Goal: Task Accomplishment & Management: Use online tool/utility

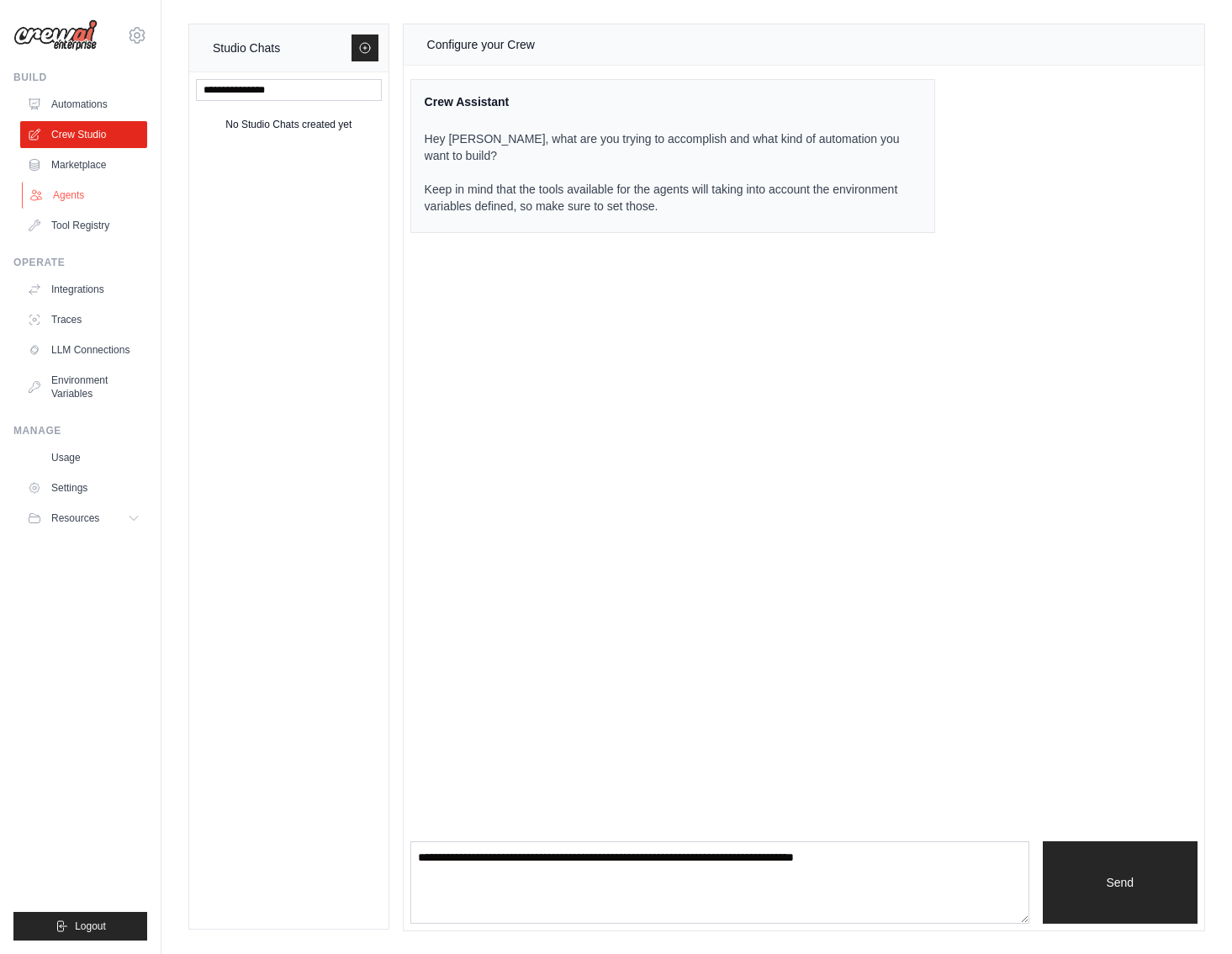
click at [77, 181] on link "Agents" at bounding box center [85, 195] width 127 height 27
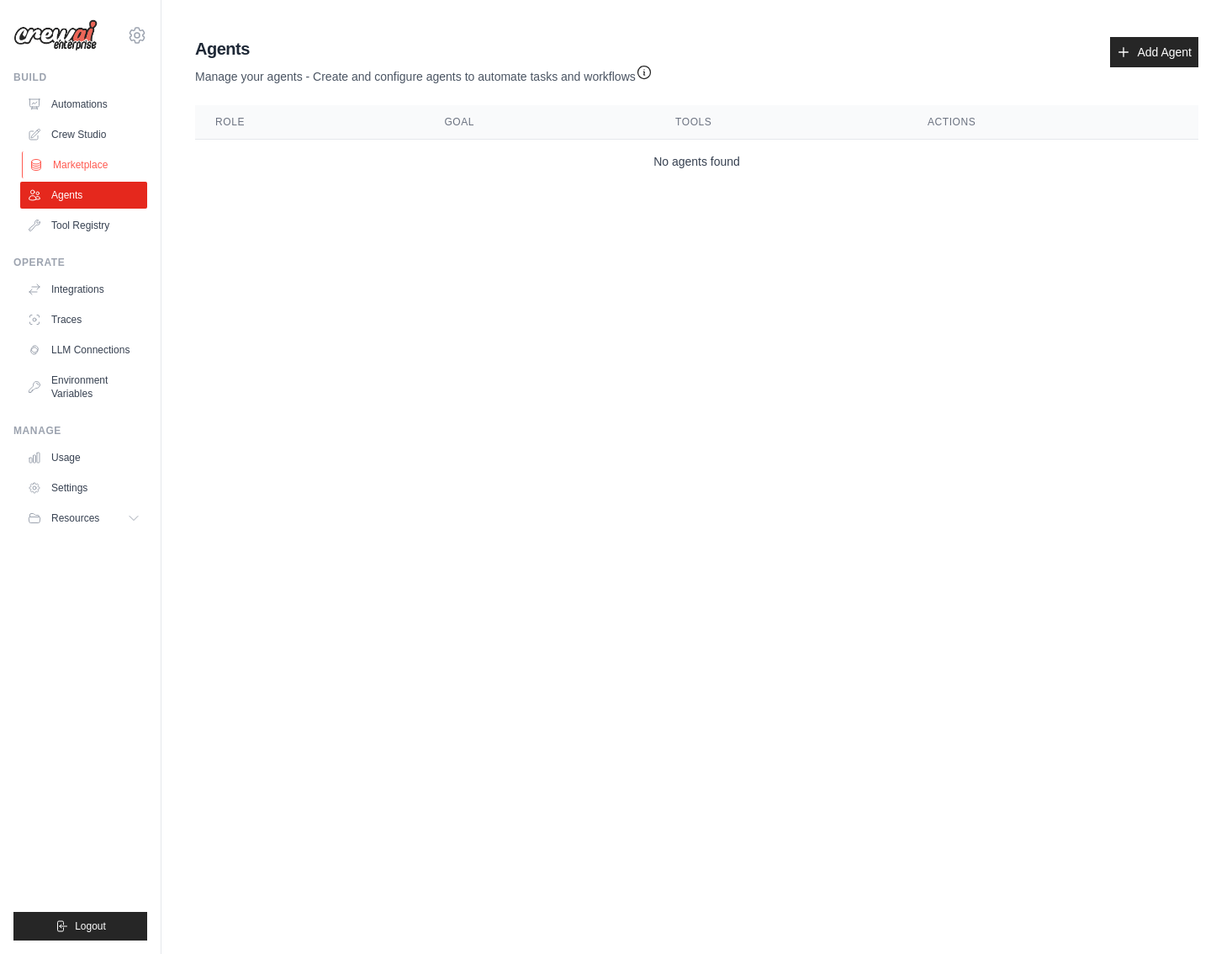
click at [83, 152] on link "Marketplace" at bounding box center [85, 165] width 127 height 27
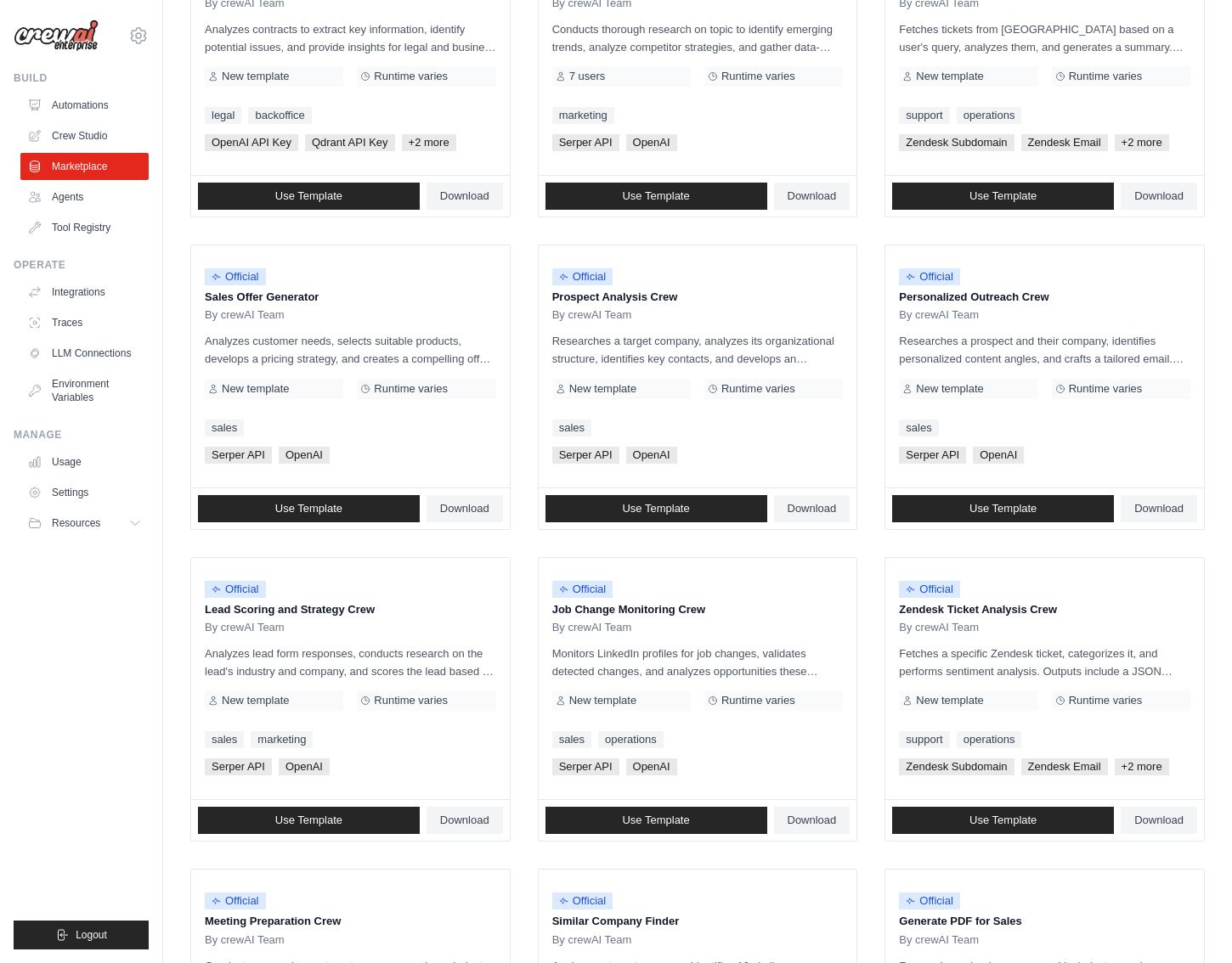
scroll to position [610, 0]
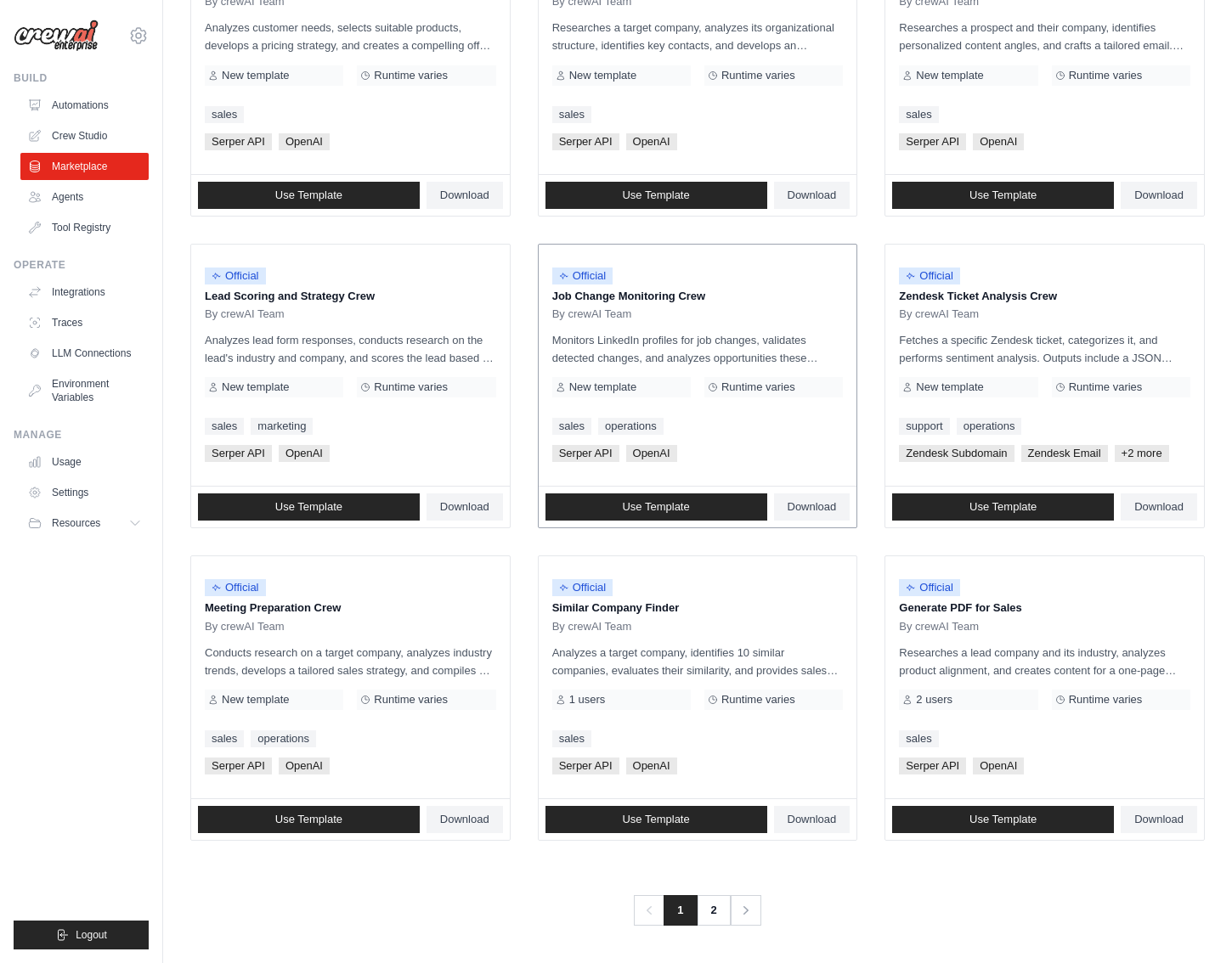
click at [766, 357] on p "Monitors LinkedIn profiles for job changes, validates detected changes, and ana…" at bounding box center [698, 349] width 292 height 36
click at [671, 295] on p "Job Change Monitoring Crew" at bounding box center [698, 296] width 292 height 17
click at [664, 366] on p "Monitors LinkedIn profiles for job changes, validates detected changes, and ana…" at bounding box center [698, 349] width 292 height 36
click at [652, 505] on span "Use Template" at bounding box center [654, 507] width 67 height 14
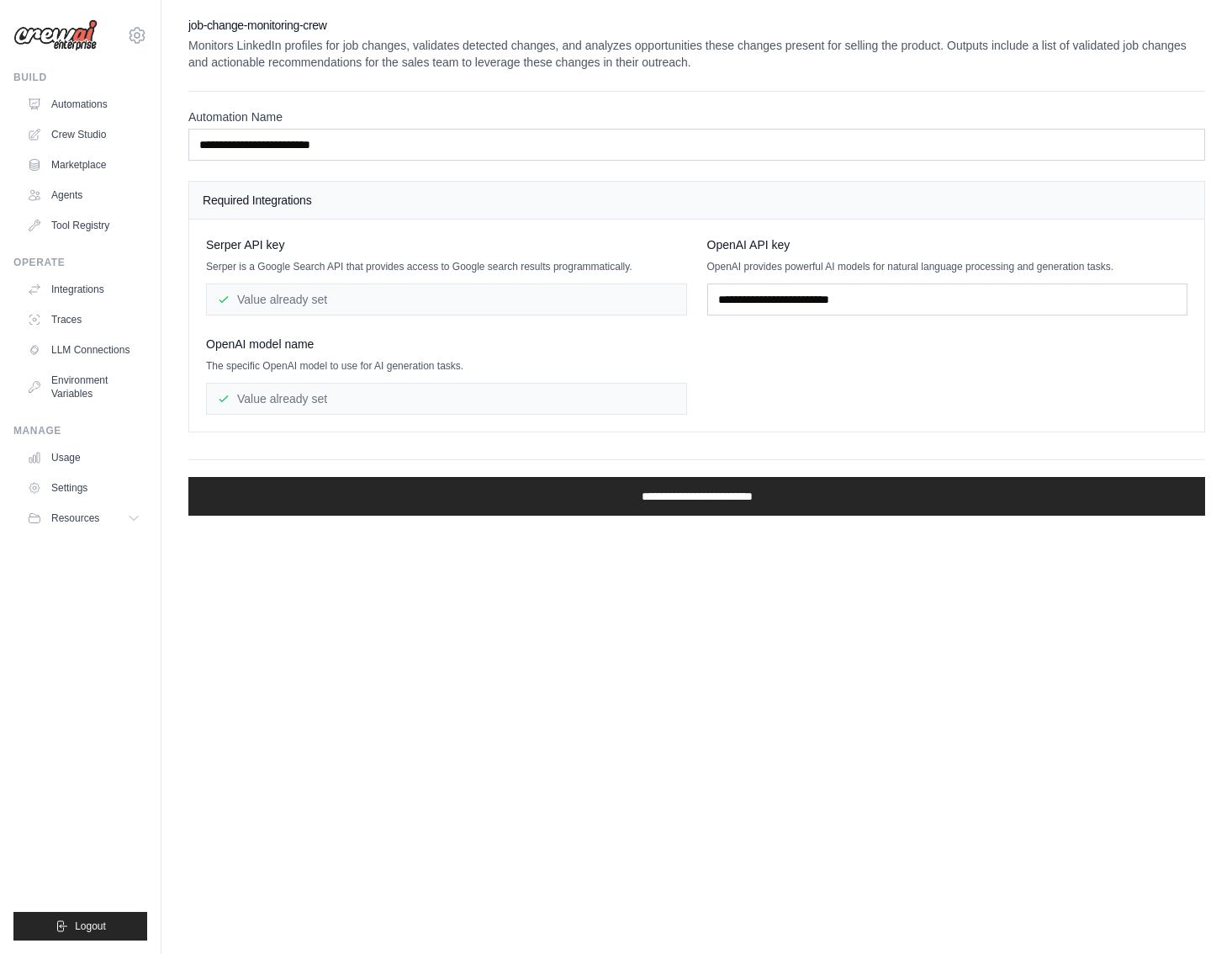
click at [377, 686] on body "[EMAIL_ADDRESS][DOMAIN_NAME] Settings Build Automations Crew Studio" at bounding box center [616, 477] width 1232 height 954
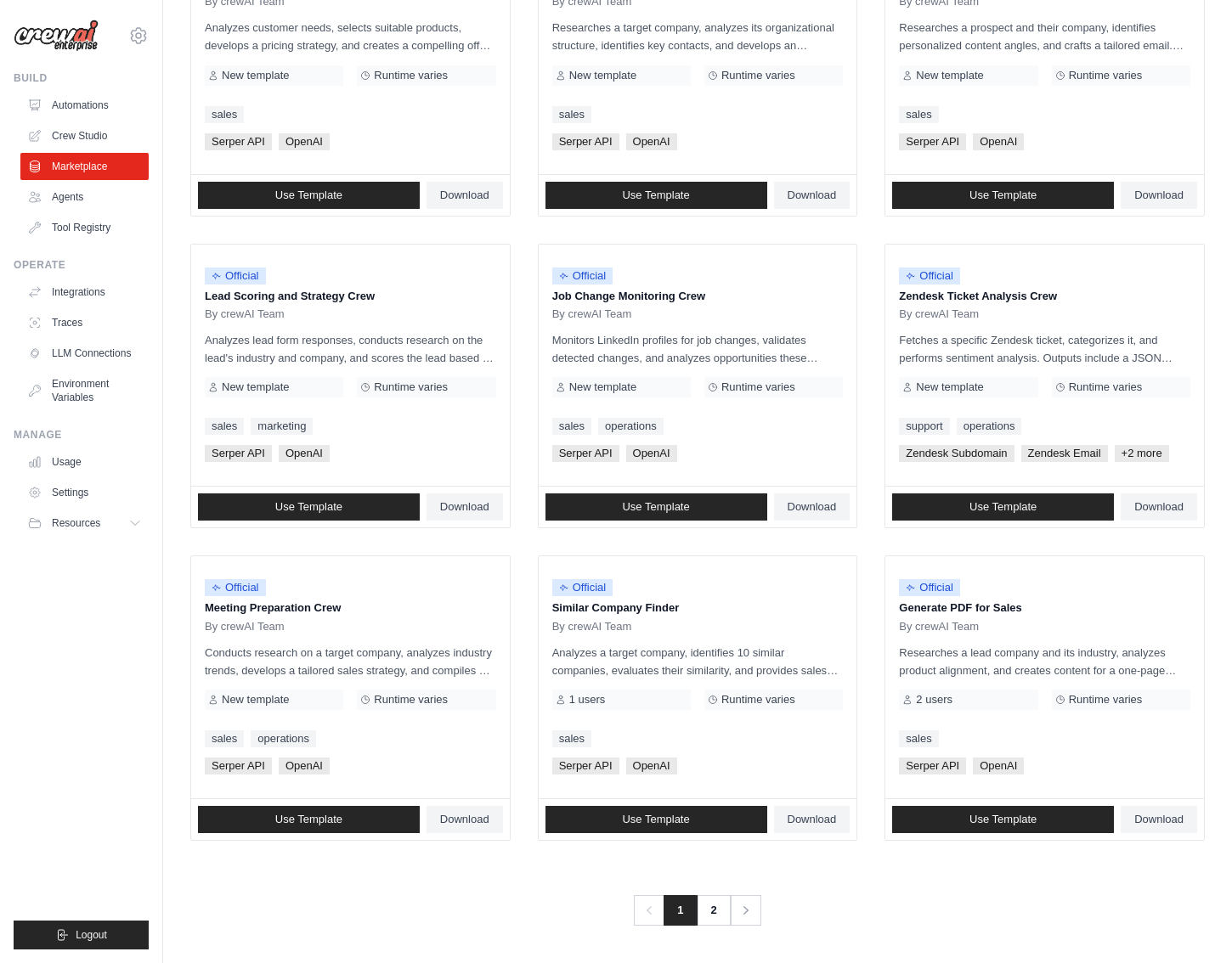
click at [526, 451] on ul "Official Contract Analysis Template By crewAI Team Analyzes contracts to extrac…" at bounding box center [697, 230] width 1014 height 1222
click at [724, 910] on link "2" at bounding box center [714, 911] width 34 height 31
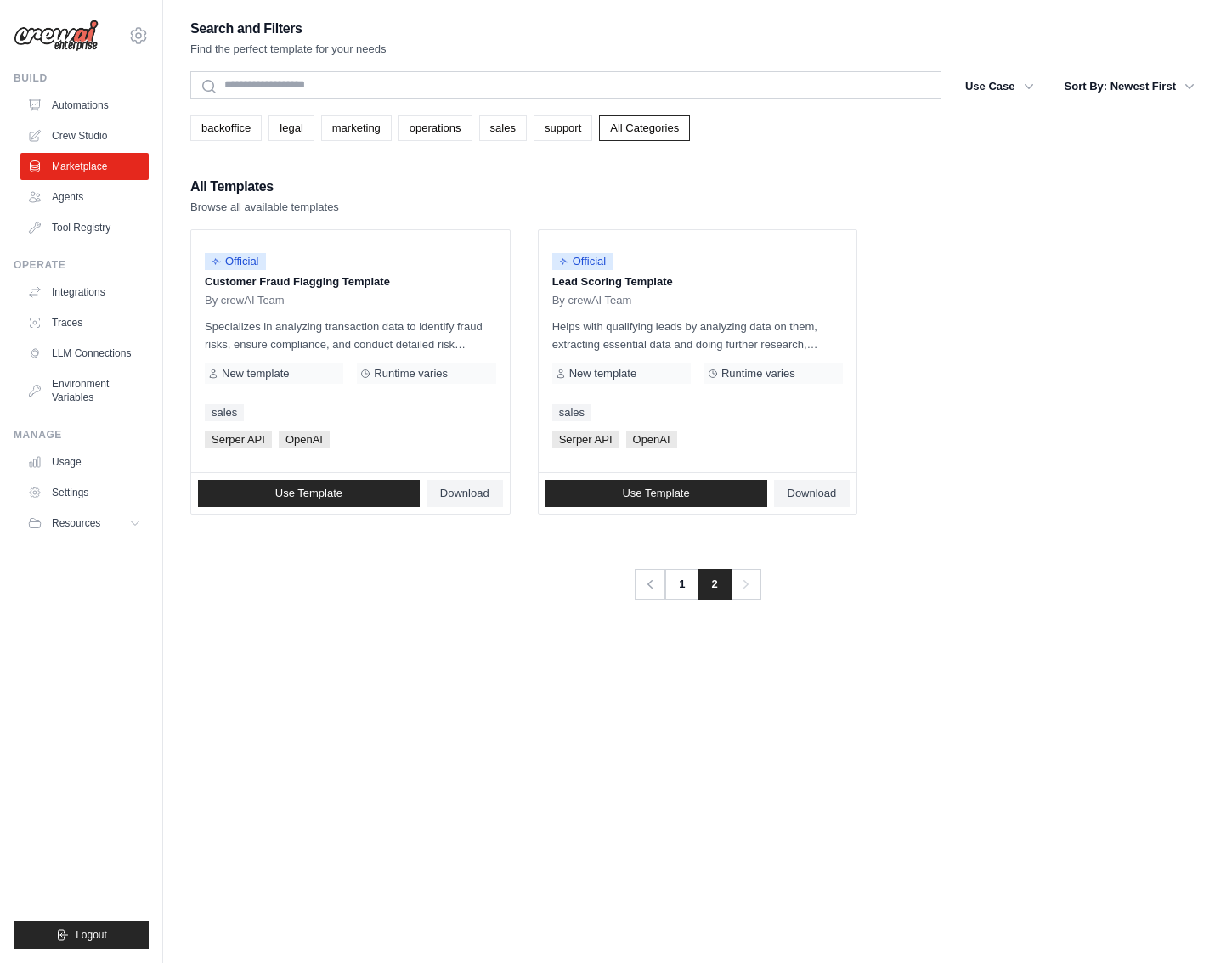
click at [429, 794] on div "Search and Filters Find the perfect template for your needs Search Use Case bac…" at bounding box center [697, 499] width 1014 height 963
click at [671, 588] on link "1" at bounding box center [682, 584] width 34 height 31
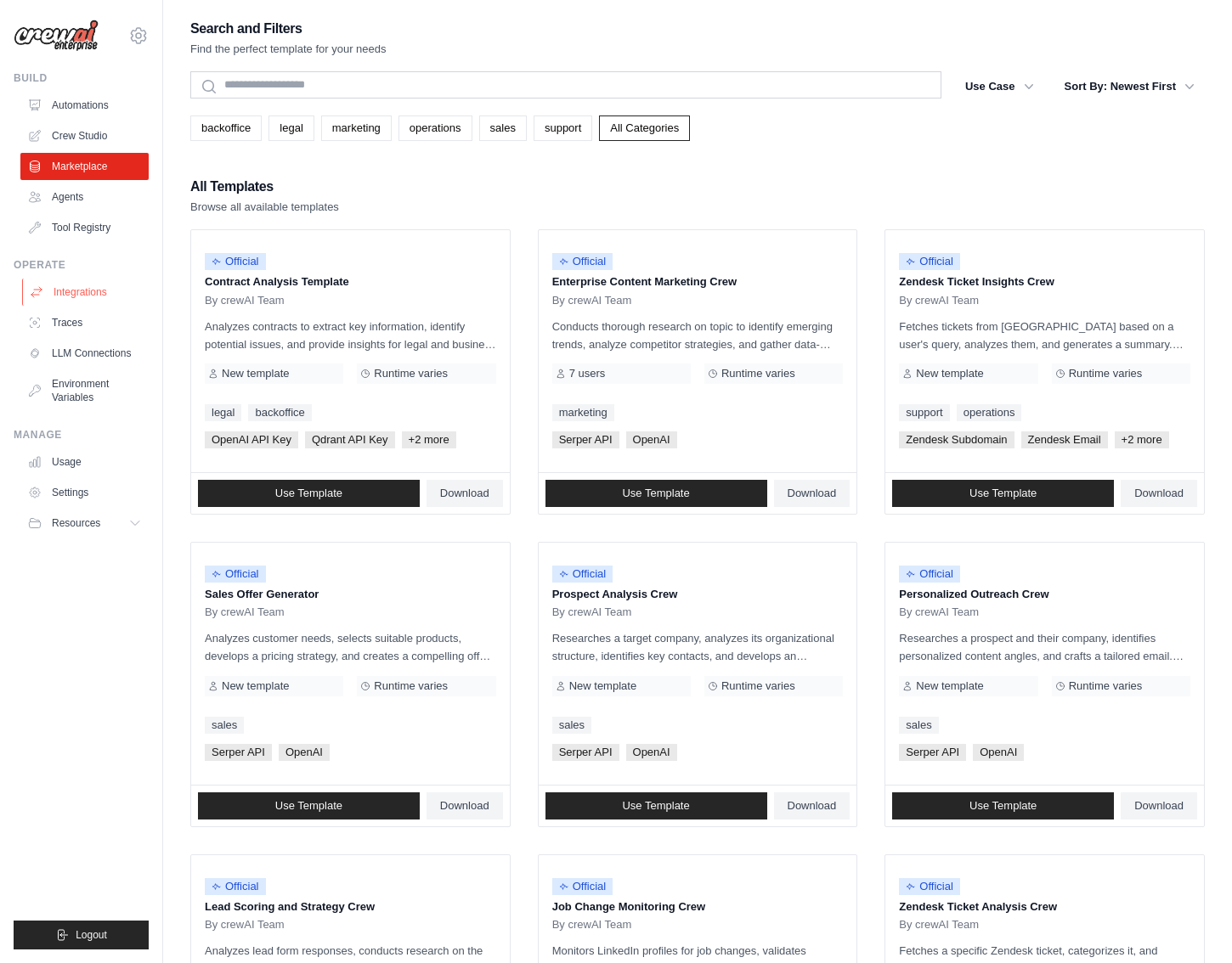
click at [92, 298] on link "Integrations" at bounding box center [86, 292] width 128 height 27
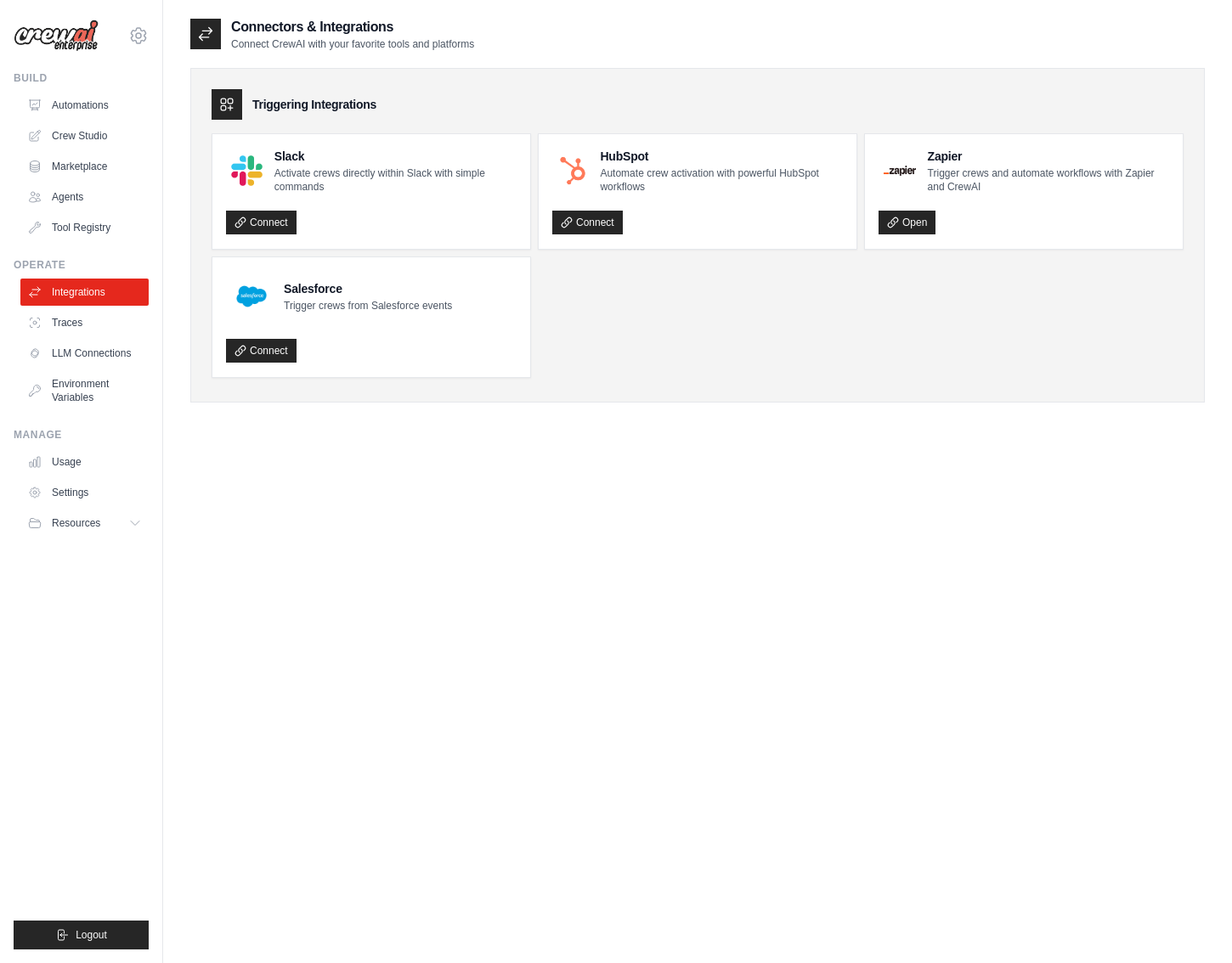
click at [686, 622] on div "Connectors & Integrations Connect CrewAI with your favorite tools and platforms…" at bounding box center [697, 499] width 1014 height 963
click at [576, 763] on div "Connectors & Integrations Connect CrewAI with your favorite tools and platforms…" at bounding box center [697, 499] width 1014 height 963
click at [63, 198] on link "Agents" at bounding box center [86, 197] width 128 height 27
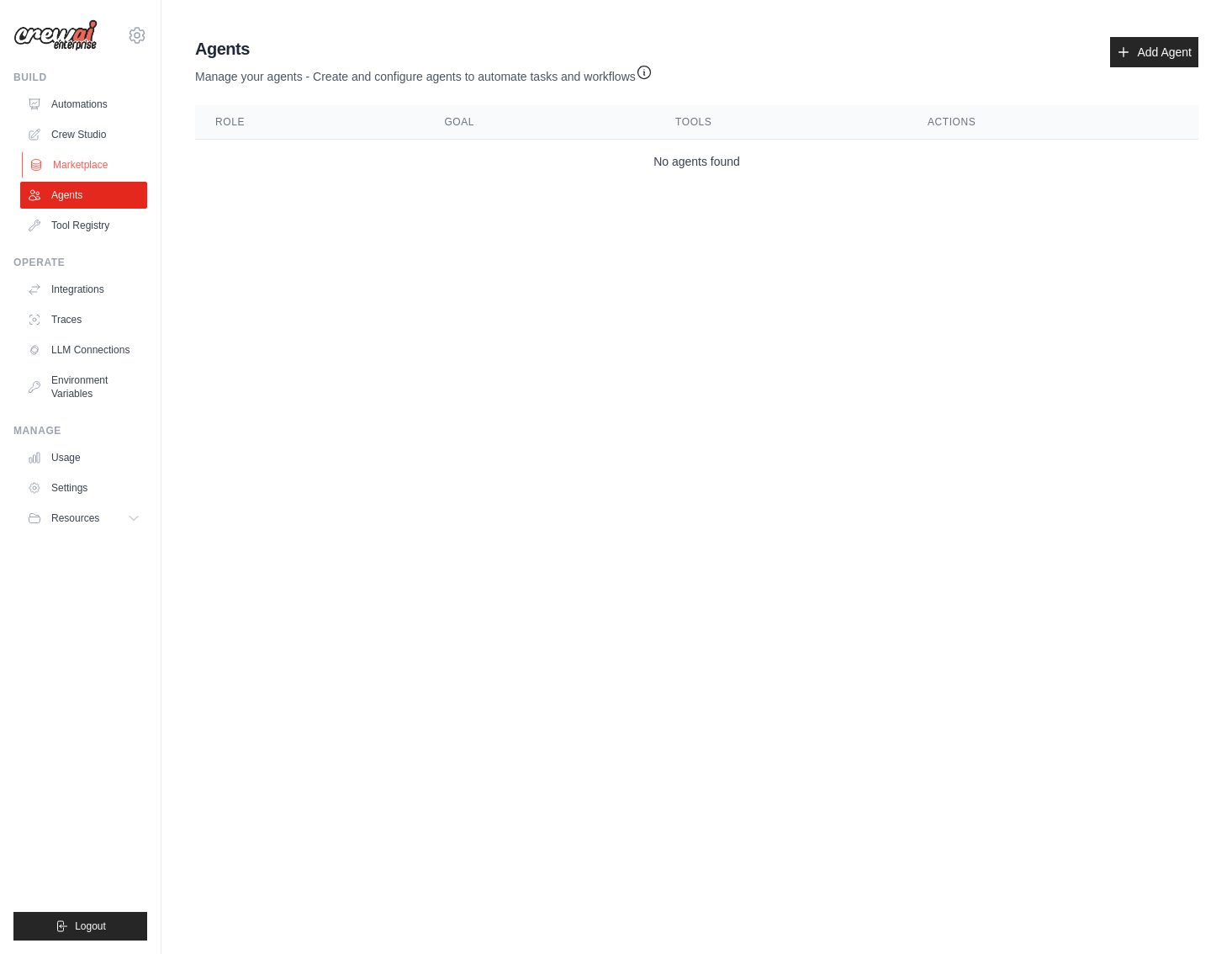
click at [76, 161] on link "Marketplace" at bounding box center [85, 165] width 127 height 27
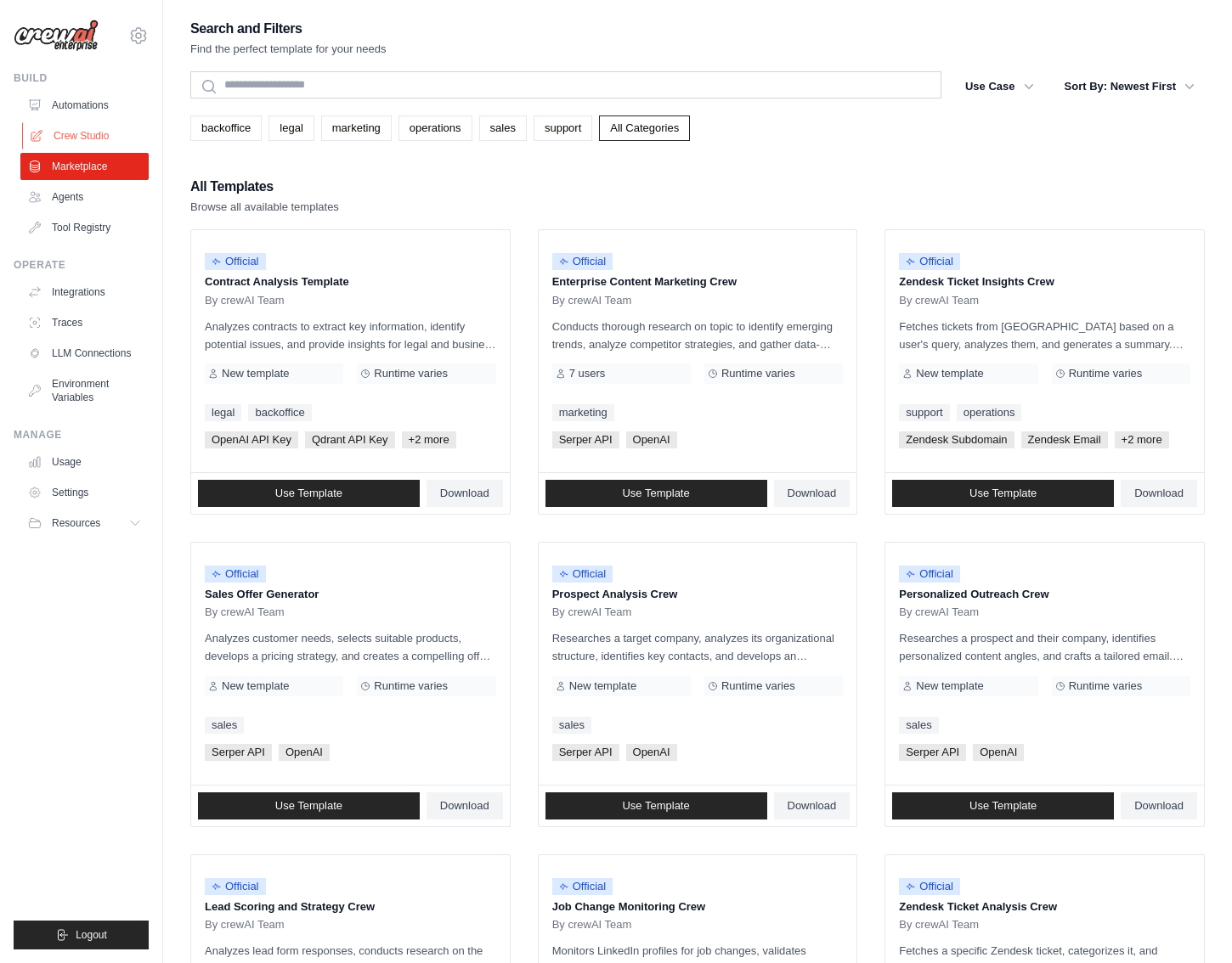
click at [86, 134] on link "Crew Studio" at bounding box center [86, 136] width 128 height 27
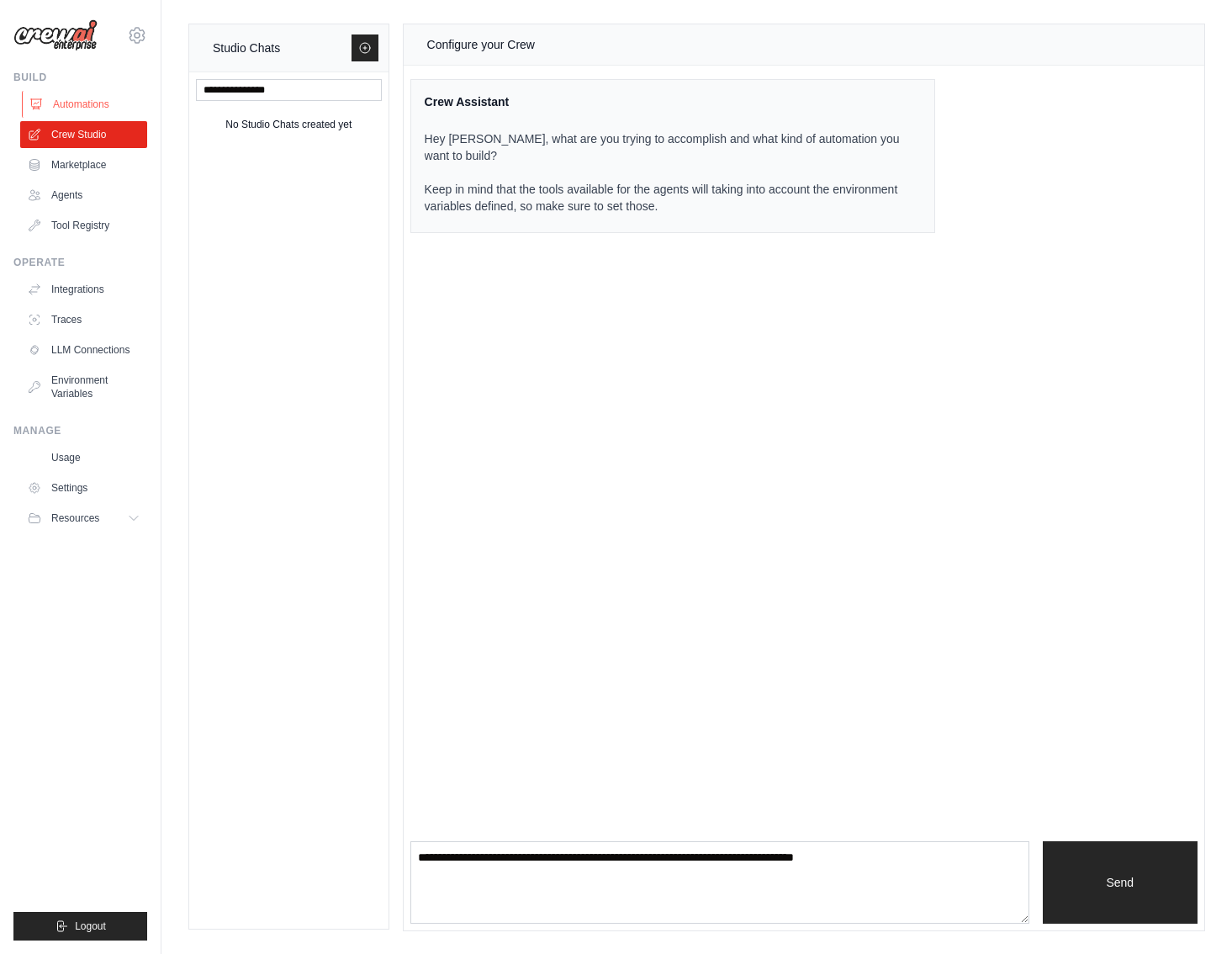
click at [83, 97] on link "Automations" at bounding box center [85, 105] width 127 height 27
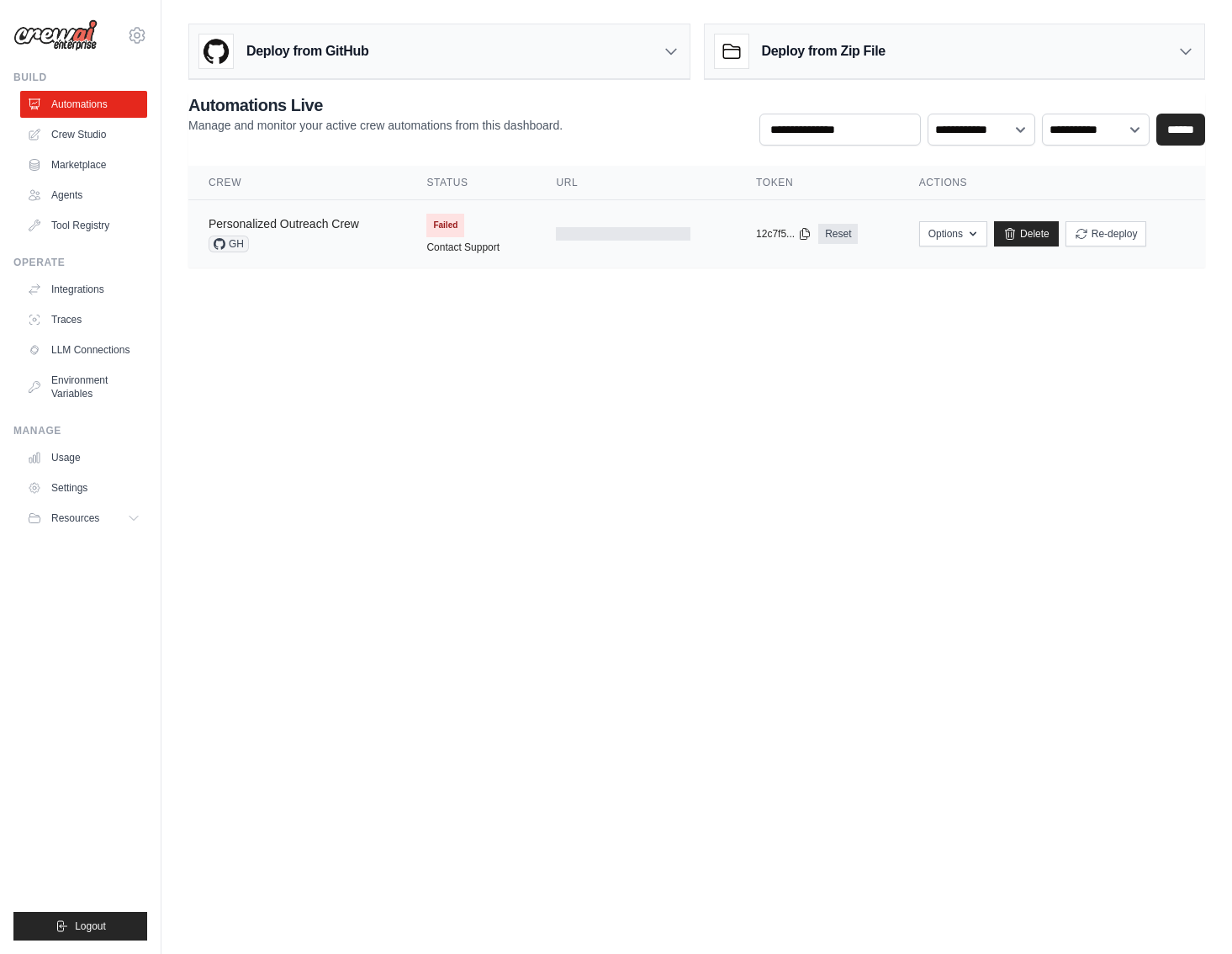
click at [294, 222] on link "Personalized Outreach Crew" at bounding box center [283, 224] width 151 height 13
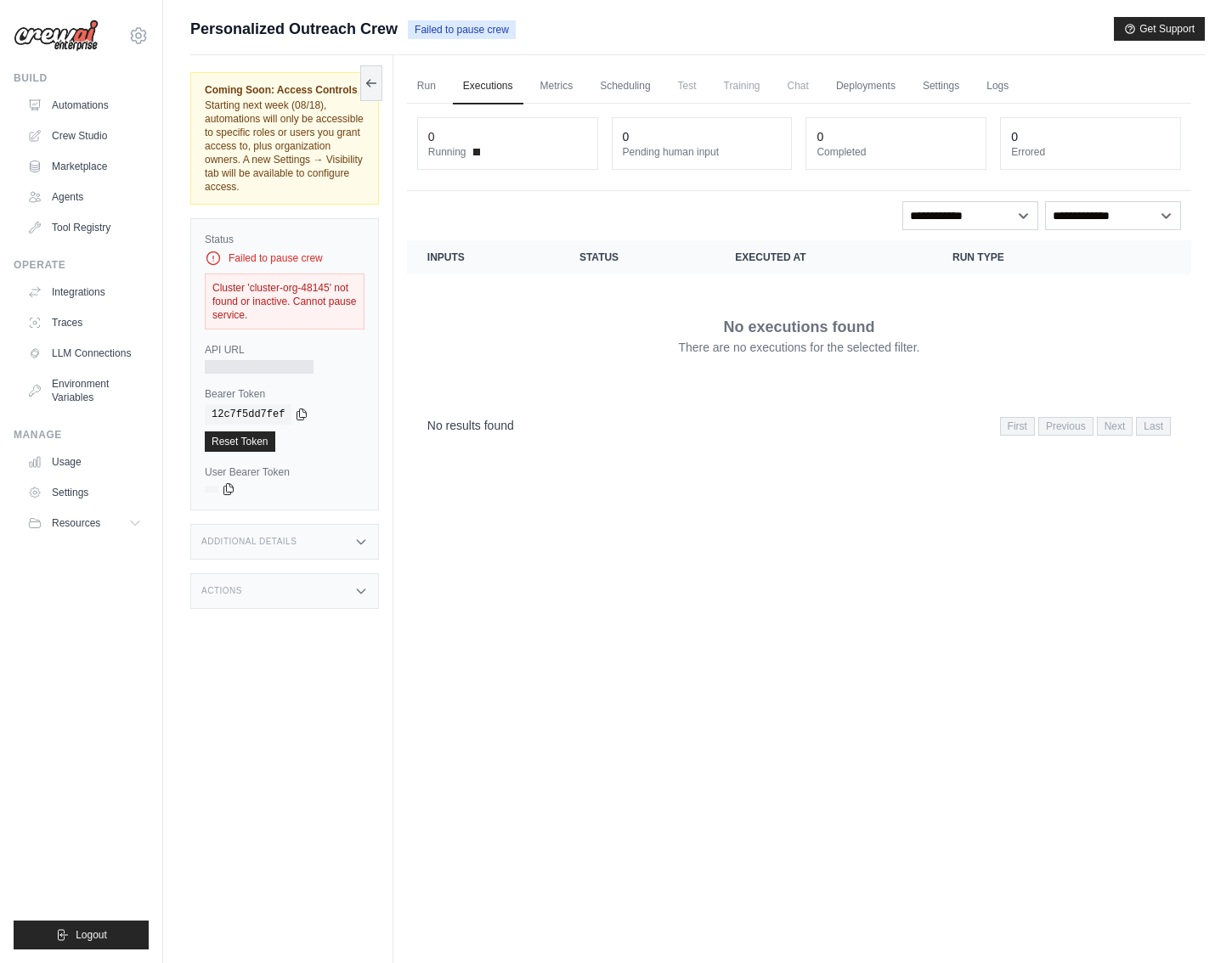
click at [567, 372] on div "No executions found There are no executions for the selected filter." at bounding box center [799, 335] width 743 height 95
click at [310, 295] on div "Cluster 'cluster-org-48145' not found or inactive. Cannot pause service." at bounding box center [284, 301] width 160 height 56
click at [534, 388] on td "No executions found There are no executions for the selected filter." at bounding box center [799, 335] width 784 height 122
click at [638, 656] on div "Run Executions Metrics Scheduling Test Training Chat Deployments Settings Logs …" at bounding box center [799, 537] width 811 height 963
click at [98, 781] on ul "Build Automations Crew Studio Marketplace Agents" at bounding box center [80, 511] width 135 height 878
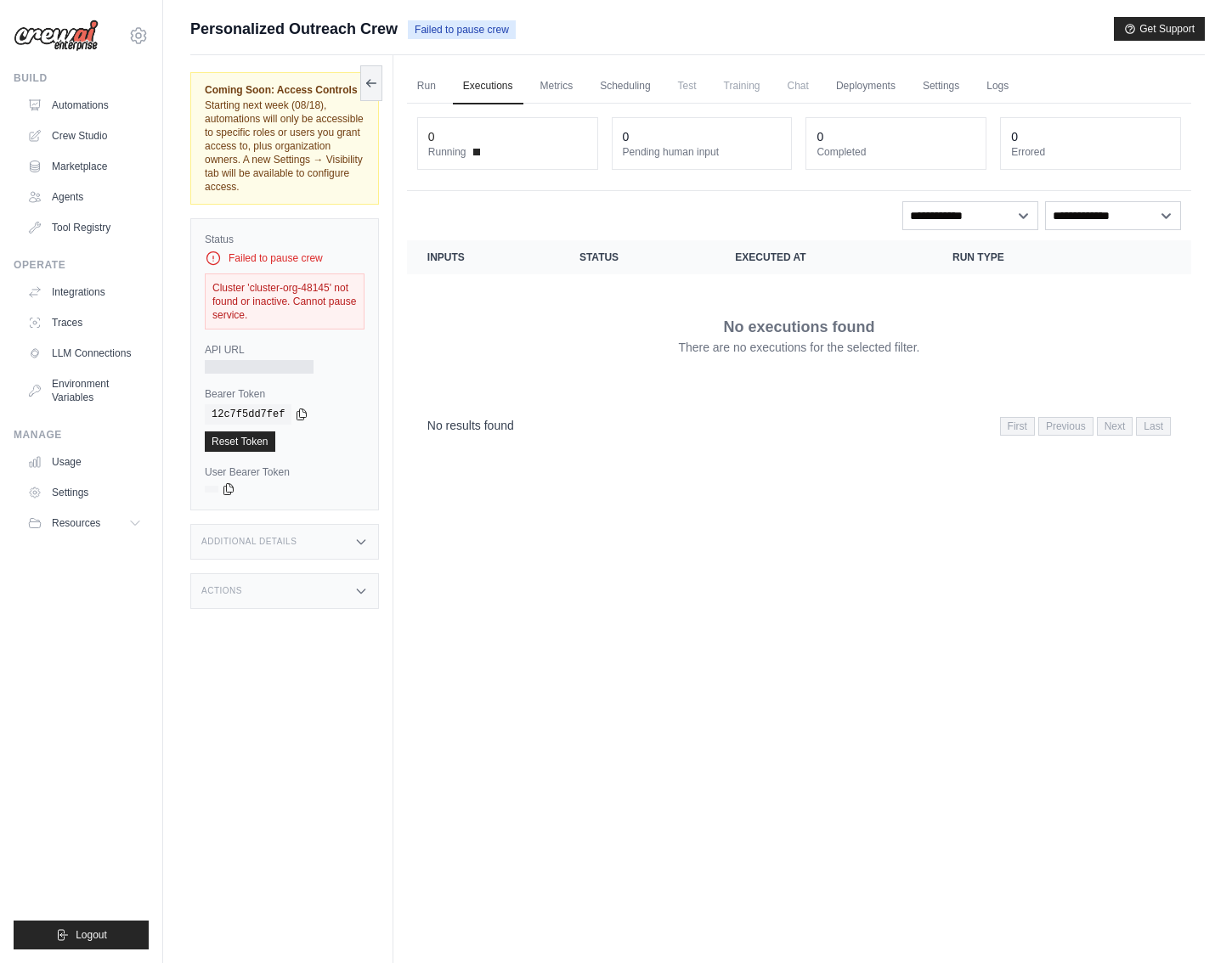
click at [658, 647] on div "Run Executions Metrics Scheduling Test Training Chat Deployments Settings Logs …" at bounding box center [799, 537] width 811 height 963
click at [66, 196] on link "Agents" at bounding box center [86, 197] width 128 height 27
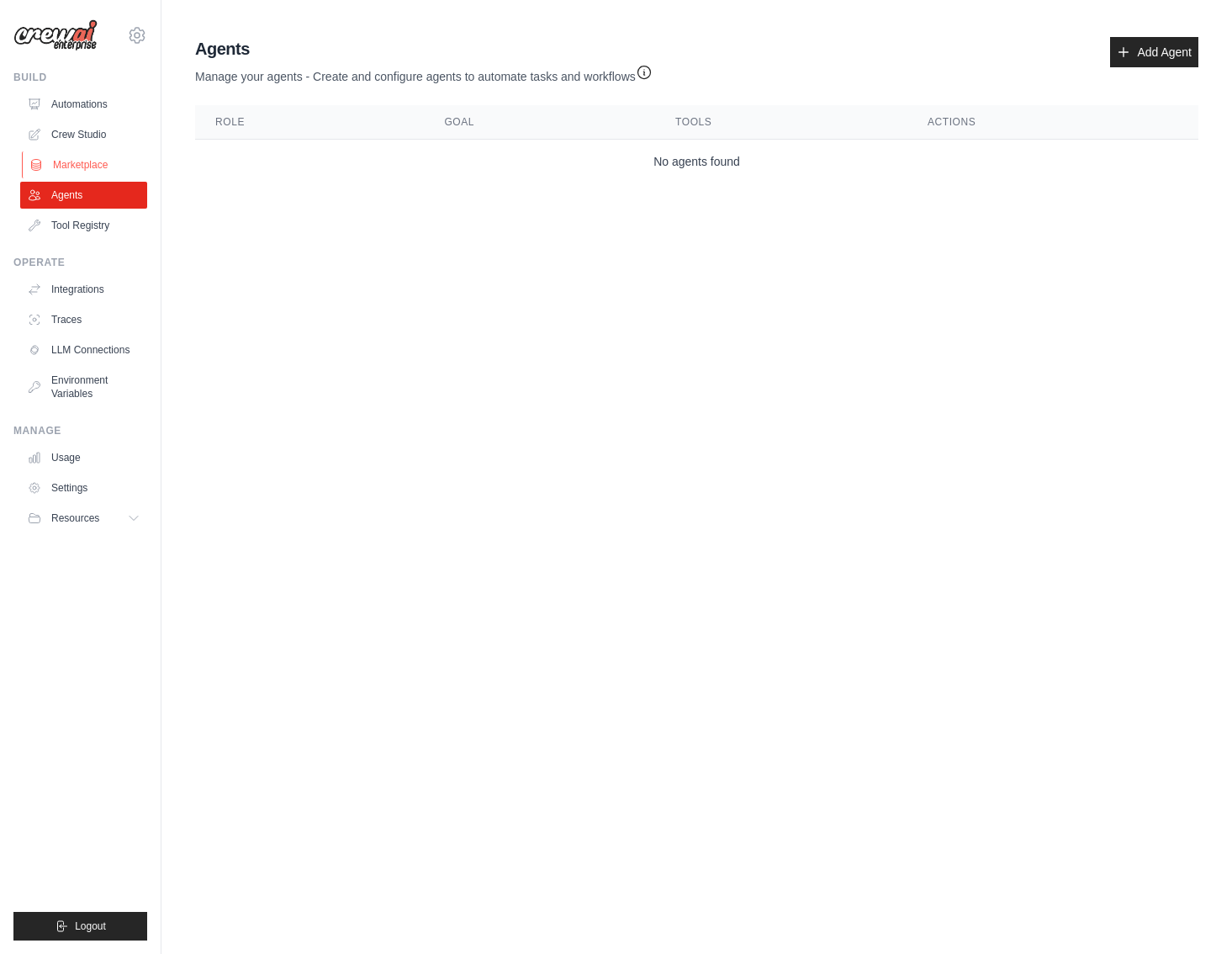
click at [86, 171] on link "Marketplace" at bounding box center [85, 165] width 127 height 27
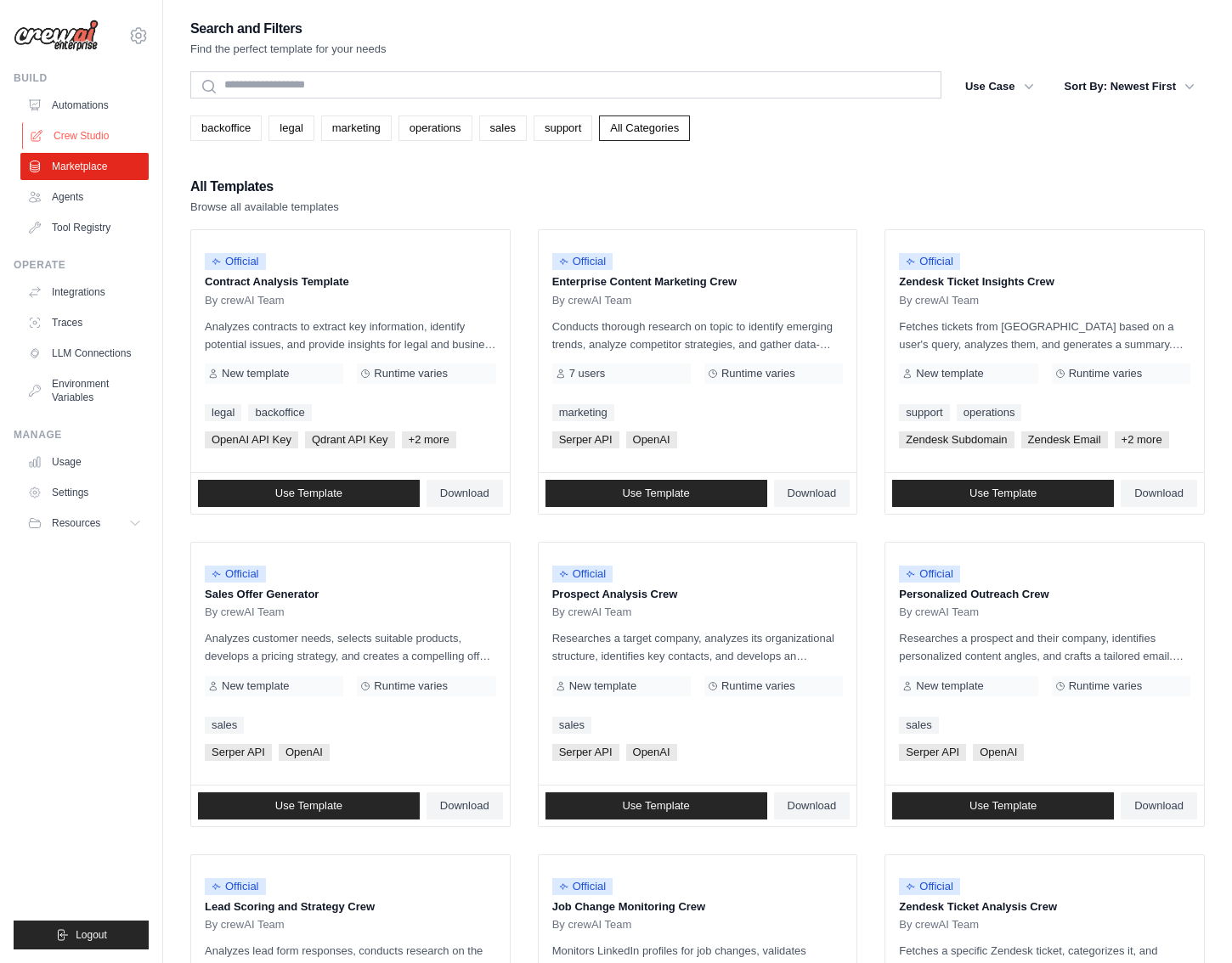
click at [93, 129] on link "Crew Studio" at bounding box center [86, 136] width 128 height 27
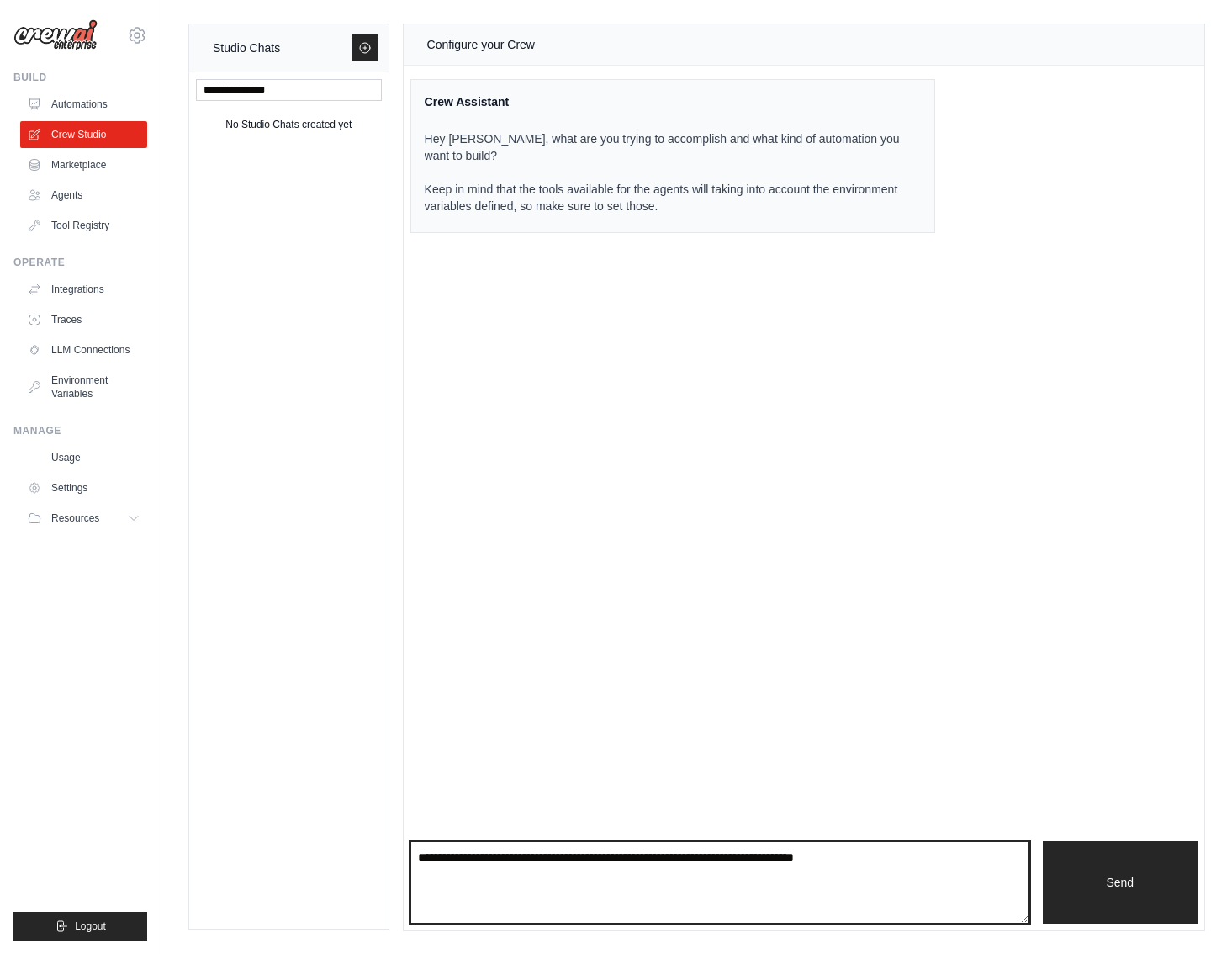
click at [672, 855] on textarea at bounding box center [720, 882] width 619 height 83
click at [949, 871] on textarea at bounding box center [720, 882] width 619 height 83
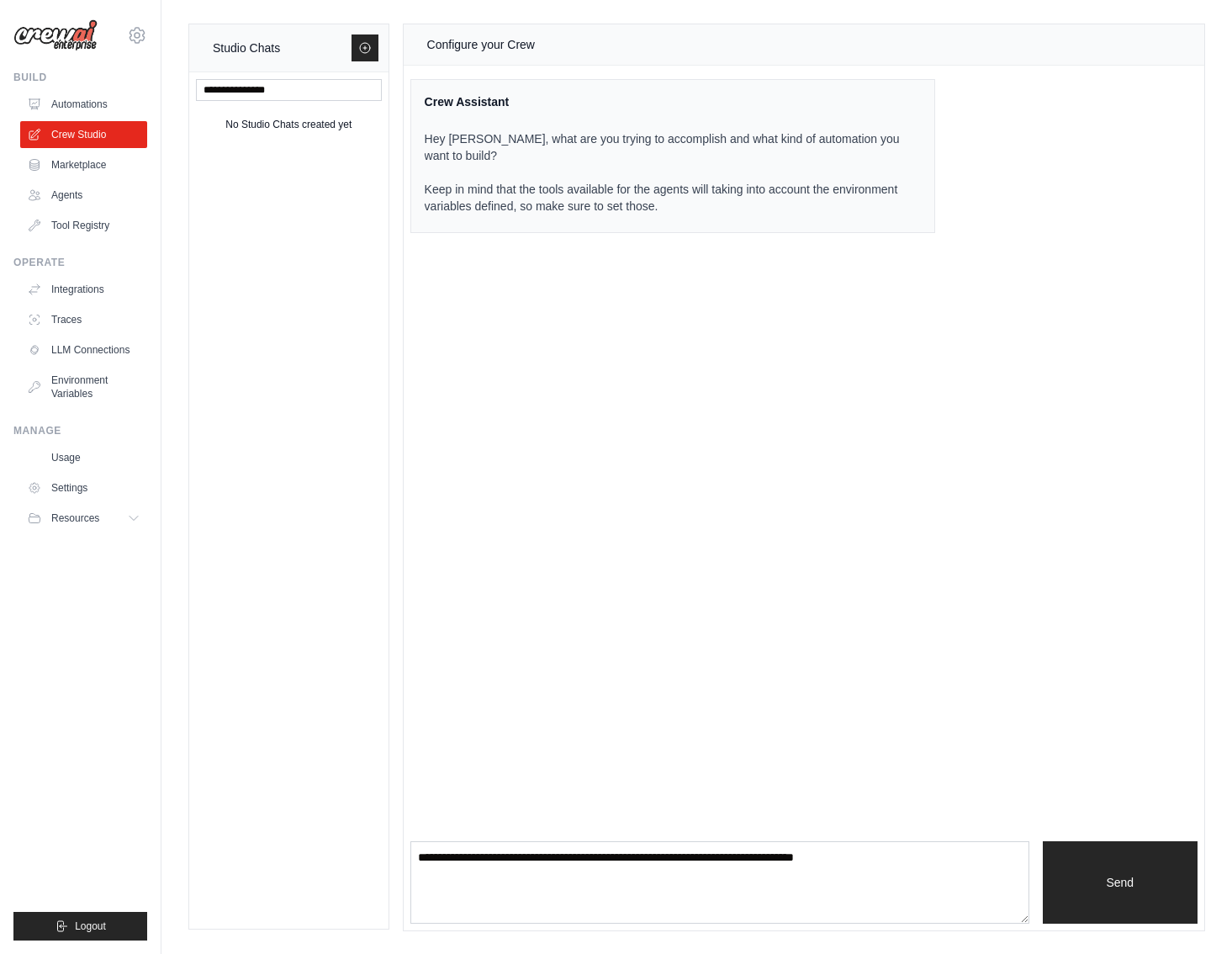
click at [676, 399] on div "Configure your Crew Crew Assistant Hey Yonden, what are you trying to accomplis…" at bounding box center [804, 477] width 800 height 906
click at [56, 106] on link "Automations" at bounding box center [85, 105] width 127 height 27
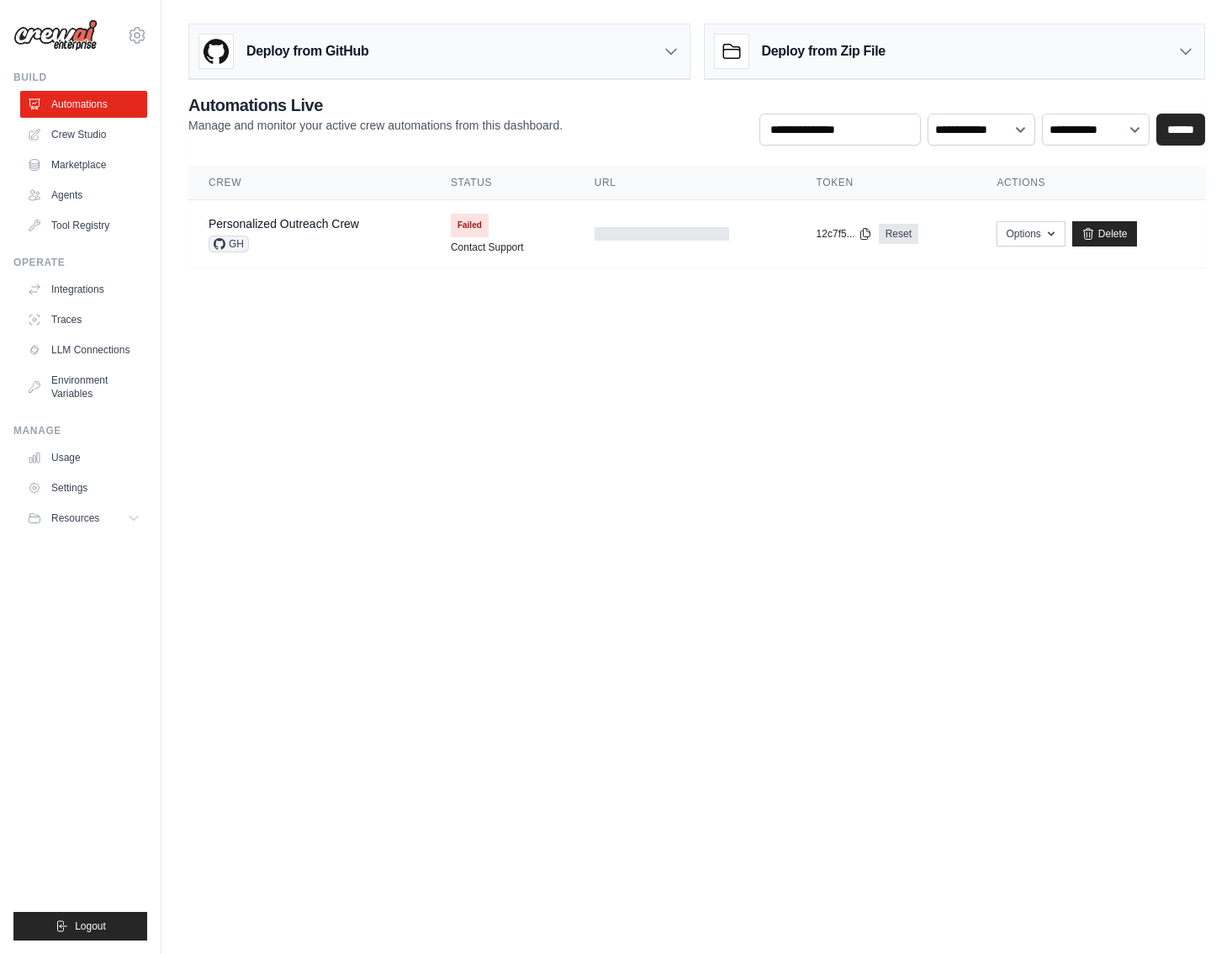
click at [59, 152] on link "Marketplace" at bounding box center [83, 165] width 127 height 27
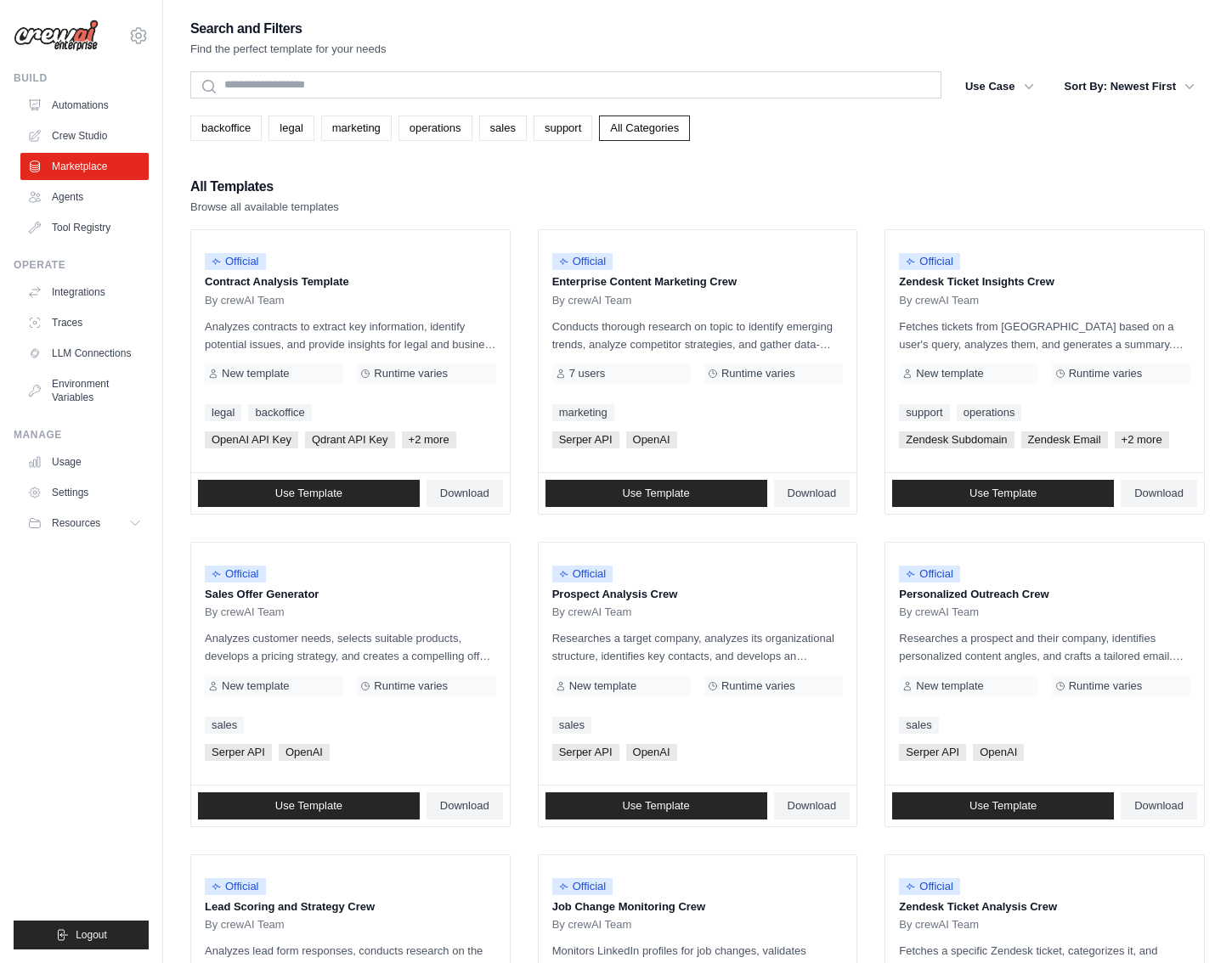
click at [75, 127] on link "Crew Studio" at bounding box center [84, 136] width 128 height 27
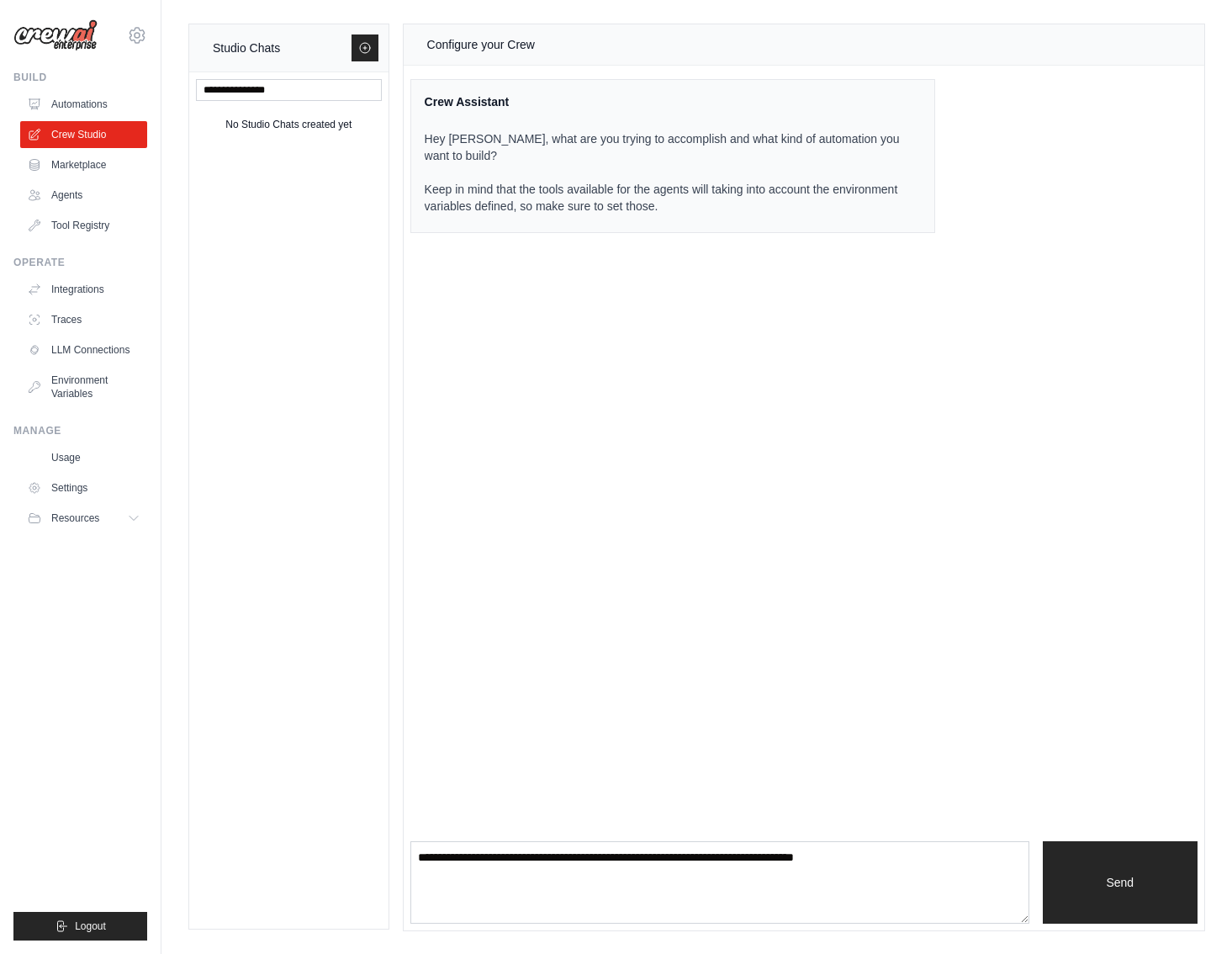
click at [13, 695] on ul "Build Automations Crew Studio Marketplace Agents" at bounding box center [80, 506] width 133 height 870
click at [21, 697] on ul "Build Automations Crew Studio Marketplace Agents" at bounding box center [80, 506] width 133 height 870
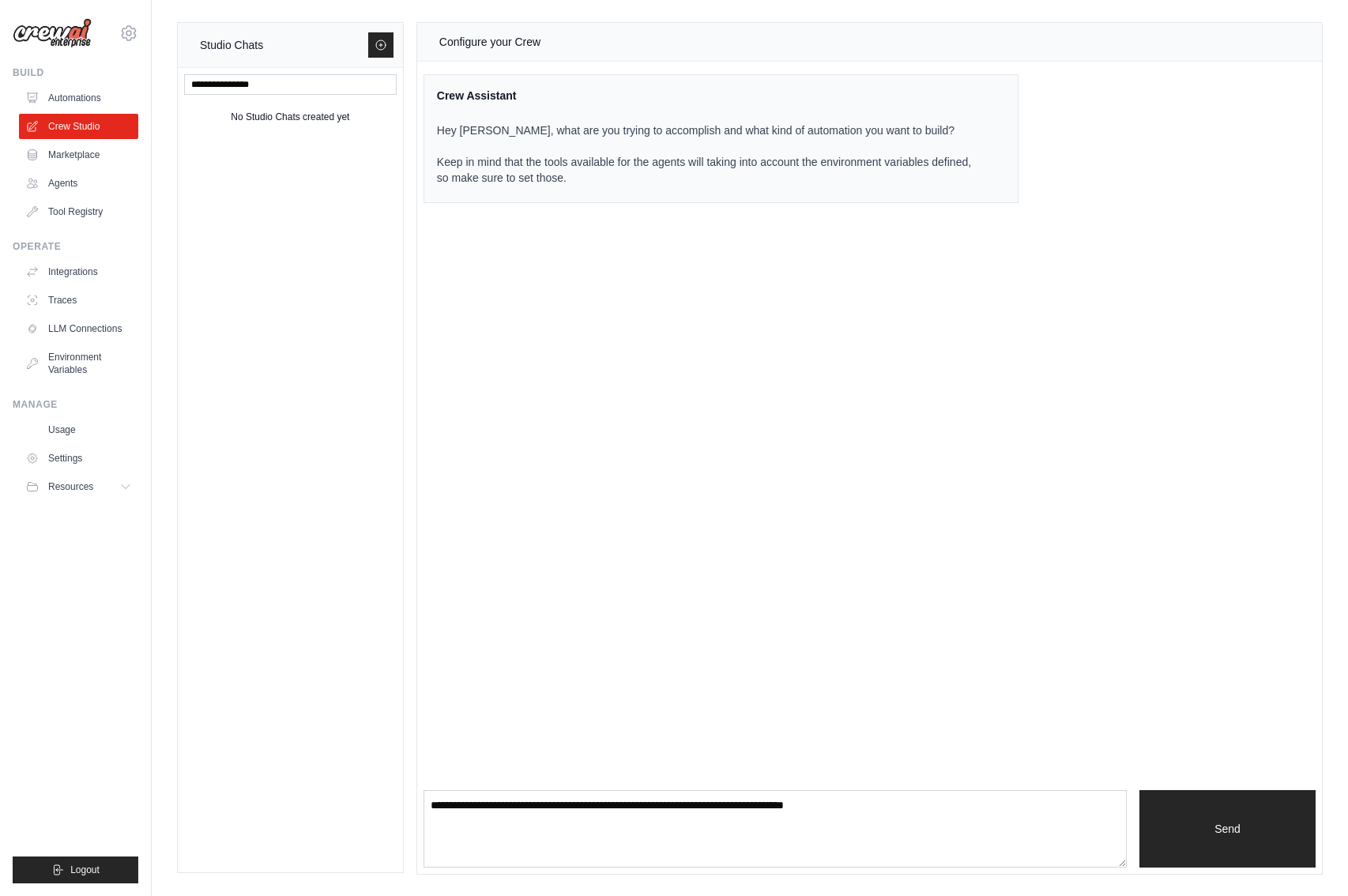
click at [255, 562] on div "No Studio Chats created yet" at bounding box center [290, 470] width 225 height 804
click at [97, 181] on link "Agents" at bounding box center [80, 183] width 119 height 25
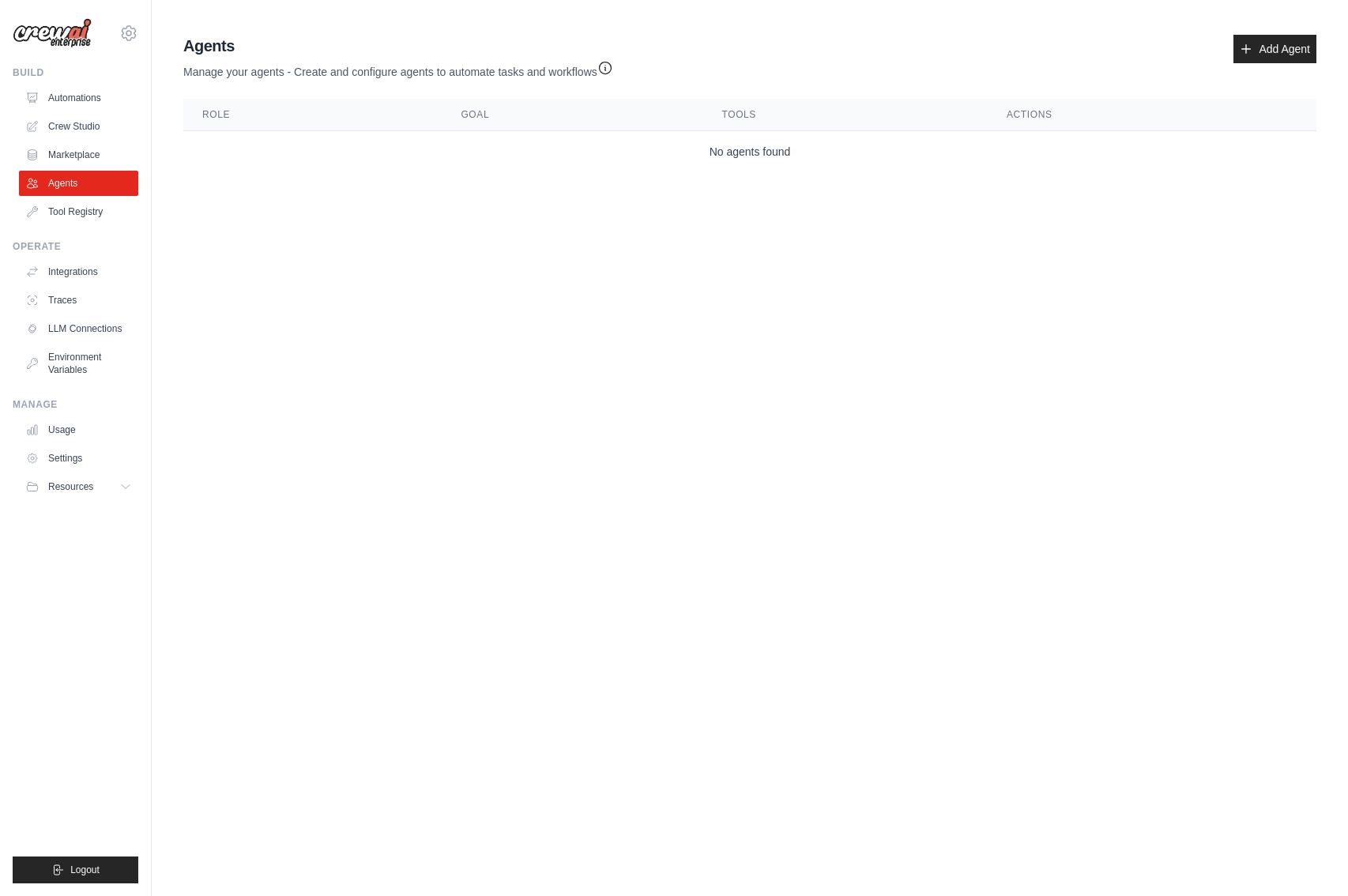
click at [96, 118] on link "Crew Studio" at bounding box center [78, 126] width 119 height 25
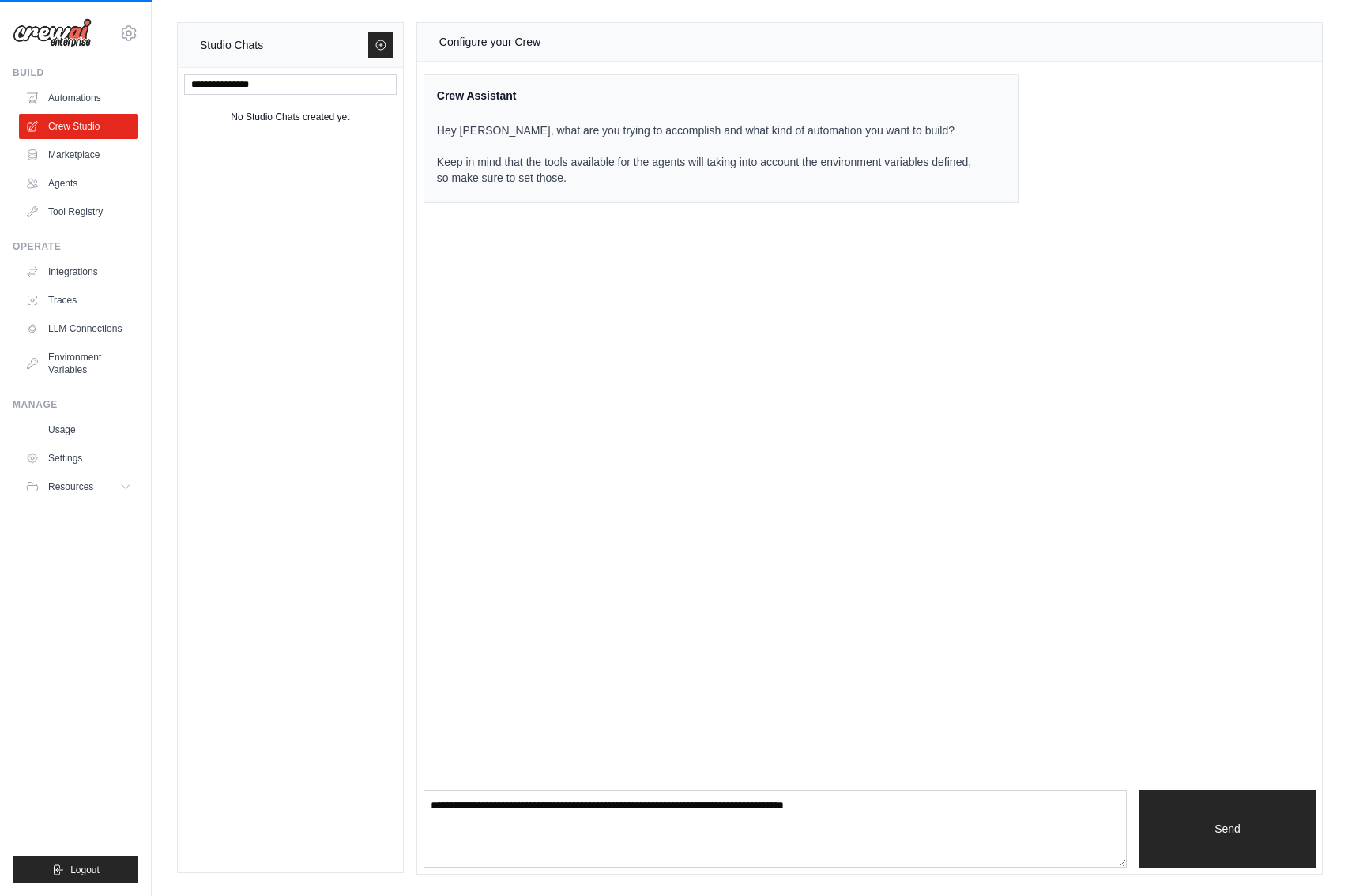
drag, startPoint x: 676, startPoint y: 306, endPoint x: 480, endPoint y: 108, distance: 278.6
click at [676, 306] on div "Configure your Crew Crew Assistant Hey Yonden, what are you trying to accomplis…" at bounding box center [869, 448] width 904 height 851
click at [375, 48] on icon at bounding box center [381, 45] width 13 height 13
click at [662, 401] on div "Configure your Crew Crew Assistant Hey Yonden, what are you trying to accomplis…" at bounding box center [869, 448] width 904 height 851
click at [325, 312] on div "No Studio Chats created yet" at bounding box center [290, 470] width 225 height 804
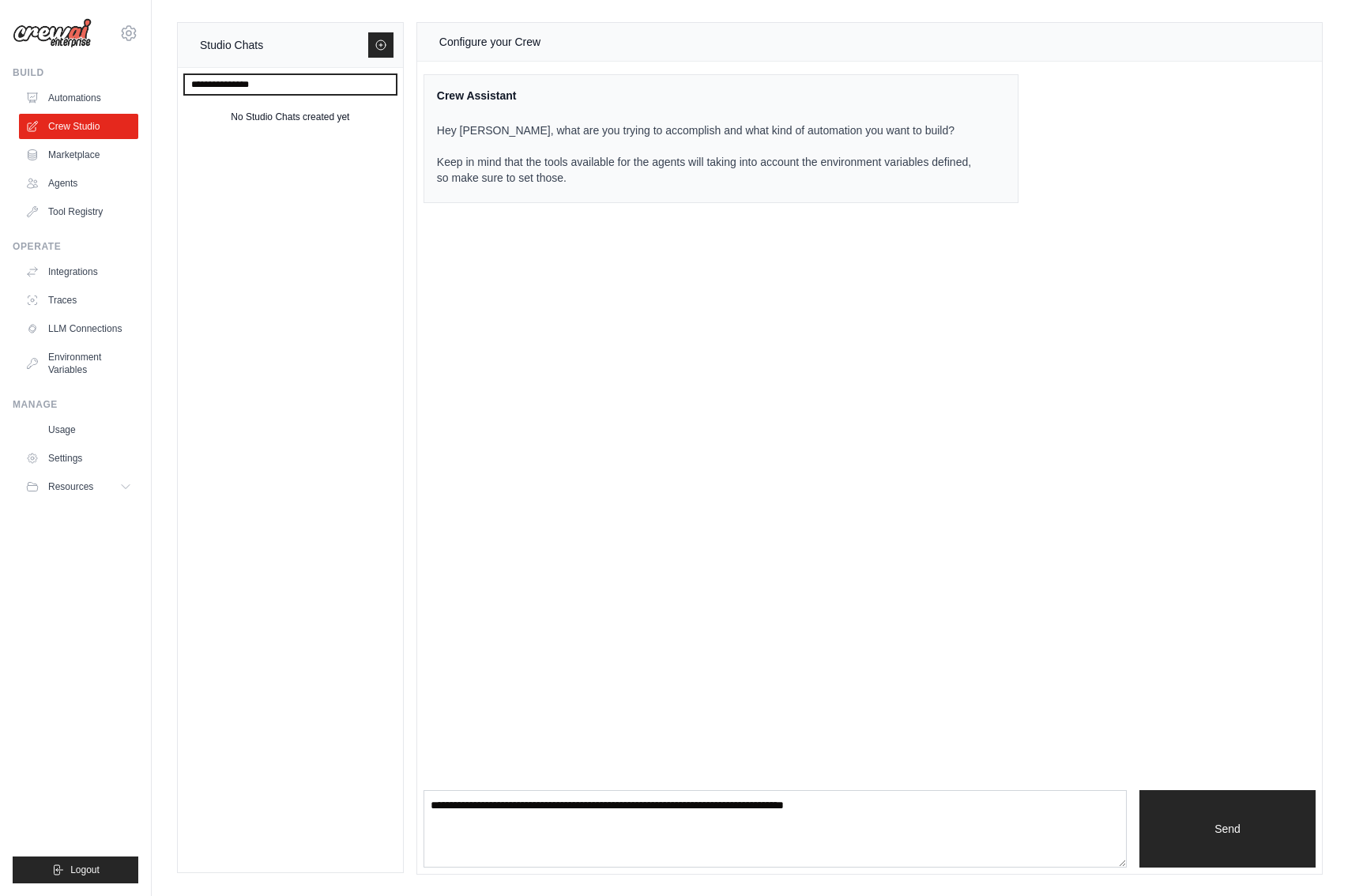
click at [271, 88] on input "text" at bounding box center [290, 84] width 213 height 21
click at [87, 99] on link "Automations" at bounding box center [80, 98] width 119 height 25
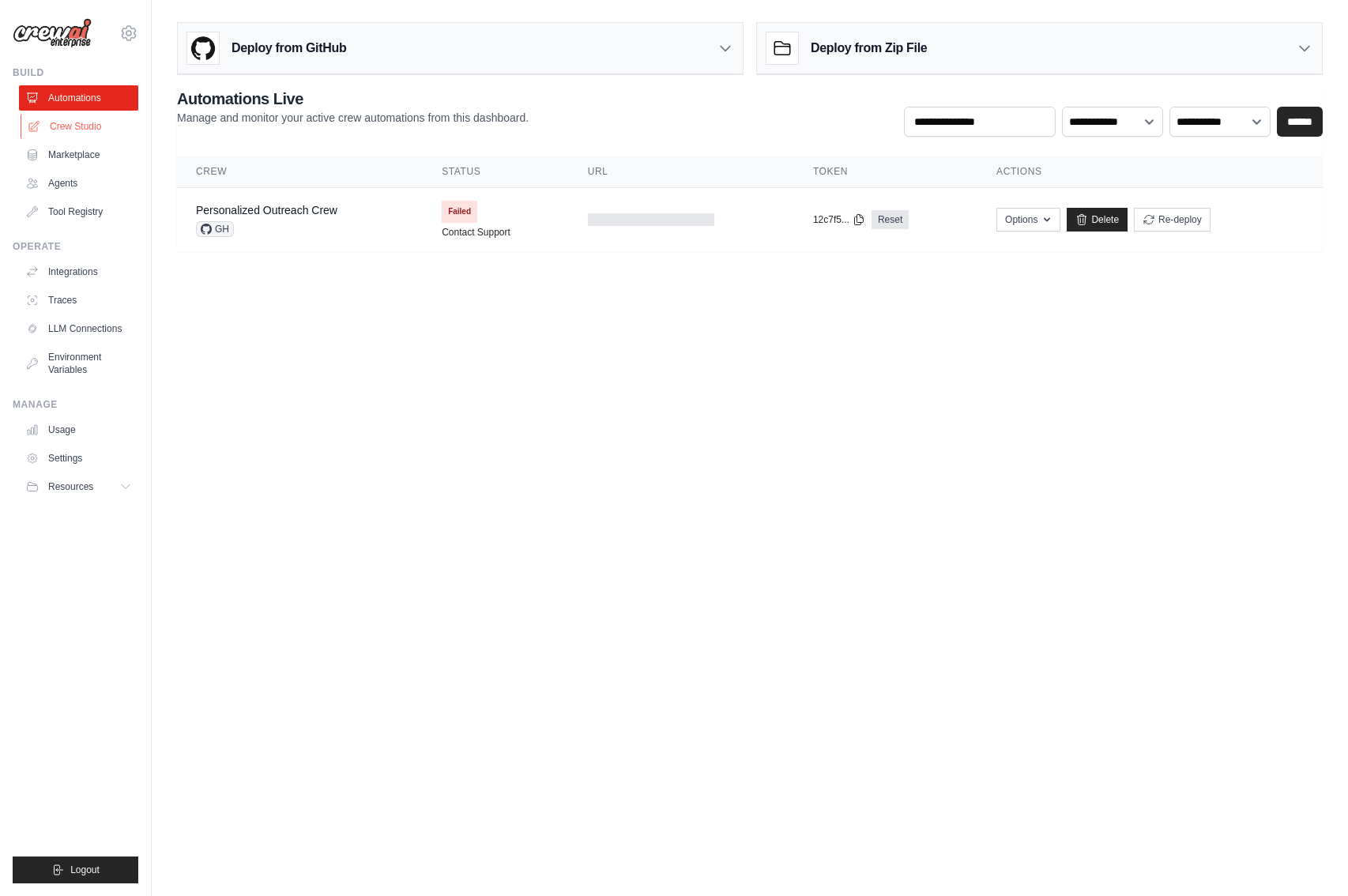
click at [105, 124] on link "Crew Studio" at bounding box center [80, 126] width 119 height 25
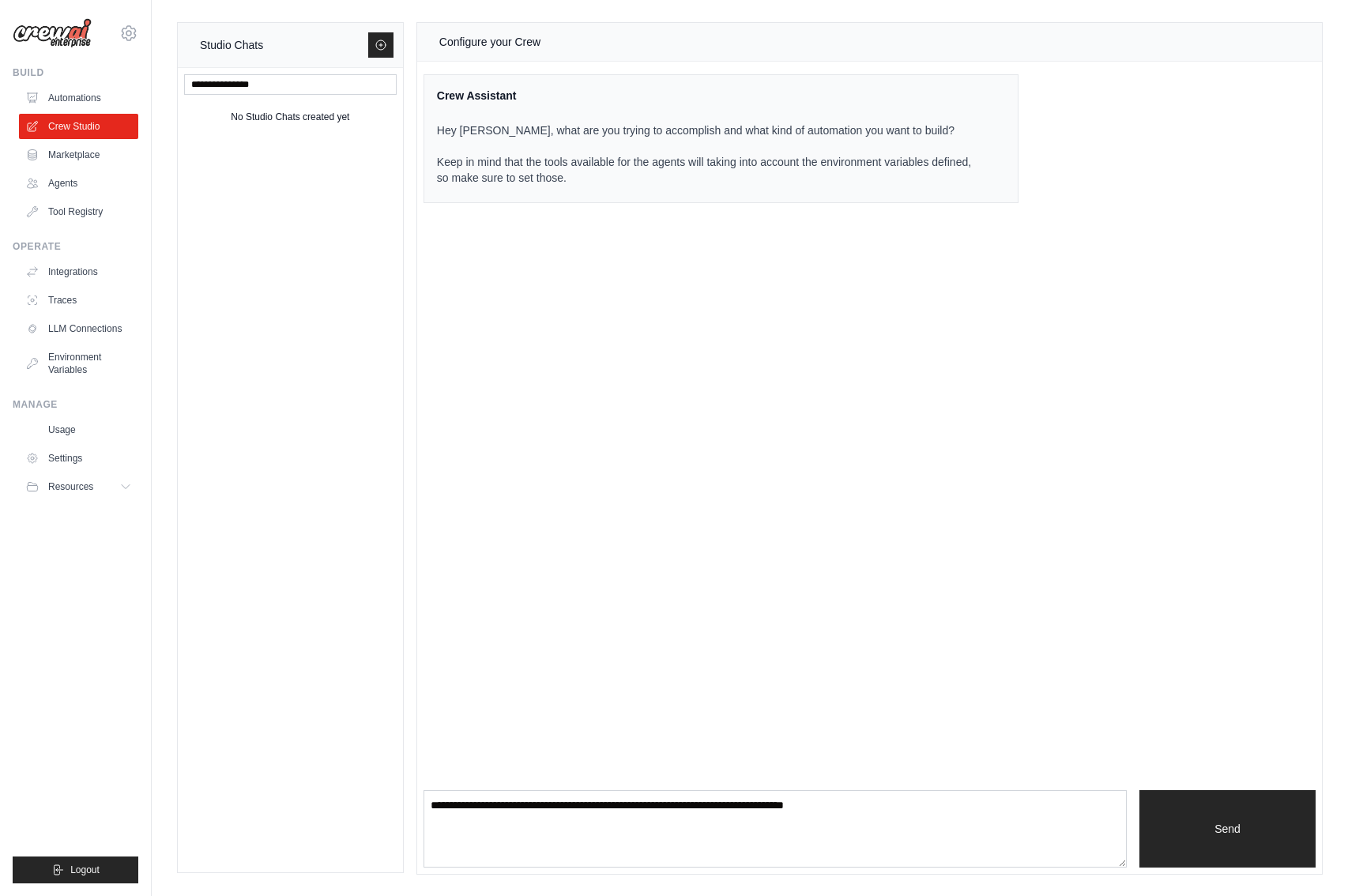
click at [327, 360] on div "No Studio Chats created yet" at bounding box center [290, 470] width 225 height 804
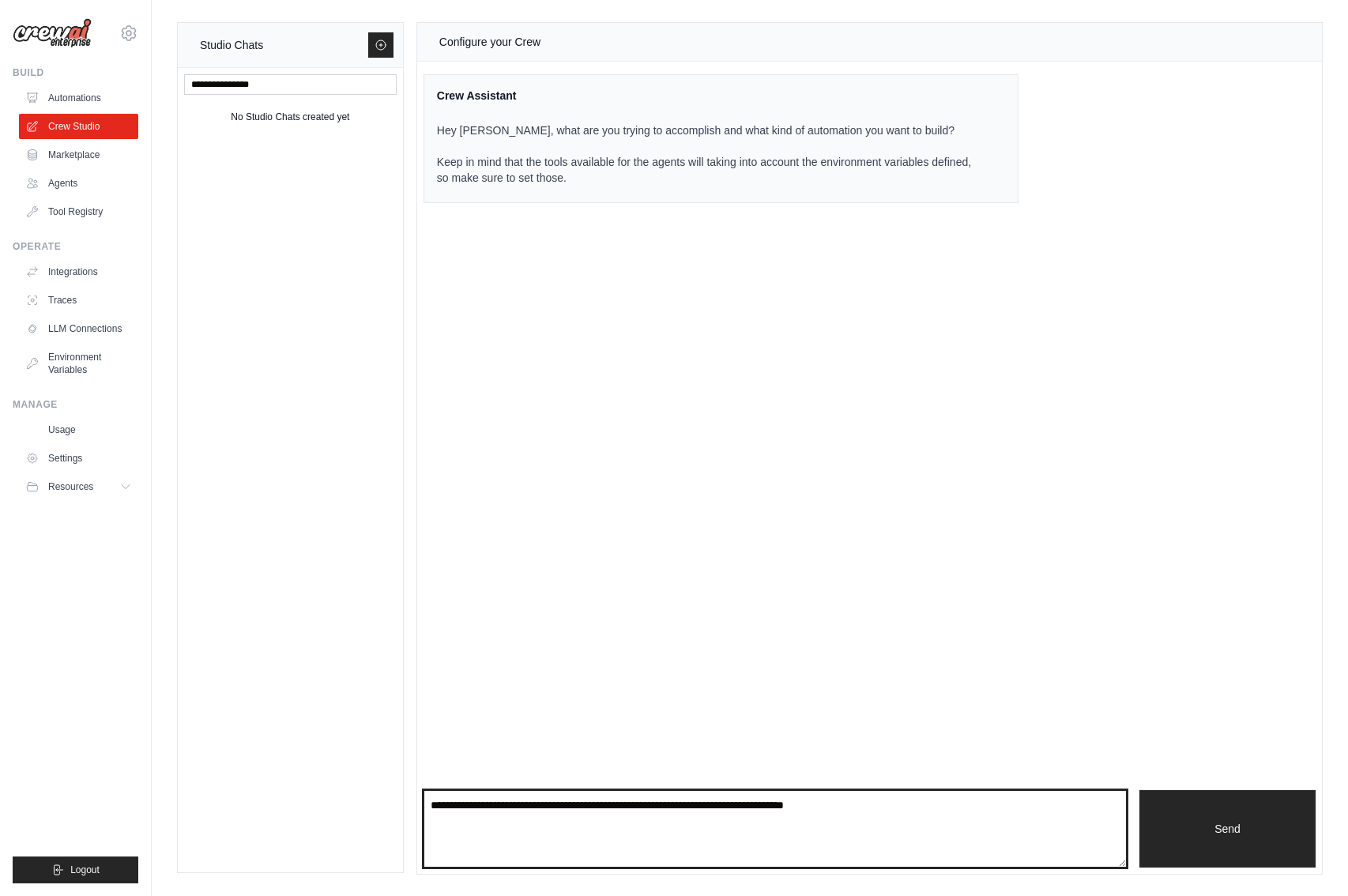
click at [595, 825] on textarea at bounding box center [775, 828] width 703 height 78
drag, startPoint x: 936, startPoint y: 806, endPoint x: 271, endPoint y: 800, distance: 665.0
click at [271, 800] on div "Studio Chats No Studio Chats created yet Configure your Crew Crew Assistant Hey…" at bounding box center [749, 449] width 1146 height 853
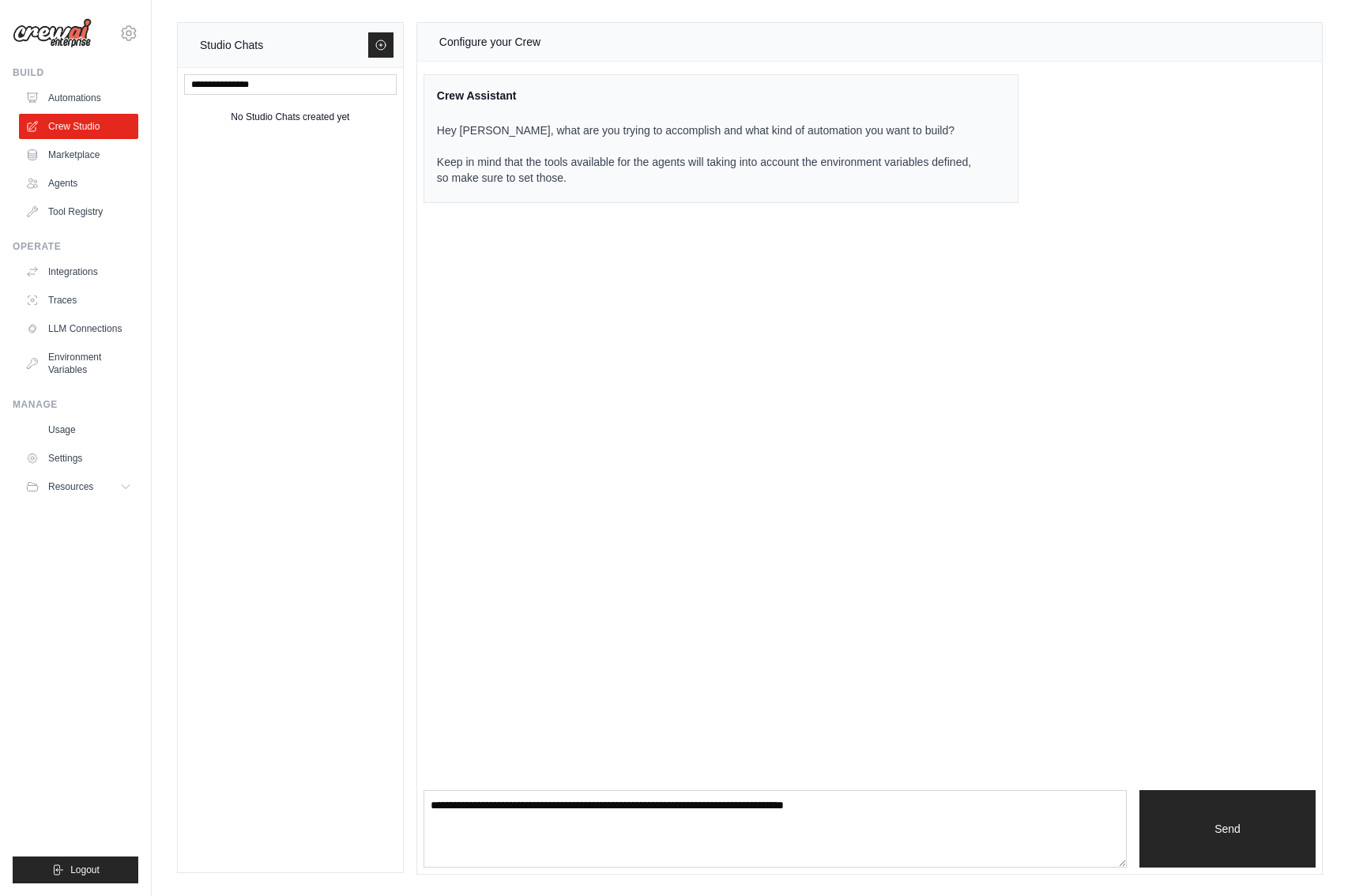
click at [1157, 343] on div "Configure your Crew Crew Assistant Hey Yonden, what are you trying to accomplis…" at bounding box center [869, 448] width 904 height 851
click at [737, 463] on div "Configure your Crew Crew Assistant Hey Yonden, what are you trying to accomplis…" at bounding box center [869, 448] width 904 height 851
click at [601, 455] on div "Configure your Crew Crew Assistant Hey Yonden, what are you trying to accomplis…" at bounding box center [869, 448] width 904 height 851
click at [961, 398] on div "Configure your Crew Crew Assistant Hey Yonden, what are you trying to accomplis…" at bounding box center [869, 448] width 904 height 851
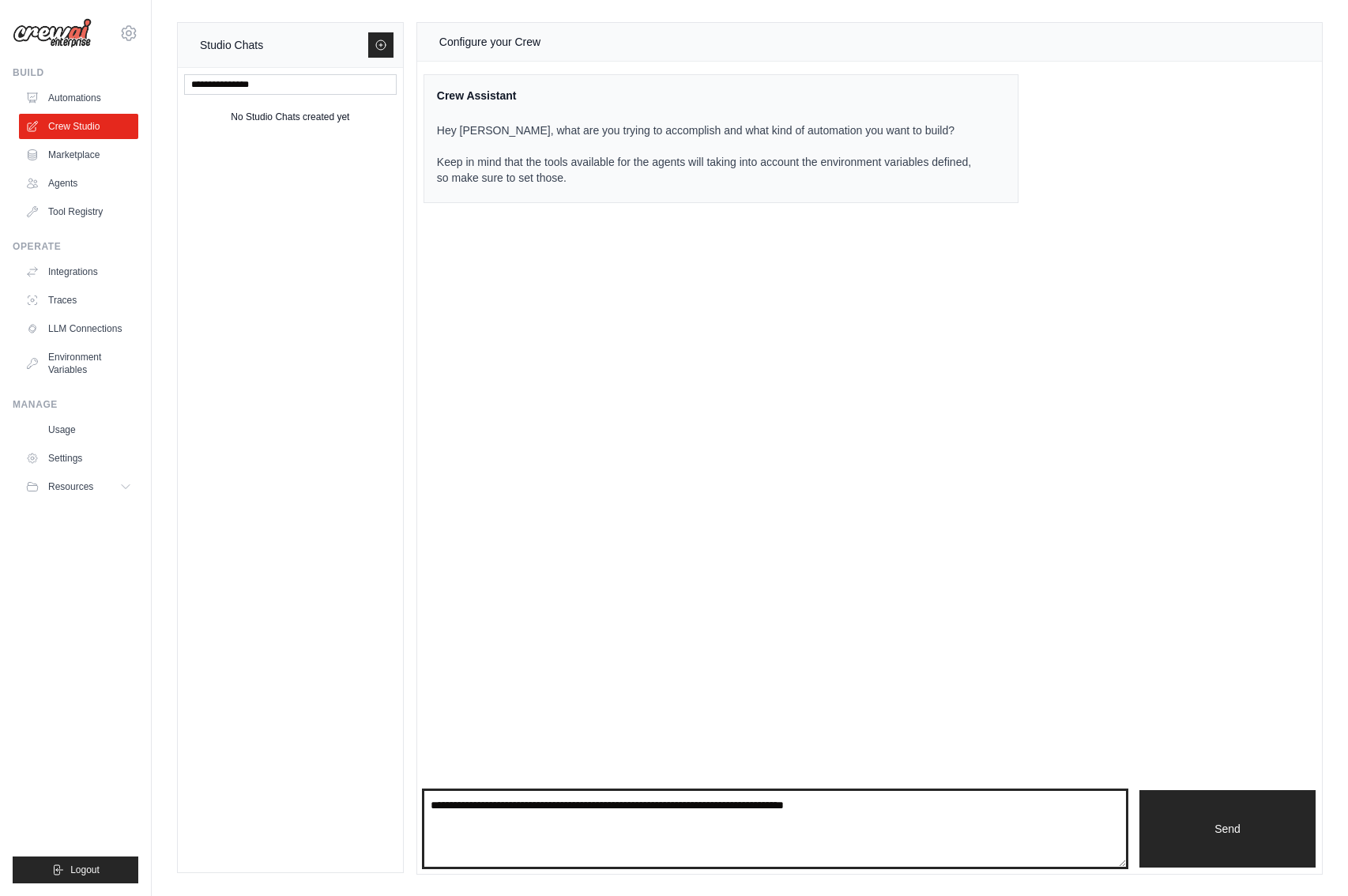
click at [766, 808] on textarea at bounding box center [775, 828] width 703 height 78
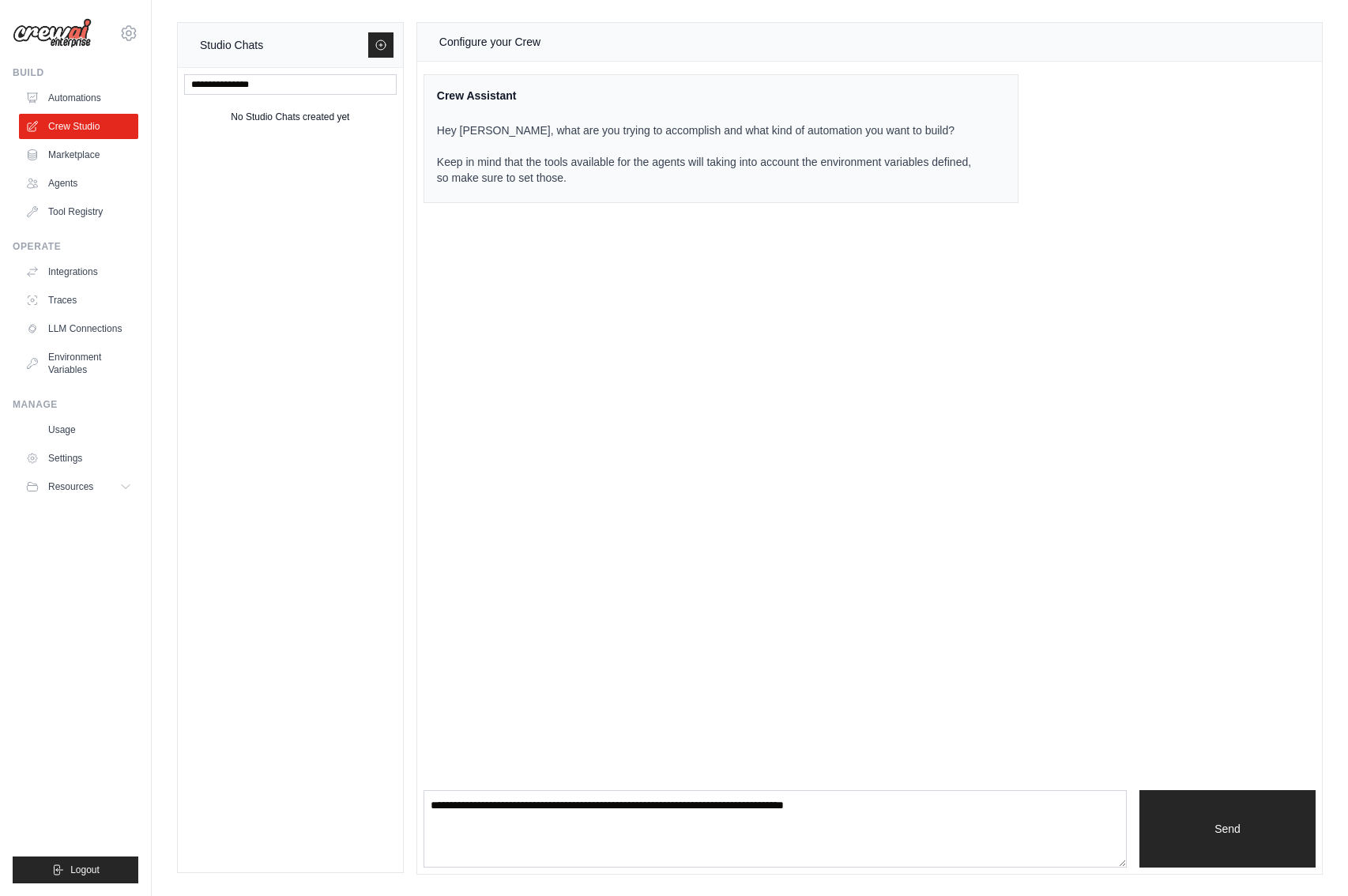
click at [534, 486] on div "Configure your Crew Crew Assistant Hey Yonden, what are you trying to accomplis…" at bounding box center [869, 448] width 904 height 851
click at [62, 137] on link "Crew Studio" at bounding box center [80, 126] width 119 height 25
click at [488, 48] on div "Configure your Crew" at bounding box center [490, 41] width 101 height 19
click at [84, 153] on link "Marketplace" at bounding box center [80, 155] width 119 height 25
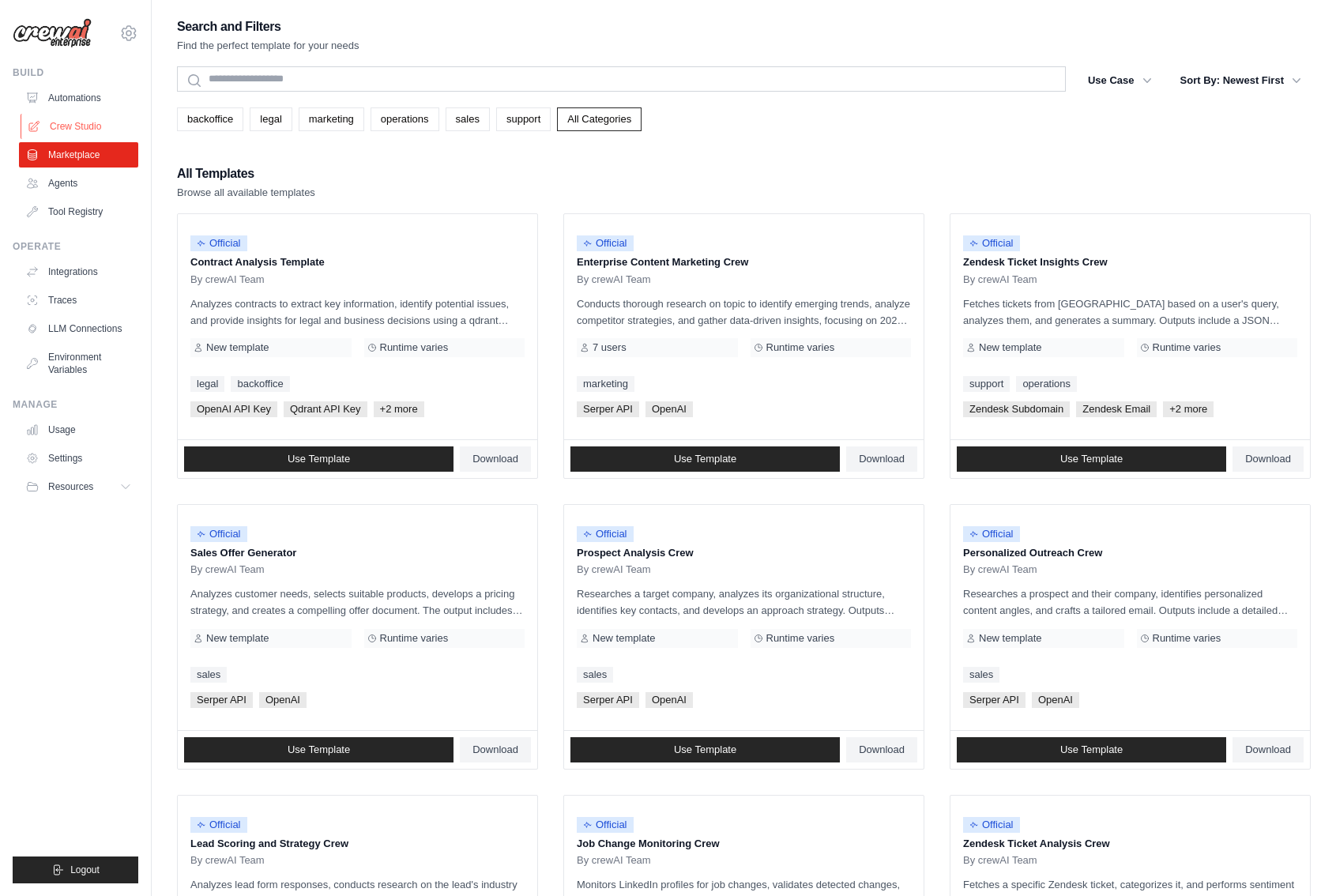
click at [87, 118] on link "Crew Studio" at bounding box center [80, 126] width 119 height 25
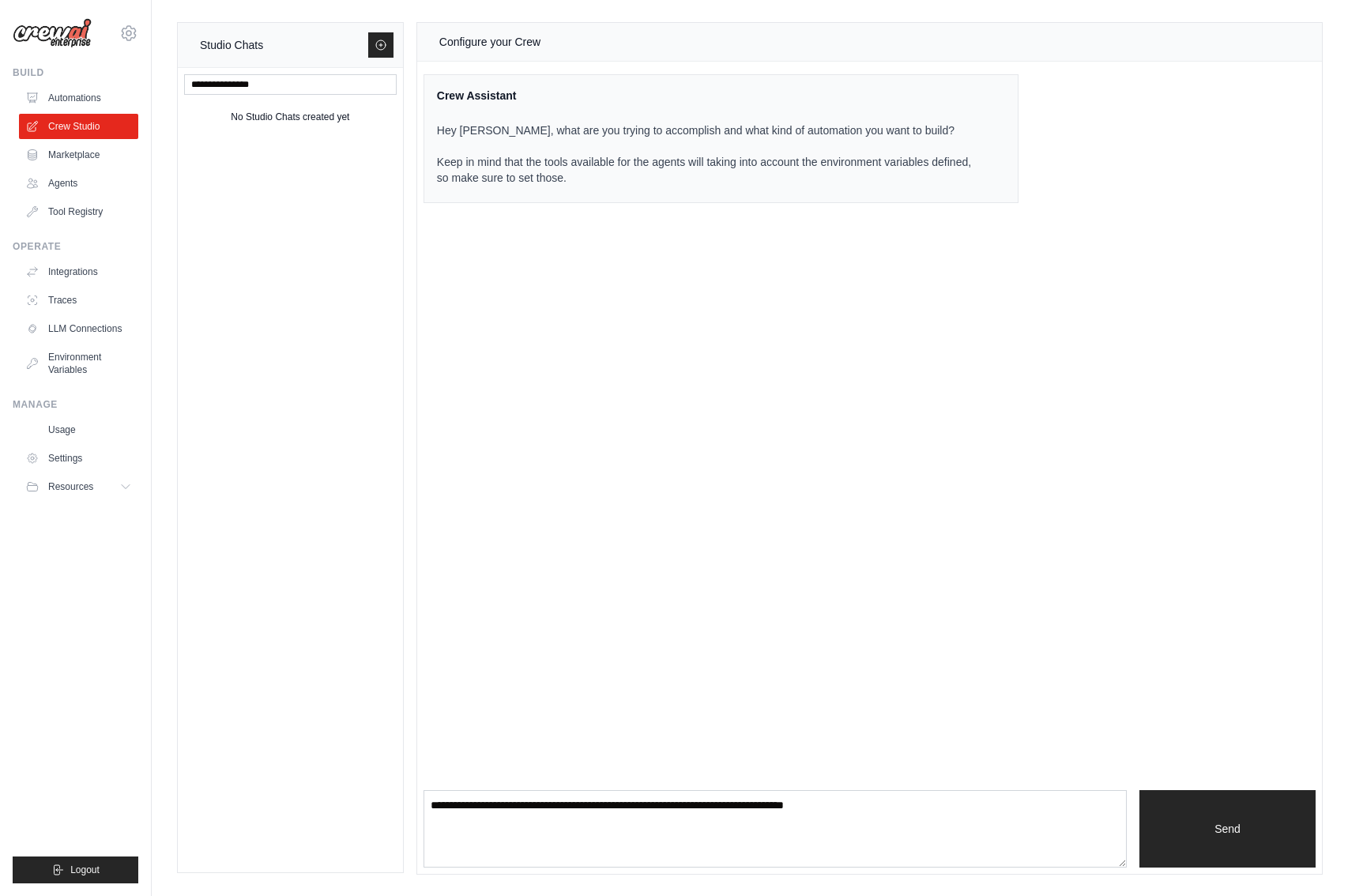
click at [1068, 496] on div "Configure your Crew Crew Assistant Hey Yonden, what are you trying to accomplis…" at bounding box center [869, 448] width 904 height 851
click at [94, 585] on ul "Build Automations Crew Studio Marketplace Agents" at bounding box center [75, 475] width 125 height 817
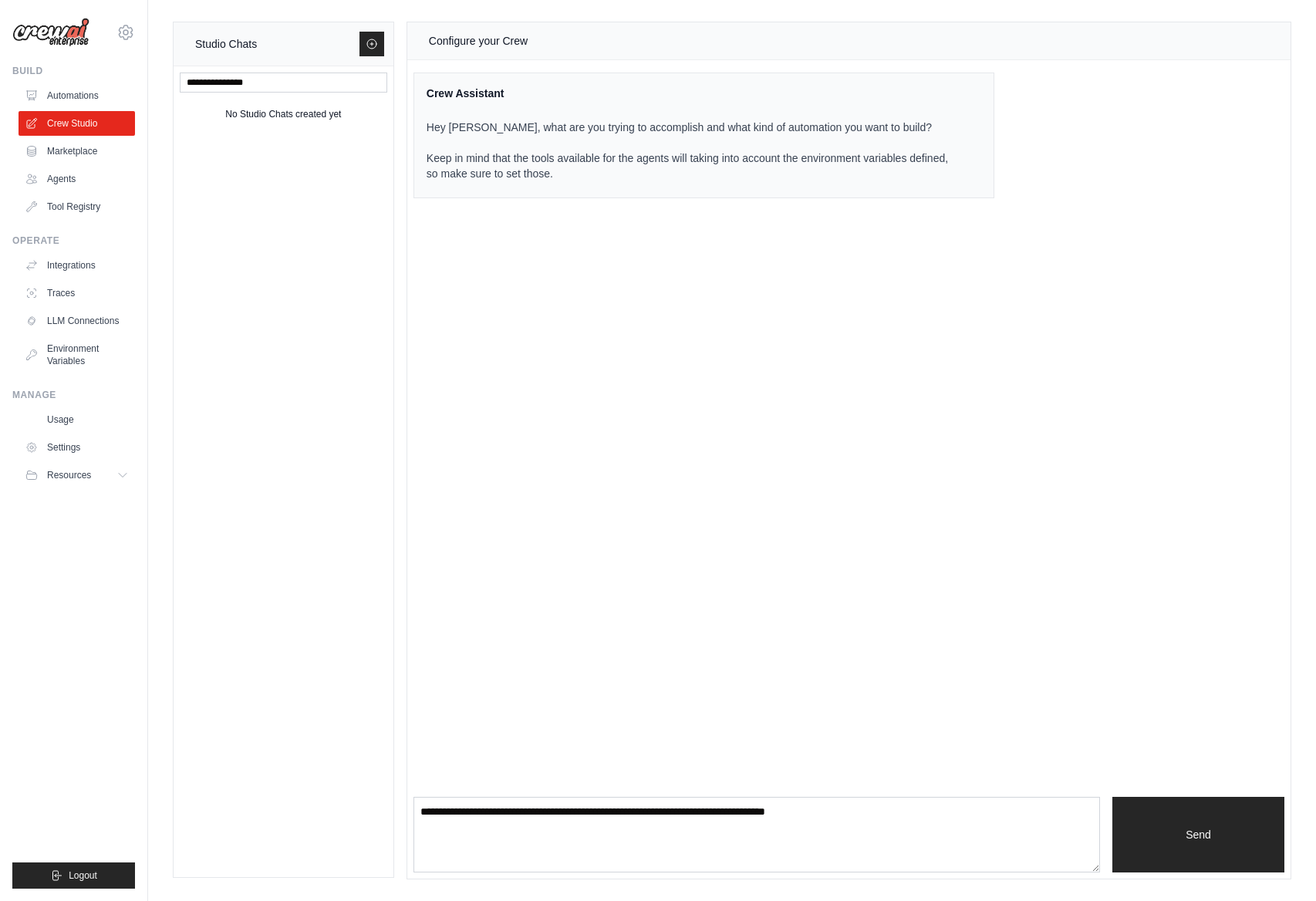
click at [966, 465] on div "Configure your Crew Crew Assistant Hey Yonden, what are you trying to accomplis…" at bounding box center [849, 450] width 883 height 856
click at [120, 664] on ul "Build Automations Crew Studio Marketplace Agents" at bounding box center [73, 477] width 122 height 824
click at [636, 495] on div "Configure your Crew Crew Assistant Hey Yonden, what are you trying to accomplis…" at bounding box center [849, 450] width 883 height 856
click at [765, 479] on div "Configure your Crew Crew Assistant Hey Yonden, what are you trying to accomplis…" at bounding box center [849, 450] width 883 height 856
click at [814, 460] on div "Configure your Crew Crew Assistant Hey Yonden, what are you trying to accomplis…" at bounding box center [849, 450] width 883 height 856
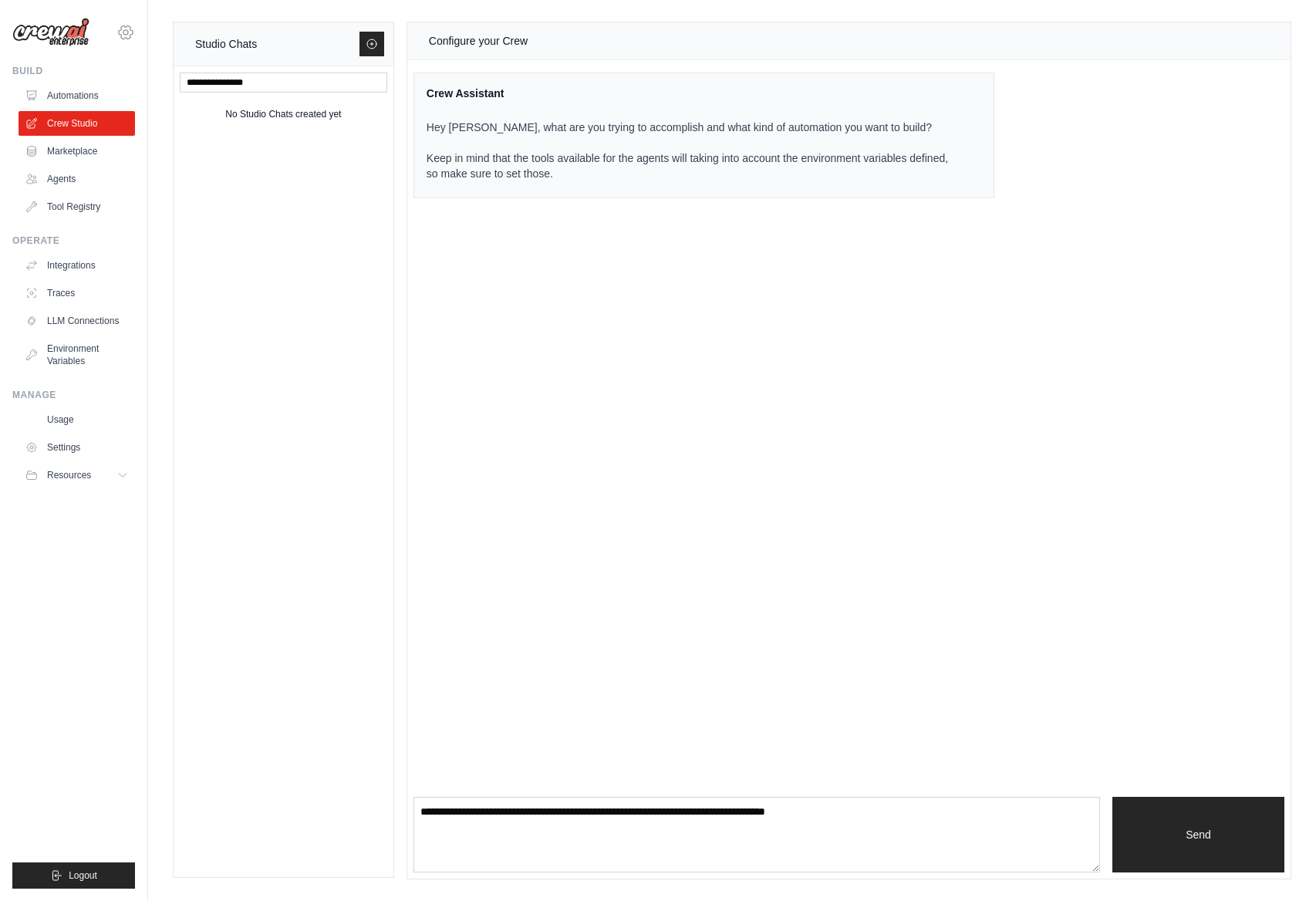
click at [122, 36] on icon at bounding box center [125, 32] width 18 height 18
click at [280, 424] on div "No Studio Chats created yet" at bounding box center [283, 471] width 220 height 810
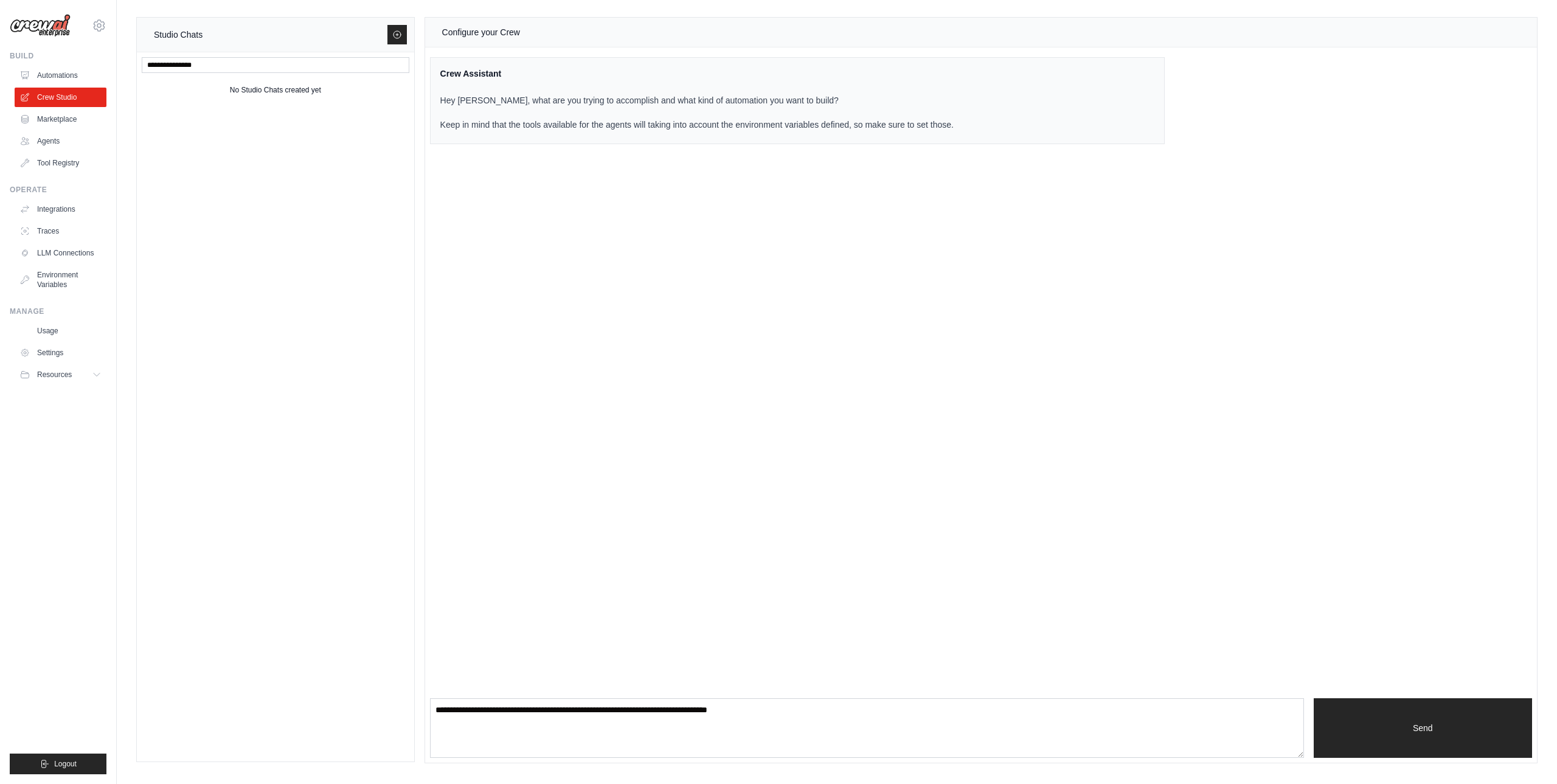
click at [861, 502] on div "Configure your Crew Crew Assistant Hey Yonden, what are you trying to accomplis…" at bounding box center [982, 390] width 1112 height 745
click at [326, 160] on div "No Studio Chats created yet" at bounding box center [276, 407] width 278 height 709
click at [70, 74] on link "Automations" at bounding box center [62, 76] width 92 height 19
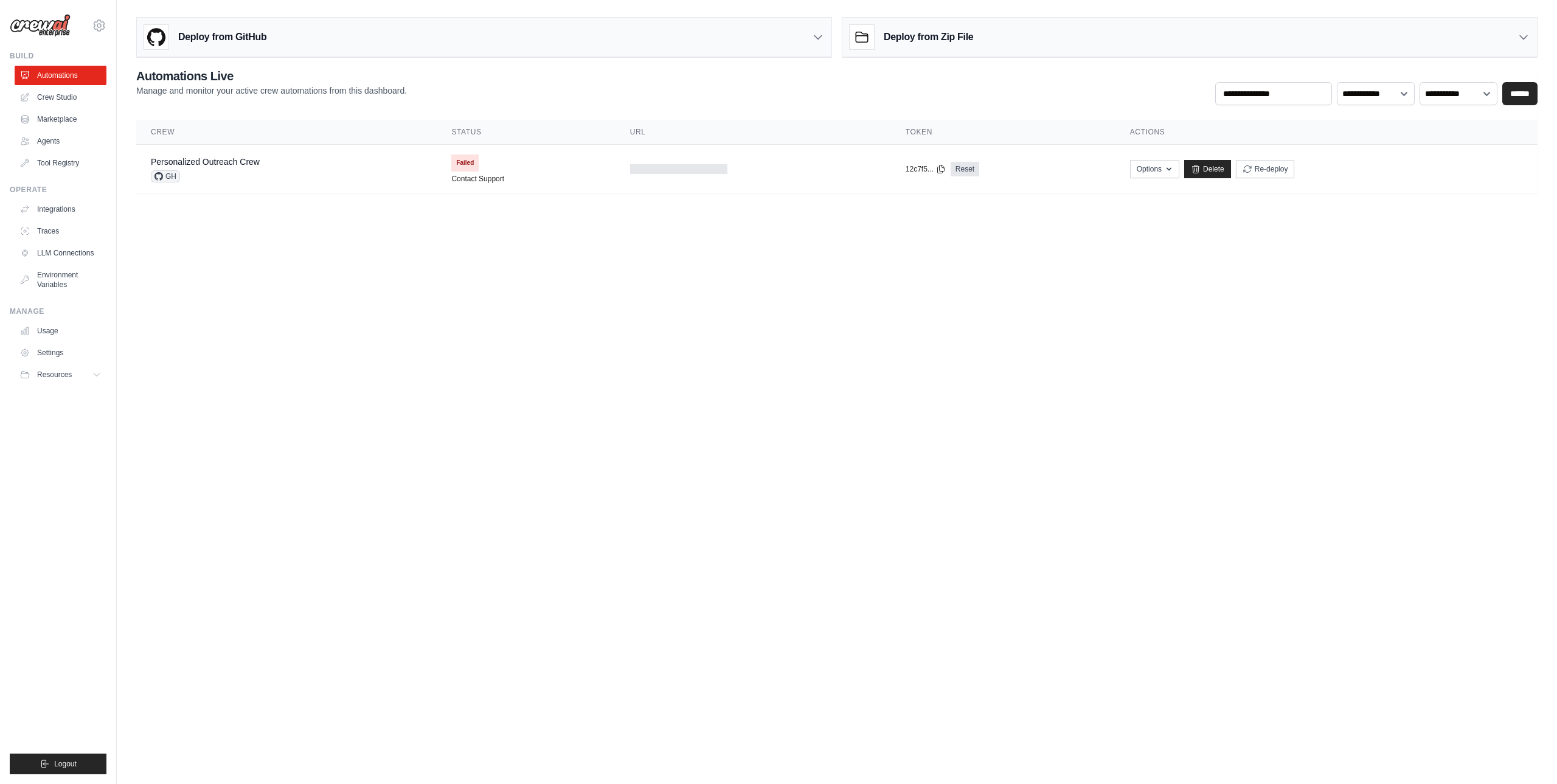
click at [891, 368] on body "yonden831@gmail.com Settings Build Automations Crew Studio" at bounding box center [778, 392] width 1557 height 784
click at [76, 101] on link "Crew Studio" at bounding box center [62, 97] width 92 height 19
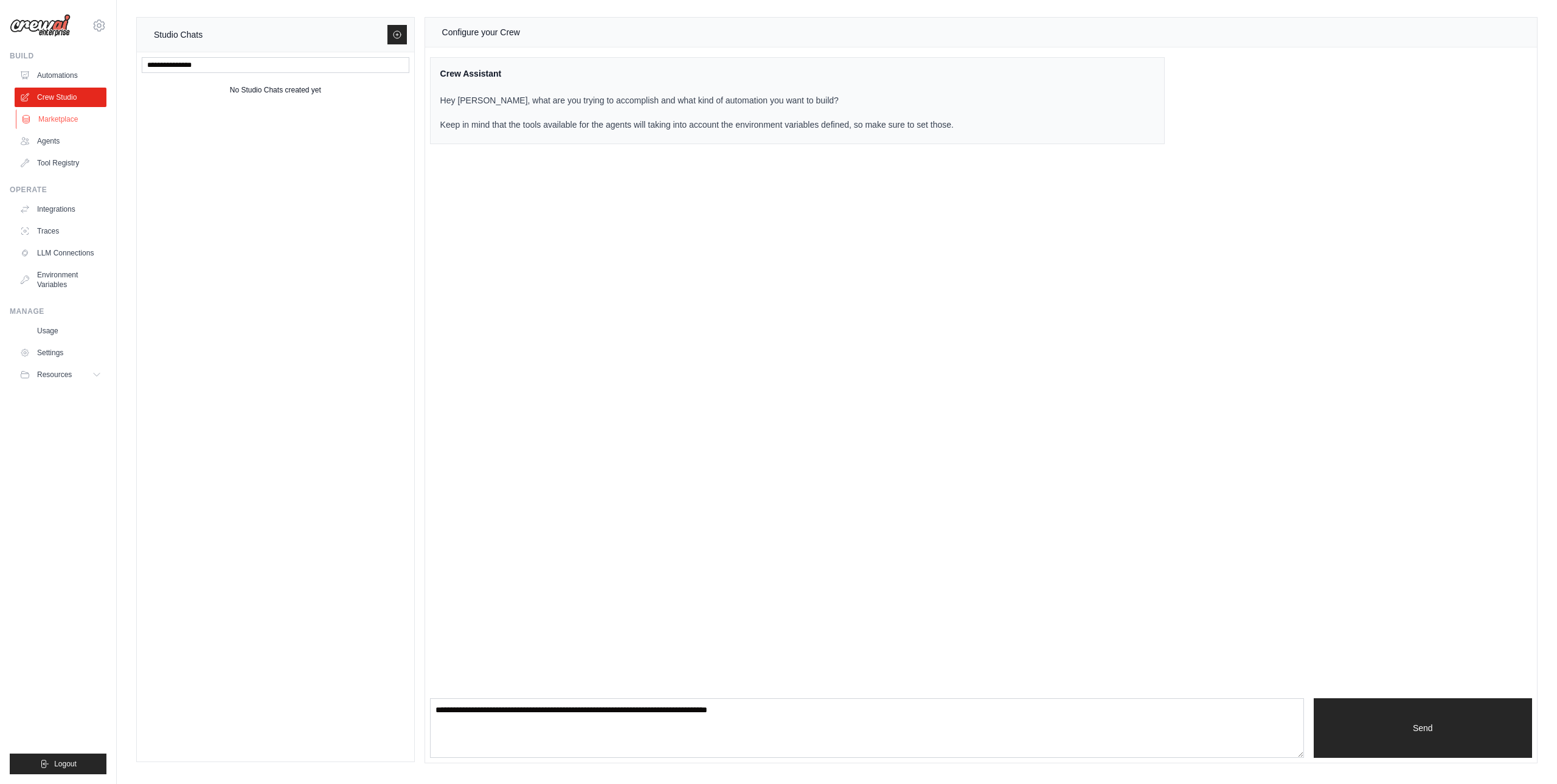
click at [51, 121] on link "Marketplace" at bounding box center [62, 119] width 92 height 19
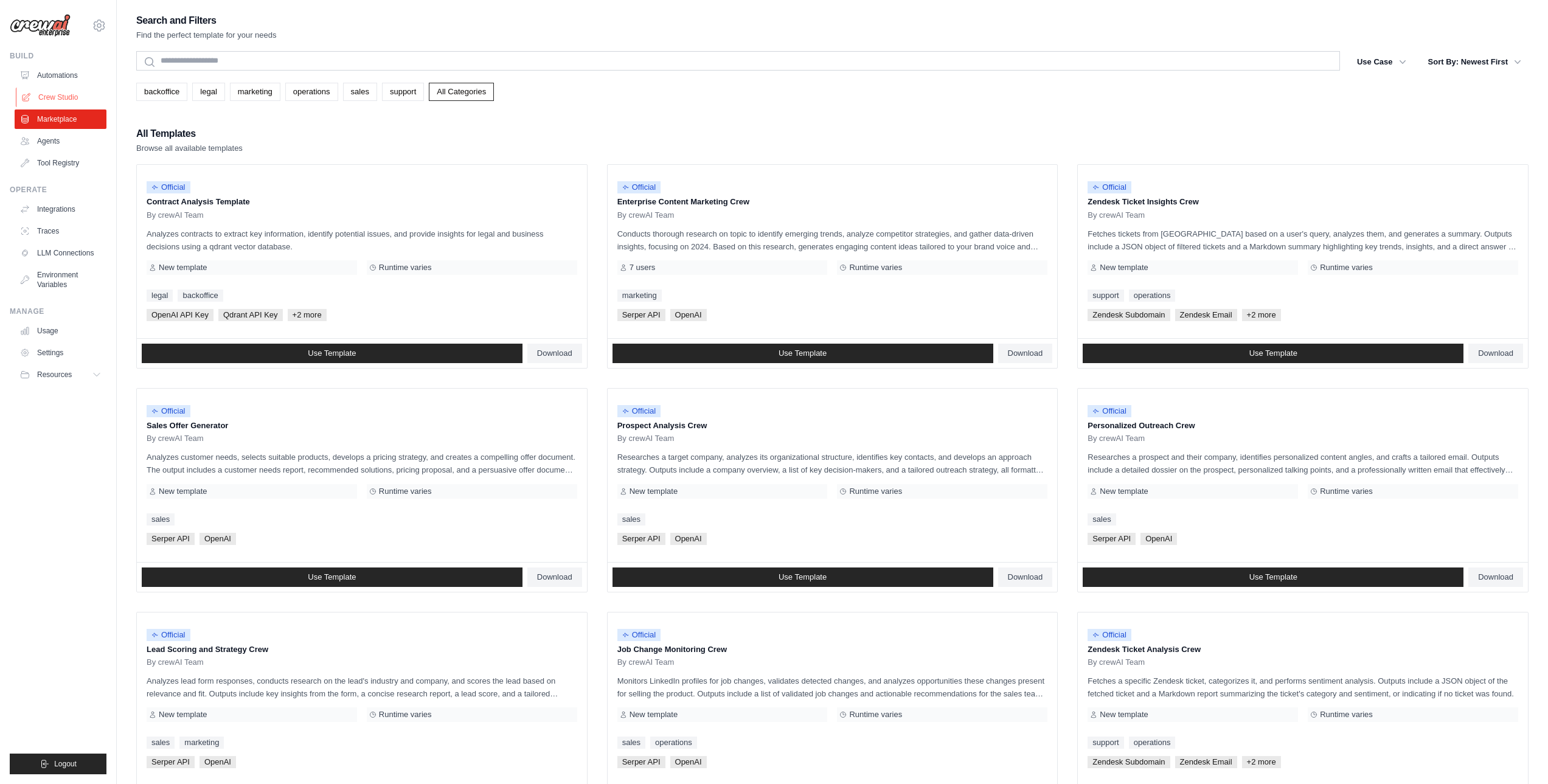
click at [53, 96] on link "Crew Studio" at bounding box center [62, 97] width 92 height 19
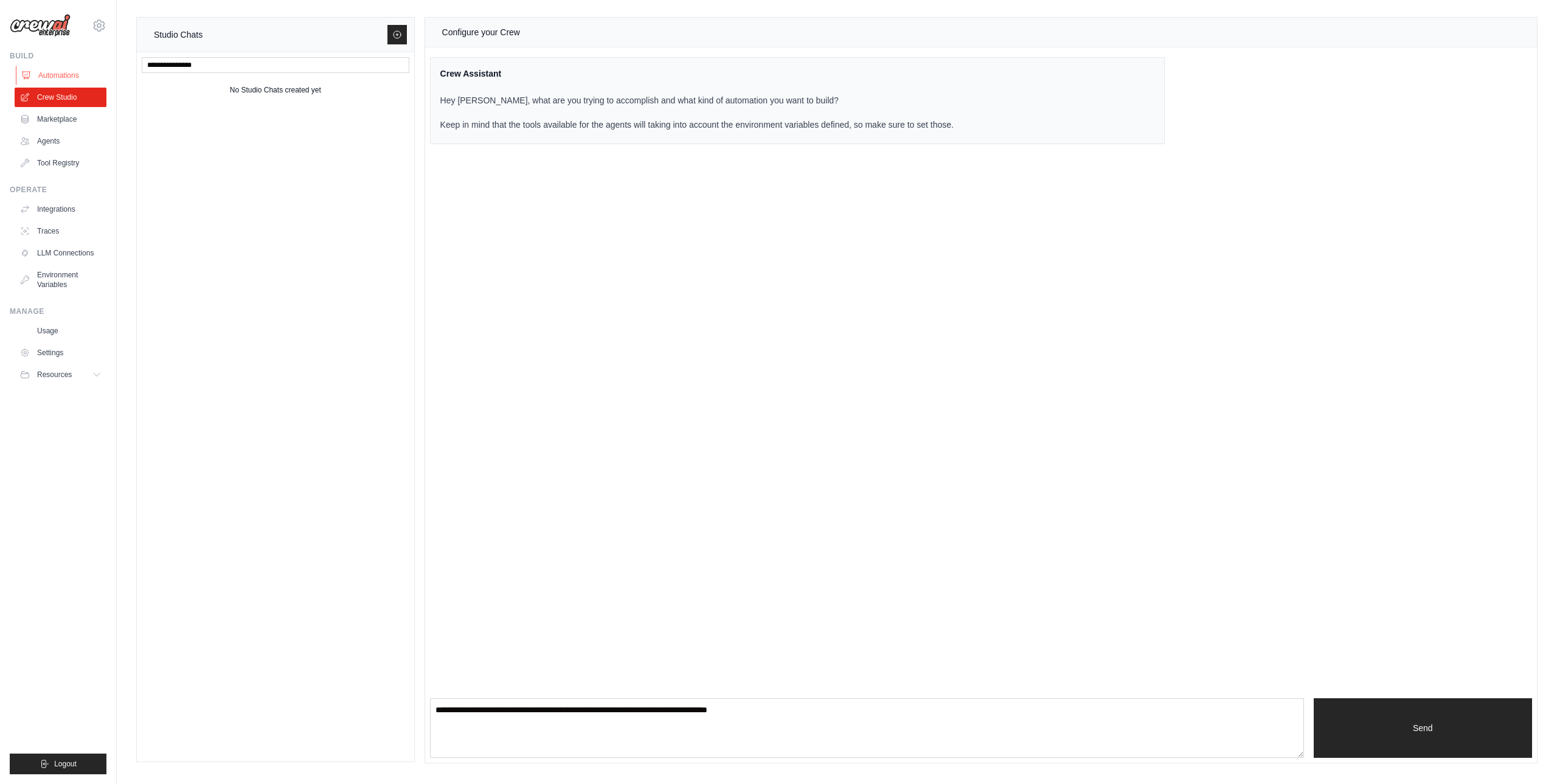
click at [58, 71] on link "Automations" at bounding box center [62, 76] width 92 height 19
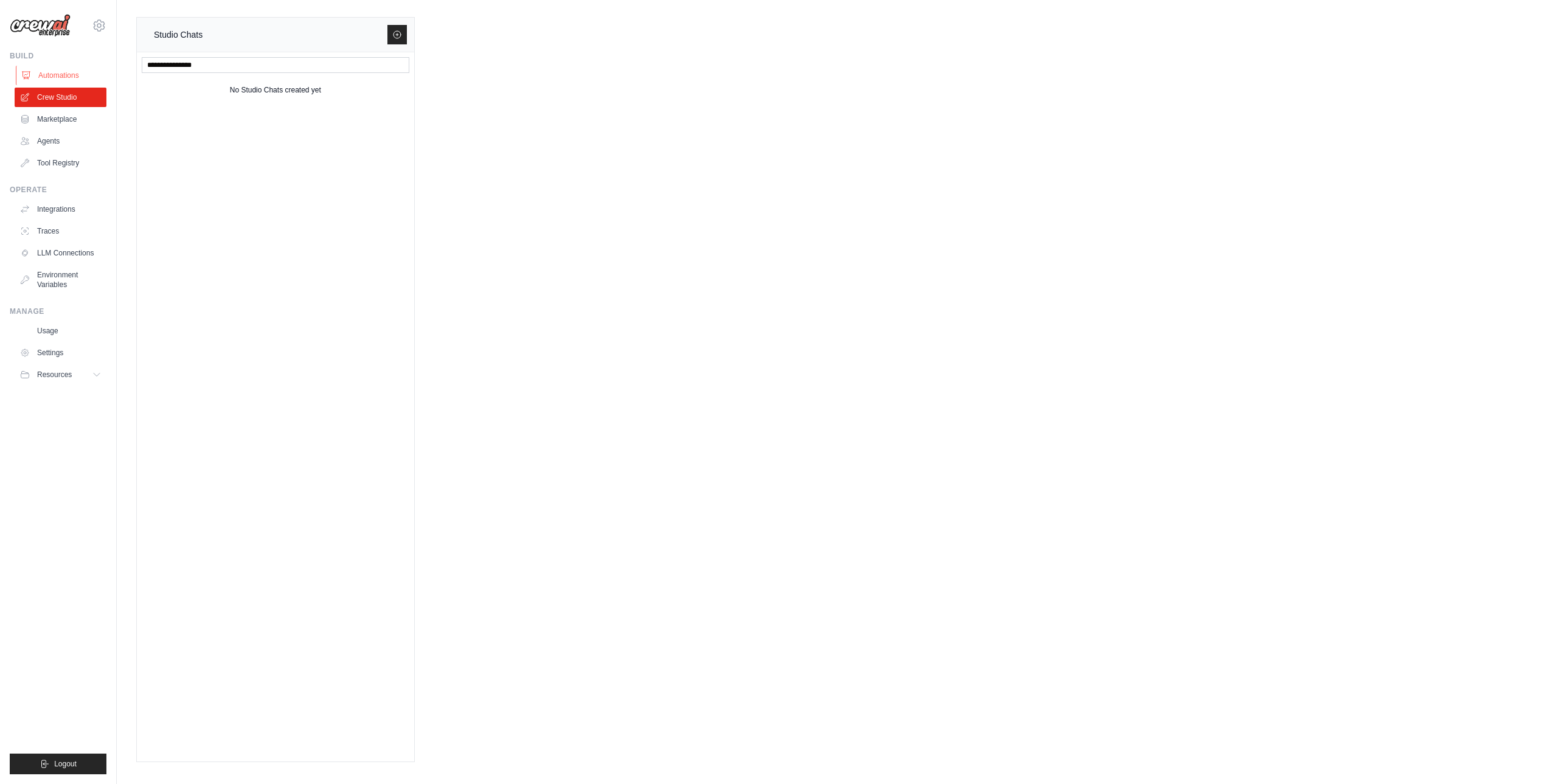
click at [76, 76] on link "Automations" at bounding box center [62, 76] width 92 height 19
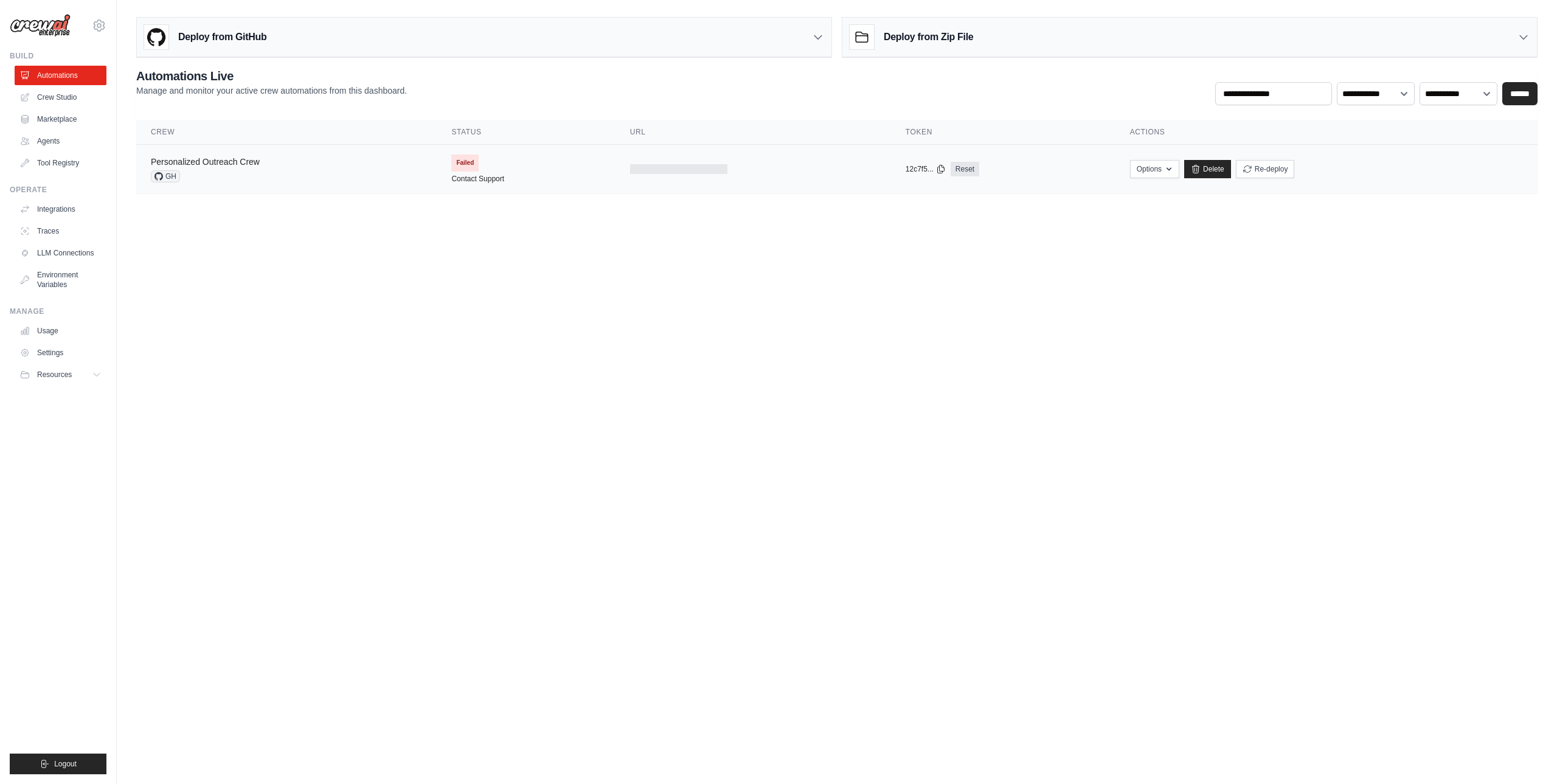
click at [200, 157] on link "Personalized Outreach Crew" at bounding box center [205, 162] width 109 height 10
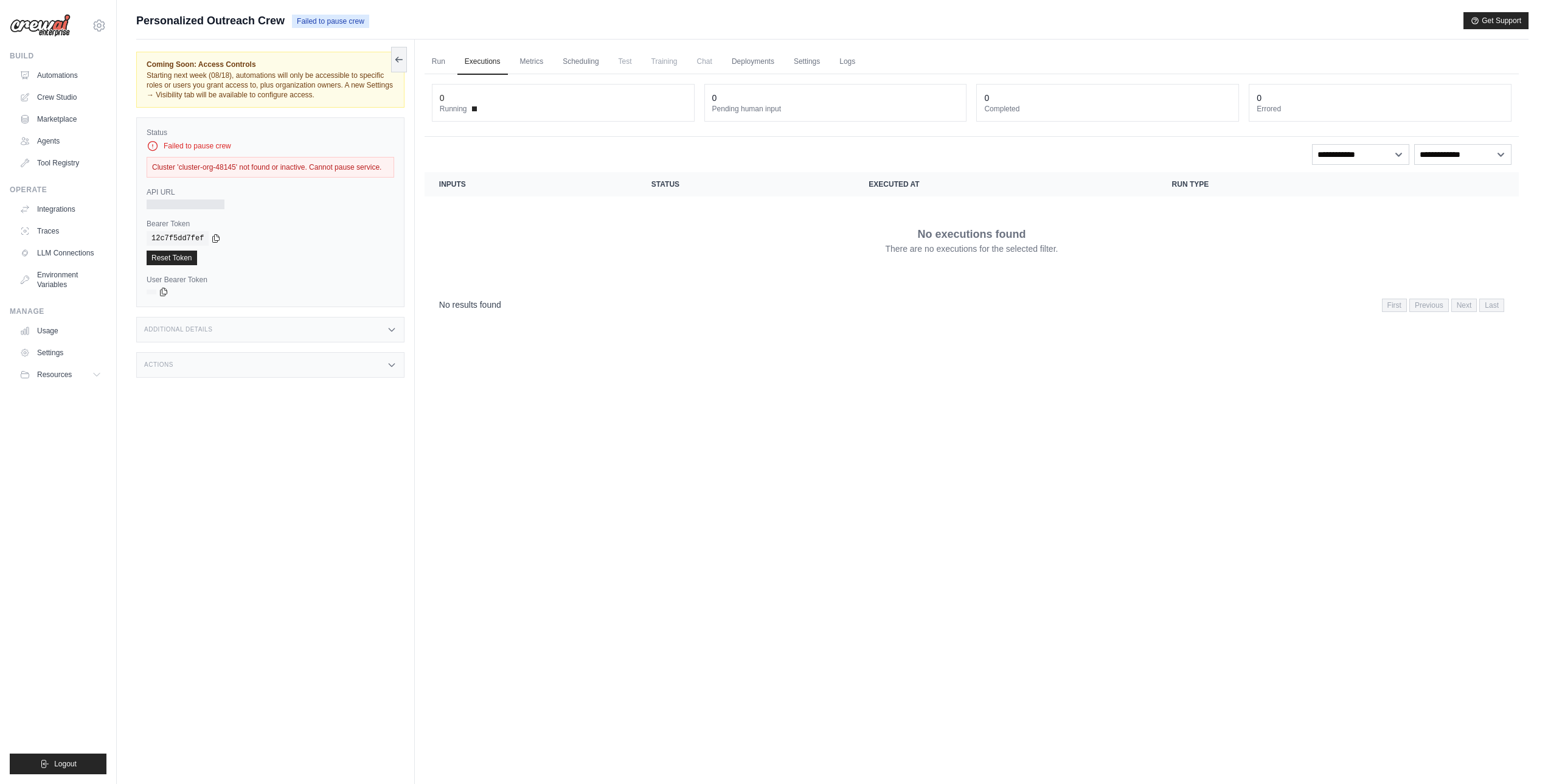
click at [671, 312] on div "No results found First Previous Next Last" at bounding box center [972, 305] width 1065 height 17
click at [891, 32] on div "Submit a support request Describe your issue or question * Please be specific a…" at bounding box center [832, 26] width 1393 height 27
click at [652, 416] on div "Run Executions Metrics Scheduling Test Training Chat Deployments Settings Logs …" at bounding box center [972, 432] width 1114 height 784
click at [398, 63] on icon at bounding box center [399, 59] width 10 height 10
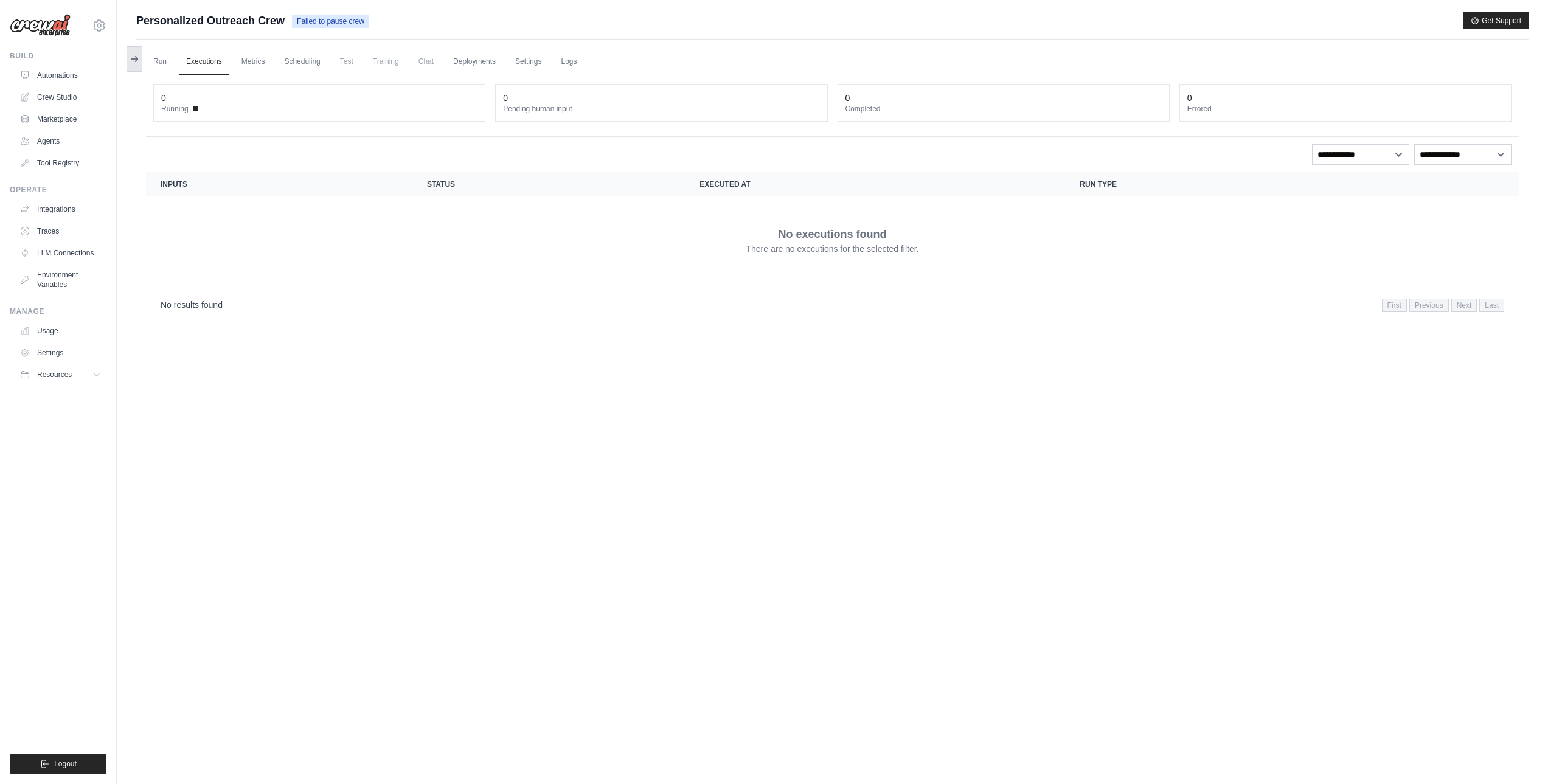
click at [134, 59] on icon at bounding box center [135, 59] width 7 height 0
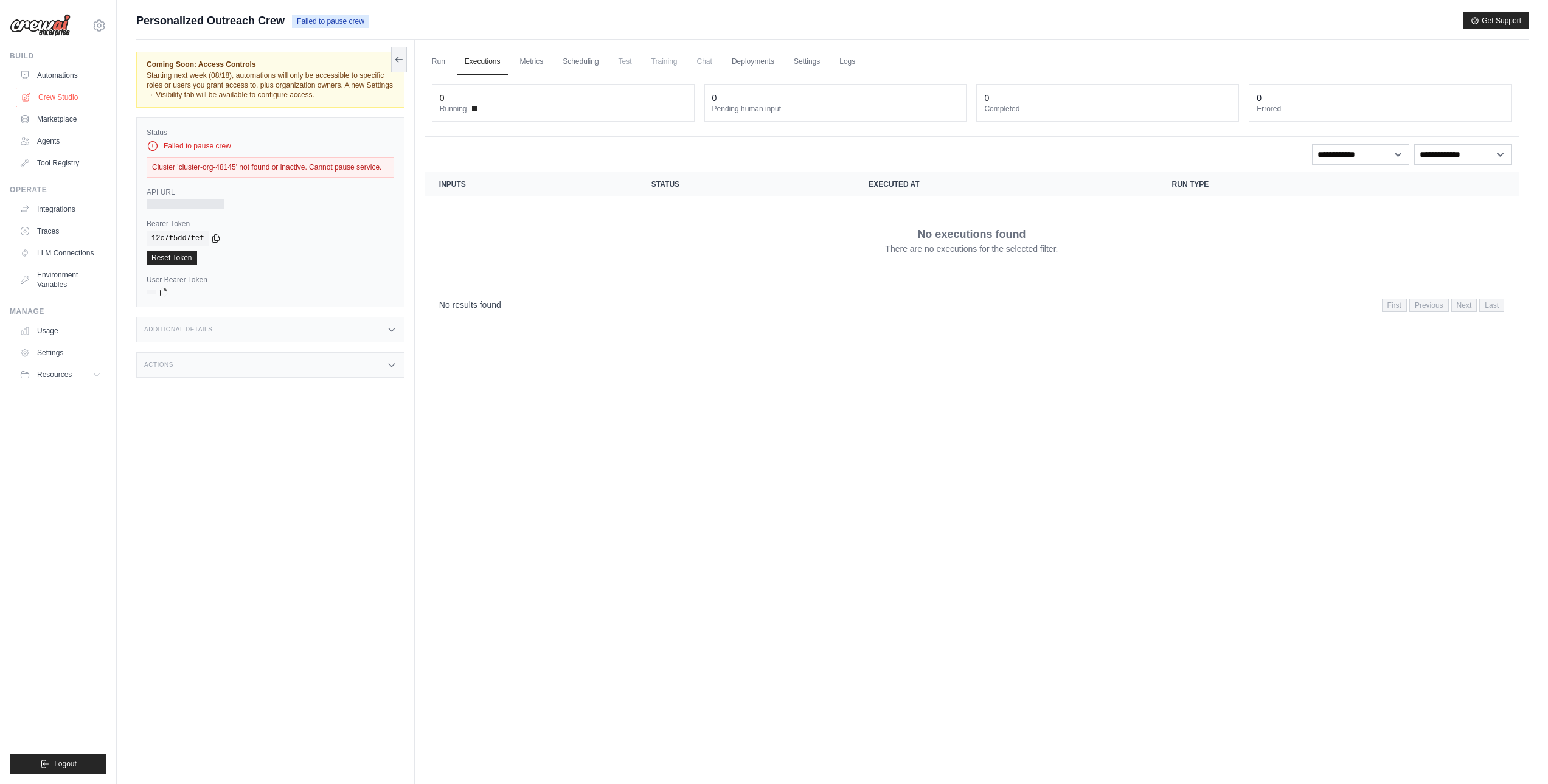
click at [71, 101] on link "Crew Studio" at bounding box center [62, 97] width 92 height 19
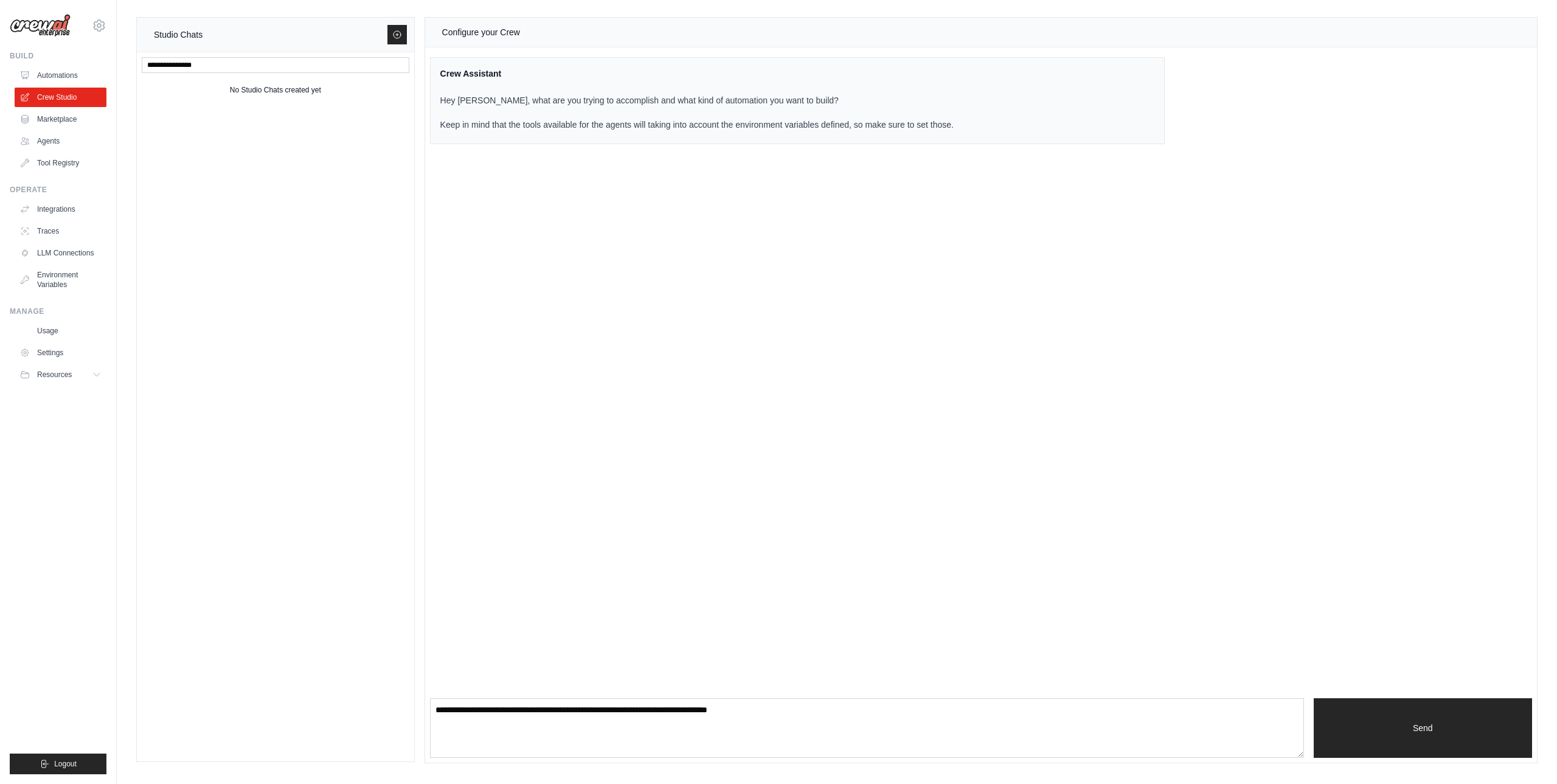
click at [691, 222] on div "Configure your Crew Crew Assistant Hey Yonden, what are you trying to accomplis…" at bounding box center [982, 390] width 1112 height 745
click at [702, 435] on div "Configure your Crew Crew Assistant Hey Yonden, what are you trying to accomplis…" at bounding box center [982, 390] width 1112 height 745
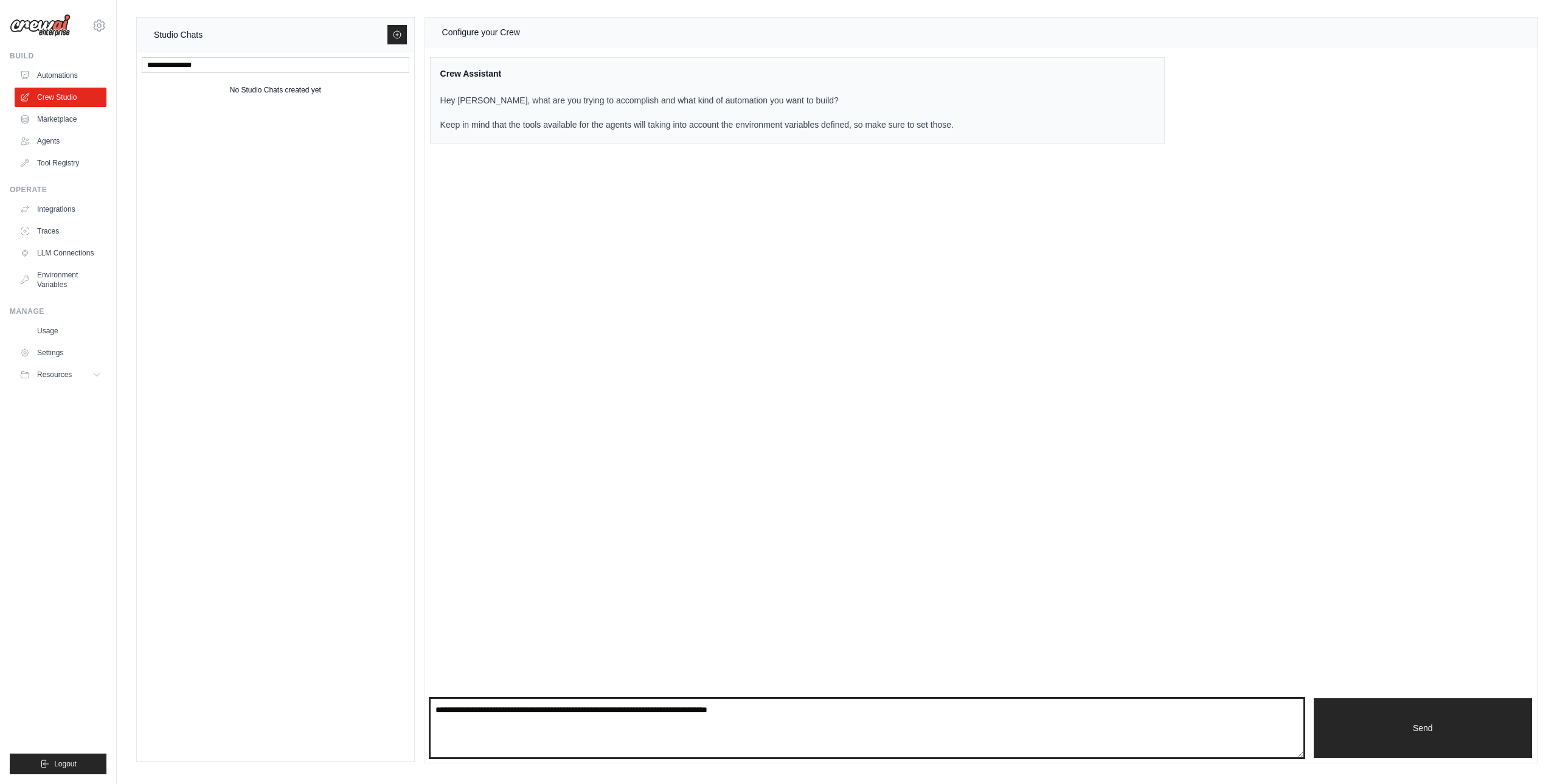
click at [799, 689] on textarea at bounding box center [867, 728] width 874 height 60
drag, startPoint x: 815, startPoint y: 711, endPoint x: 433, endPoint y: 710, distance: 382.0
click at [433, 689] on textarea at bounding box center [867, 728] width 874 height 60
click at [477, 689] on textarea at bounding box center [867, 728] width 874 height 60
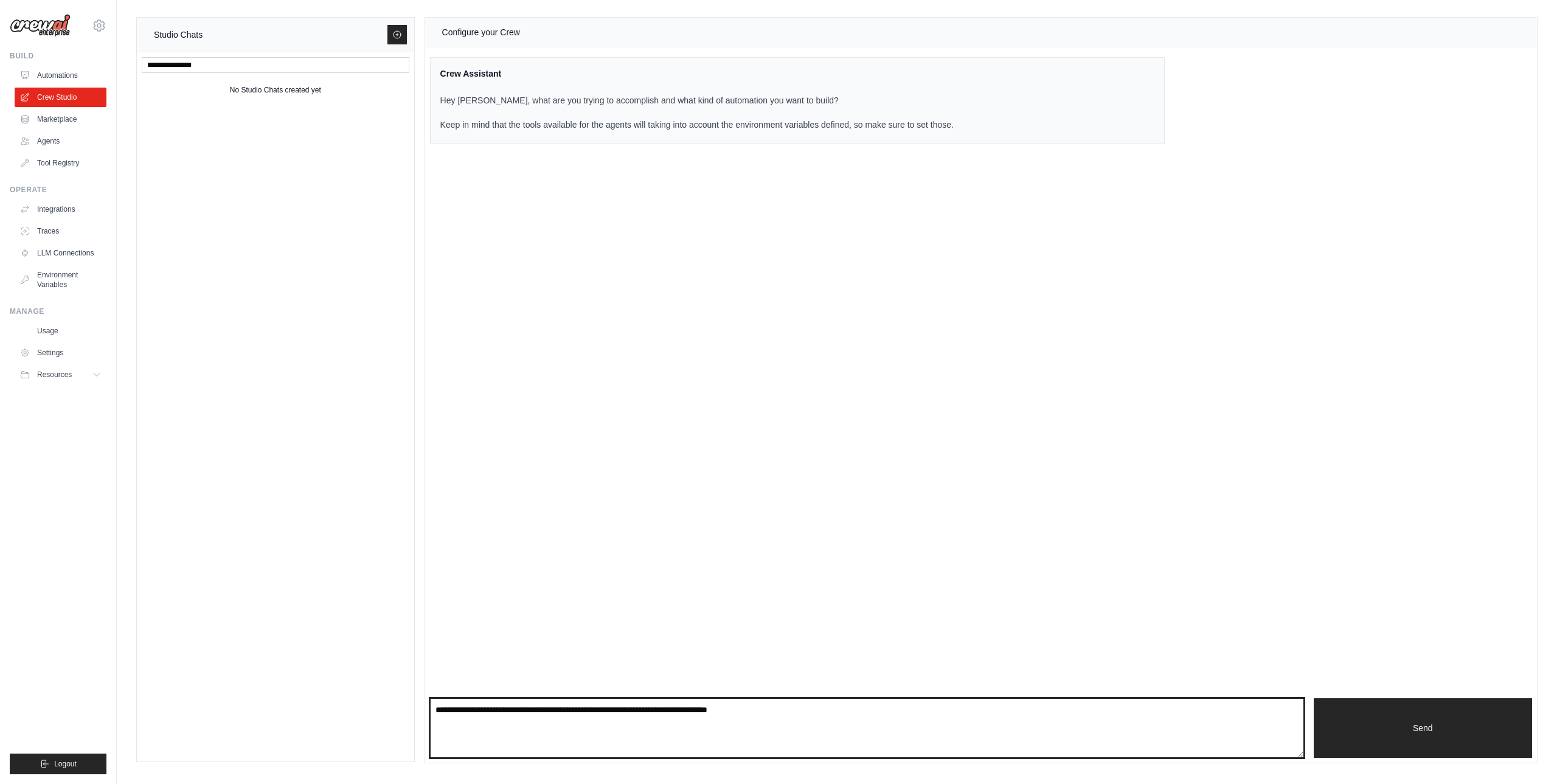
click at [477, 689] on textarea at bounding box center [867, 728] width 874 height 60
click at [671, 689] on textarea at bounding box center [867, 728] width 874 height 60
click at [670, 689] on textarea at bounding box center [867, 728] width 874 height 60
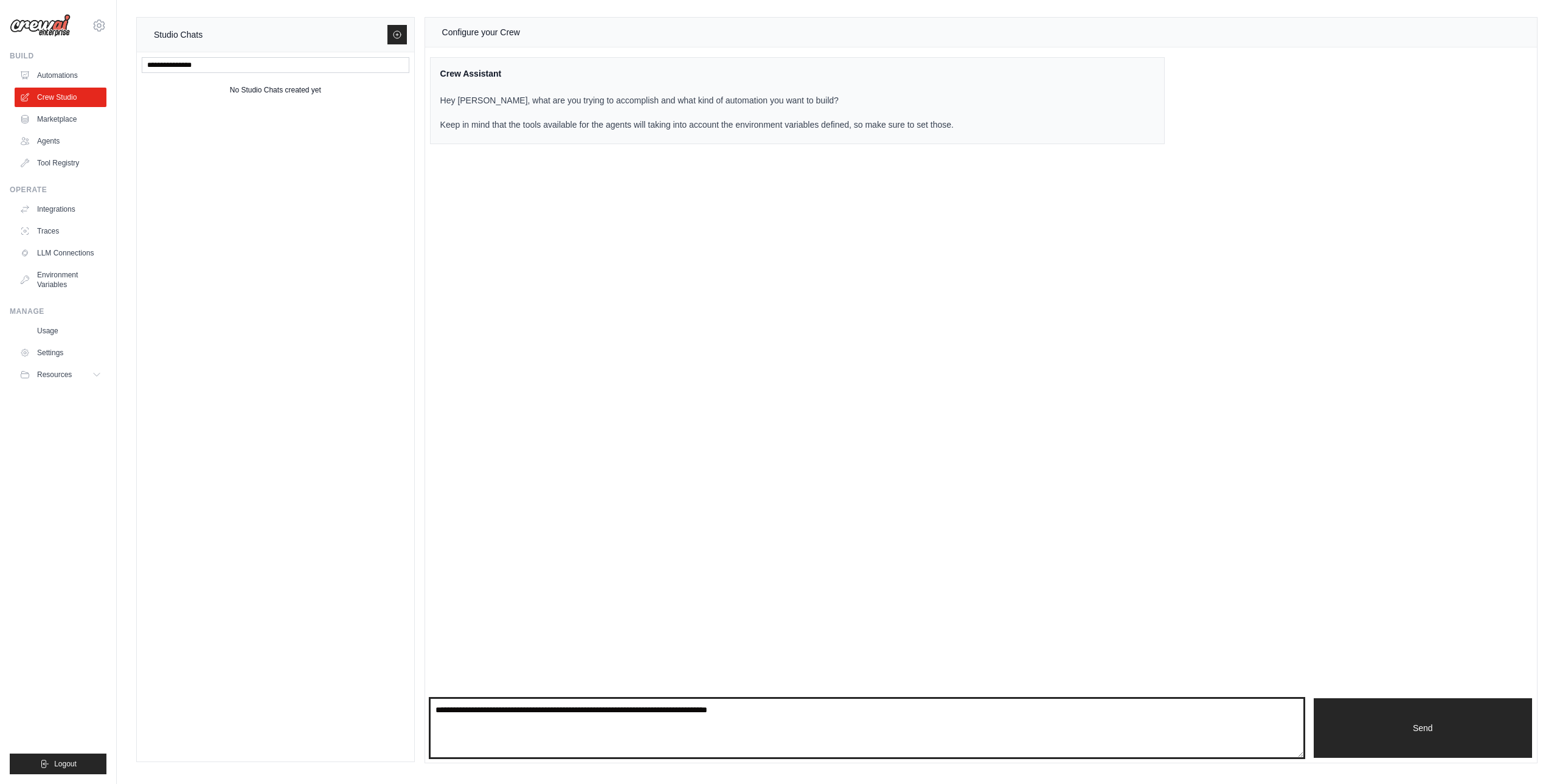
click at [828, 689] on textarea at bounding box center [867, 728] width 874 height 60
click at [891, 689] on textarea at bounding box center [867, 728] width 874 height 60
type textarea "*"
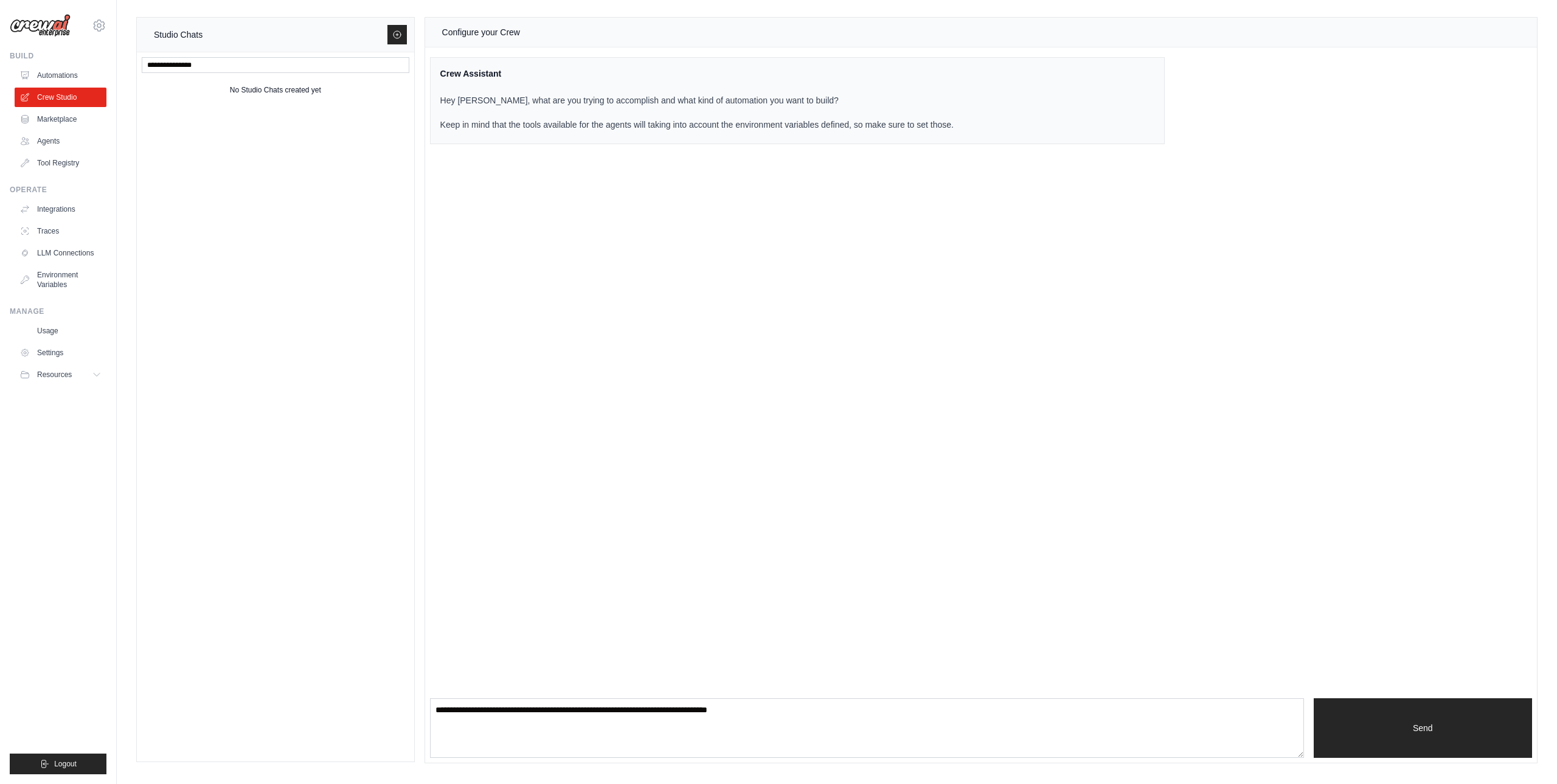
click at [579, 387] on div "Configure your Crew Crew Assistant Hey Yonden, what are you trying to accomplis…" at bounding box center [982, 390] width 1112 height 745
click at [536, 423] on div "Configure your Crew Crew Assistant Hey Yonden, what are you trying to accomplis…" at bounding box center [982, 390] width 1112 height 745
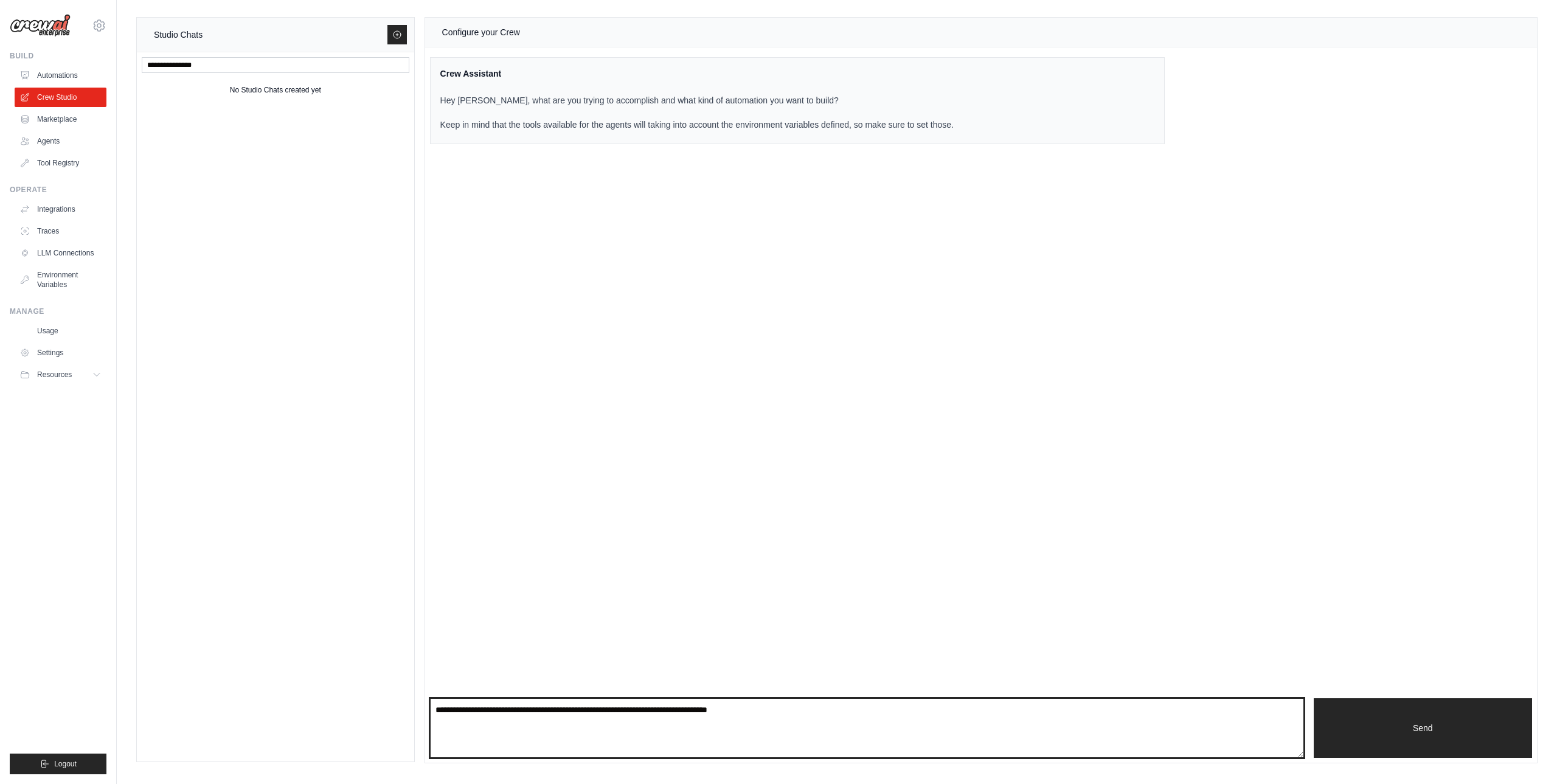
click at [662, 689] on textarea at bounding box center [867, 728] width 874 height 60
drag, startPoint x: 462, startPoint y: 703, endPoint x: 773, endPoint y: 706, distance: 311.0
click at [773, 689] on textarea at bounding box center [867, 728] width 874 height 60
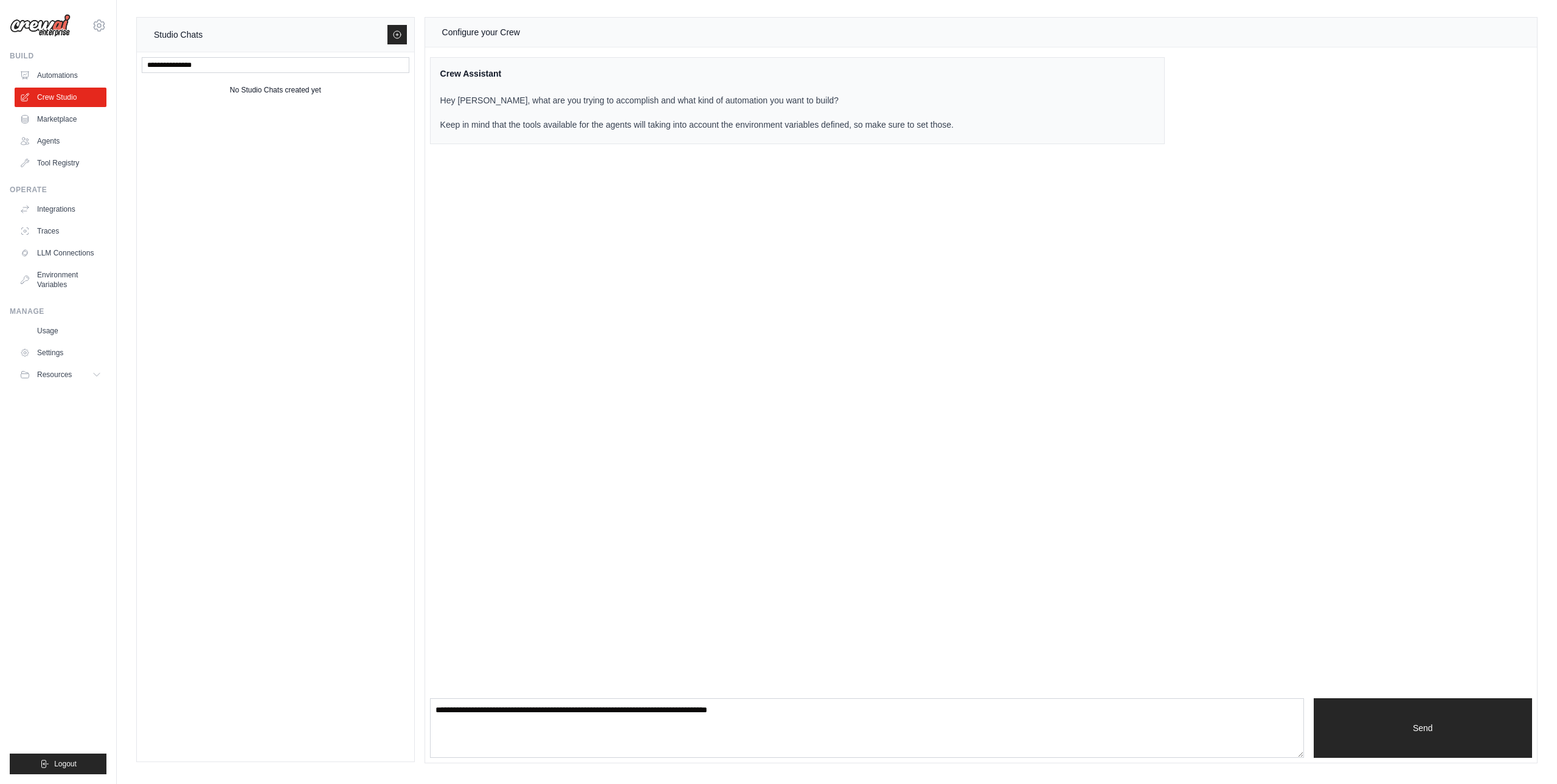
click at [891, 345] on div "Configure your Crew Crew Assistant Hey Yonden, what are you trying to accomplis…" at bounding box center [982, 390] width 1112 height 745
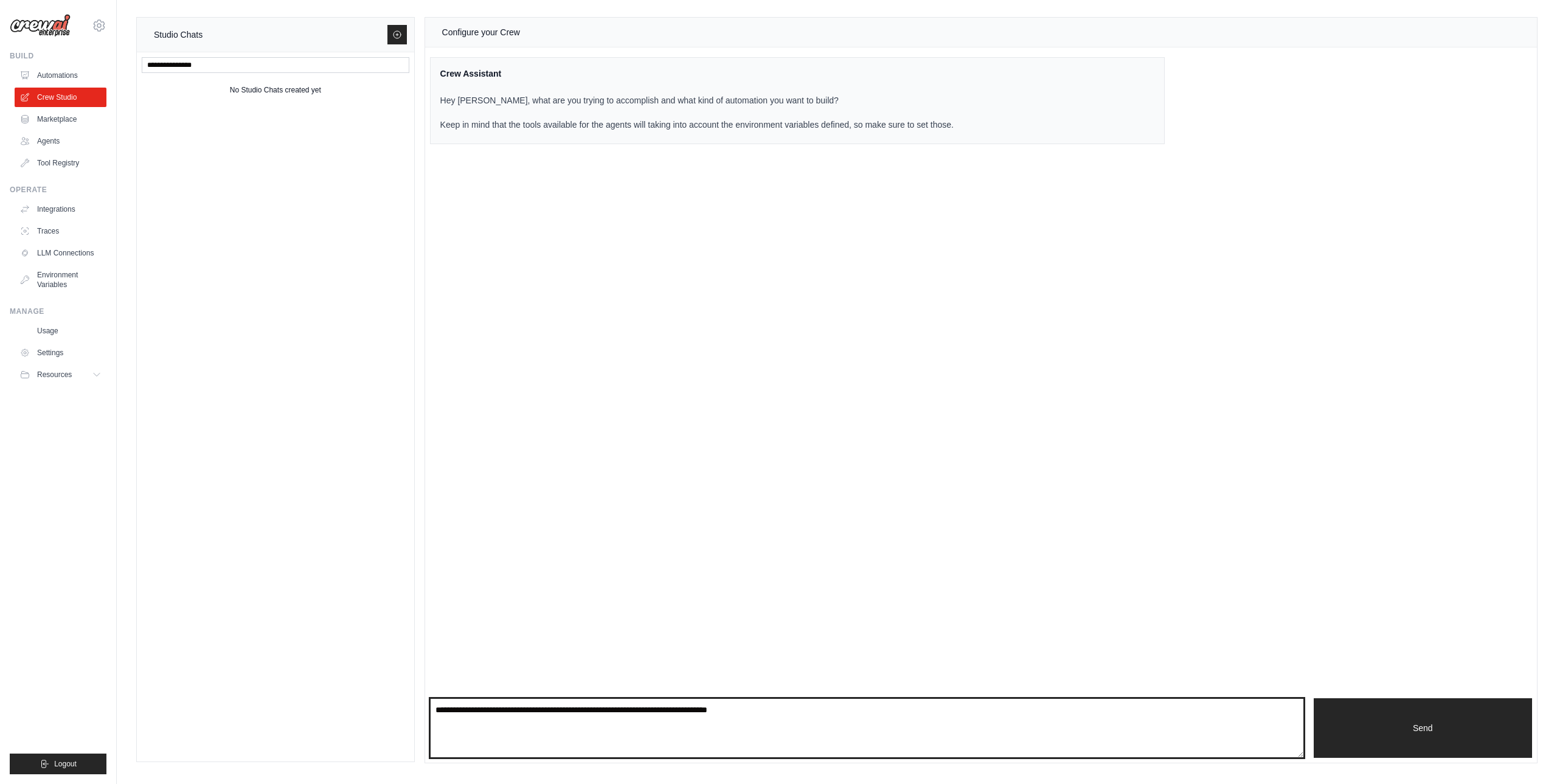
click at [737, 689] on textarea at bounding box center [867, 728] width 874 height 60
click at [845, 689] on textarea at bounding box center [867, 728] width 874 height 60
drag, startPoint x: 845, startPoint y: 707, endPoint x: 387, endPoint y: 721, distance: 458.2
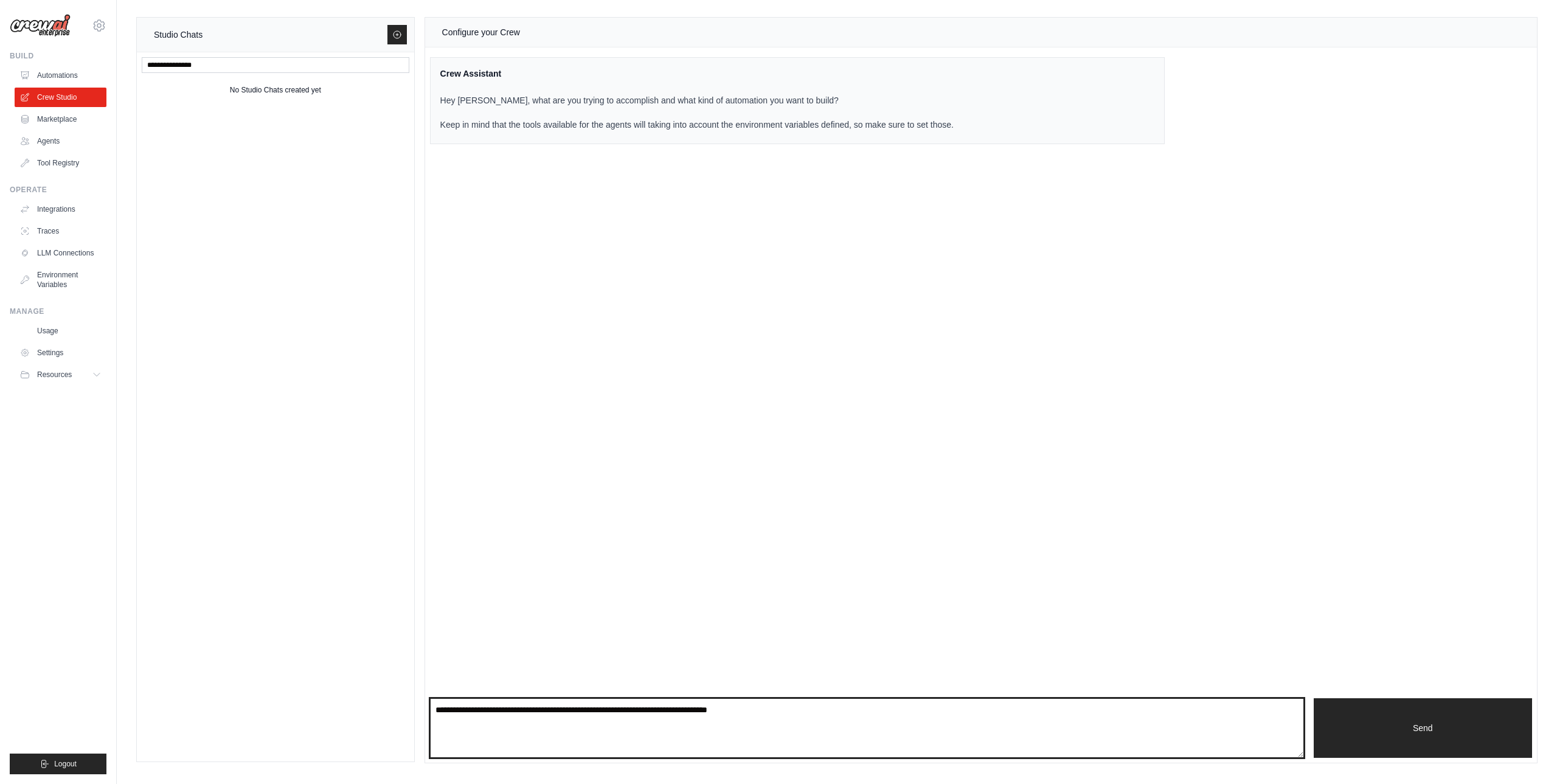
click at [387, 689] on div "Studio Chats No Studio Chats created yet Configure your Crew Crew Assistant Hey…" at bounding box center [836, 390] width 1402 height 746
click at [524, 689] on textarea at bounding box center [867, 728] width 874 height 60
click at [546, 689] on textarea at bounding box center [867, 728] width 874 height 60
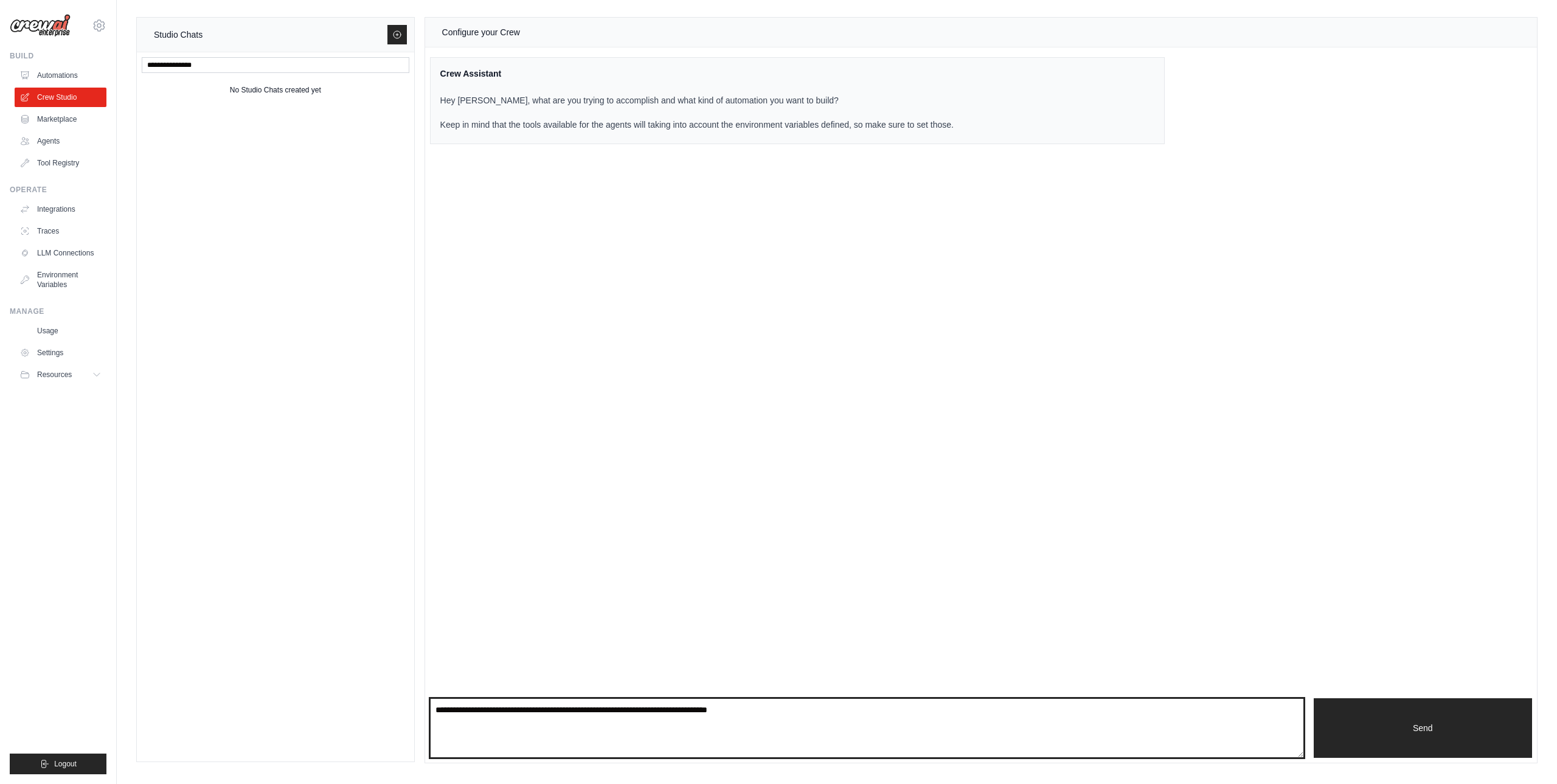
click at [546, 689] on textarea at bounding box center [867, 728] width 874 height 60
click at [791, 689] on textarea at bounding box center [867, 728] width 874 height 60
drag, startPoint x: 784, startPoint y: 708, endPoint x: 474, endPoint y: 701, distance: 310.1
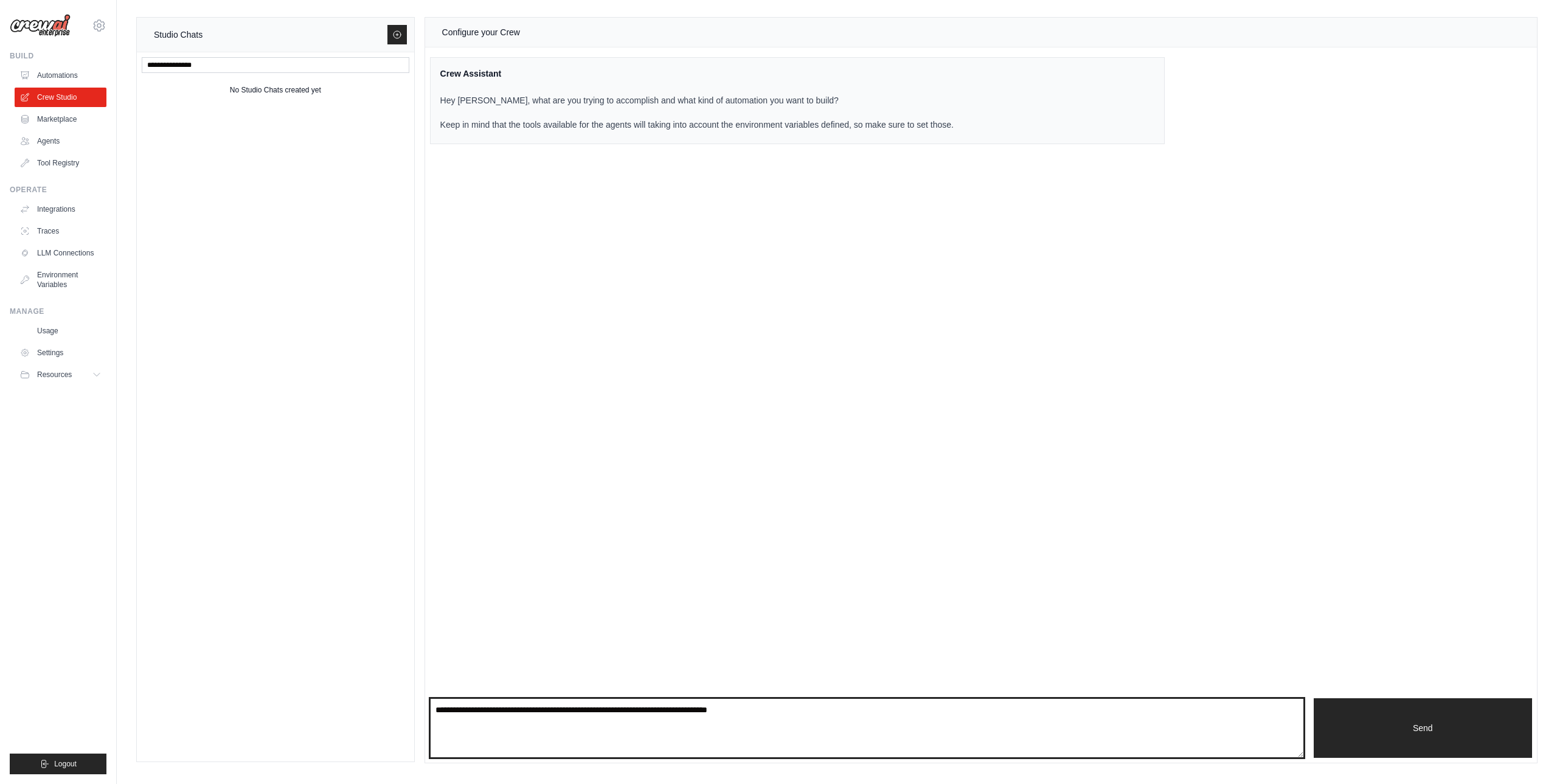
click at [474, 689] on textarea at bounding box center [867, 728] width 874 height 60
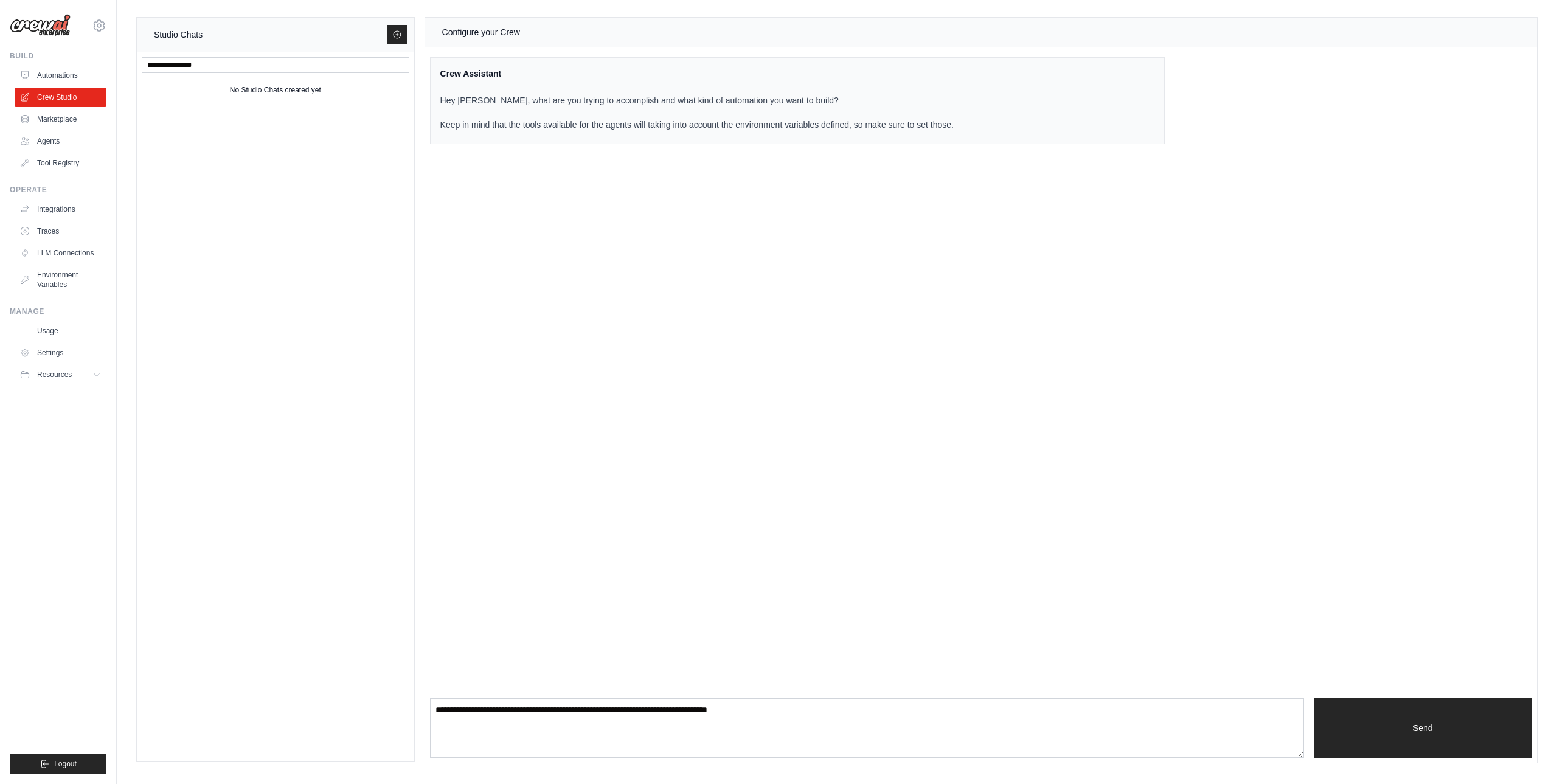
click at [514, 287] on div "Configure your Crew Crew Assistant Hey Yonden, what are you trying to accomplis…" at bounding box center [982, 390] width 1112 height 745
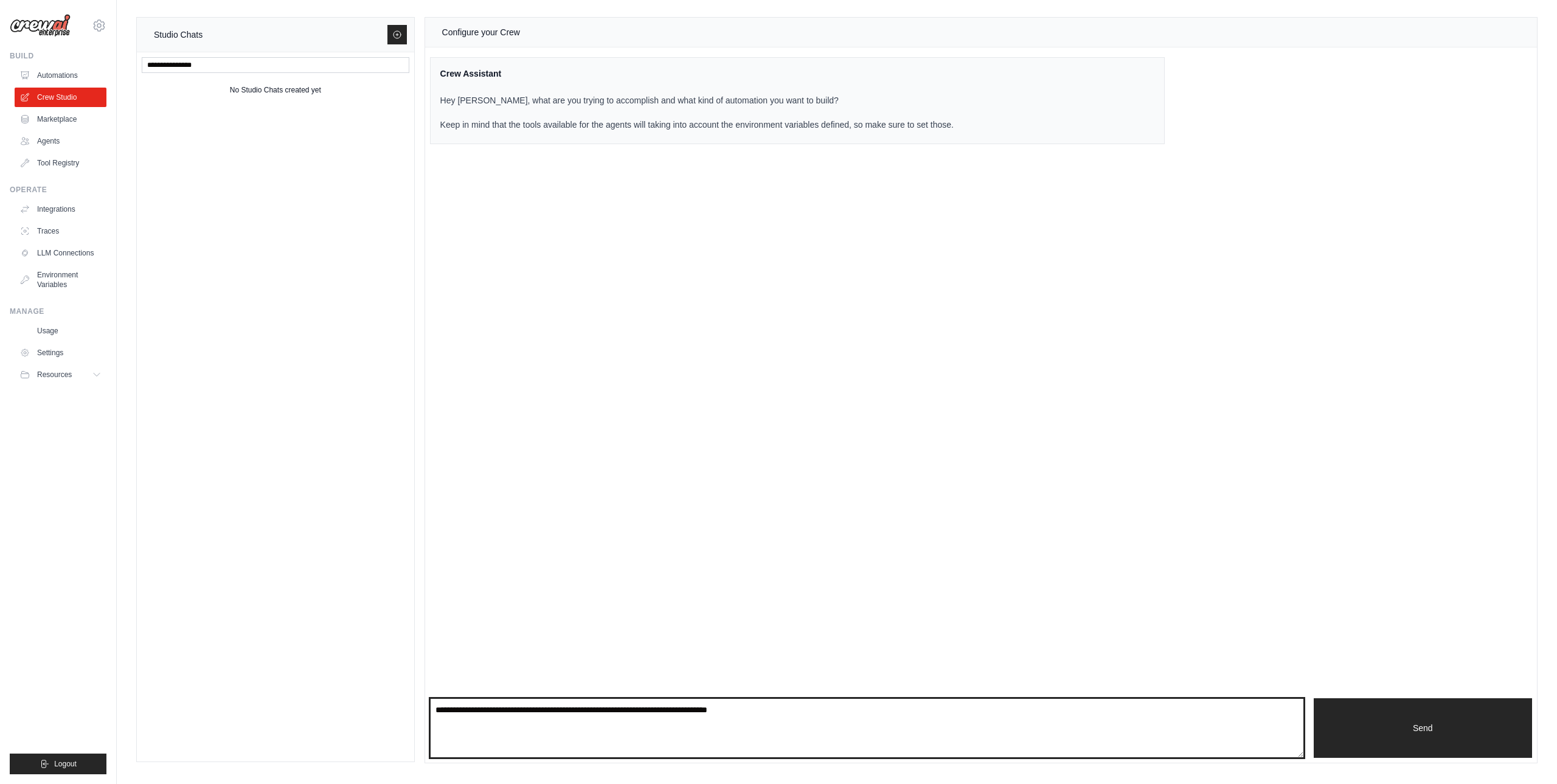
click at [583, 689] on textarea at bounding box center [867, 728] width 874 height 60
click at [516, 689] on textarea at bounding box center [867, 728] width 874 height 60
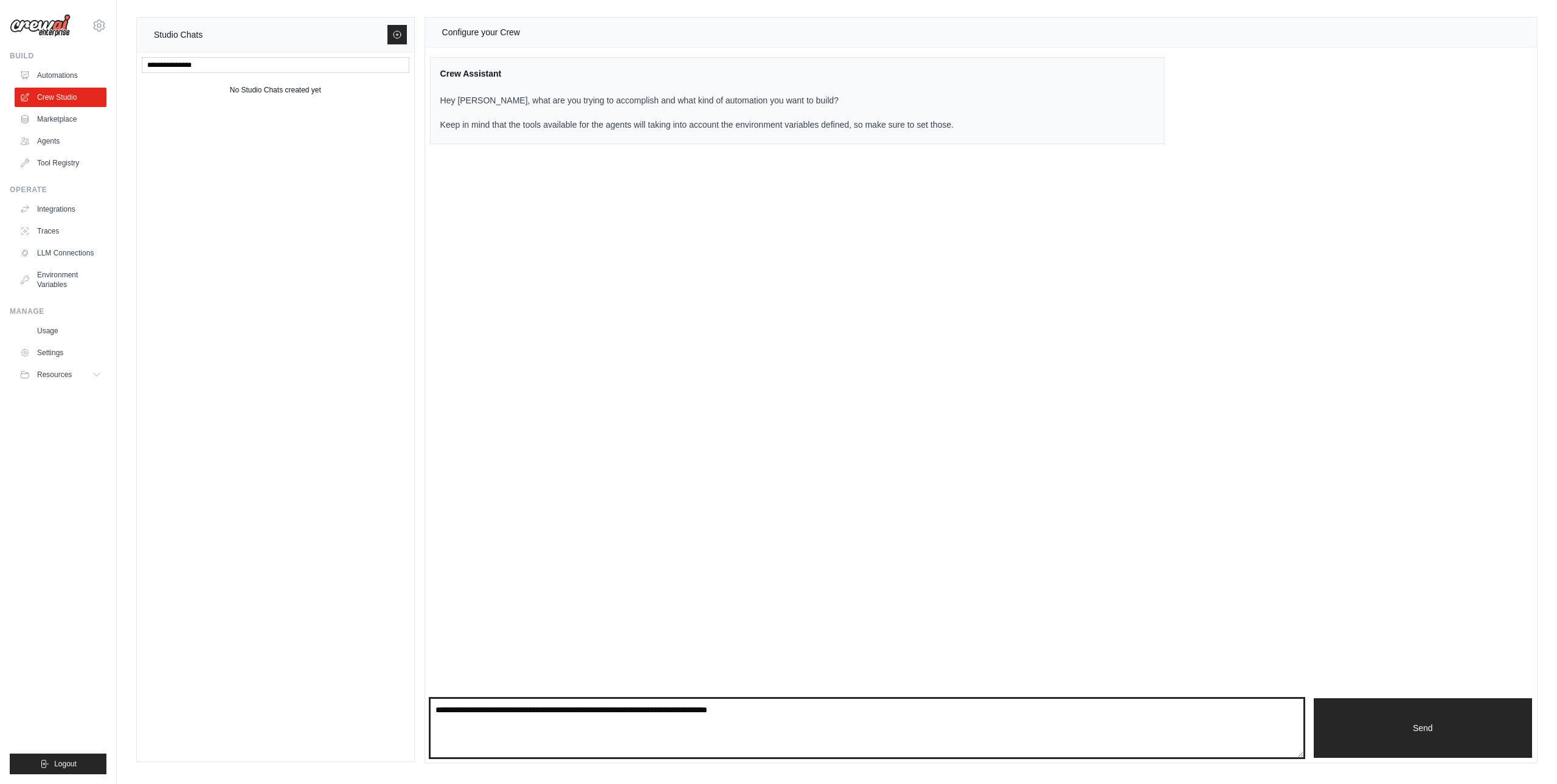
click at [771, 689] on textarea at bounding box center [867, 728] width 874 height 60
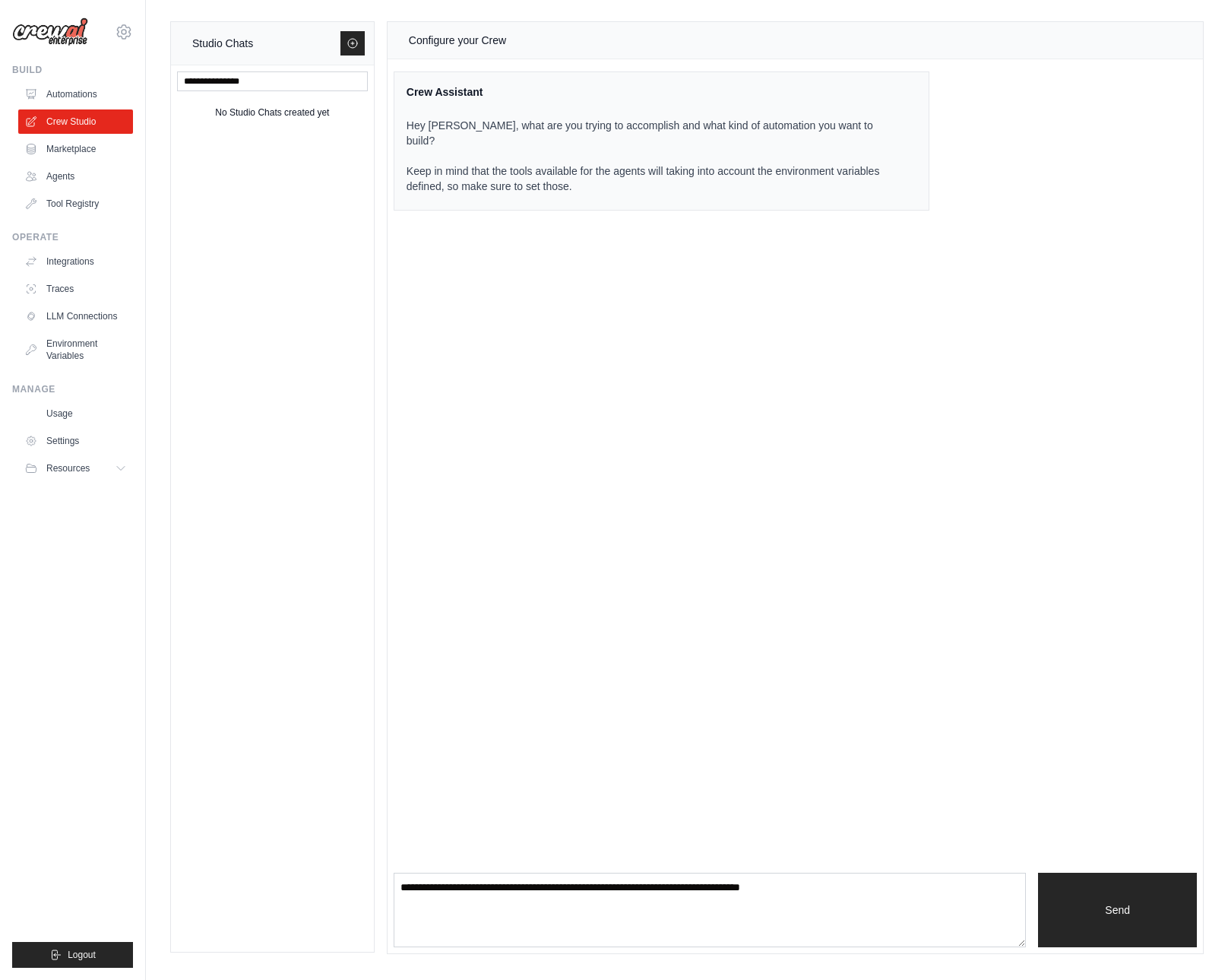
click at [713, 584] on div "Configure your Crew Crew Assistant Hey Yonden, what are you trying to accomplis…" at bounding box center [795, 487] width 815 height 931
click at [78, 119] on link "Crew Studio" at bounding box center [77, 121] width 114 height 24
click at [82, 138] on link "Marketplace" at bounding box center [77, 149] width 114 height 24
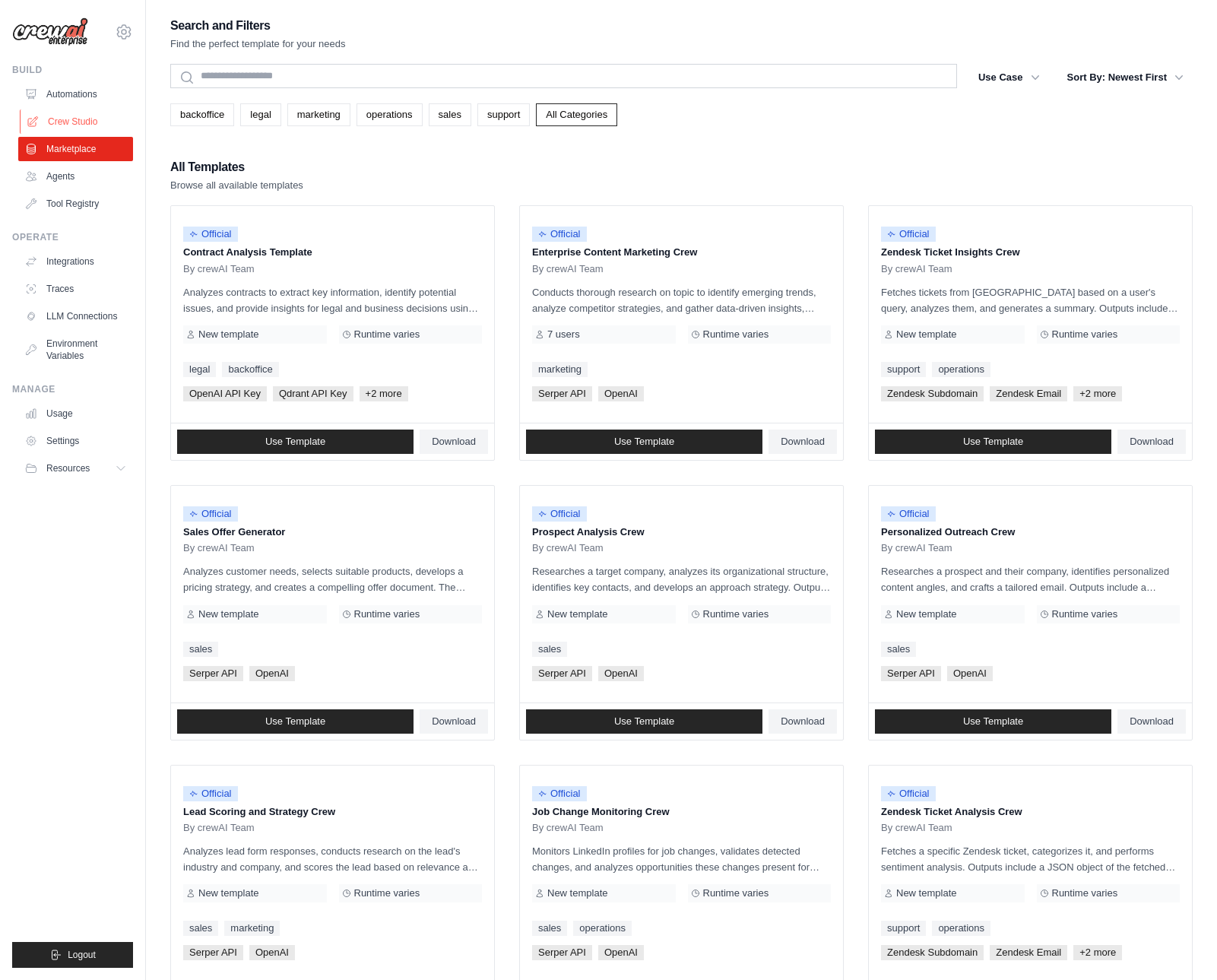
click at [86, 124] on link "Crew Studio" at bounding box center [77, 121] width 115 height 24
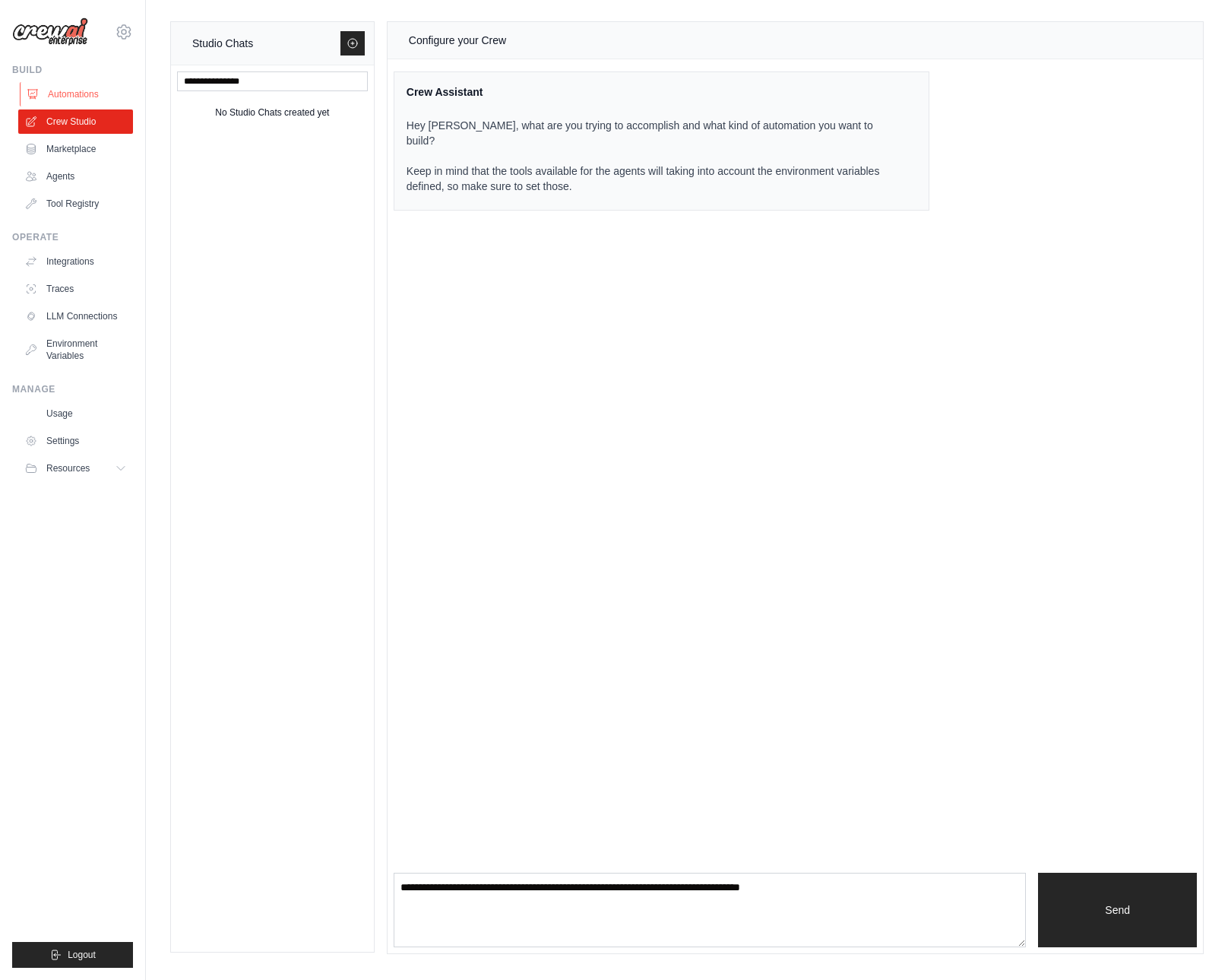
click at [93, 90] on link "Automations" at bounding box center [77, 95] width 114 height 24
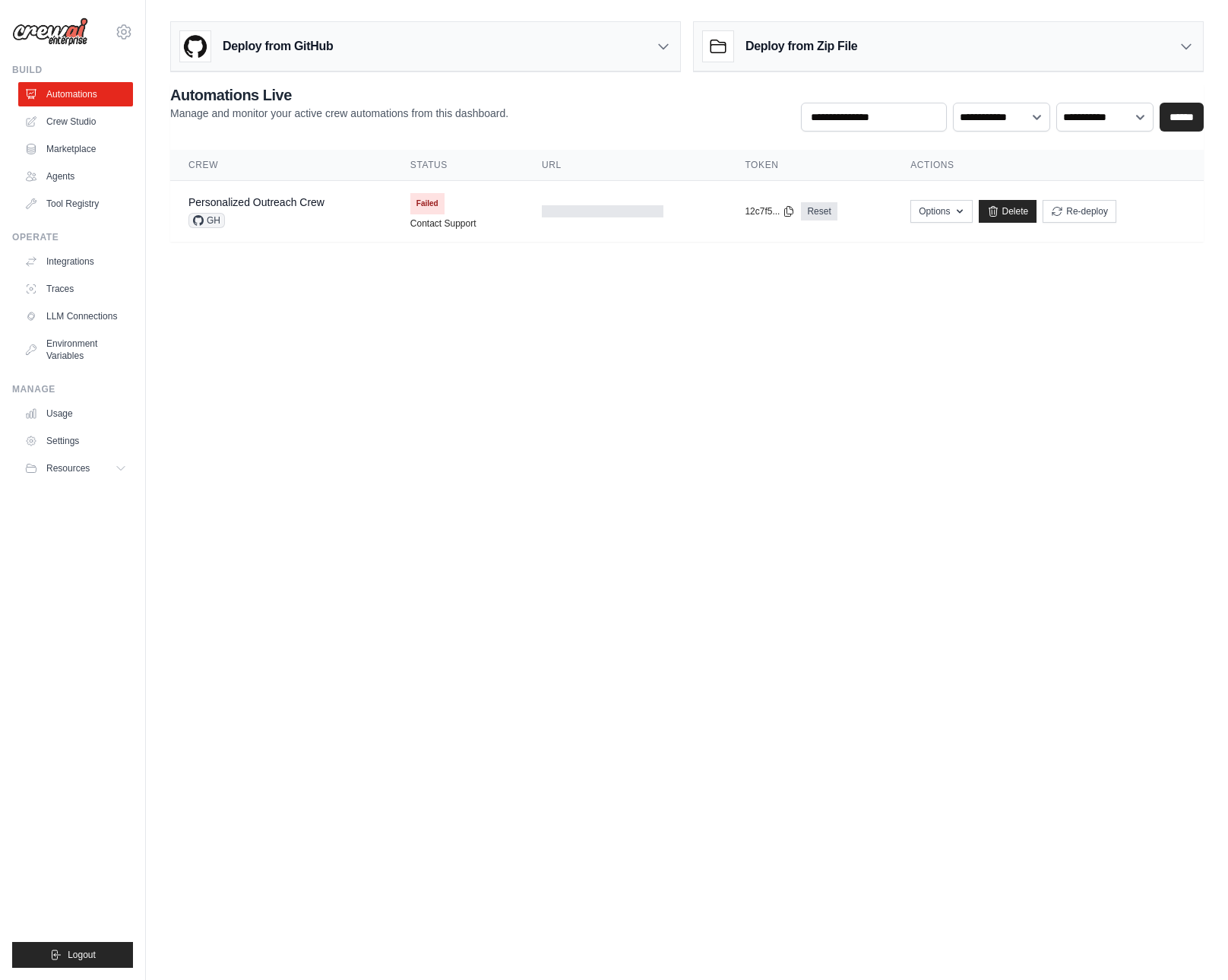
click at [943, 571] on body "yonden831@gmail.com Settings Build Automations Crew Studio" at bounding box center [614, 490] width 1228 height 980
click at [534, 206] on td at bounding box center [625, 212] width 203 height 62
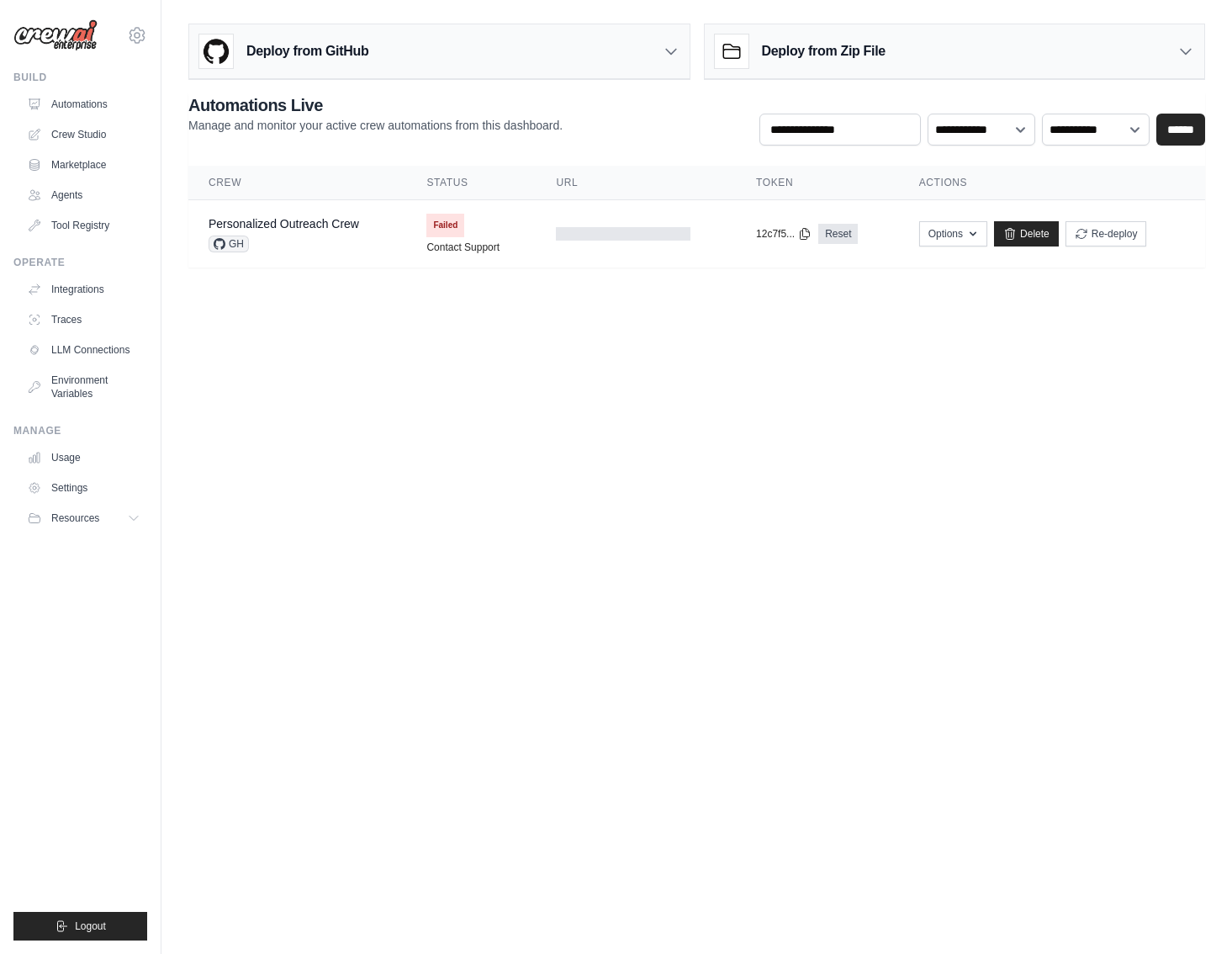
click at [945, 655] on body "yonden831@gmail.com Settings Build Automations Crew Studio" at bounding box center [616, 477] width 1232 height 954
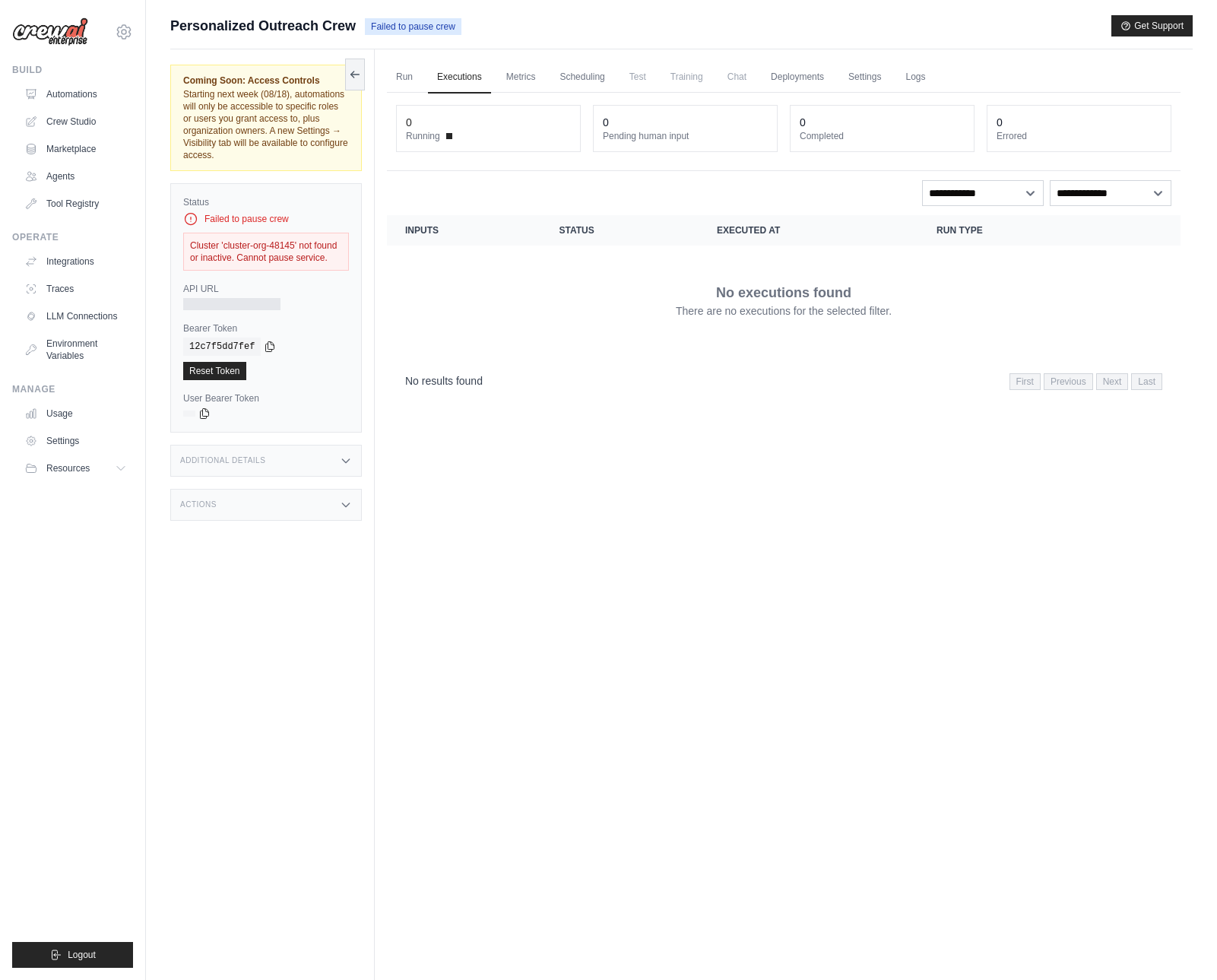
click at [517, 620] on div "Run Executions Metrics Scheduling Test Training Chat Deployments Settings Logs …" at bounding box center [783, 539] width 818 height 980
click at [92, 96] on link "Automations" at bounding box center [77, 95] width 115 height 24
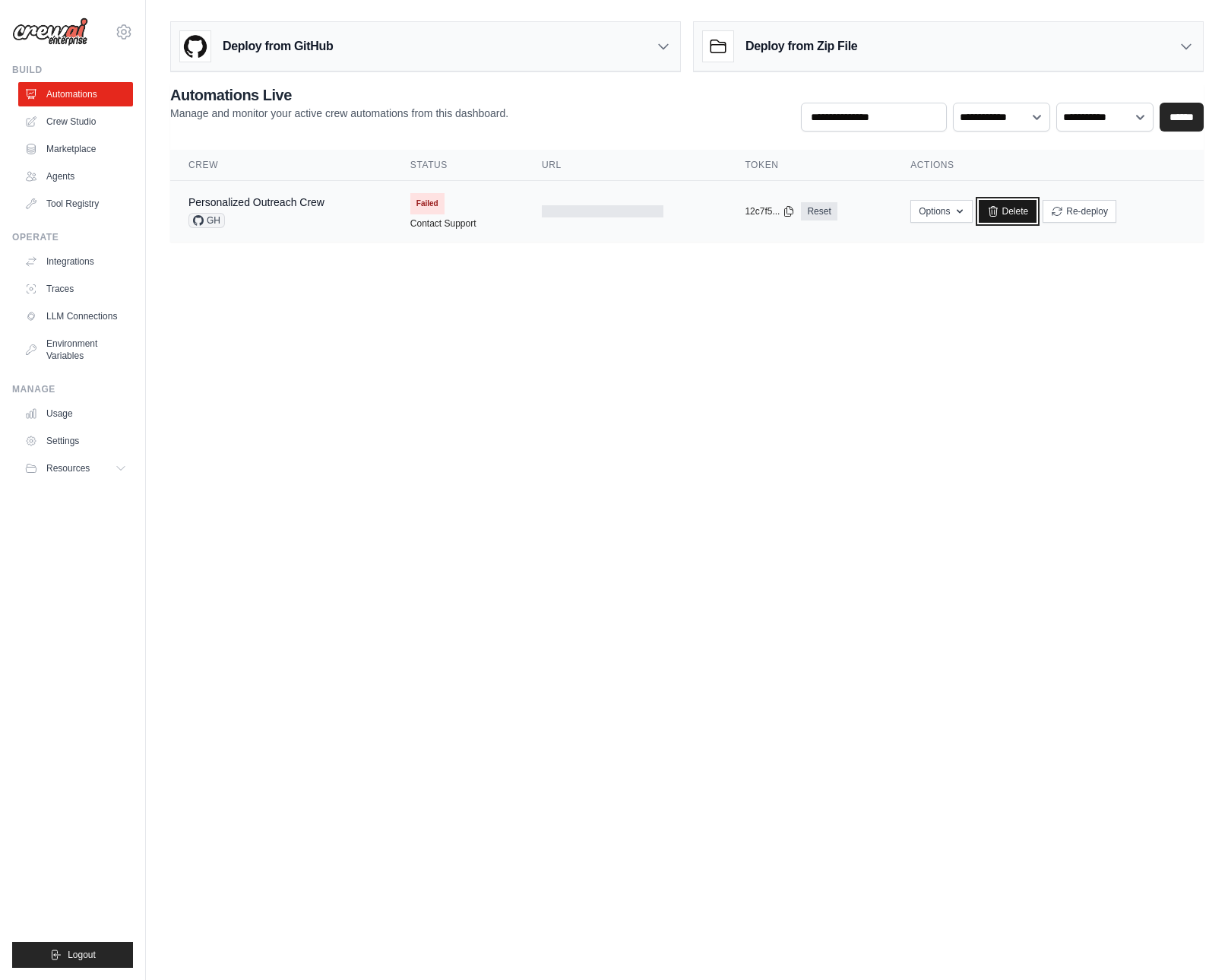
click at [995, 214] on icon at bounding box center [993, 212] width 12 height 12
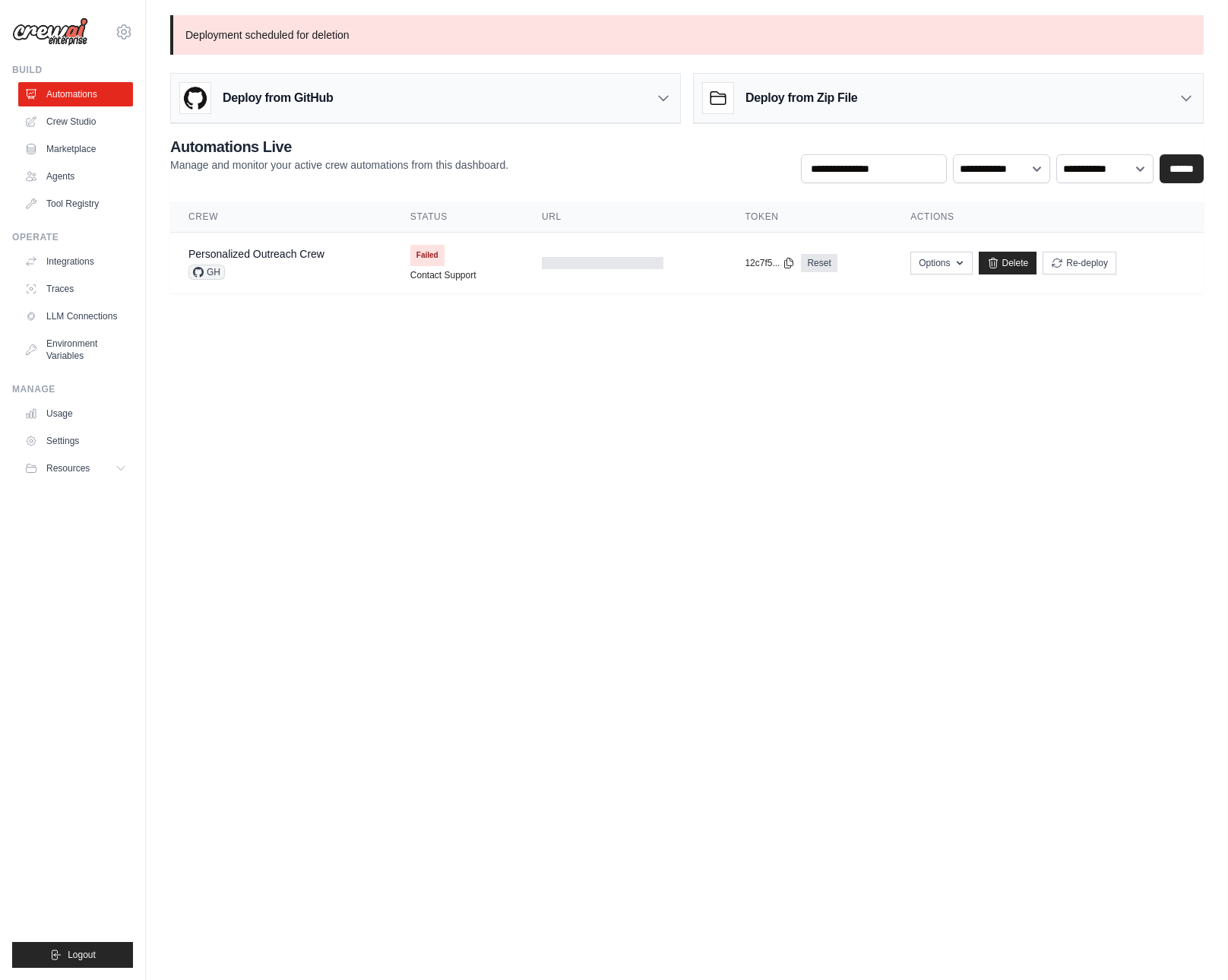
click at [667, 527] on body "[EMAIL_ADDRESS][DOMAIN_NAME] Settings Build Automations Crew Studio" at bounding box center [614, 490] width 1228 height 980
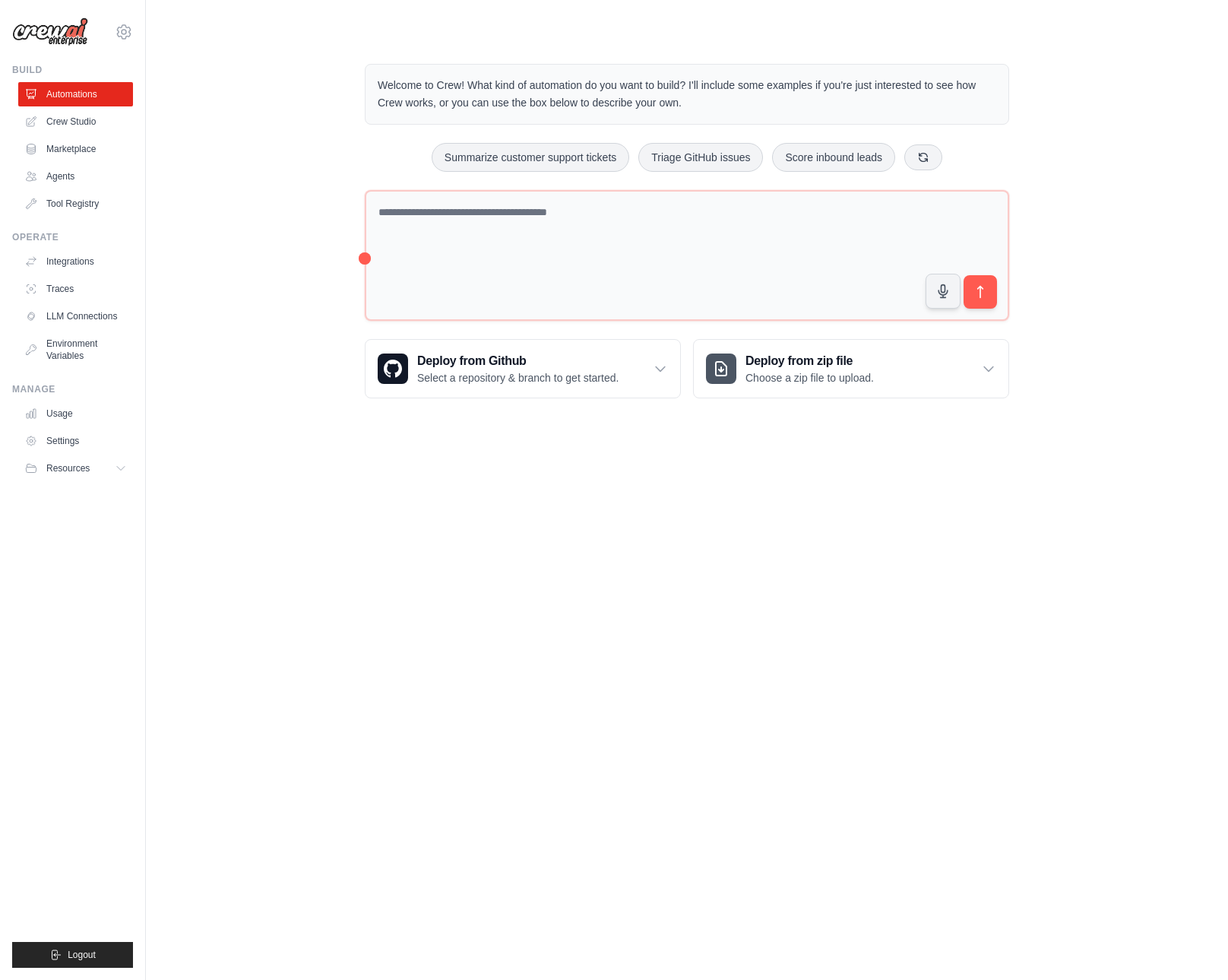
click at [667, 527] on body "[EMAIL_ADDRESS][DOMAIN_NAME] Settings Build Automations Crew Studio" at bounding box center [614, 490] width 1228 height 980
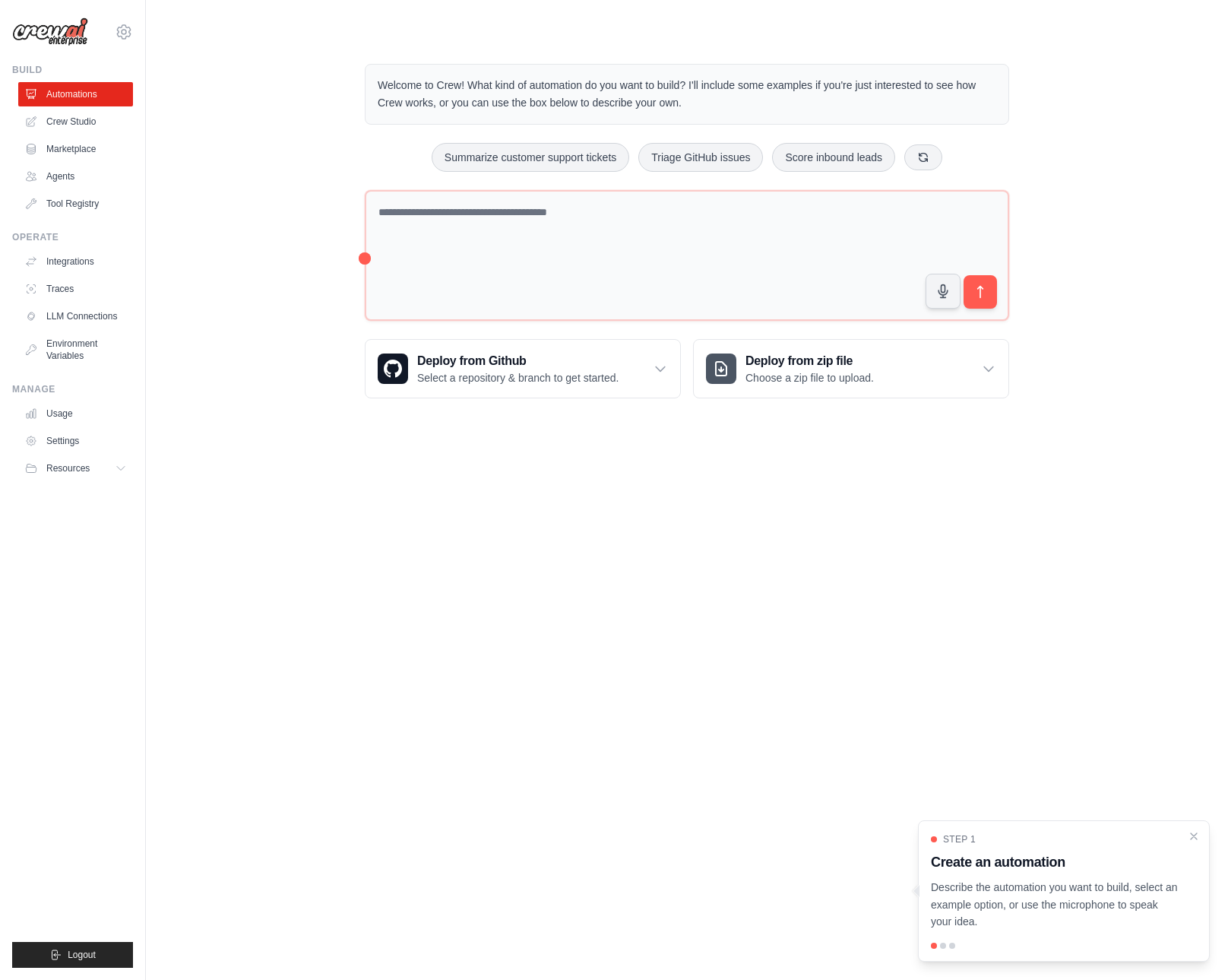
click at [667, 527] on body "[EMAIL_ADDRESS][DOMAIN_NAME] Settings Build Automations Crew Studio" at bounding box center [614, 490] width 1228 height 980
click at [701, 512] on body "[EMAIL_ADDRESS][DOMAIN_NAME] Settings Build Automations Crew Studio" at bounding box center [614, 490] width 1228 height 980
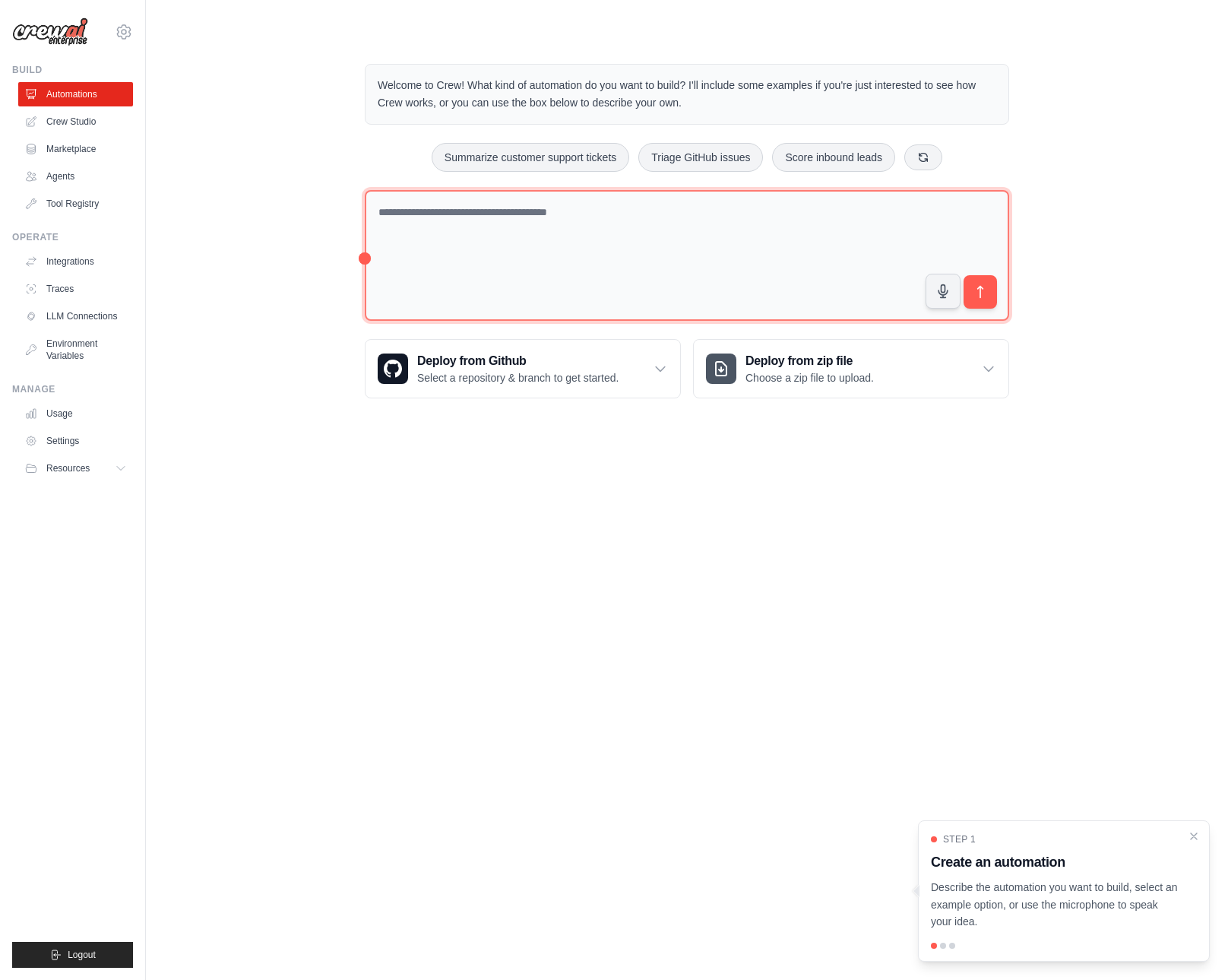
click at [539, 290] on textarea at bounding box center [687, 256] width 644 height 132
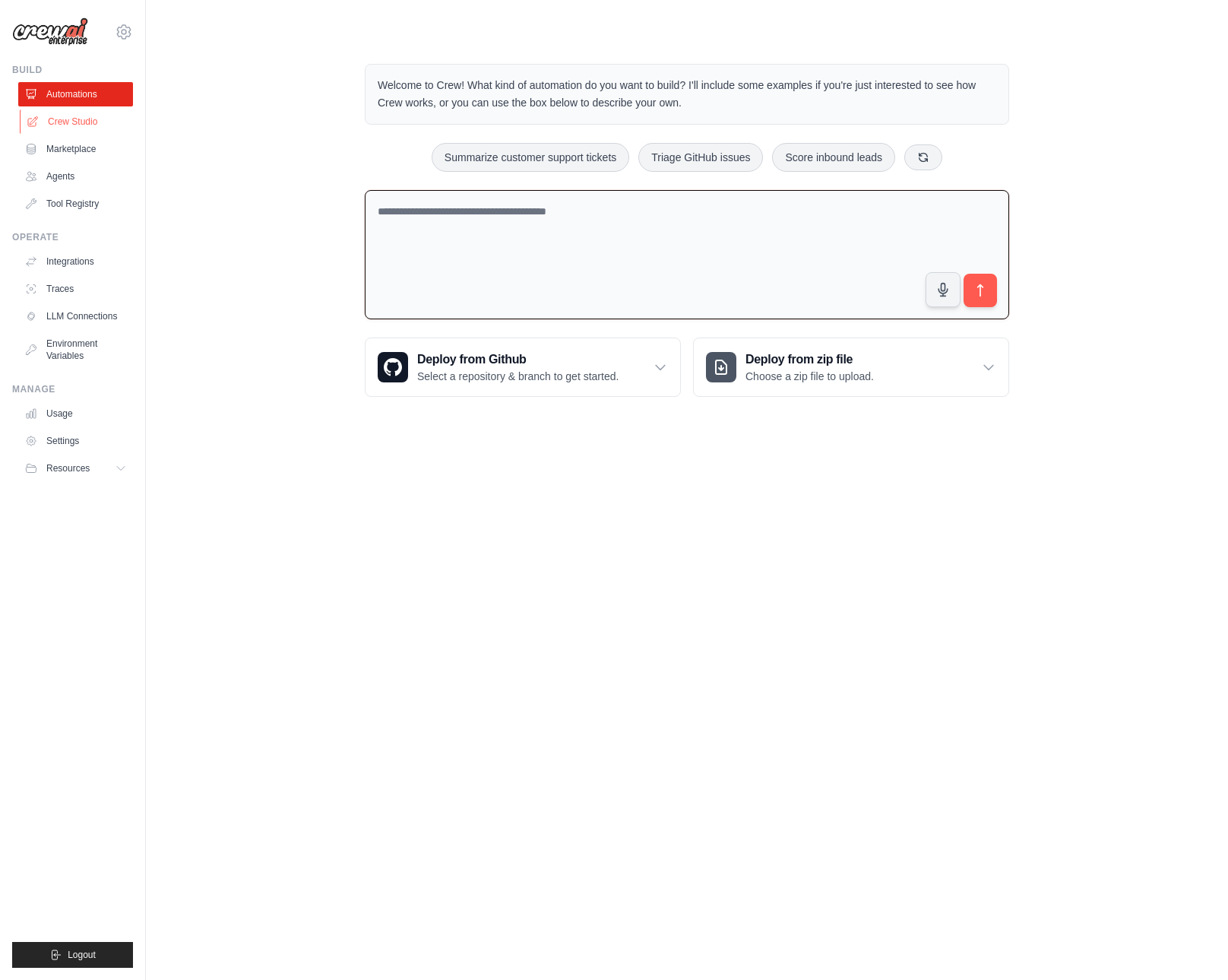
click at [68, 114] on link "Crew Studio" at bounding box center [77, 121] width 114 height 24
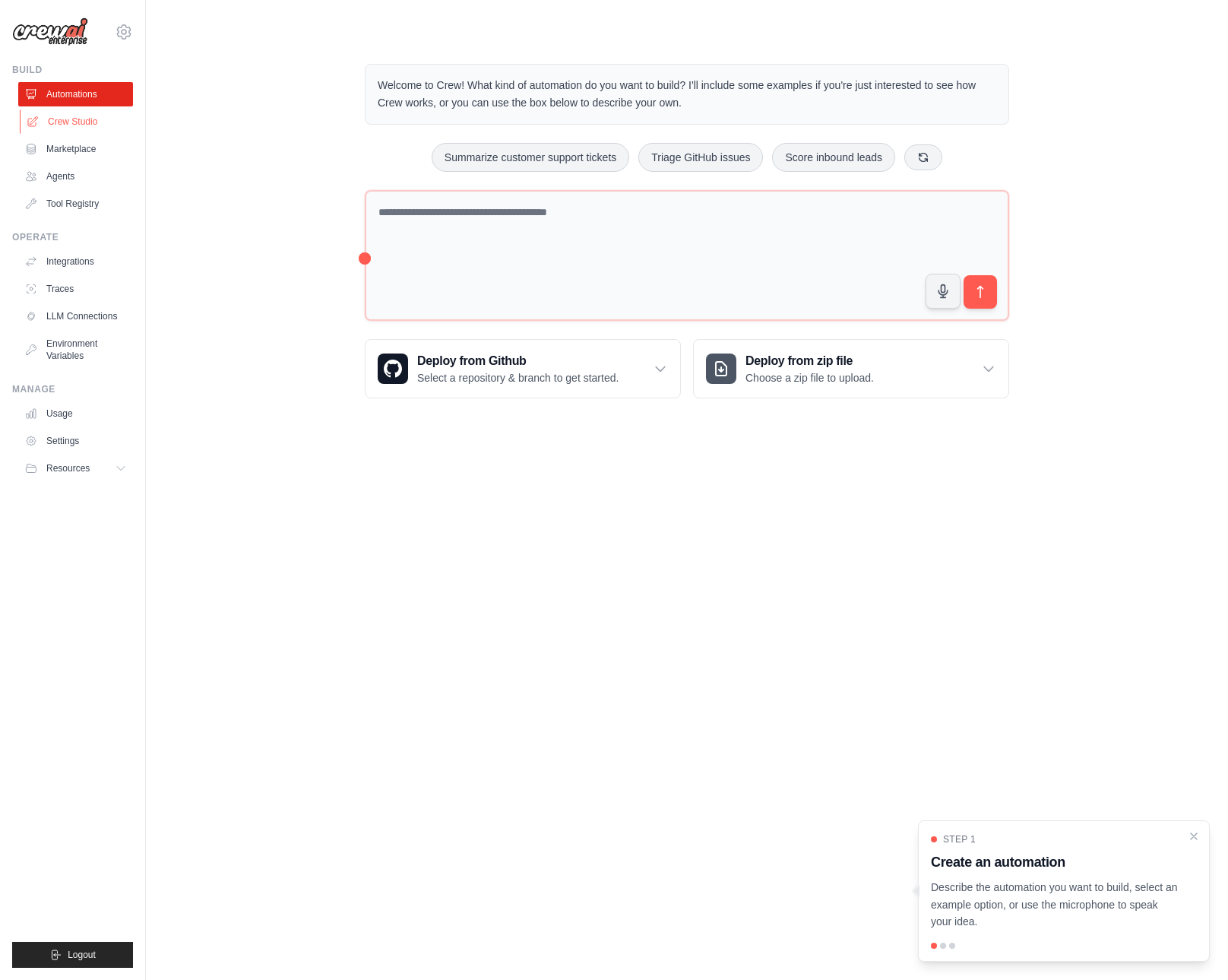
click at [86, 123] on link "Crew Studio" at bounding box center [77, 121] width 114 height 24
click at [317, 348] on div "Welcome to Crew! What kind of automation do you want to build? I'll include som…" at bounding box center [687, 232] width 1034 height 383
click at [565, 699] on body "[EMAIL_ADDRESS][DOMAIN_NAME] Settings Build Automations Crew Studio" at bounding box center [614, 490] width 1228 height 980
click at [848, 763] on body "[EMAIL_ADDRESS][DOMAIN_NAME] Settings Build Automations Crew Studio" at bounding box center [614, 490] width 1228 height 980
click at [747, 631] on body "[EMAIL_ADDRESS][DOMAIN_NAME] Settings Build Automations Crew Studio" at bounding box center [614, 490] width 1228 height 980
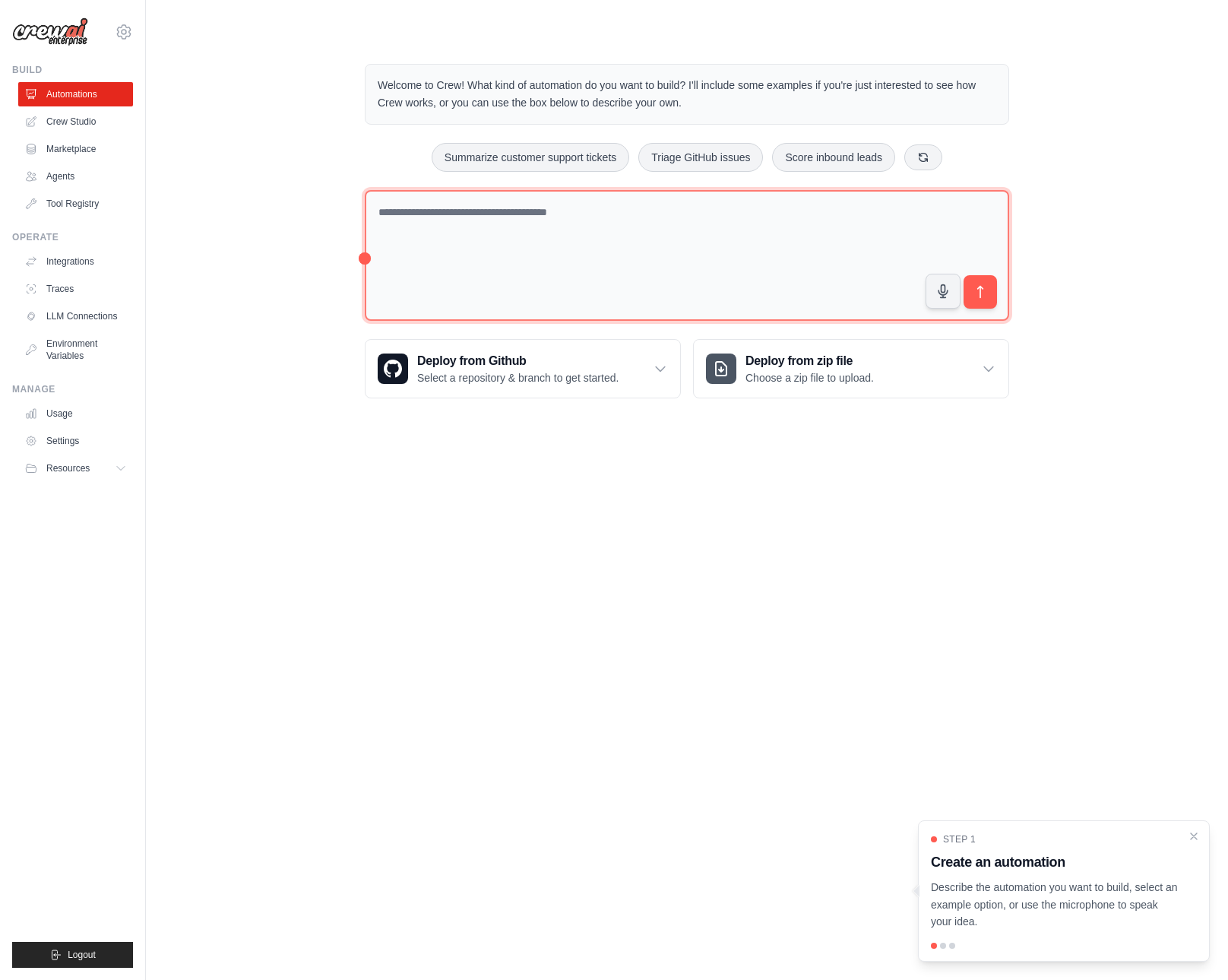
click at [738, 255] on textarea at bounding box center [687, 256] width 644 height 132
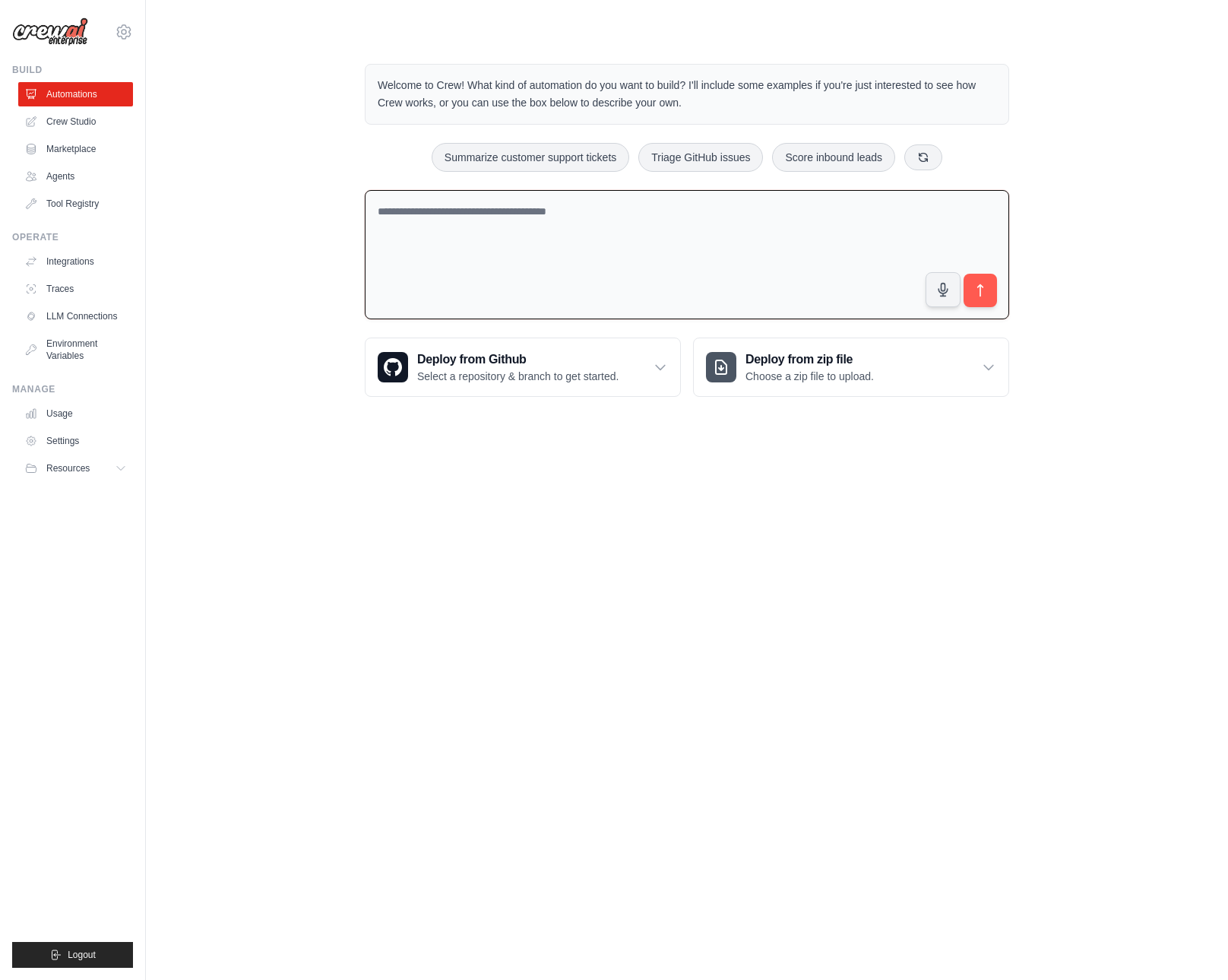
click at [538, 224] on textarea at bounding box center [687, 255] width 644 height 130
click at [479, 246] on textarea at bounding box center [687, 255] width 644 height 130
paste textarea "**********"
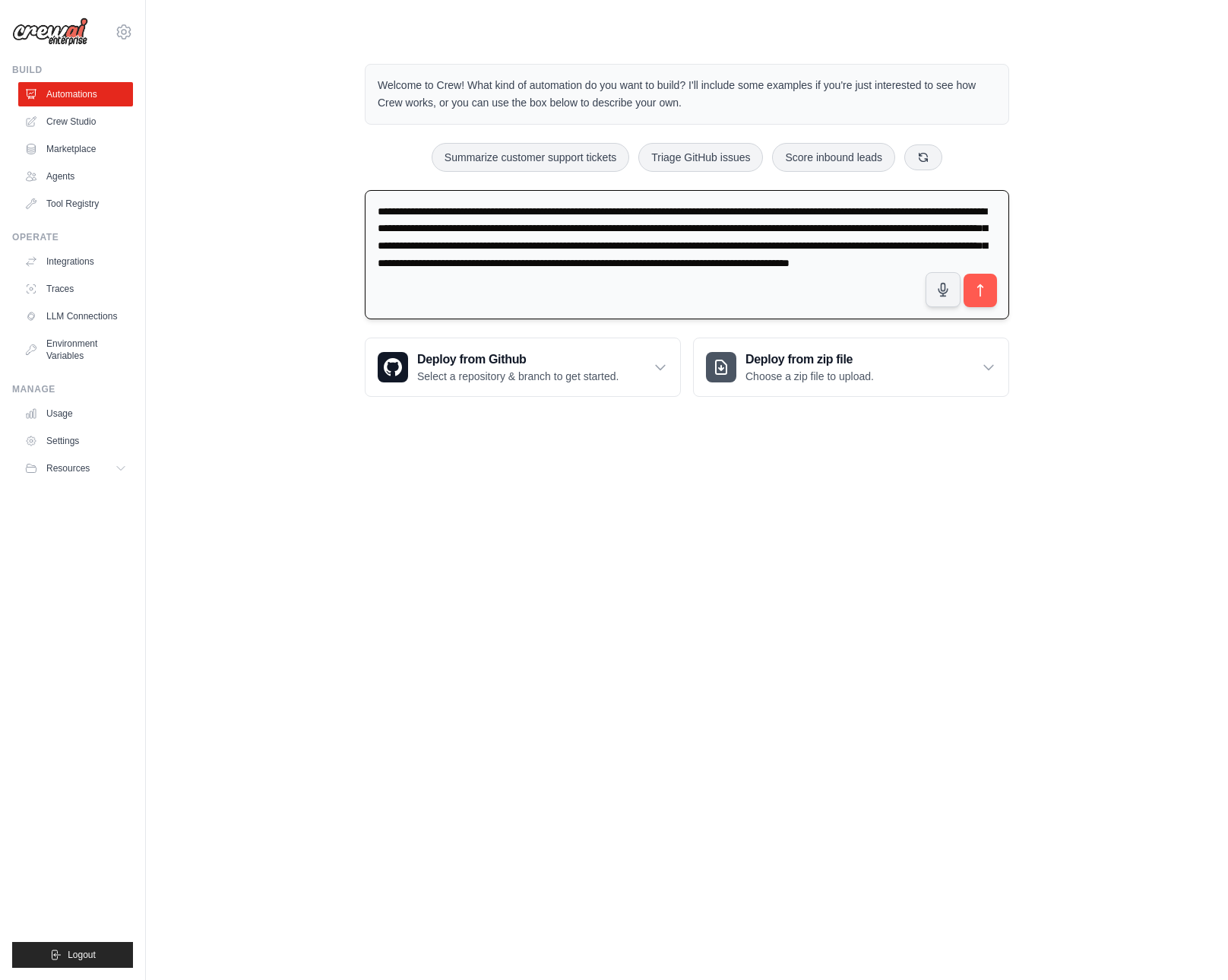
click at [779, 206] on textarea "**********" at bounding box center [687, 255] width 644 height 130
click at [892, 206] on textarea "**********" at bounding box center [687, 255] width 644 height 130
click at [687, 235] on textarea "**********" at bounding box center [687, 255] width 644 height 130
drag, startPoint x: 499, startPoint y: 247, endPoint x: 343, endPoint y: 243, distance: 156.1
click at [343, 243] on div "Welcome to Crew! What kind of automation do you want to build? I'll include som…" at bounding box center [687, 231] width 1034 height 382
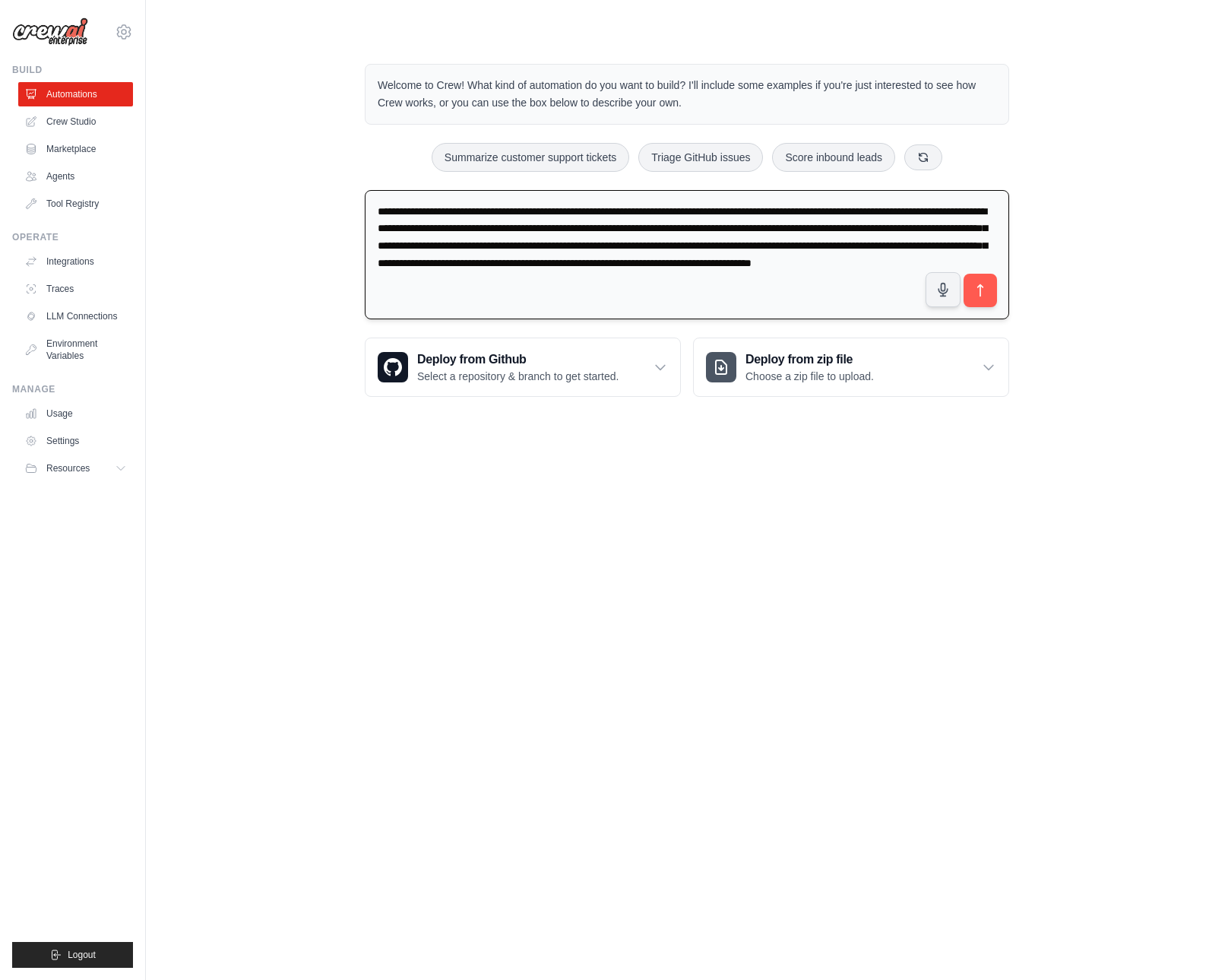
click at [507, 281] on textarea "**********" at bounding box center [687, 255] width 644 height 130
click at [711, 301] on textarea "**********" at bounding box center [687, 255] width 644 height 130
type textarea "**********"
click at [977, 302] on button "submit" at bounding box center [980, 291] width 35 height 35
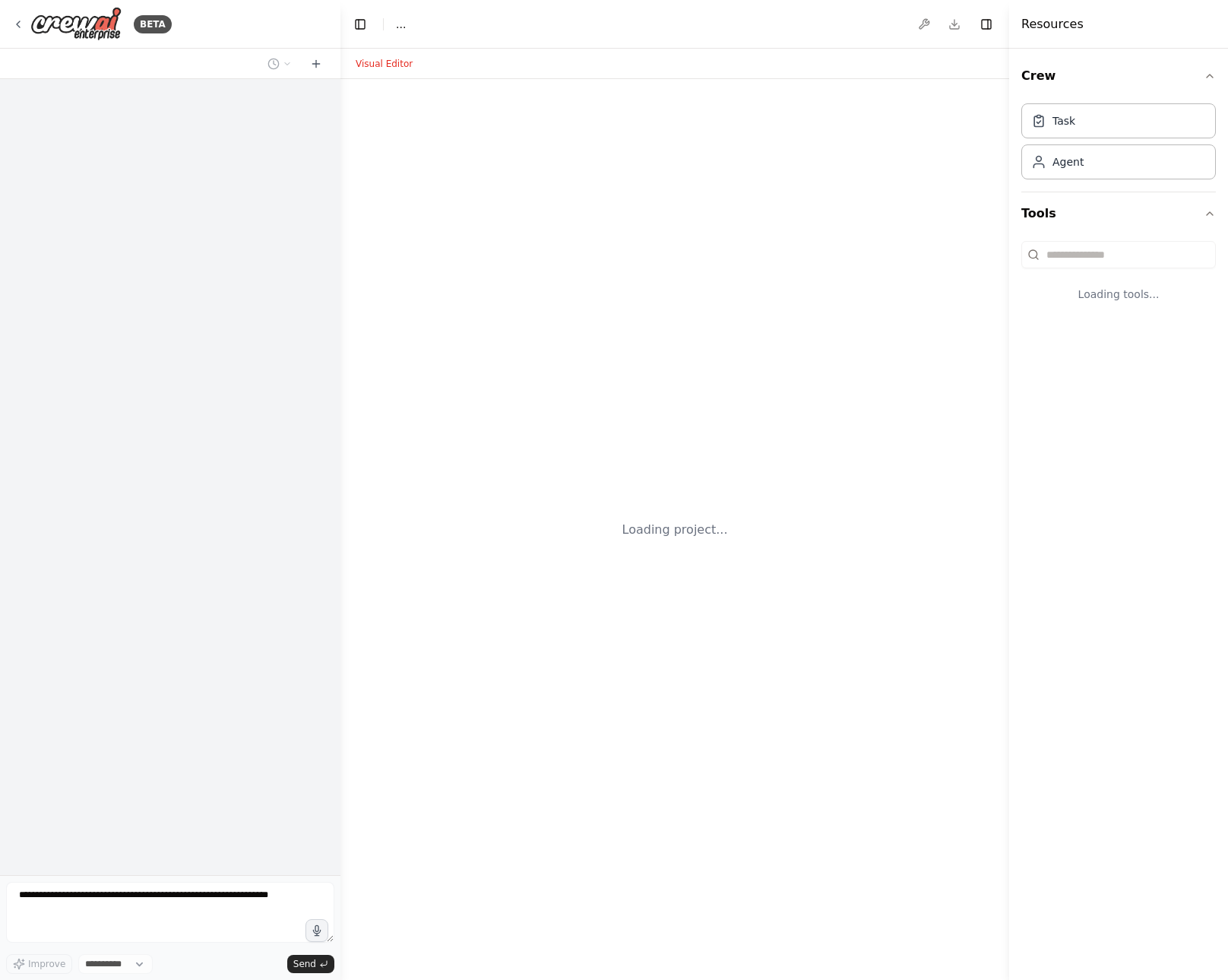
select select "****"
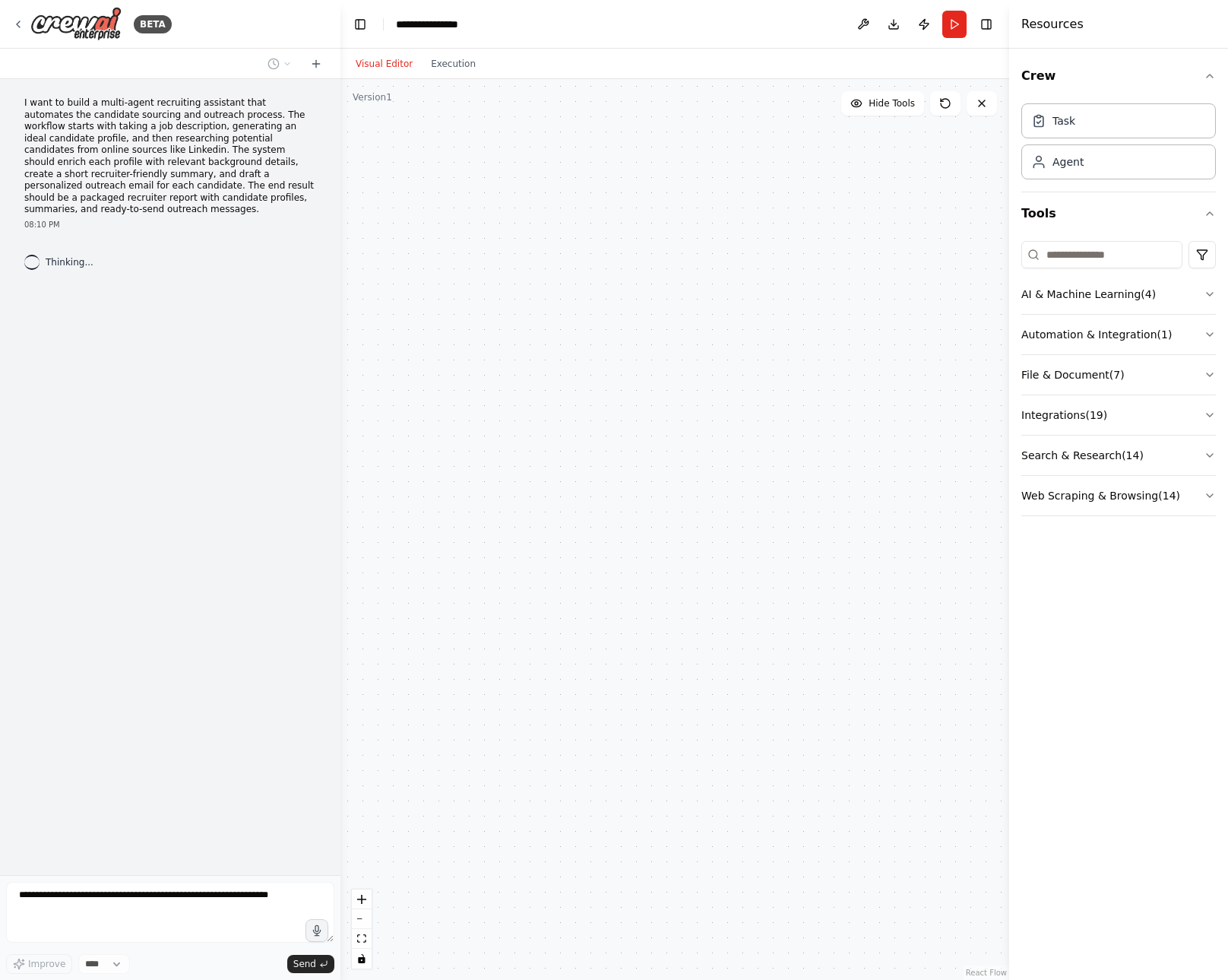
click at [1164, 687] on div "Crew Task Agent Tools AI & Machine Learning ( 4 ) Automation & Integration ( 1 …" at bounding box center [1119, 514] width 219 height 931
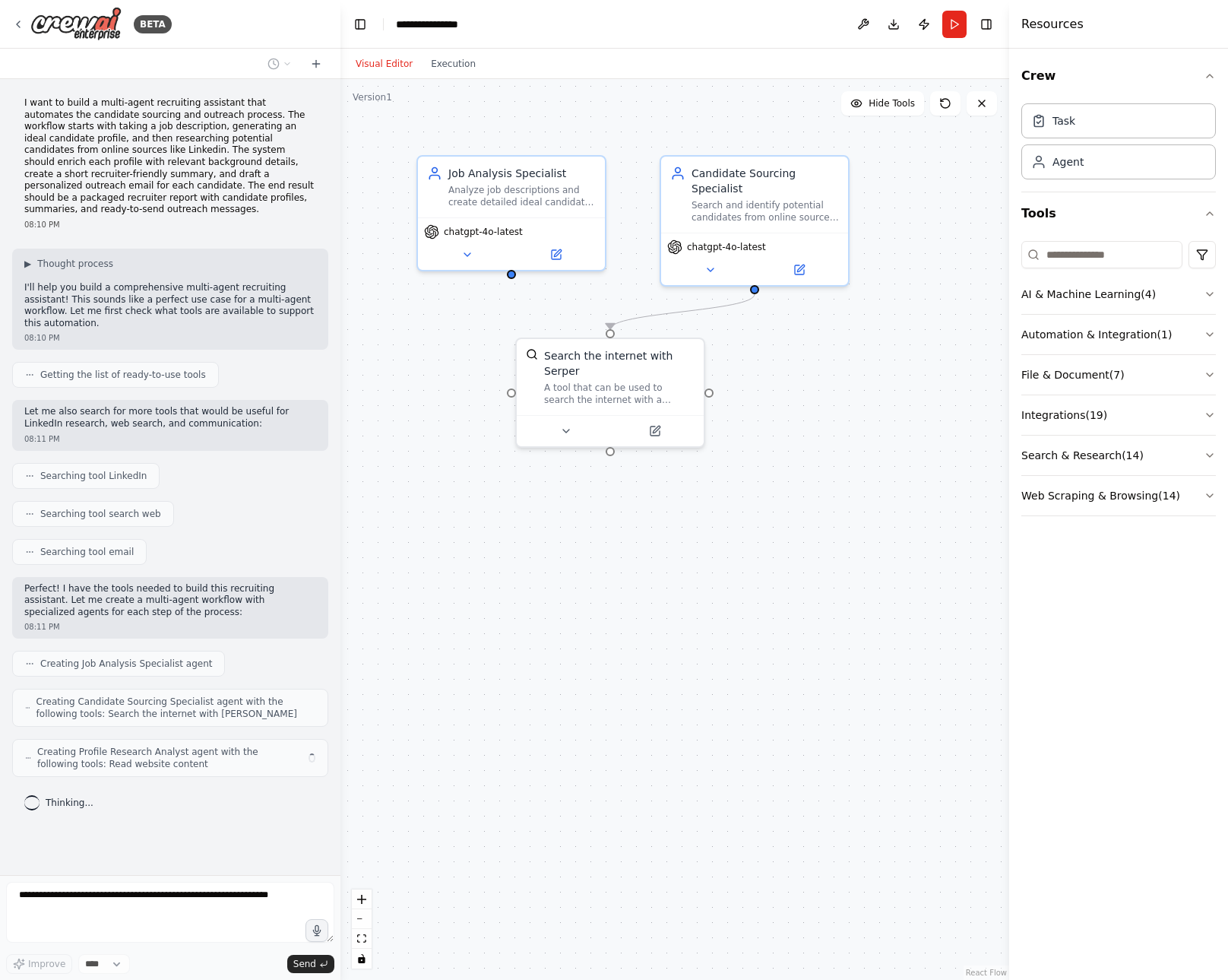
click at [761, 29] on header "**********" at bounding box center [675, 24] width 669 height 49
click at [1183, 731] on div "Crew Task Agent Tools AI & Machine Learning ( 4 ) Automation & Integration ( 1 …" at bounding box center [1119, 514] width 219 height 931
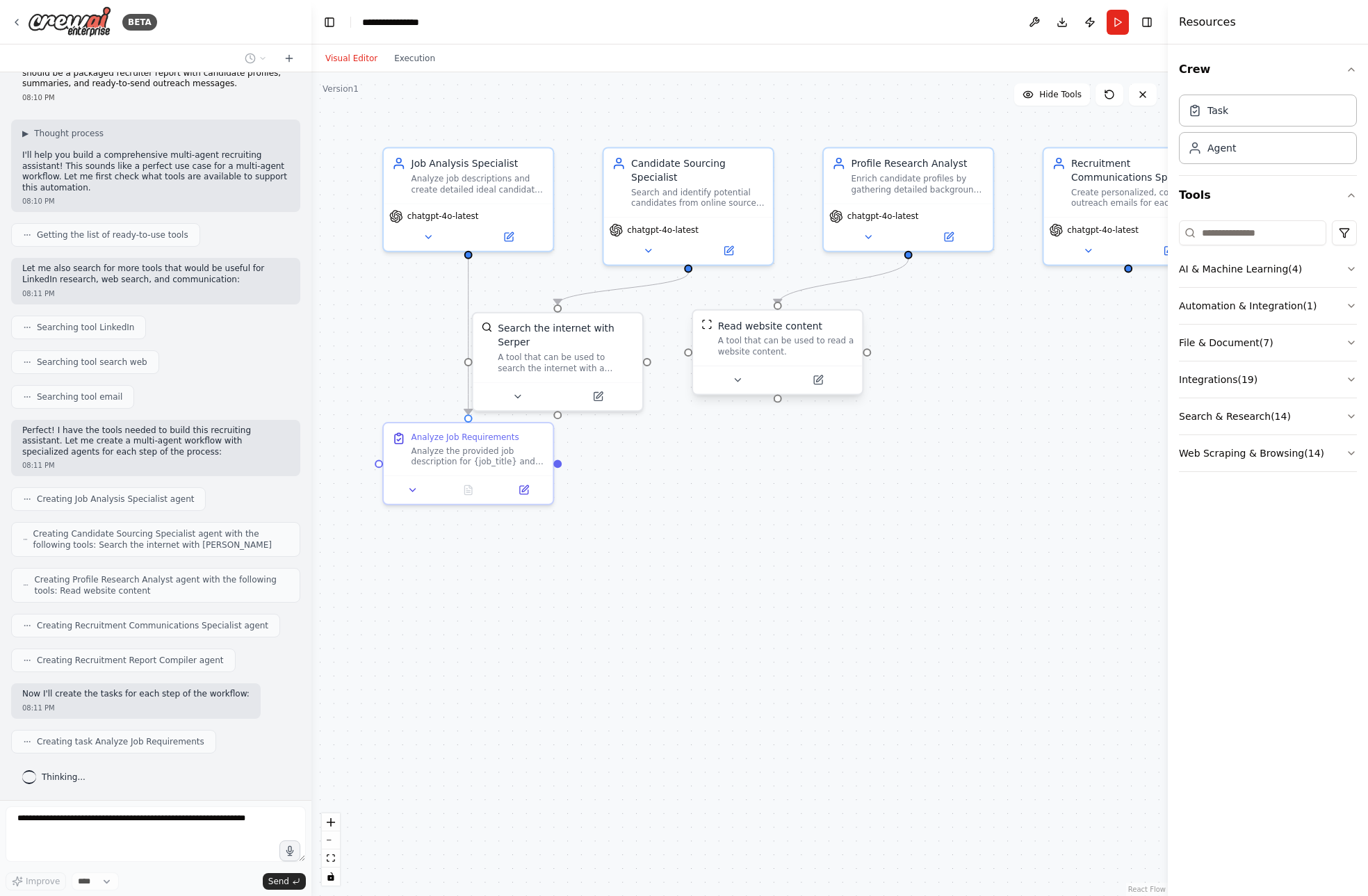
scroll to position [143, 0]
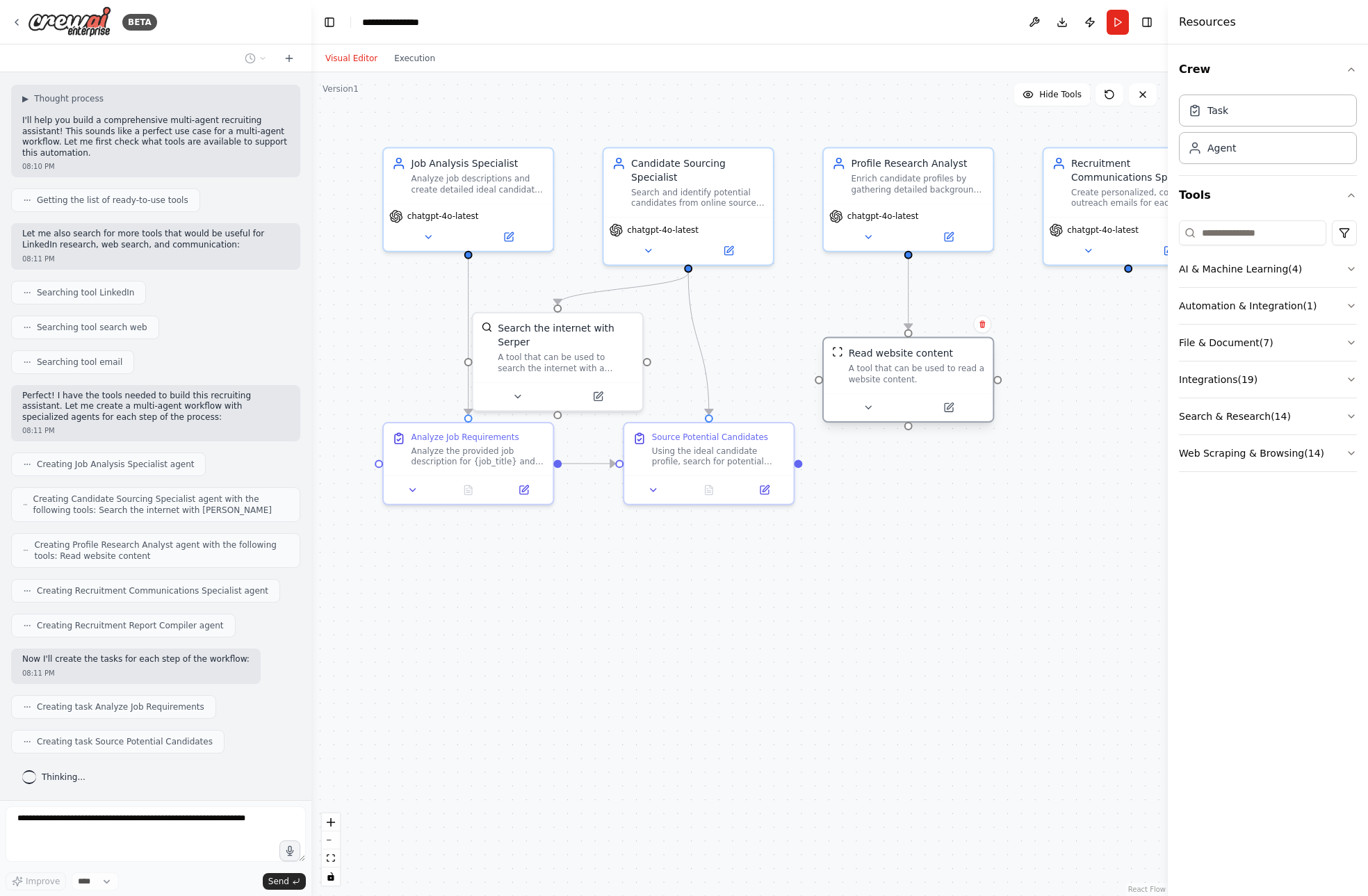
drag, startPoint x: 793, startPoint y: 336, endPoint x: 930, endPoint y: 368, distance: 140.7
click at [930, 368] on div "A tool that can be used to read a website content." at bounding box center [917, 373] width 136 height 22
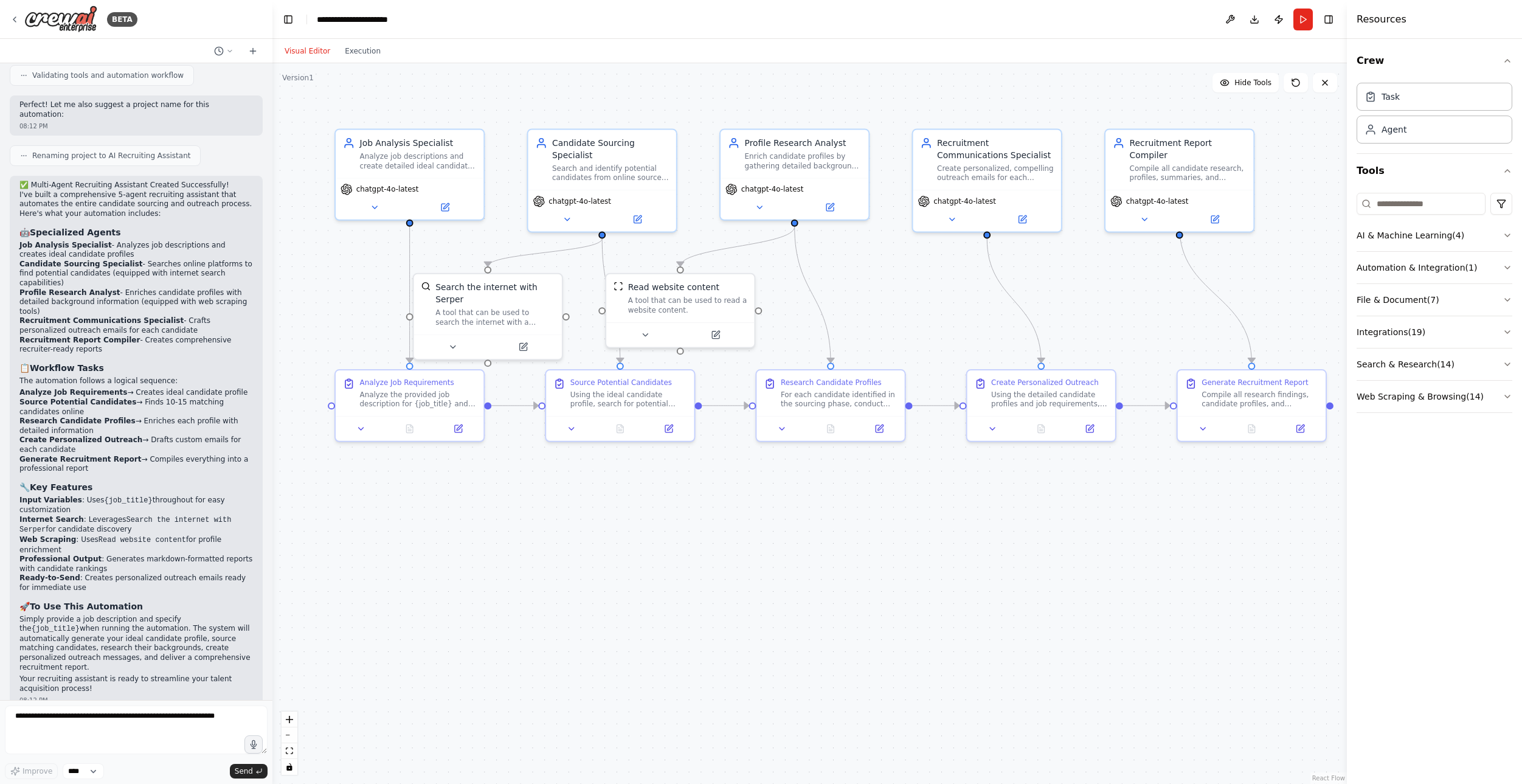
scroll to position [879, 0]
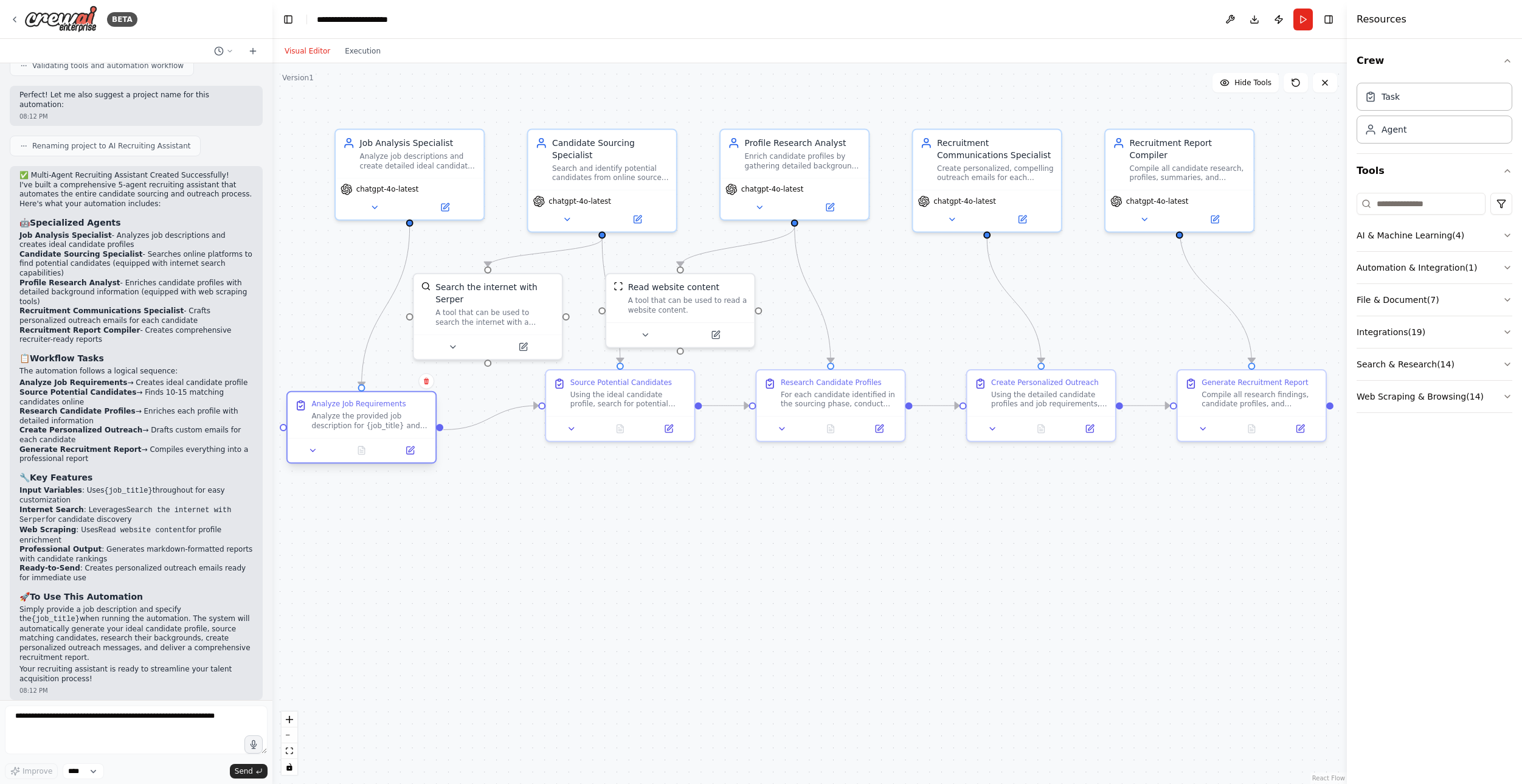
drag, startPoint x: 435, startPoint y: 394, endPoint x: 389, endPoint y: 420, distance: 52.8
click at [389, 420] on div "Analyze the provided job description for {job_title} and create a comprehensive…" at bounding box center [370, 420] width 117 height 19
click at [312, 454] on icon at bounding box center [313, 450] width 10 height 10
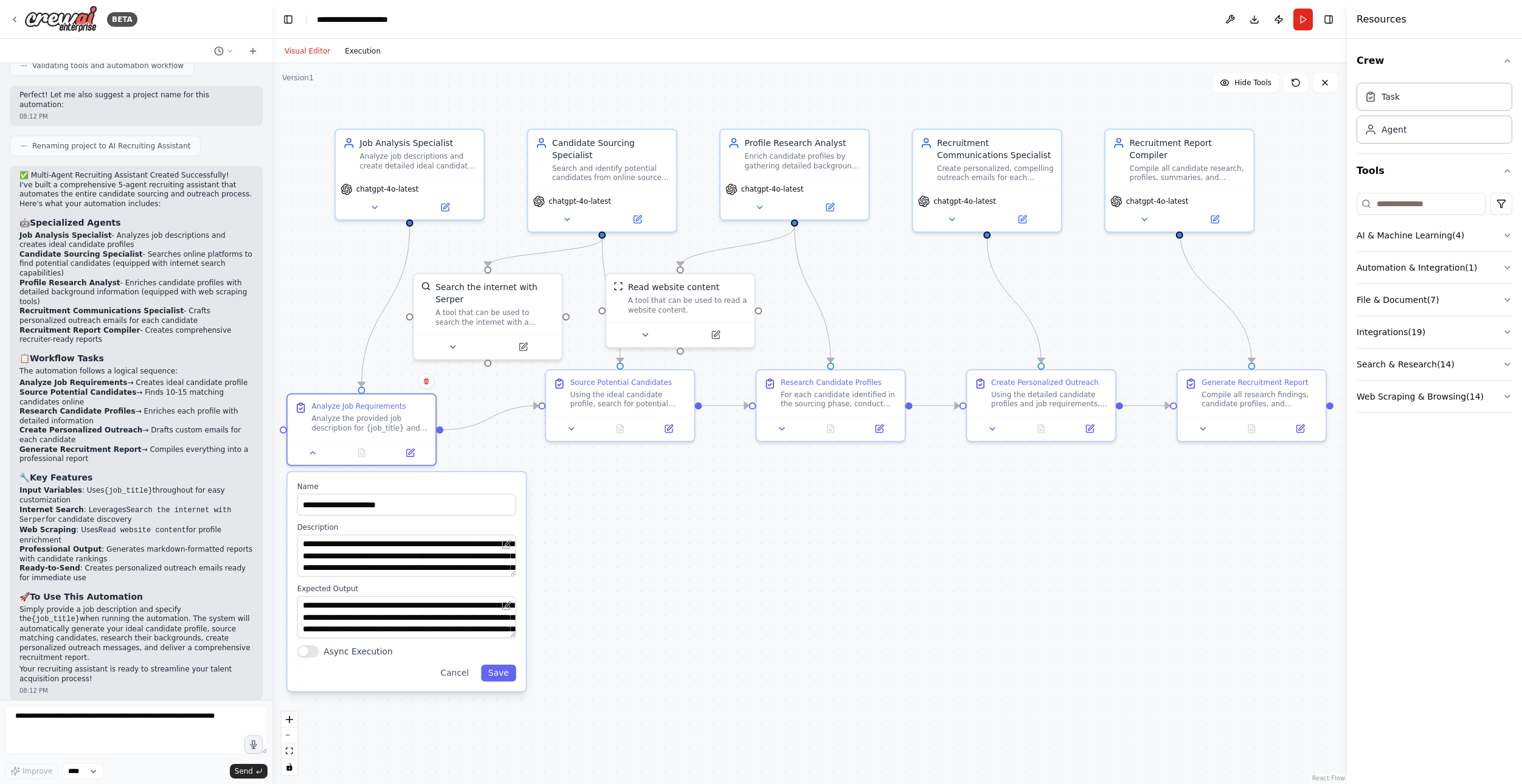
click at [367, 56] on button "Execution" at bounding box center [362, 51] width 51 height 15
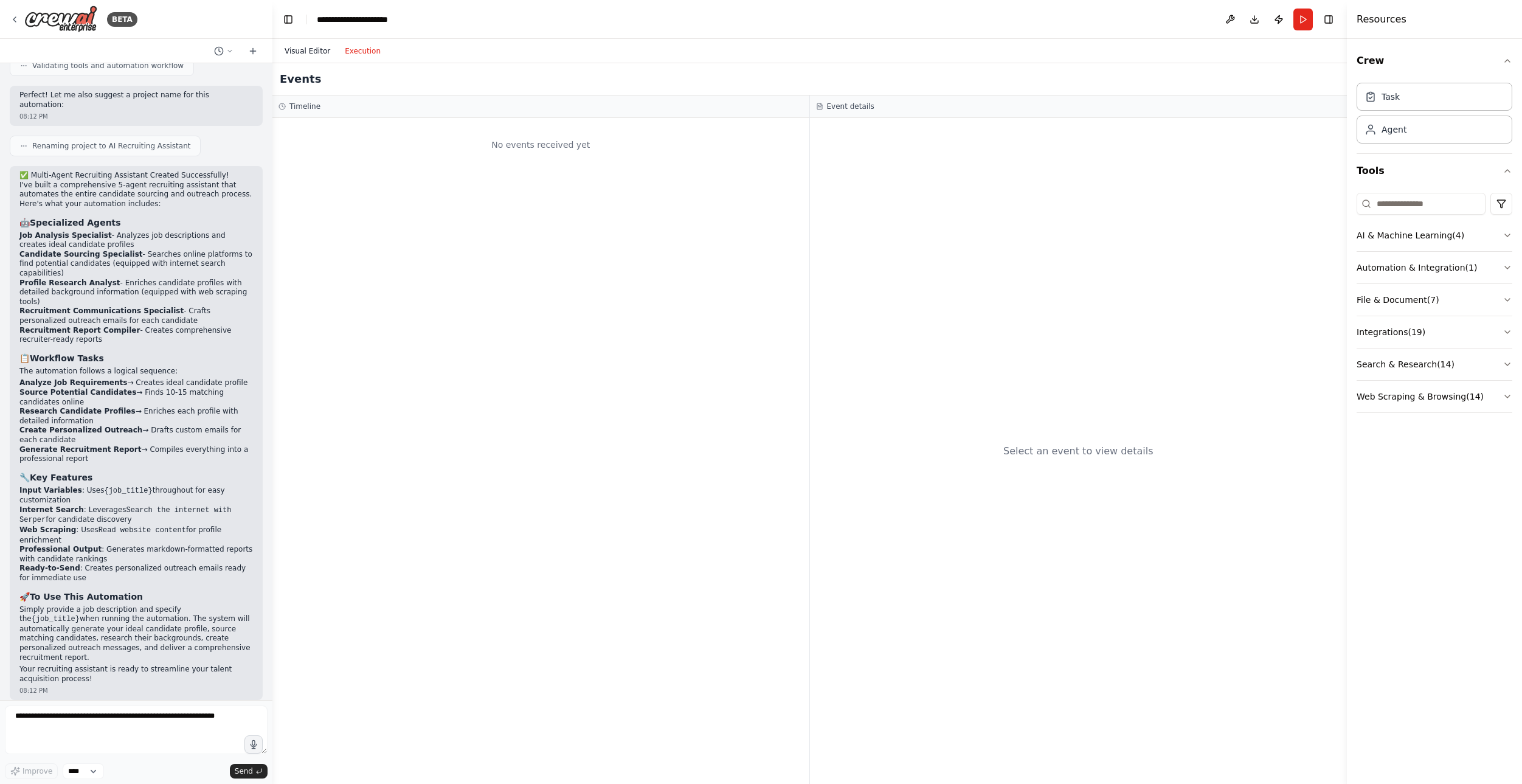
click at [306, 53] on button "Visual Editor" at bounding box center [307, 51] width 60 height 15
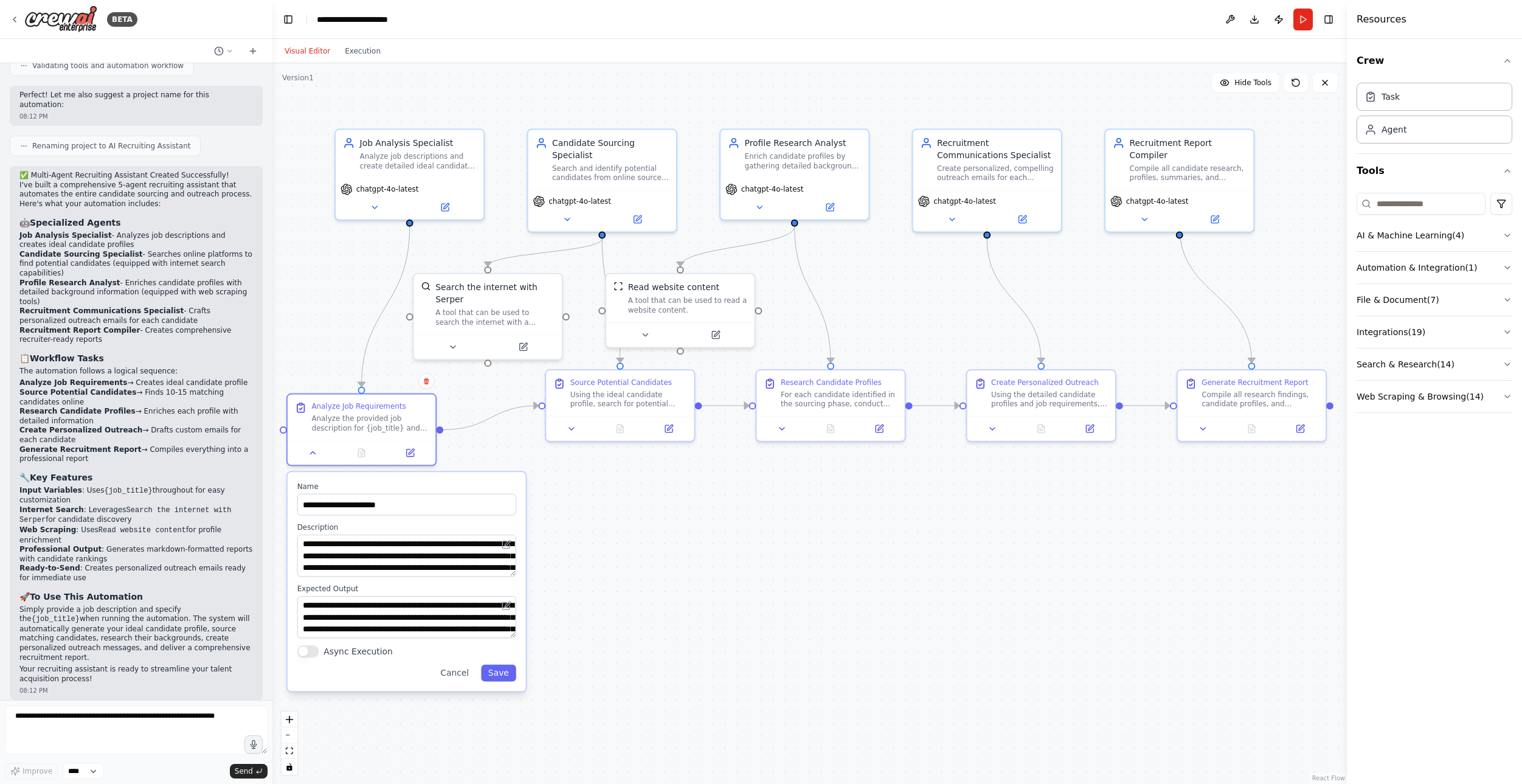
click at [893, 545] on div ".deletable-edge-delete-btn { width: 20px; height: 20px; border: 0px solid #ffff…" at bounding box center [810, 423] width 1074 height 720
drag, startPoint x: 418, startPoint y: 157, endPoint x: 371, endPoint y: 136, distance: 51.5
click at [371, 137] on div "Analyze job descriptions and create detailed ideal candidate profiles including…" at bounding box center [370, 146] width 117 height 19
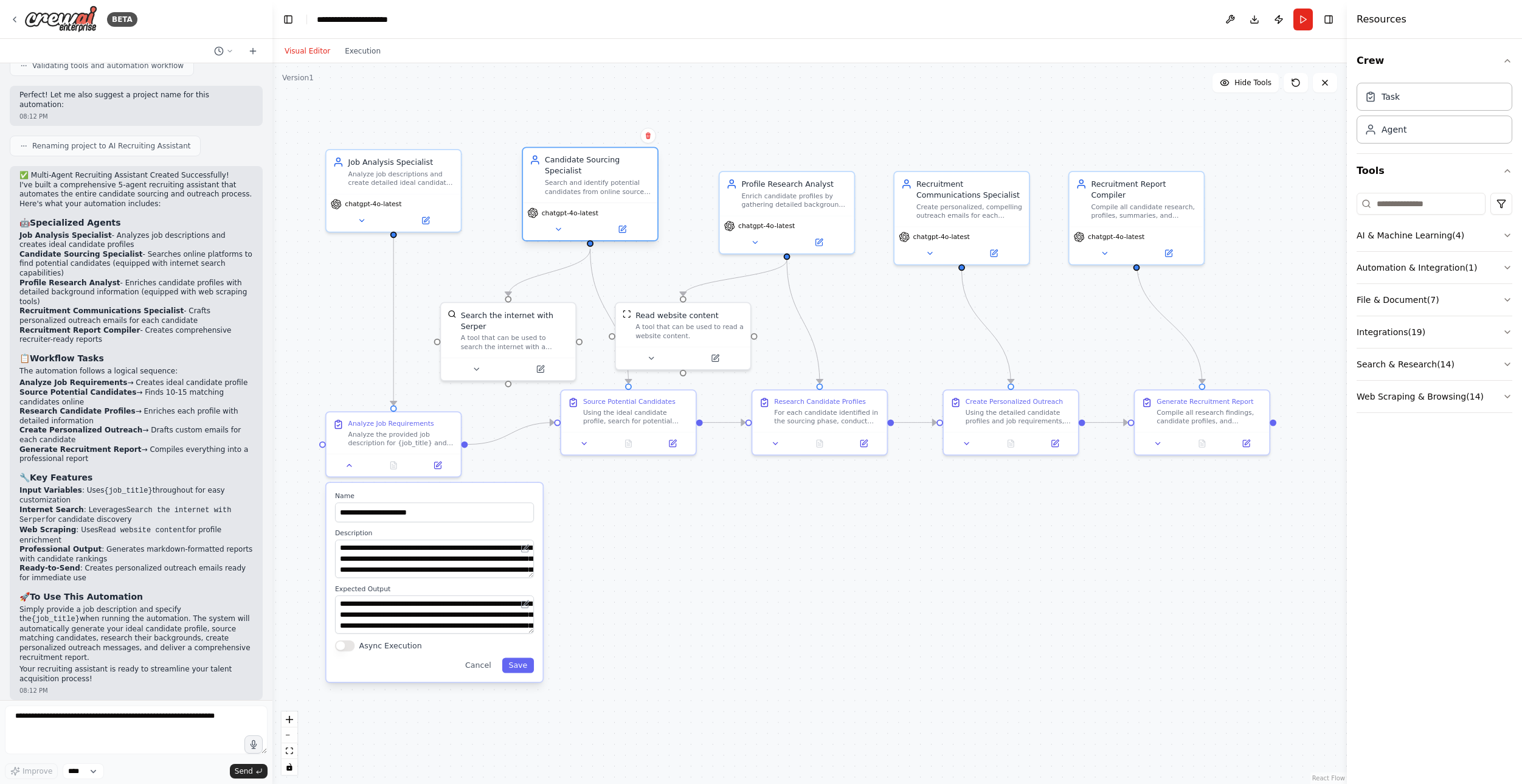
drag, startPoint x: 590, startPoint y: 195, endPoint x: 569, endPoint y: 196, distance: 21.0
click at [569, 196] on div "Candidate Sourcing Specialist Search and identify potential candidates from onl…" at bounding box center [591, 175] width 135 height 55
click at [869, 116] on div ".deletable-edge-delete-btn { width: 20px; height: 20px; border: 0px solid #ffff…" at bounding box center [810, 423] width 1074 height 720
drag, startPoint x: 795, startPoint y: 189, endPoint x: 801, endPoint y: 176, distance: 14.3
click at [801, 176] on div "Profile Research Analyst Enrich candidate profiles by gathering detailed backgr…" at bounding box center [794, 180] width 105 height 31
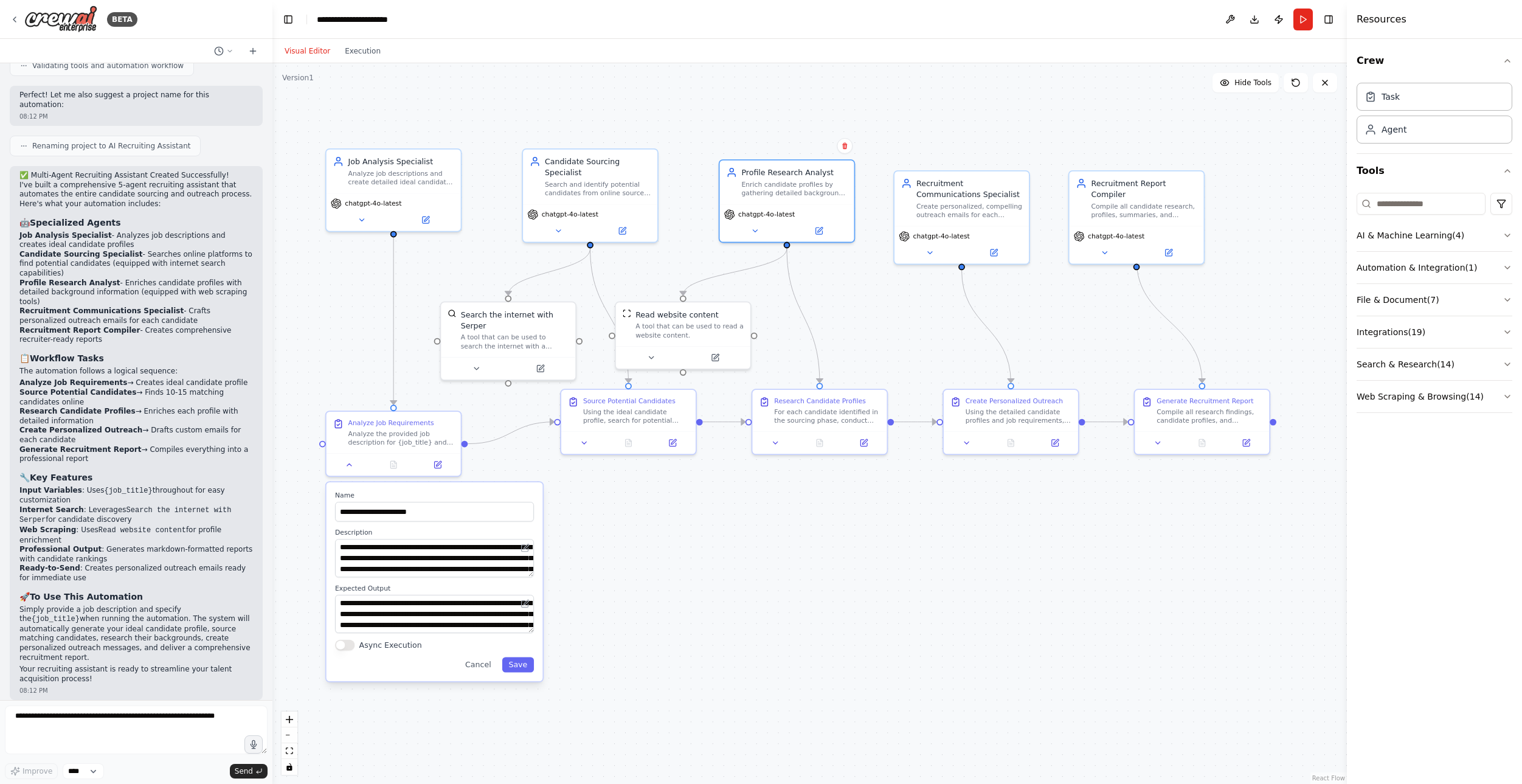
click at [952, 135] on div ".deletable-edge-delete-btn { width: 20px; height: 20px; border: 0px solid #ffff…" at bounding box center [810, 423] width 1074 height 720
drag, startPoint x: 970, startPoint y: 224, endPoint x: 977, endPoint y: 213, distance: 13.0
click at [977, 213] on div "chatgpt-4o-latest" at bounding box center [973, 232] width 135 height 37
drag, startPoint x: 1139, startPoint y: 198, endPoint x: 1197, endPoint y: 194, distance: 58.1
click at [982, 199] on div "Compile all candidate research, profiles, summaries, and outreach emails into a…" at bounding box center [1199, 207] width 105 height 17
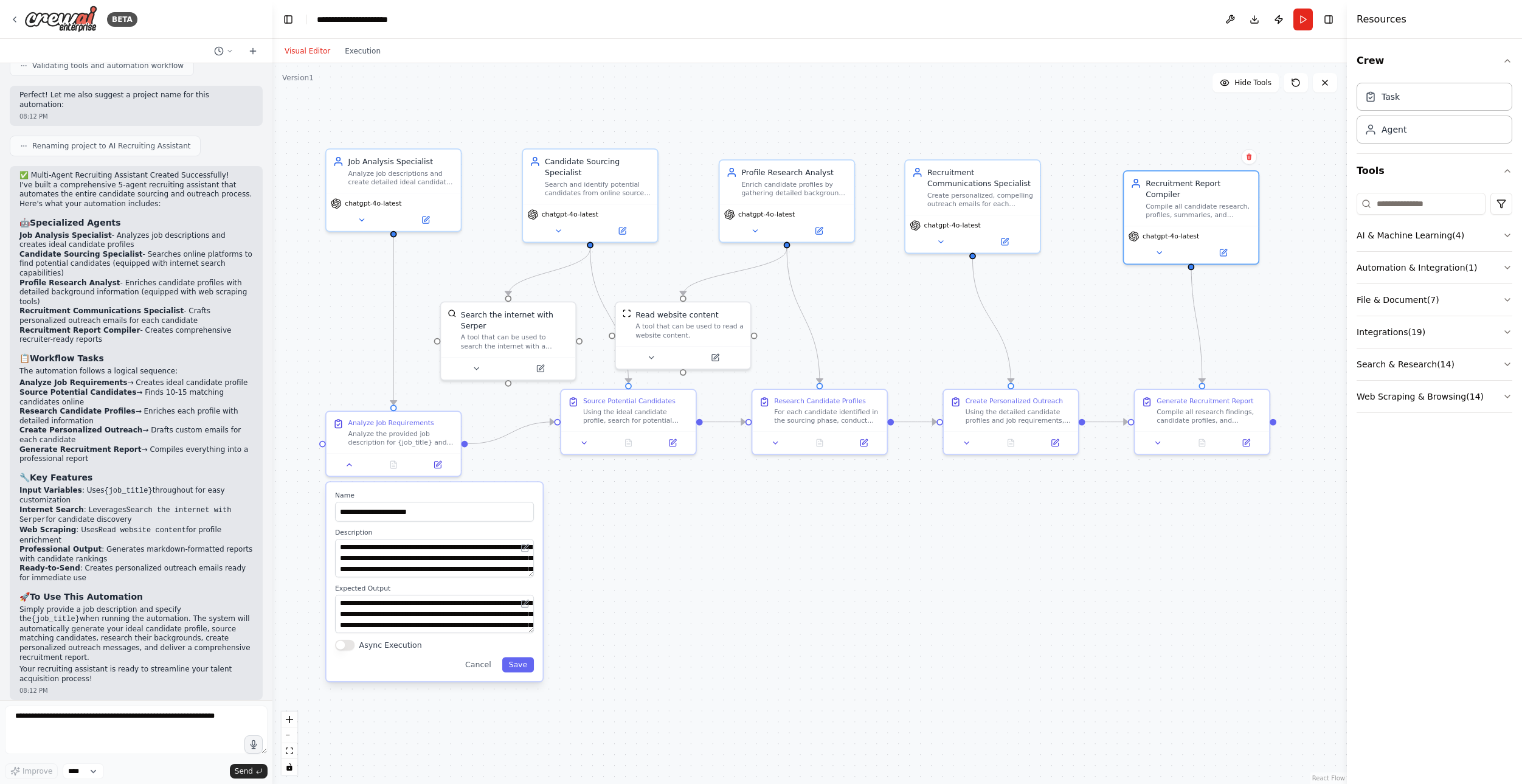
click at [982, 132] on div ".deletable-edge-delete-btn { width: 20px; height: 20px; border: 0px solid #ffff…" at bounding box center [810, 423] width 1074 height 720
click at [697, 607] on div ".deletable-edge-delete-btn { width: 20px; height: 20px; border: 0px solid #ffff…" at bounding box center [810, 423] width 1074 height 720
click at [344, 467] on button at bounding box center [350, 462] width 37 height 13
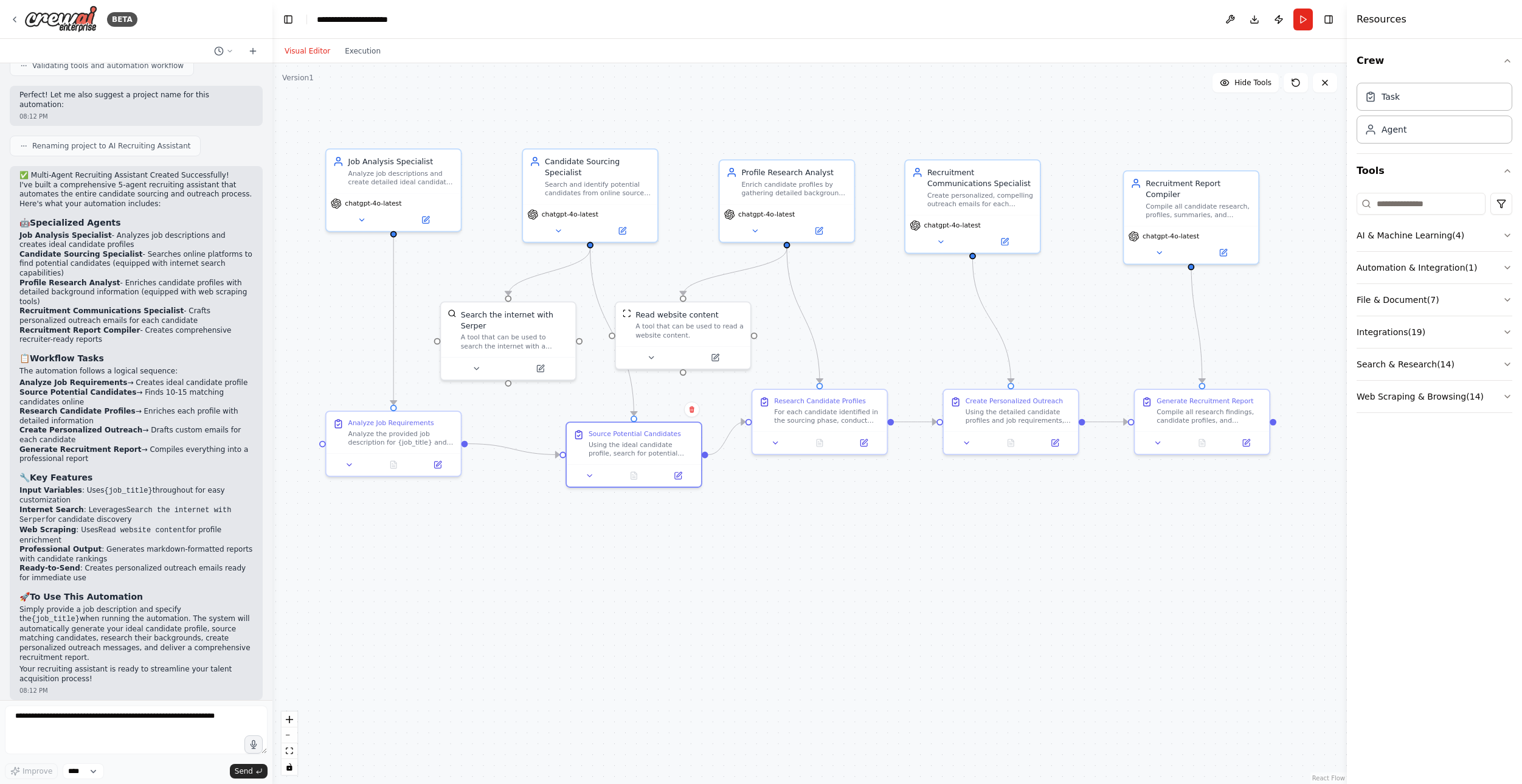
drag, startPoint x: 623, startPoint y: 408, endPoint x: 749, endPoint y: 454, distance: 134.1
click at [624, 440] on div "Using the ideal candidate profile, search for potential candidates across onlin…" at bounding box center [641, 448] width 105 height 17
drag, startPoint x: 821, startPoint y: 407, endPoint x: 831, endPoint y: 446, distance: 40.3
click at [831, 446] on div "Research Candidate Profiles For each candidate identified in the sourcing phase…" at bounding box center [838, 452] width 105 height 28
drag, startPoint x: 1024, startPoint y: 416, endPoint x: 1034, endPoint y: 460, distance: 45.1
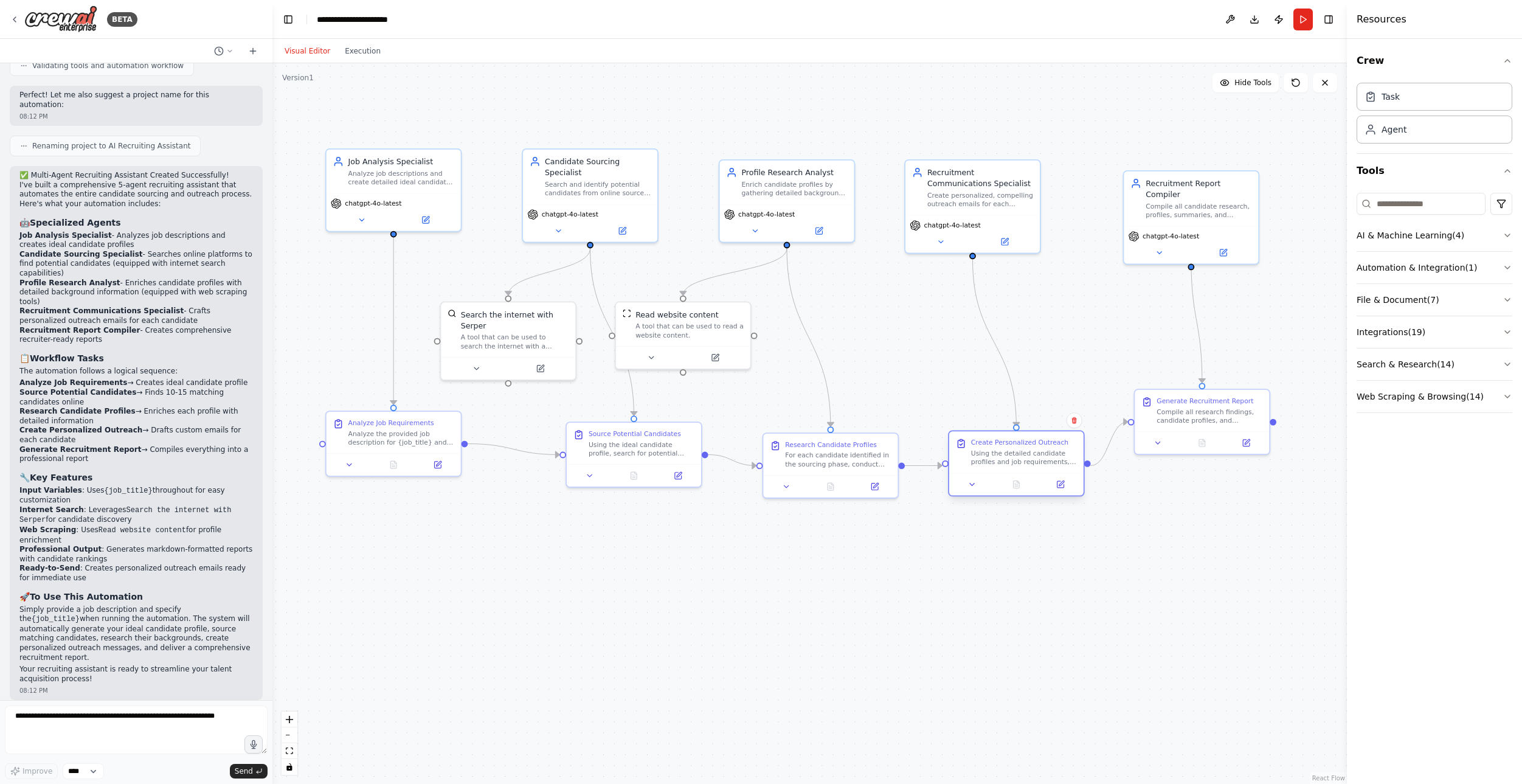
click at [982, 460] on div "Using the detailed candidate profiles and job requirements, craft personalized …" at bounding box center [1024, 457] width 105 height 17
drag, startPoint x: 1219, startPoint y: 411, endPoint x: 1244, endPoint y: 445, distance: 42.2
click at [982, 445] on div "Compile all research findings, candidate profiles, and outreach materials into …" at bounding box center [1231, 446] width 105 height 17
click at [918, 365] on div ".deletable-edge-delete-btn { width: 20px; height: 20px; border: 0px solid #ffff…" at bounding box center [810, 423] width 1074 height 720
click at [351, 223] on button at bounding box center [362, 217] width 62 height 13
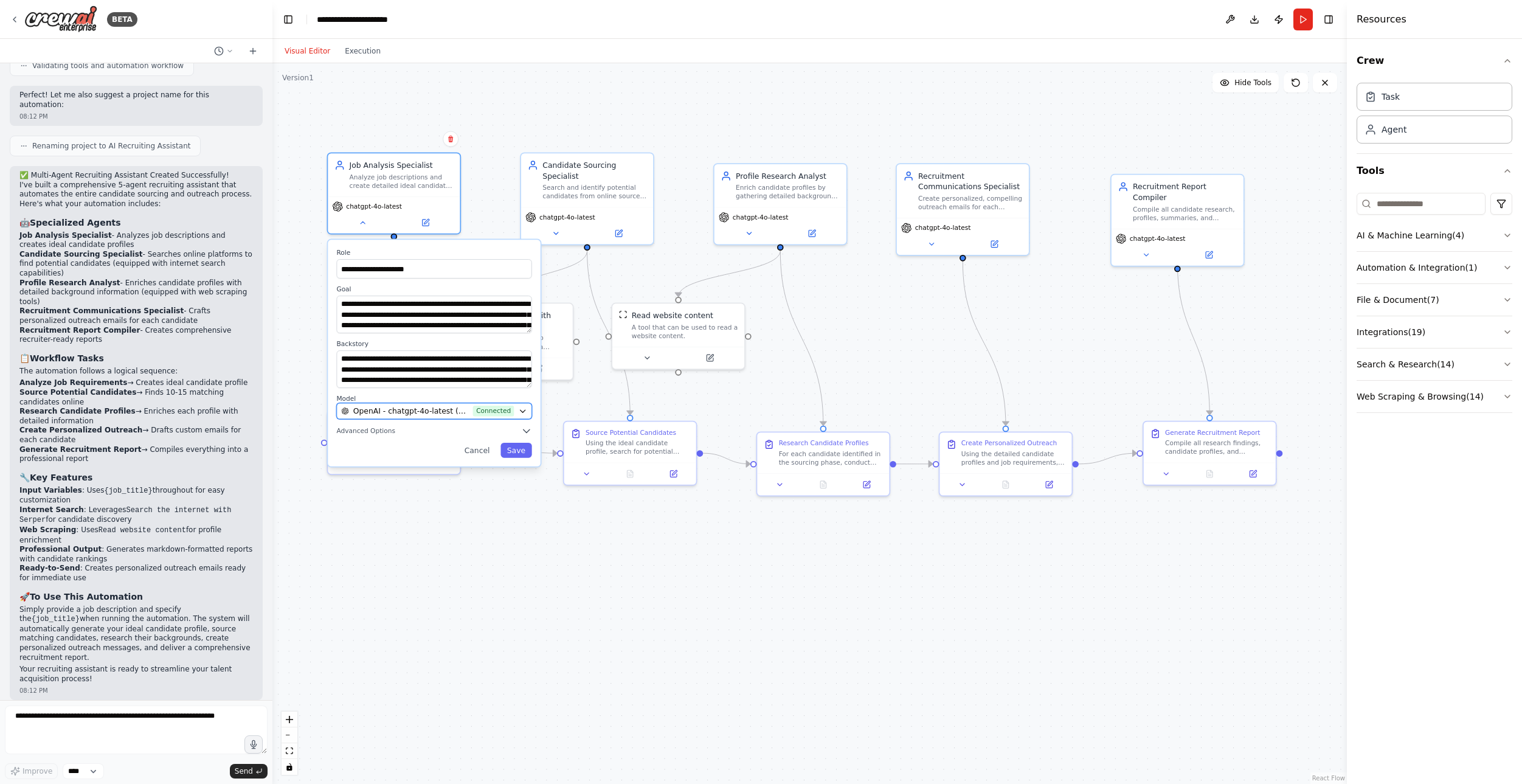
click at [439, 412] on span "OpenAI - chatgpt-4o-latest (openai)" at bounding box center [411, 411] width 116 height 11
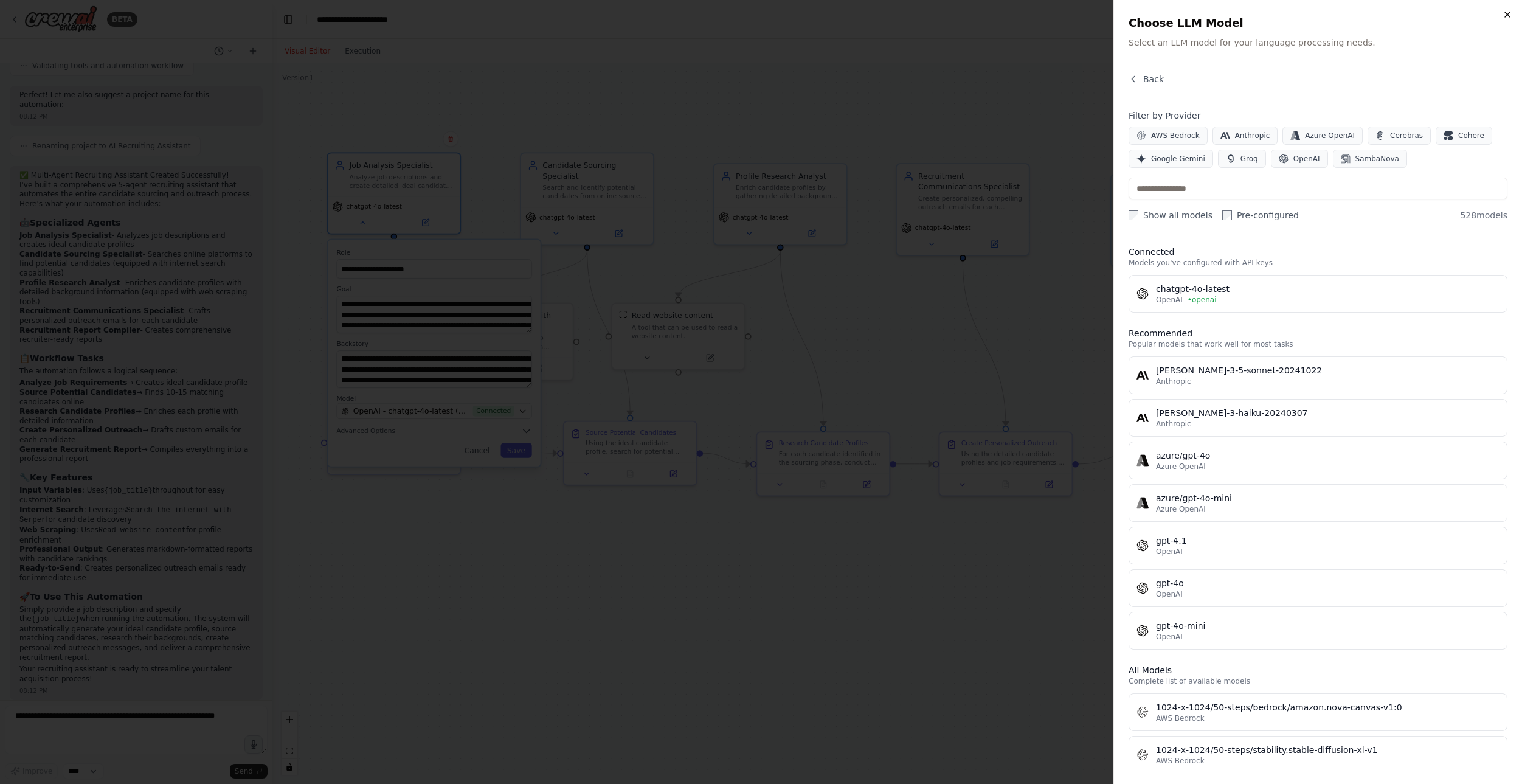
click at [982, 10] on icon "button" at bounding box center [1507, 15] width 10 height 10
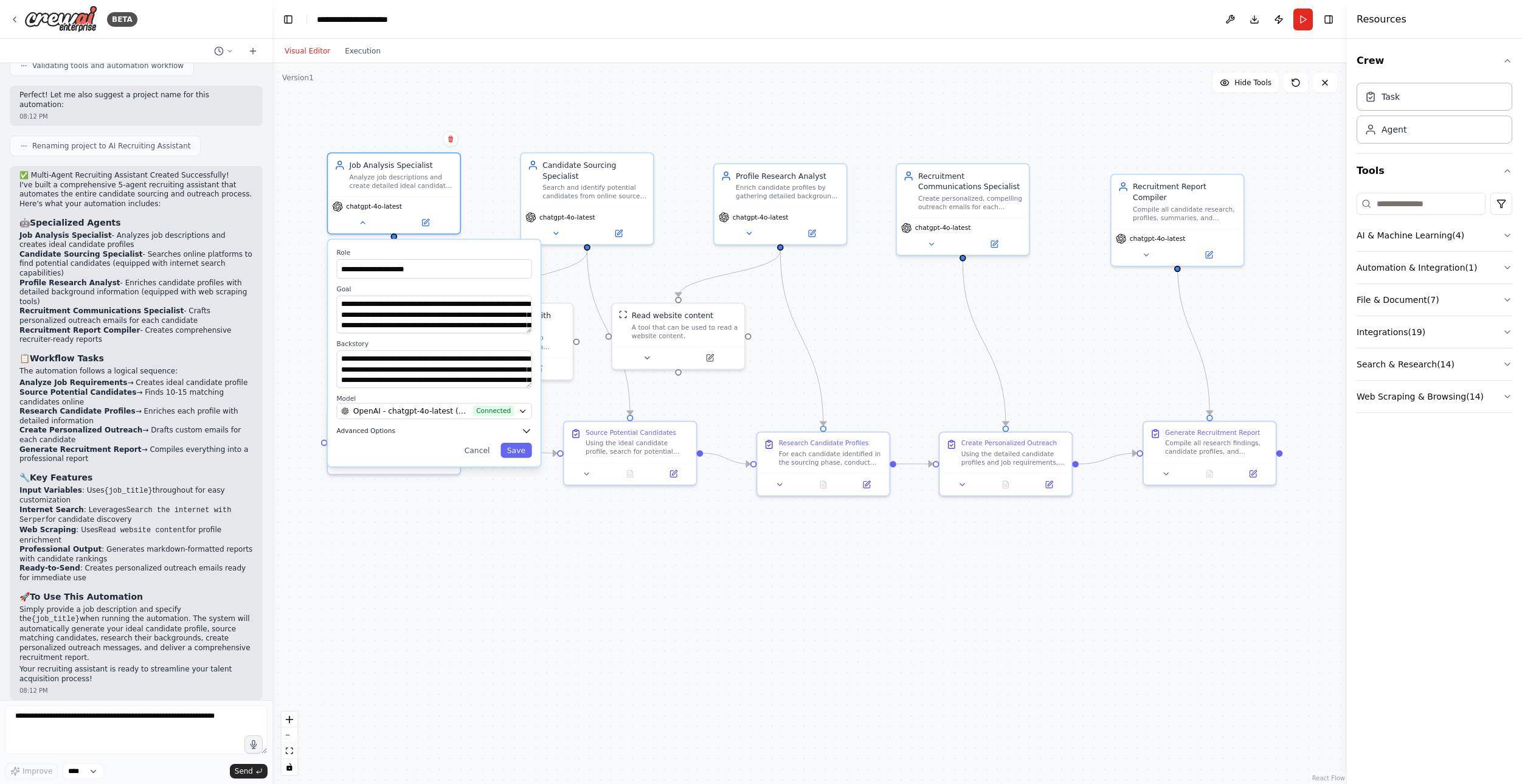
click at [364, 435] on button "Advanced Options" at bounding box center [434, 431] width 195 height 11
click at [471, 569] on div "**********" at bounding box center [434, 407] width 212 height 336
click at [478, 564] on button "Cancel" at bounding box center [477, 559] width 38 height 15
click at [772, 567] on div ".deletable-edge-delete-btn { width: 20px; height: 20px; border: 0px solid #ffff…" at bounding box center [810, 423] width 1074 height 720
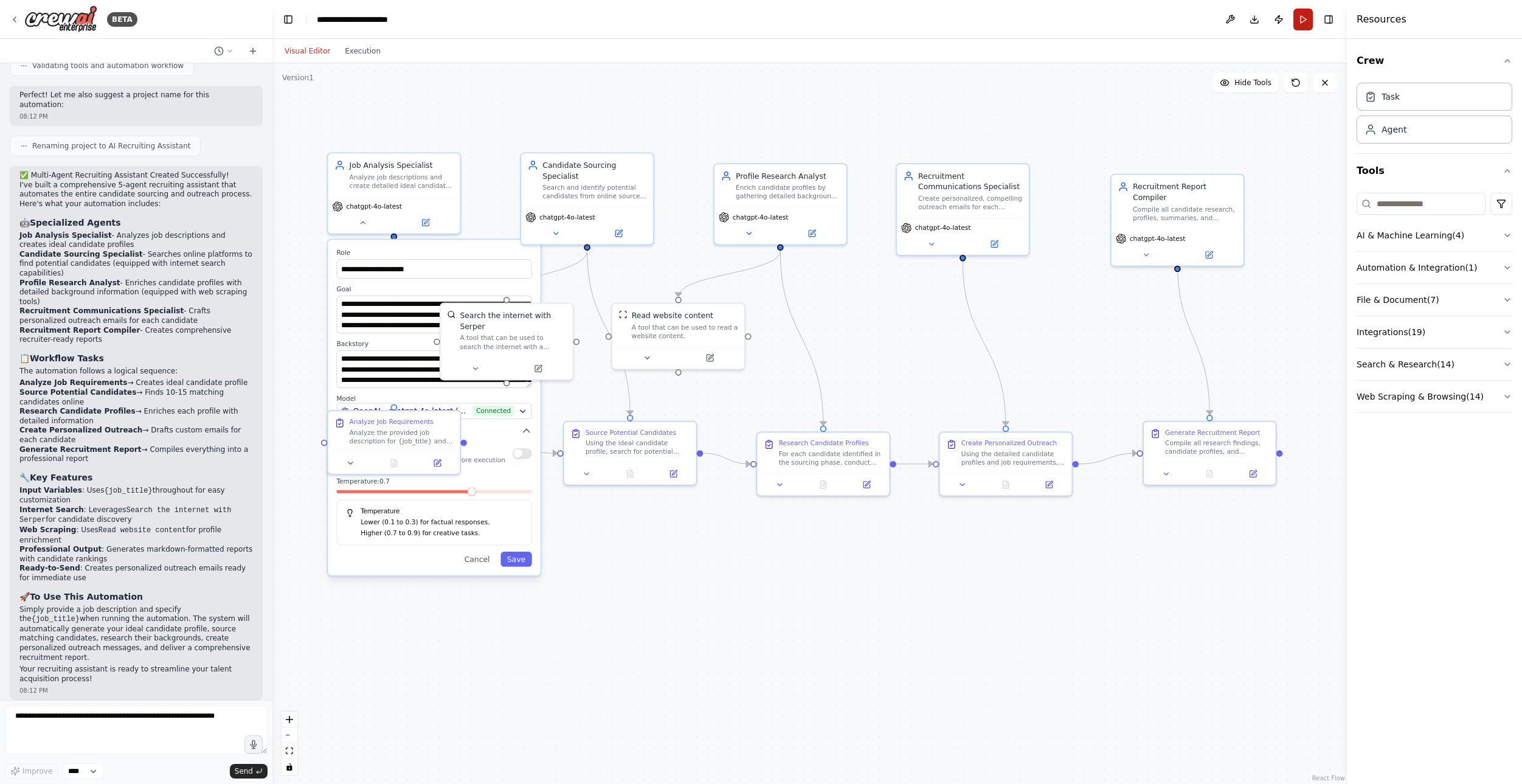
click at [982, 19] on button "Run" at bounding box center [1303, 19] width 19 height 22
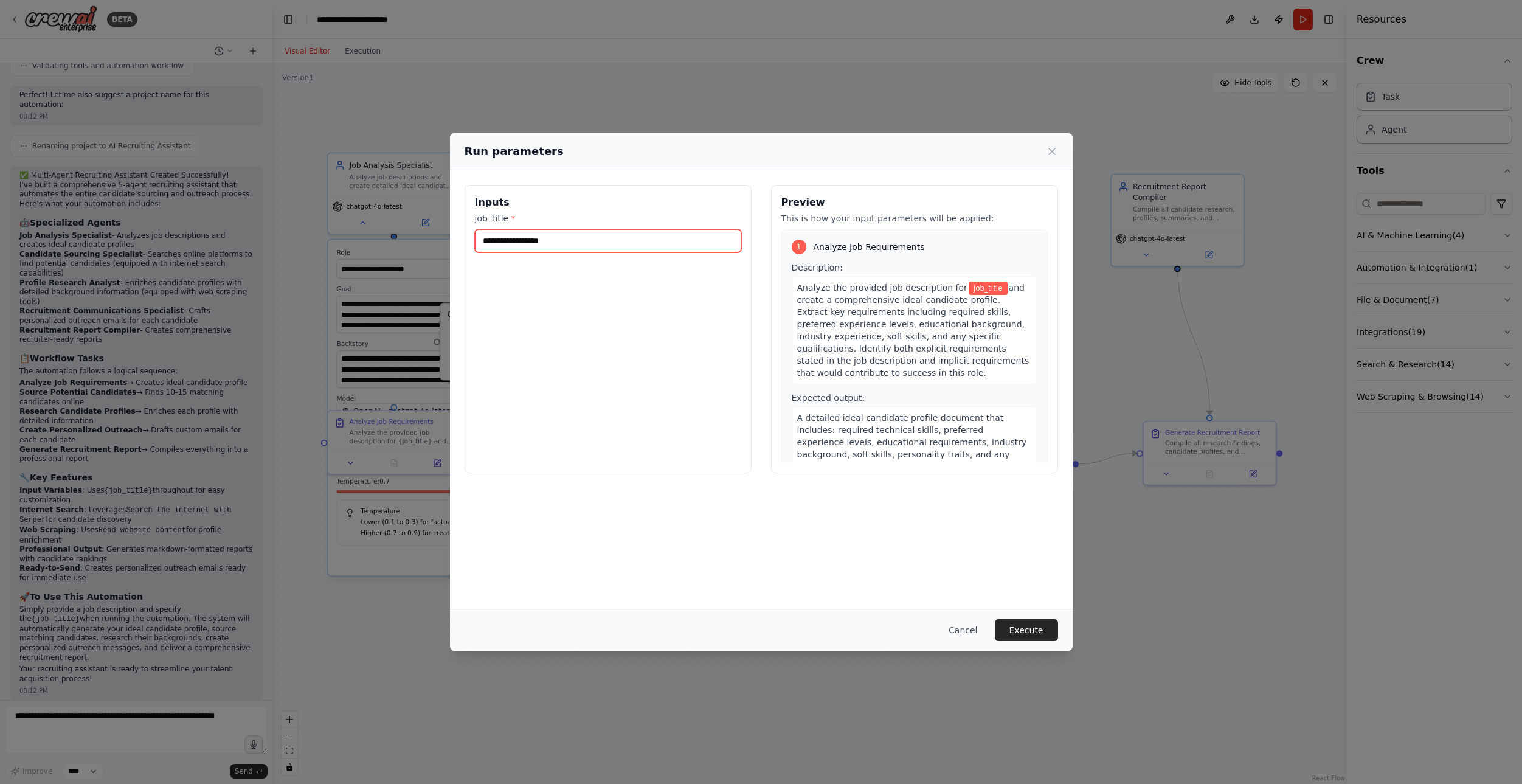
click at [557, 241] on input "job_title *" at bounding box center [608, 240] width 267 height 23
type input "**********"
click at [574, 238] on input "**********" at bounding box center [608, 240] width 267 height 23
drag, startPoint x: 574, startPoint y: 238, endPoint x: 423, endPoint y: 236, distance: 151.0
click at [423, 236] on div "**********" at bounding box center [761, 392] width 1522 height 784
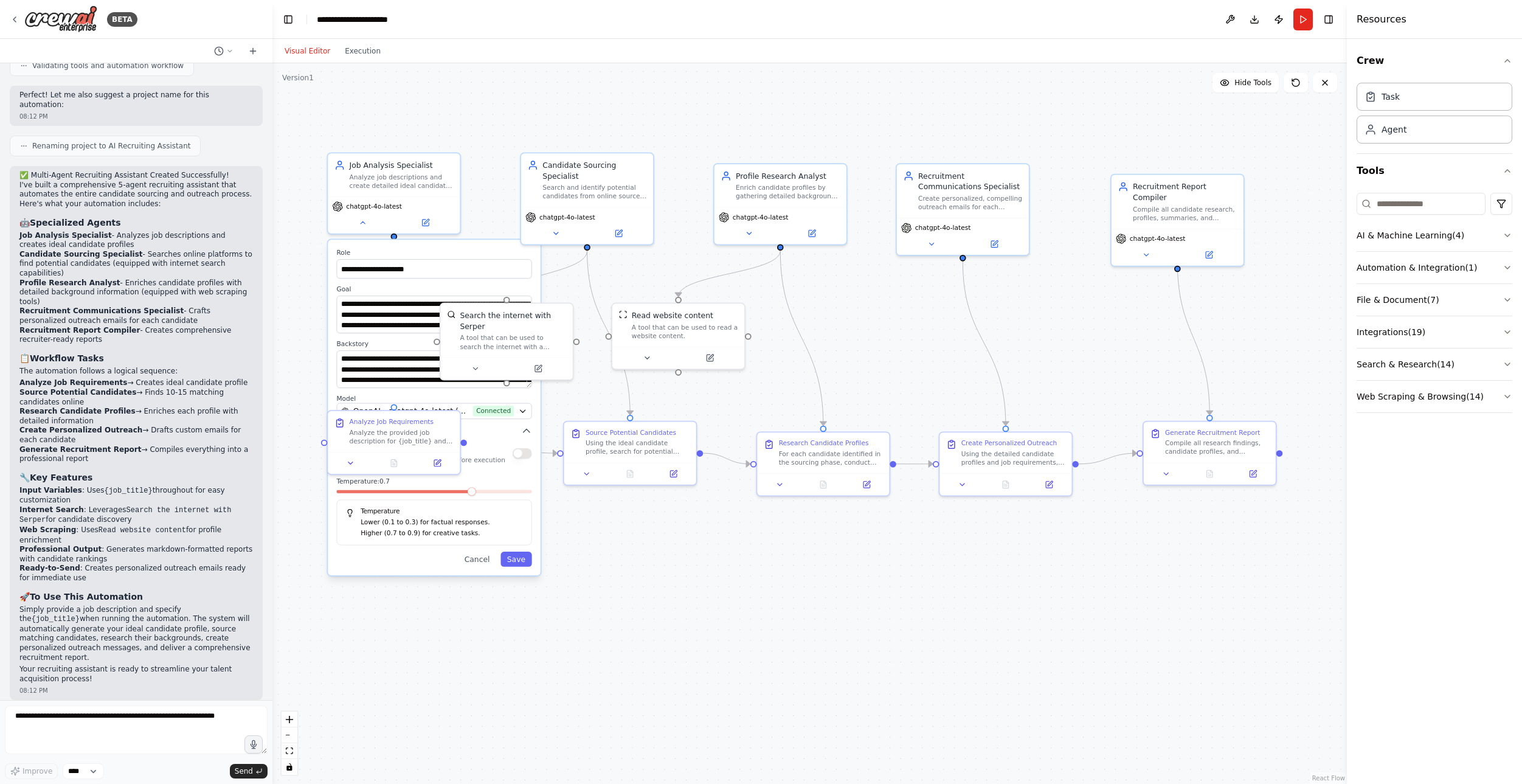
click at [414, 558] on div "Cancel Save" at bounding box center [434, 559] width 195 height 15
drag, startPoint x: 666, startPoint y: 101, endPoint x: 726, endPoint y: 96, distance: 60.2
click at [666, 101] on div ".deletable-edge-delete-btn { width: 20px; height: 20px; border: 0px solid #ffff…" at bounding box center [810, 423] width 1074 height 720
click at [982, 18] on button "Run" at bounding box center [1303, 19] width 19 height 22
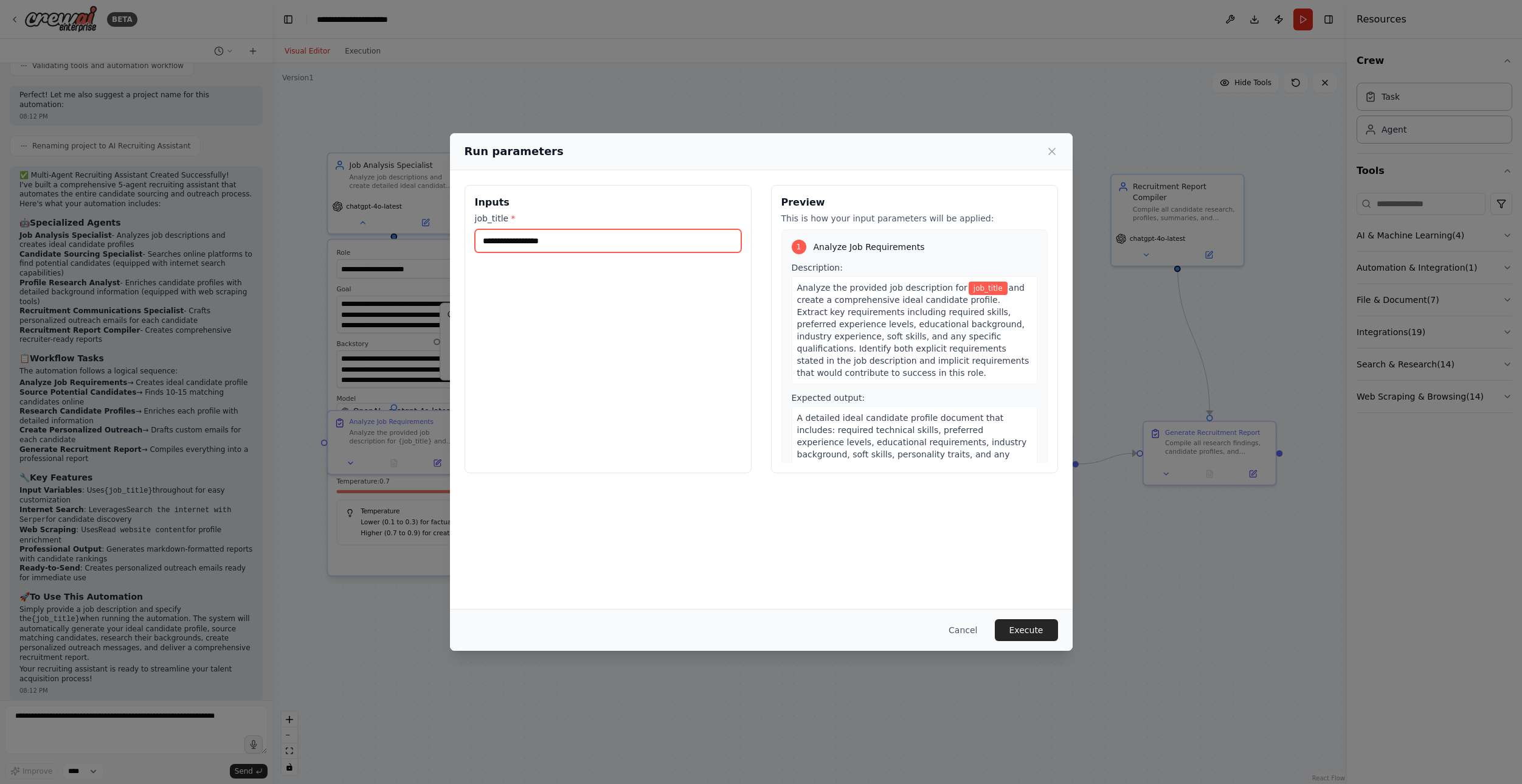
click at [584, 233] on input "job_title *" at bounding box center [608, 240] width 267 height 23
drag, startPoint x: 561, startPoint y: 237, endPoint x: 657, endPoint y: 248, distance: 96.6
click at [657, 248] on input "**********" at bounding box center [608, 240] width 267 height 23
type input "**********"
click at [665, 390] on div "**********" at bounding box center [609, 328] width 287 height 288
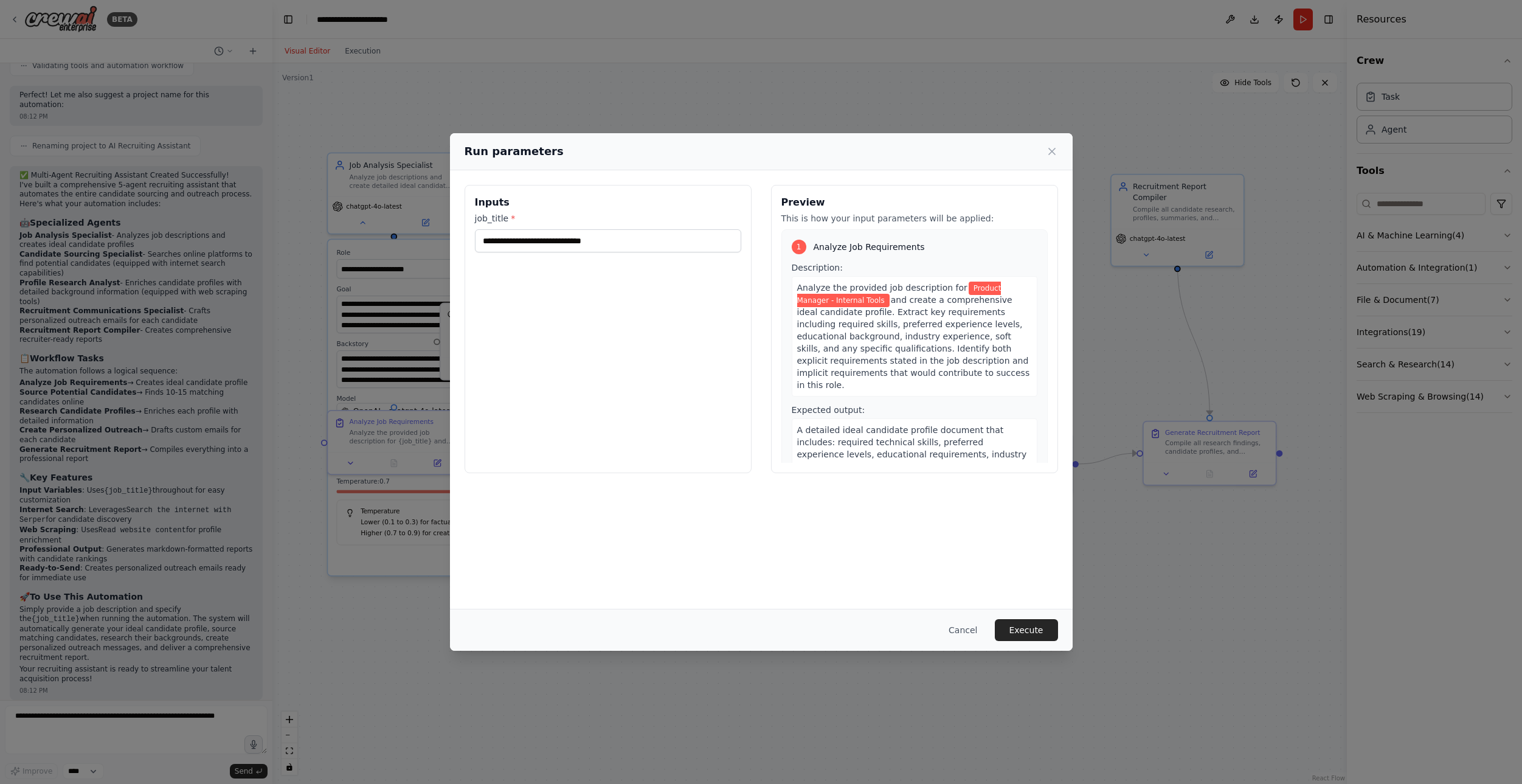
click at [620, 208] on h3 "Inputs" at bounding box center [608, 202] width 267 height 15
click at [982, 629] on button "Execute" at bounding box center [1026, 630] width 63 height 22
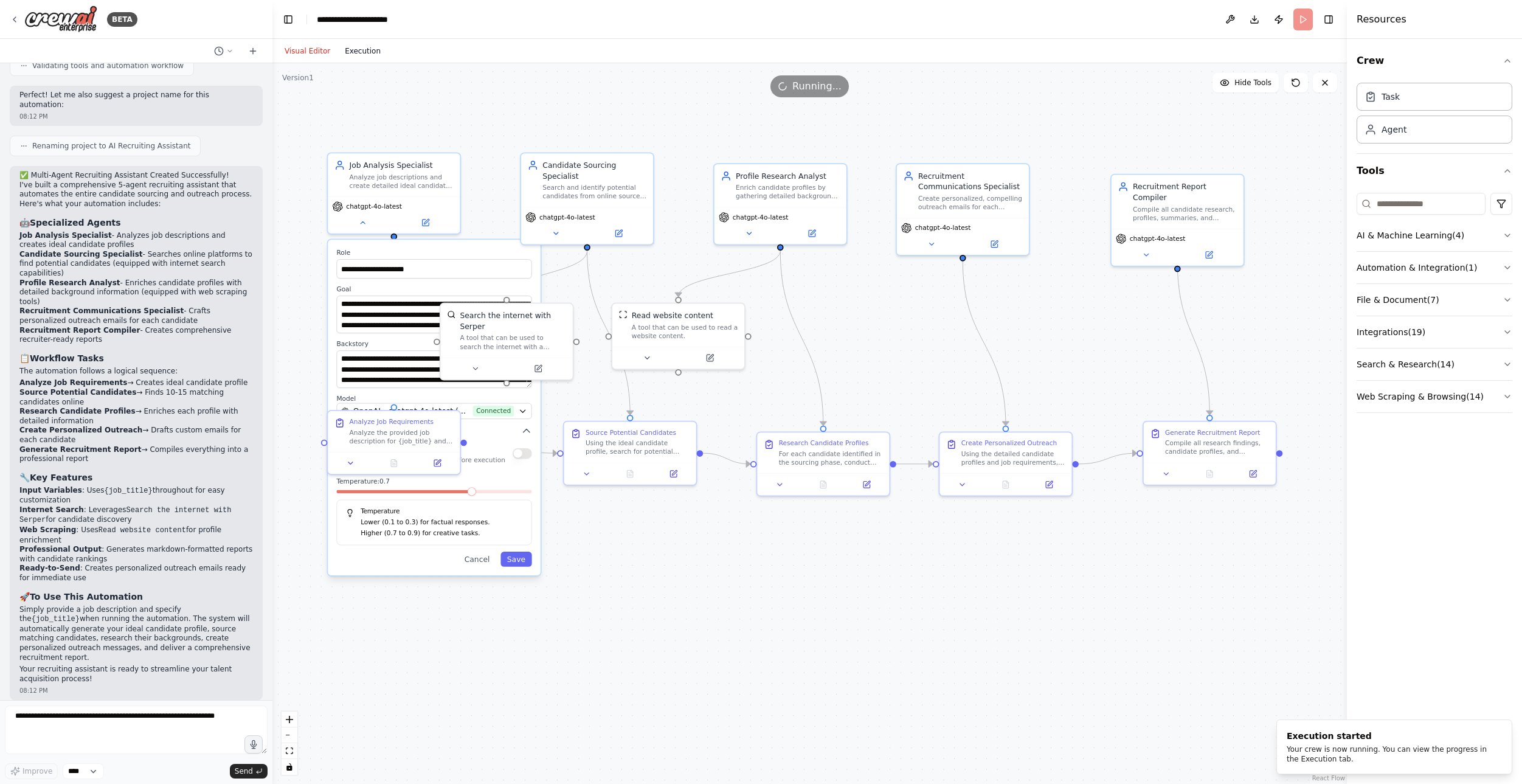
click at [350, 53] on button "Execution" at bounding box center [362, 51] width 51 height 15
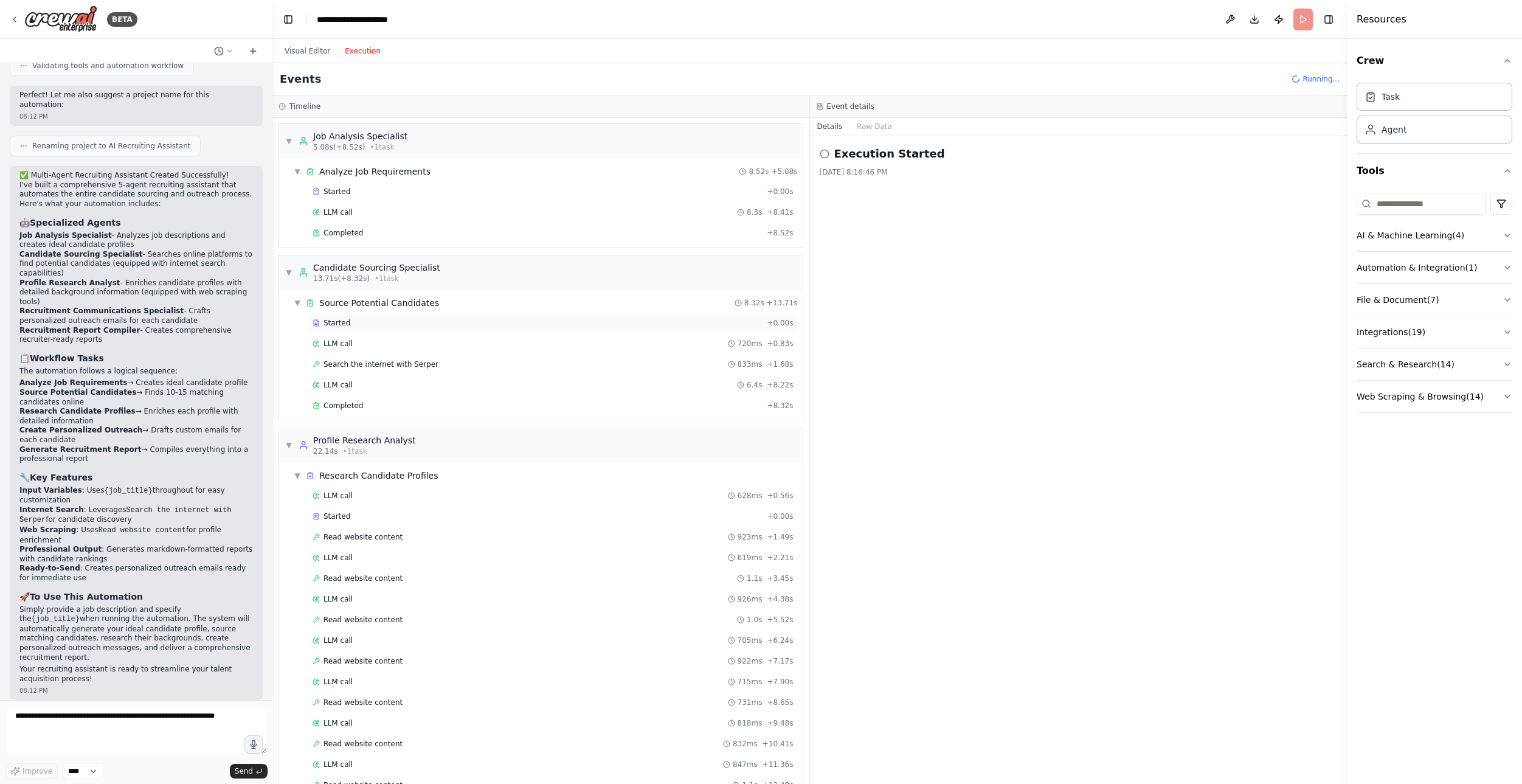
scroll to position [0, 0]
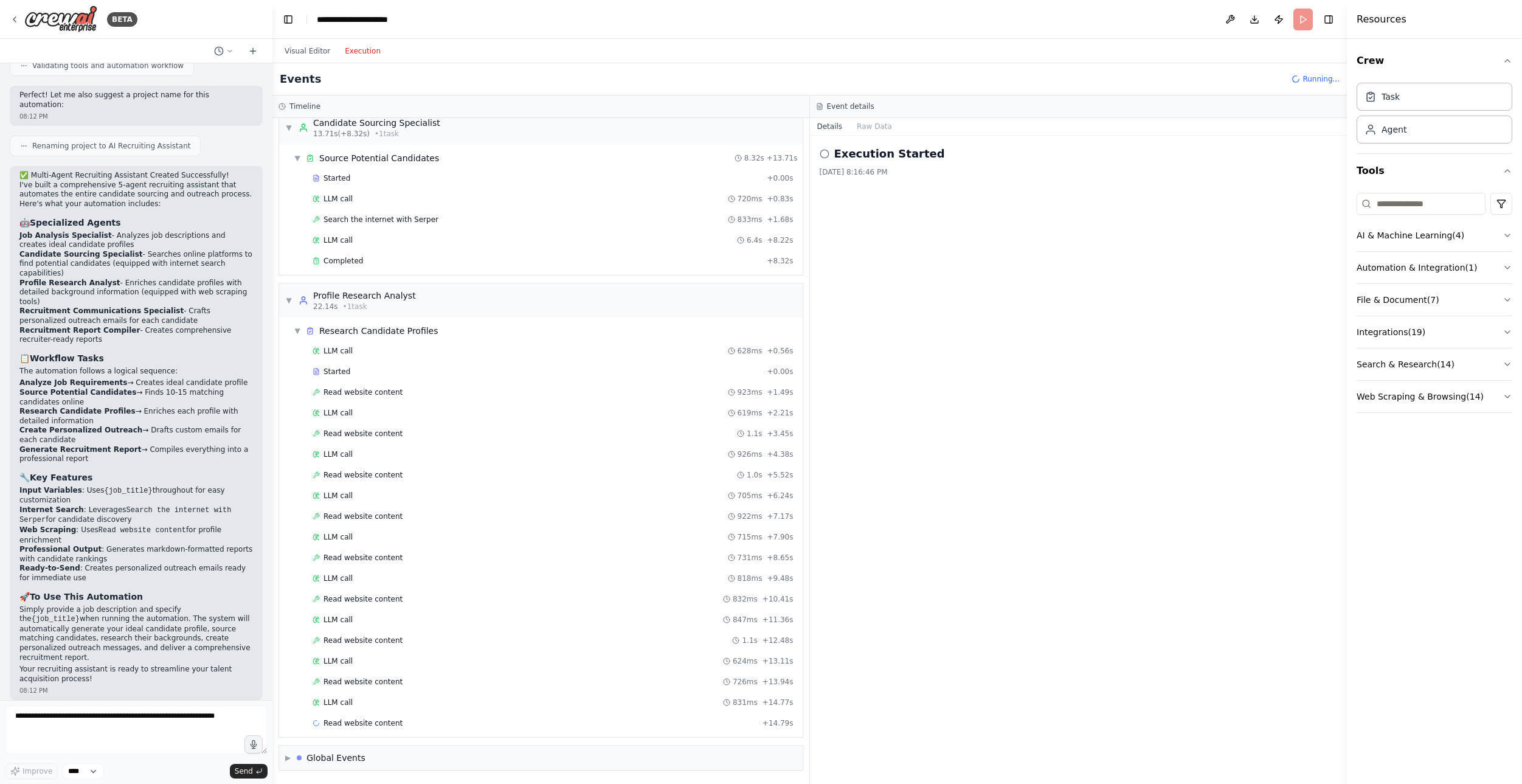
click at [982, 279] on div "Execution Started 8/11/2025, 8:16:46 PM" at bounding box center [1079, 459] width 538 height 648
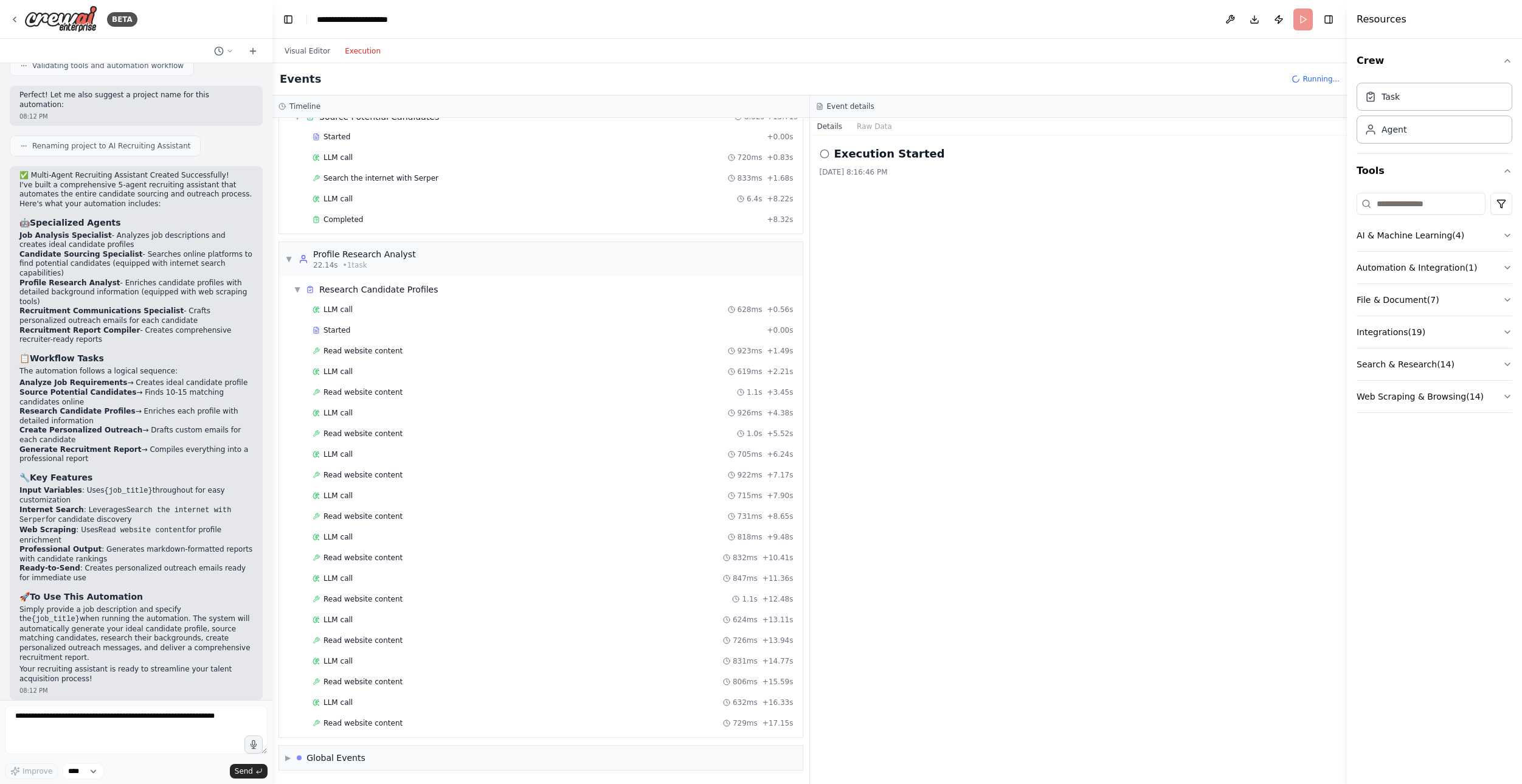
scroll to position [207, 0]
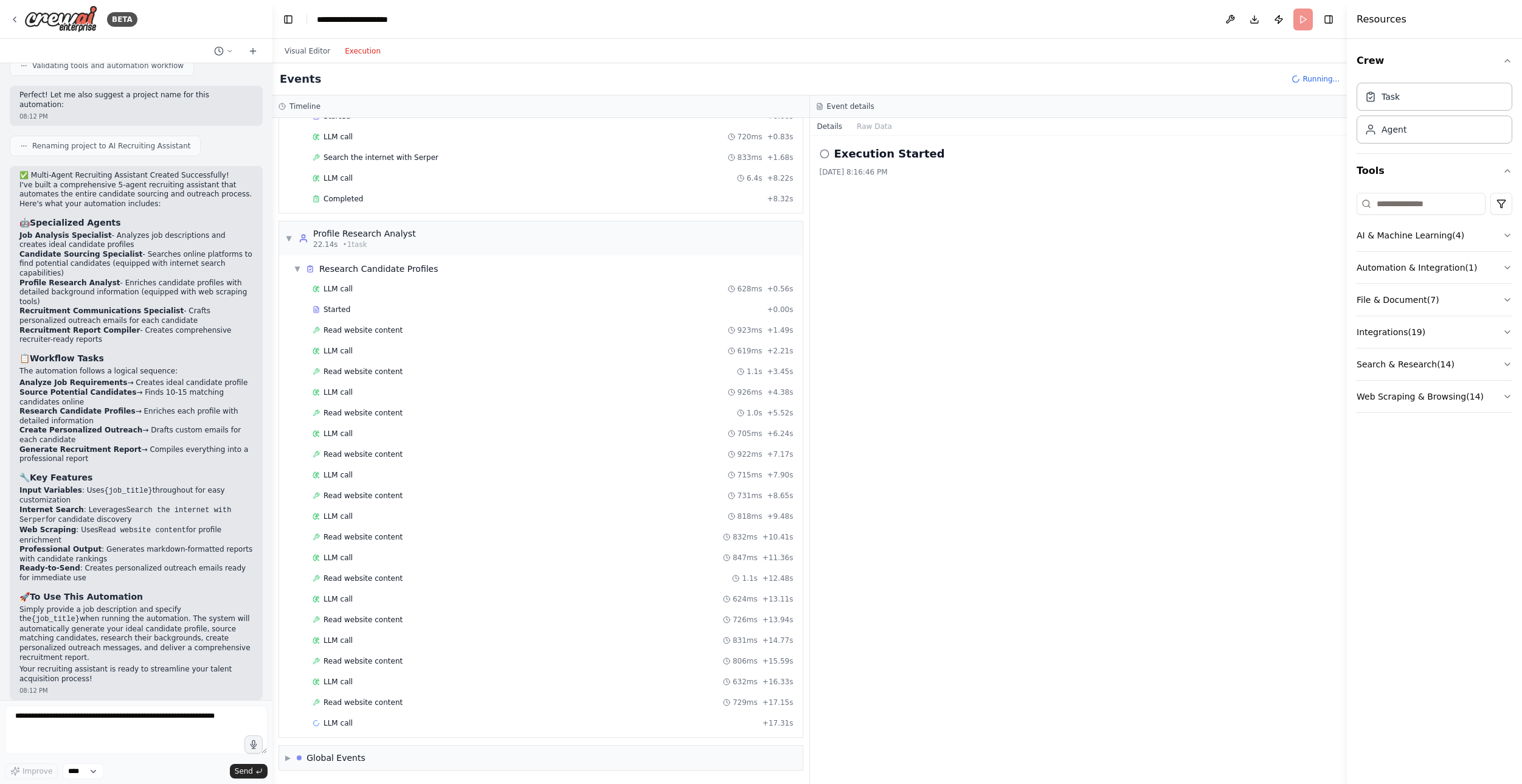
click at [849, 19] on header "**********" at bounding box center [810, 19] width 1074 height 39
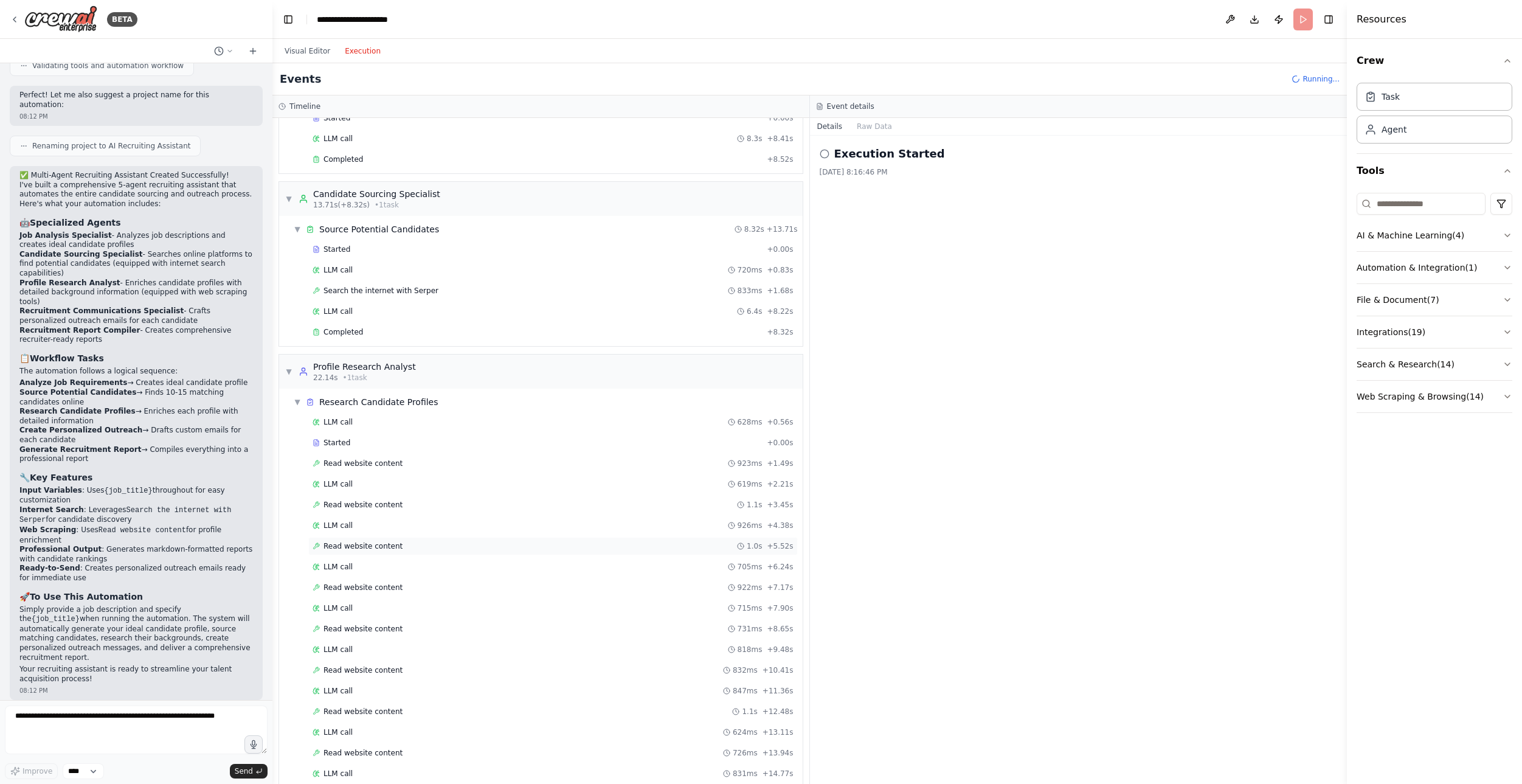
scroll to position [0, 0]
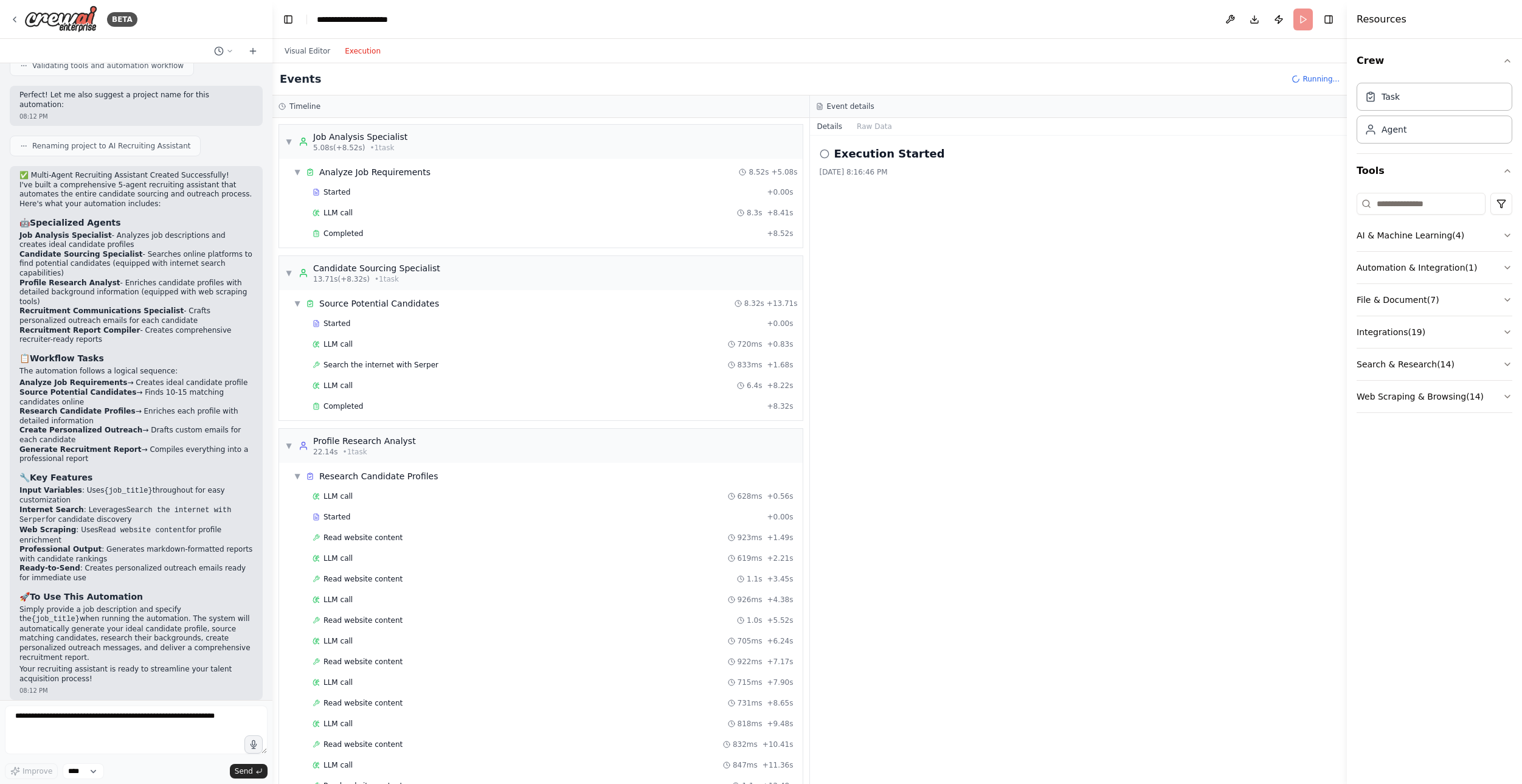
click at [982, 581] on div "Execution Started 8/11/2025, 8:16:46 PM" at bounding box center [1079, 459] width 538 height 648
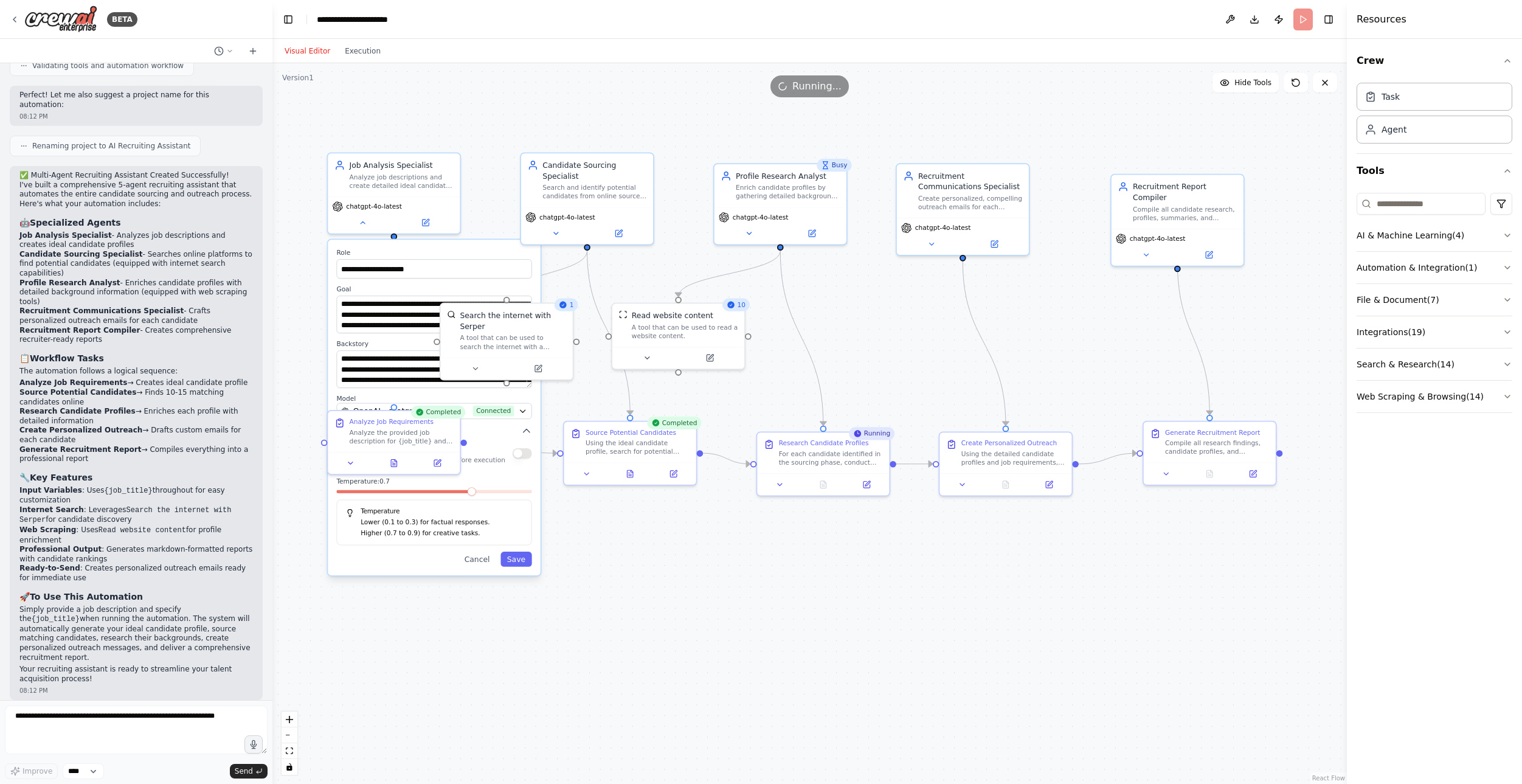
click at [305, 44] on button "Visual Editor" at bounding box center [307, 51] width 60 height 15
click at [139, 450] on li "Generate Recruitment Report → Compiles everything into a professional report" at bounding box center [136, 454] width 234 height 19
click at [383, 190] on div "Job Analysis Specialist Analyze job descriptions and create detailed ideal cand…" at bounding box center [394, 173] width 132 height 43
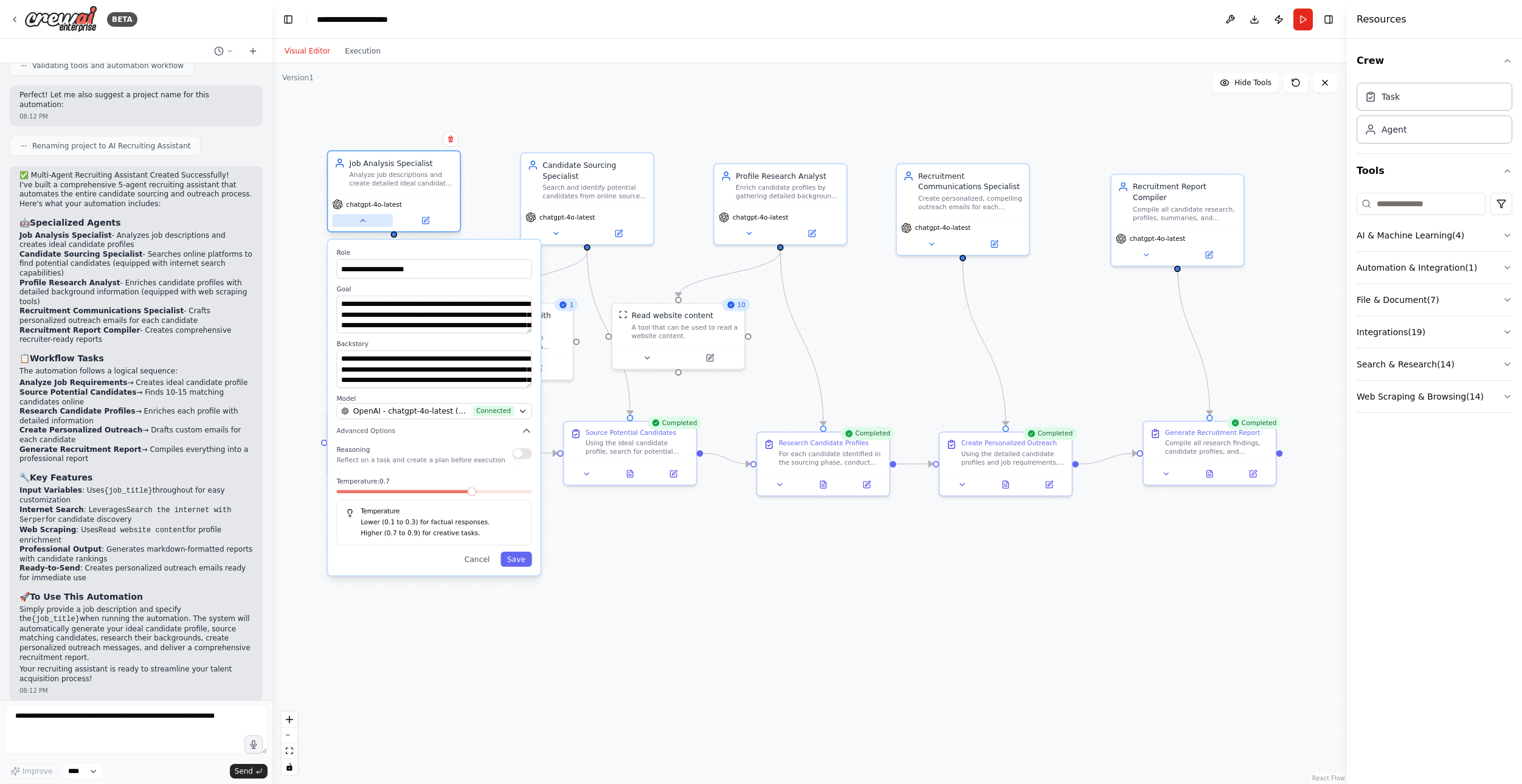
click at [361, 223] on icon at bounding box center [362, 221] width 8 height 8
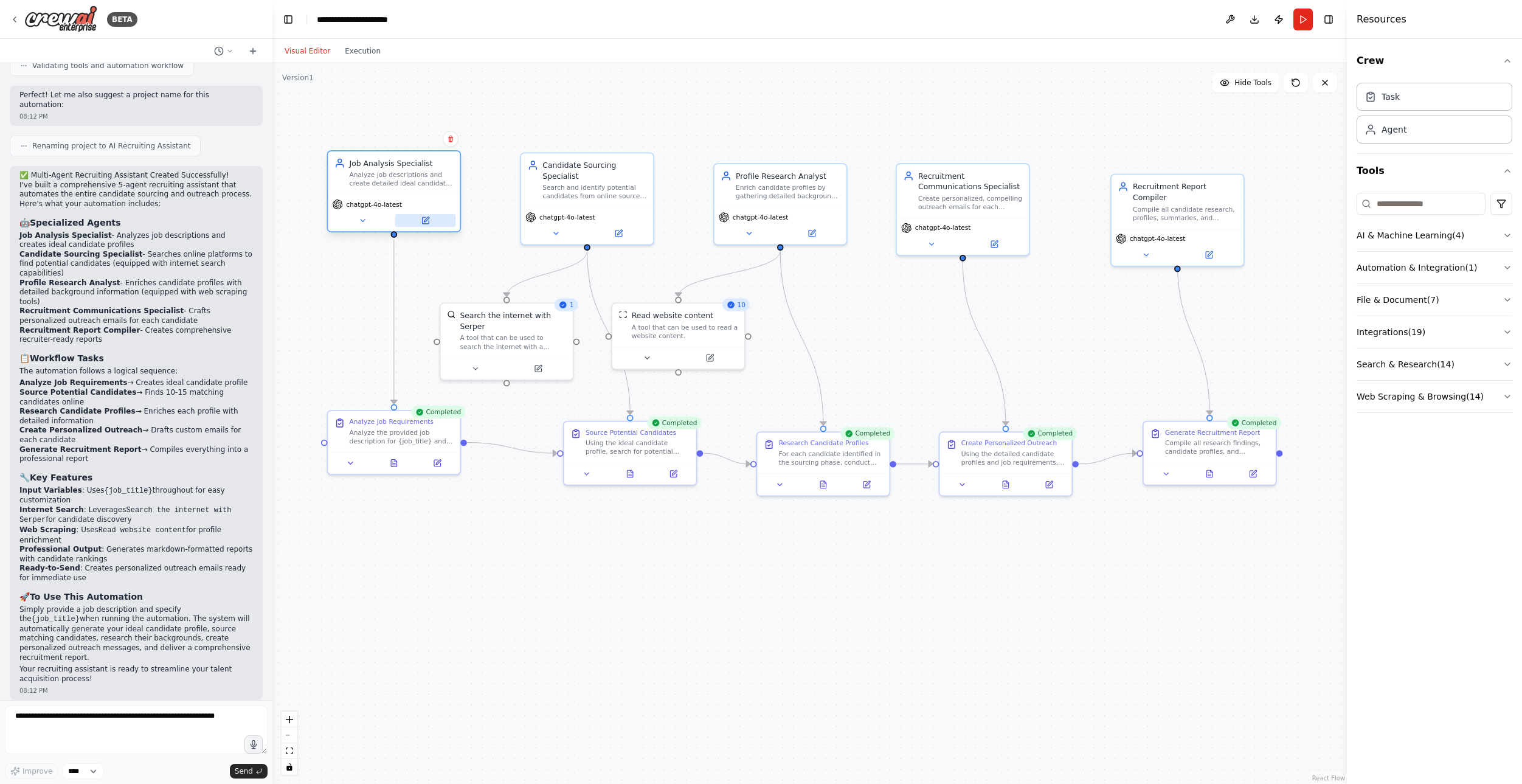
click at [427, 219] on icon at bounding box center [426, 219] width 5 height 5
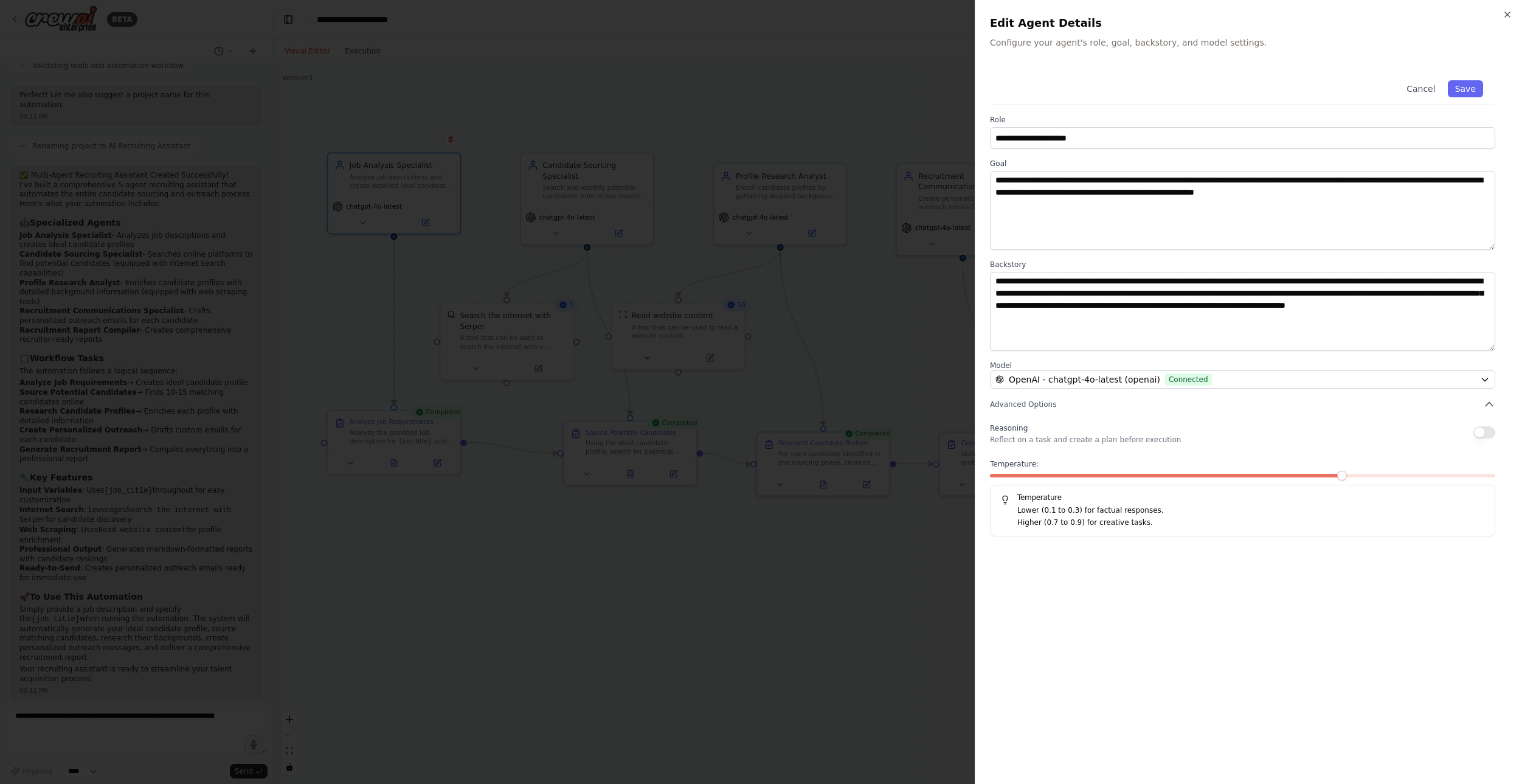
click at [982, 442] on p "Reflect on a task and create a plan before execution" at bounding box center [1085, 440] width 191 height 10
click at [982, 405] on span "Advanced Options" at bounding box center [1024, 404] width 67 height 10
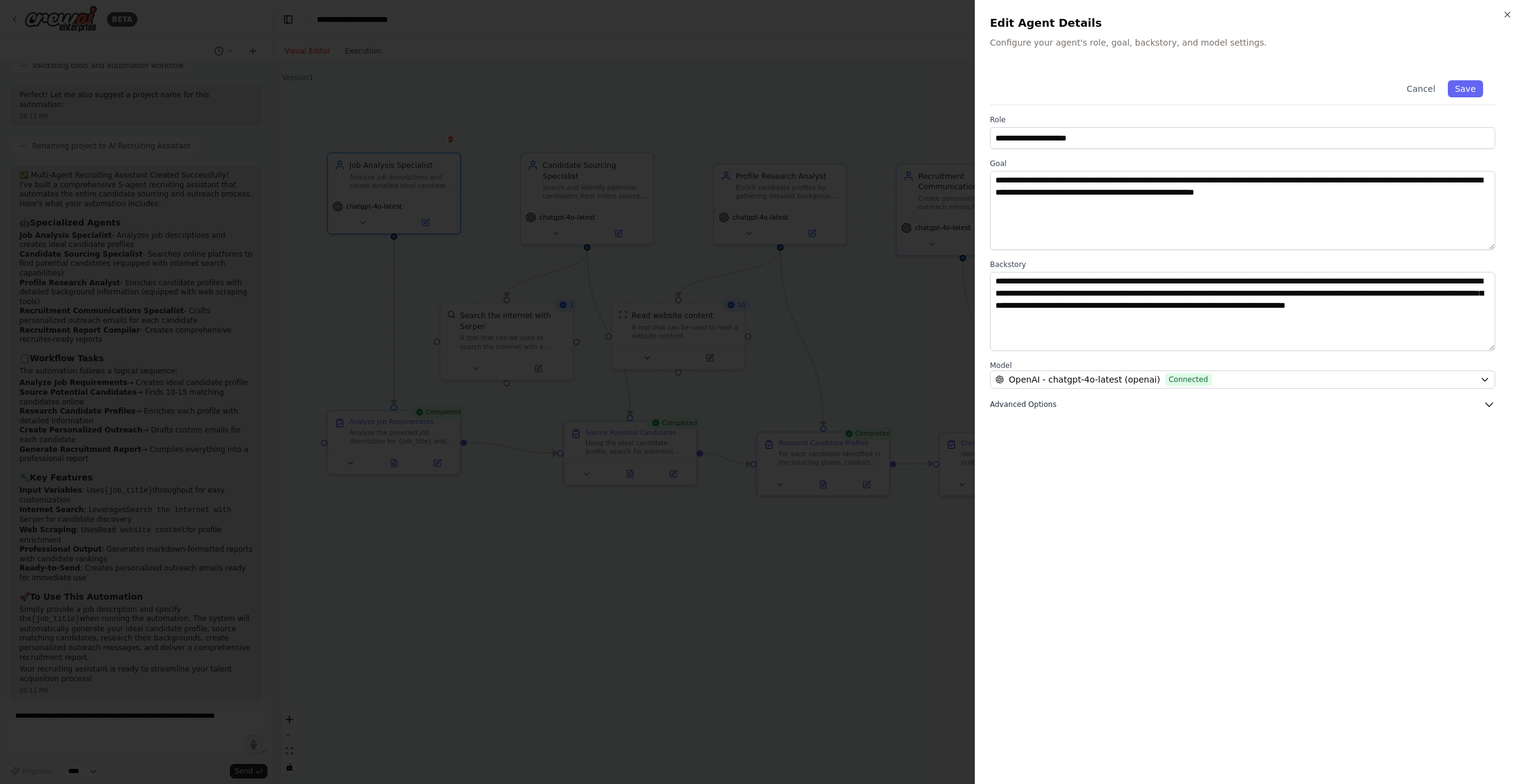
click at [982, 405] on span "Advanced Options" at bounding box center [1024, 404] width 67 height 10
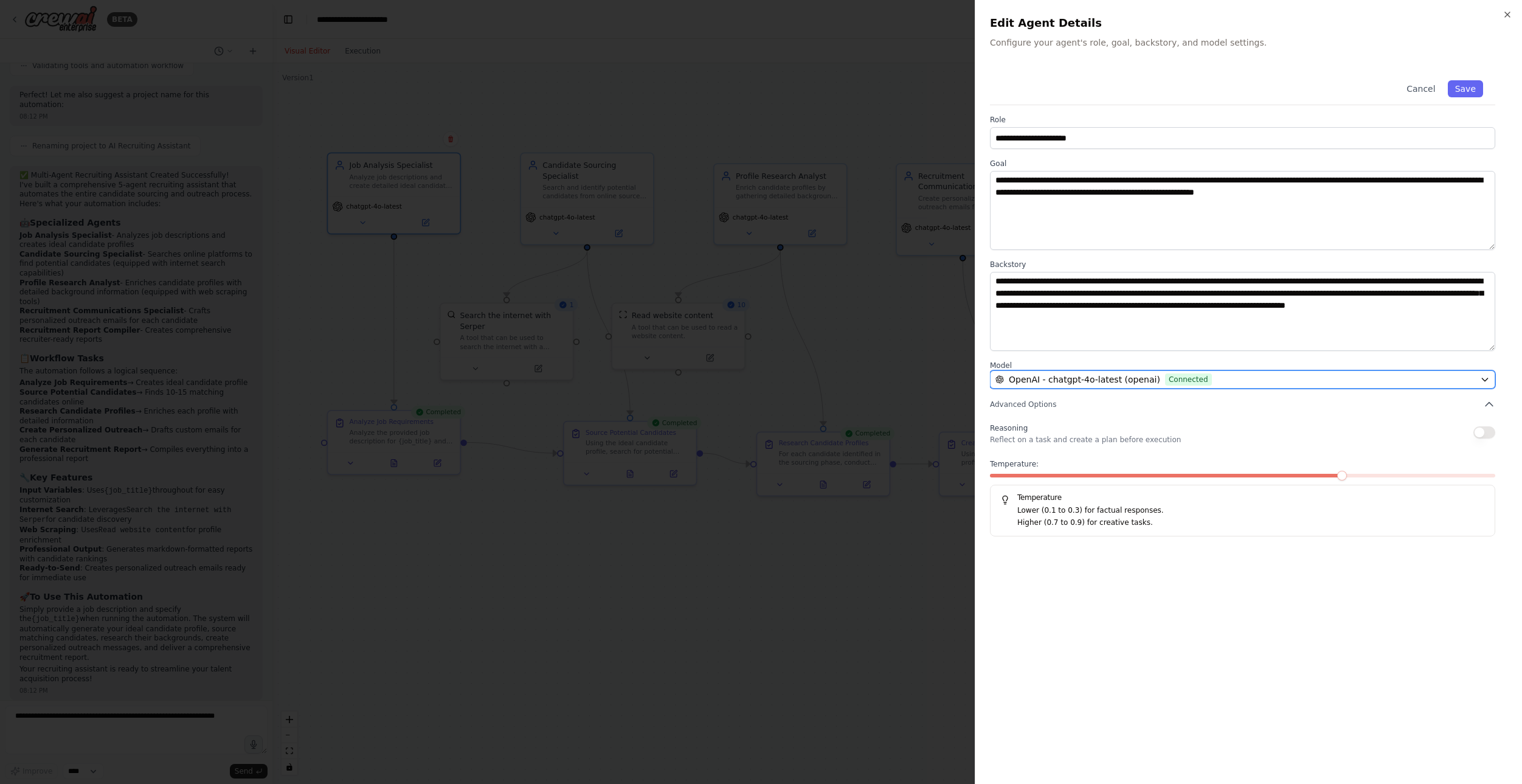
click at [982, 379] on span "OpenAI - chatgpt-4o-latest (openai)" at bounding box center [1085, 380] width 151 height 12
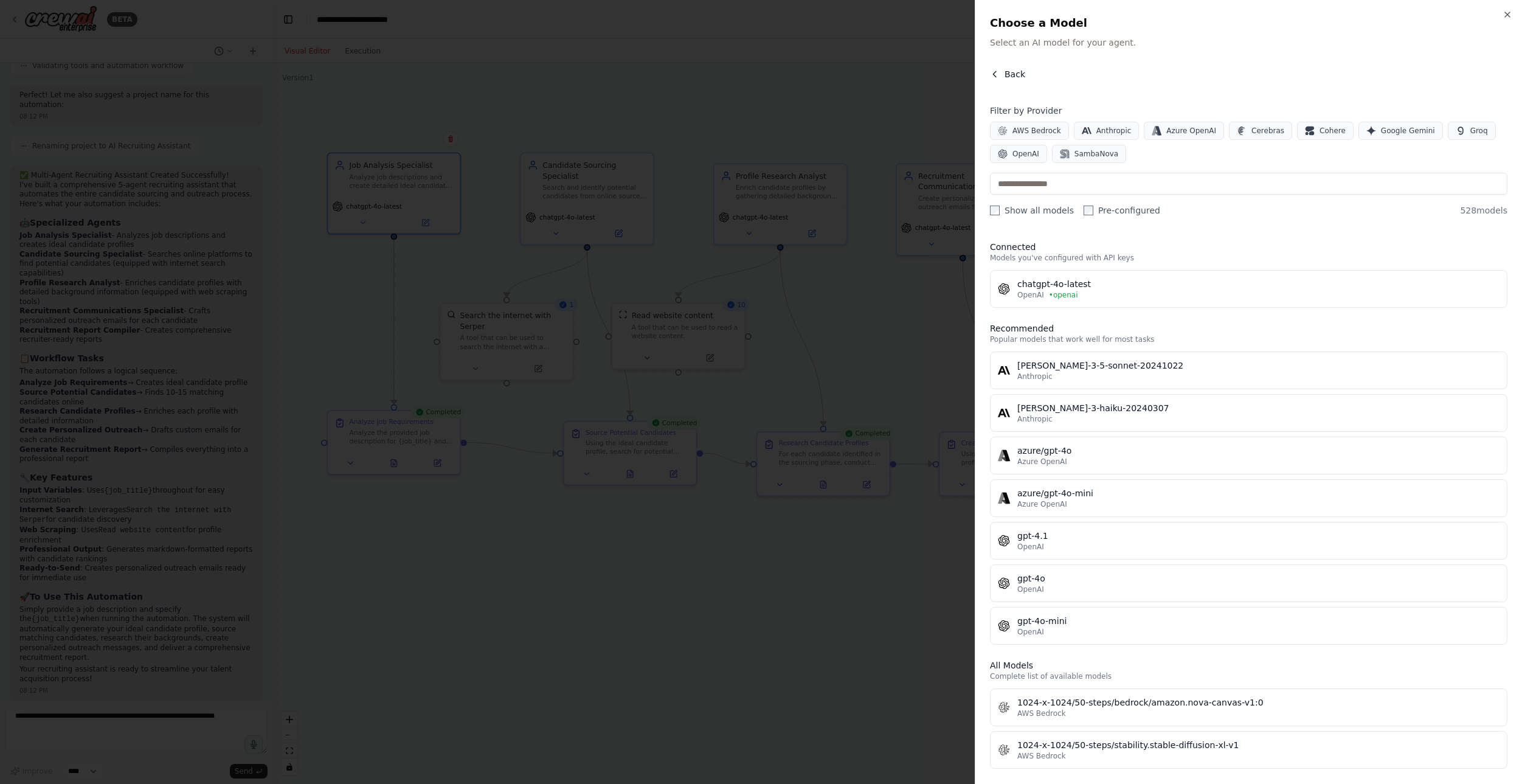
click at [982, 76] on span "Back" at bounding box center [1015, 74] width 21 height 12
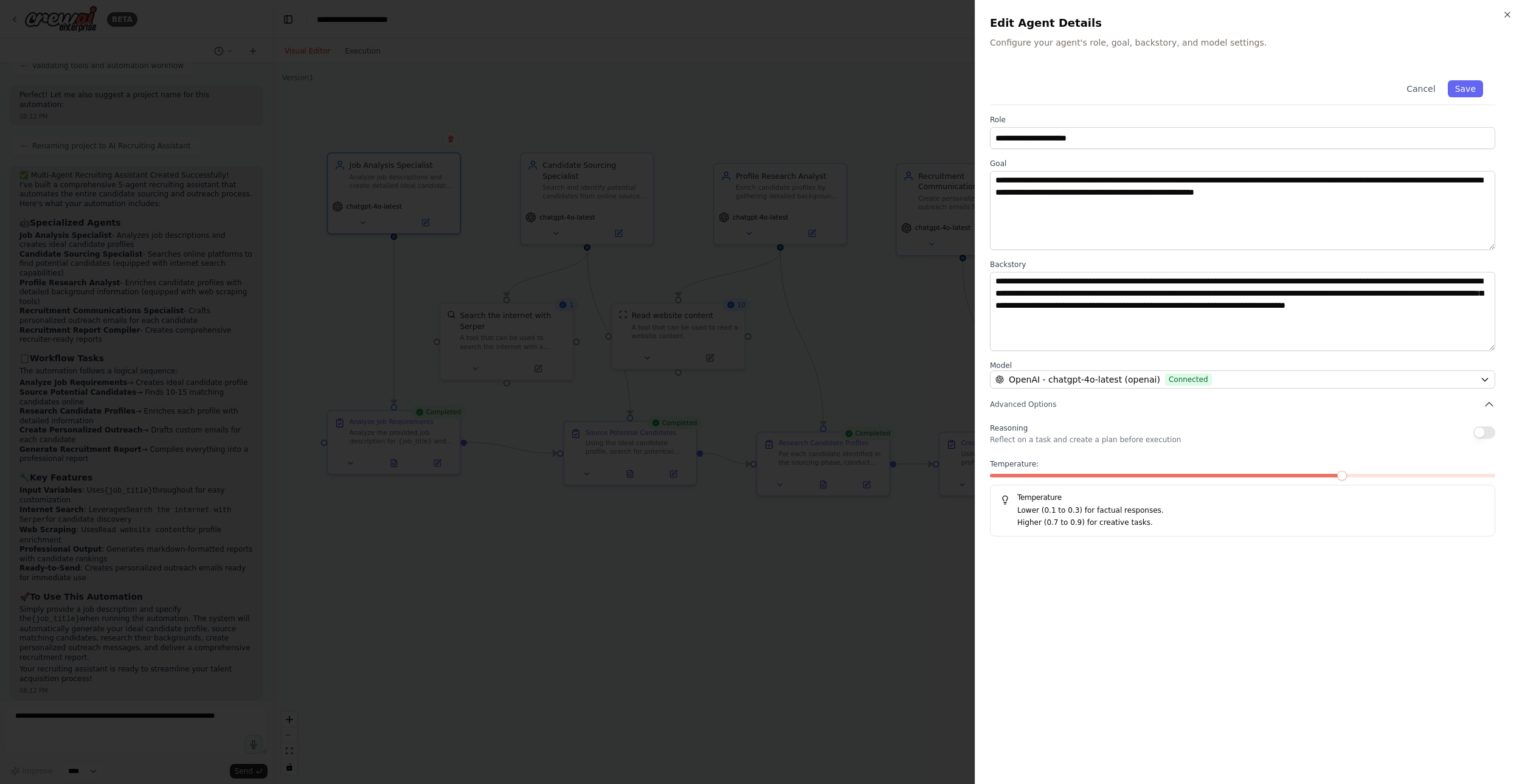
click at [865, 69] on div at bounding box center [761, 392] width 1522 height 784
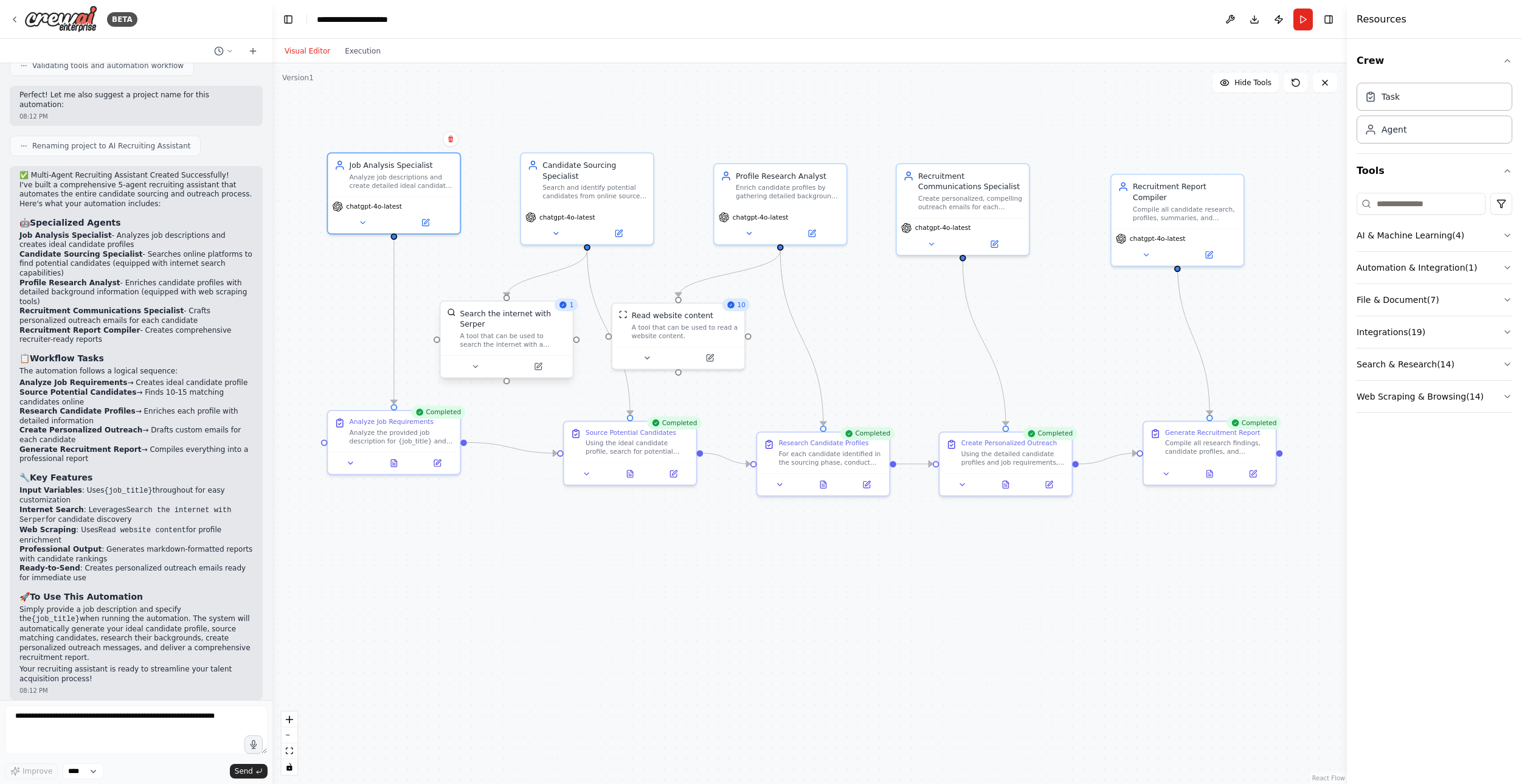
click at [522, 335] on div "A tool that can be used to search the internet with a search_query. Supports di…" at bounding box center [513, 340] width 106 height 17
click at [471, 368] on icon at bounding box center [475, 366] width 8 height 8
drag, startPoint x: 650, startPoint y: 335, endPoint x: 683, endPoint y: 332, distance: 33.1
click at [683, 332] on div "A tool that can be used to read a website content." at bounding box center [722, 330] width 106 height 17
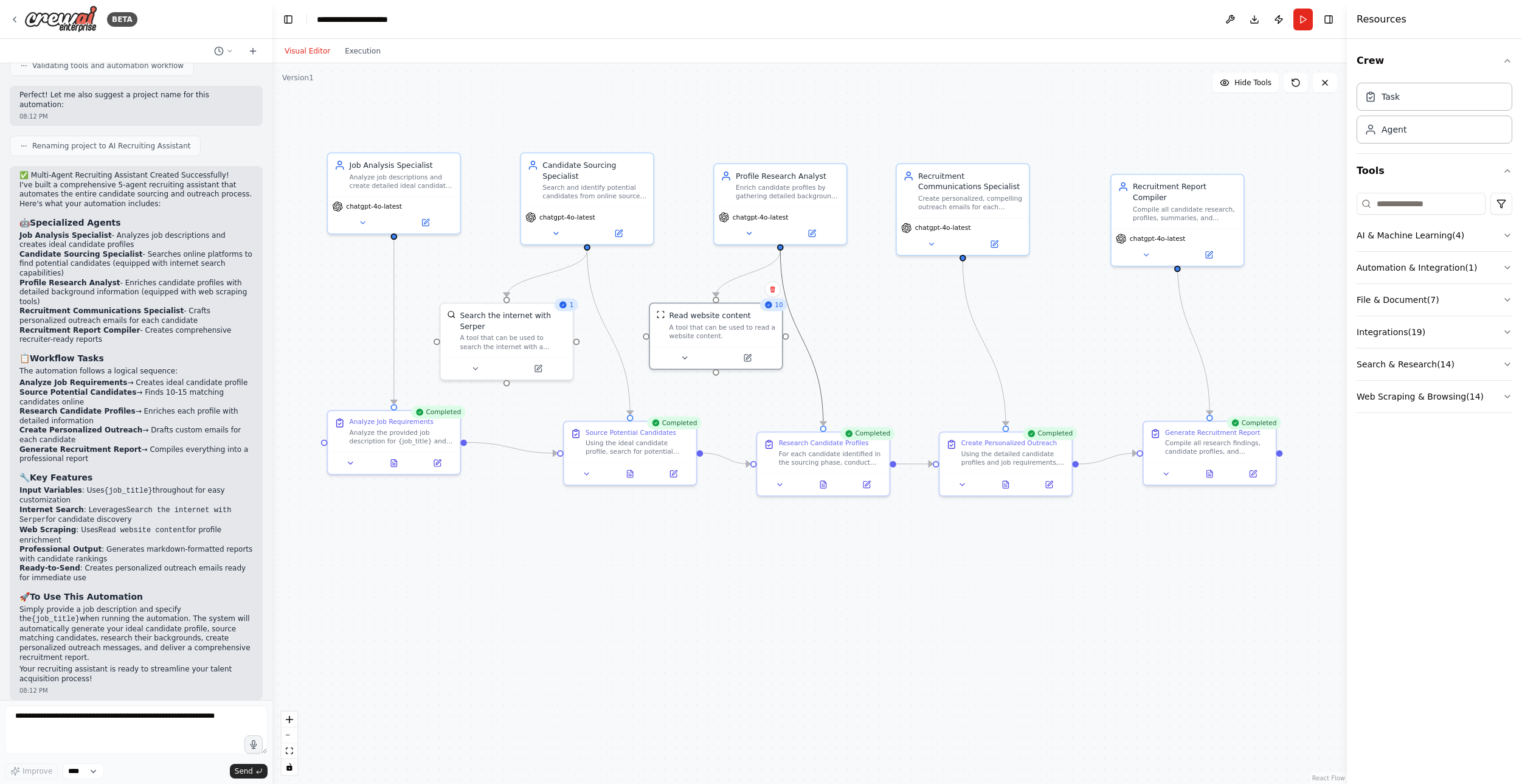
click at [813, 352] on icon "Edge from 01d76423-3916-4c8f-ad12-b7c9b013ae2f to 52a35853-d6e3-448a-b9bd-6e450…" at bounding box center [802, 338] width 43 height 175
drag, startPoint x: 813, startPoint y: 357, endPoint x: 883, endPoint y: 357, distance: 70.0
click at [883, 357] on div ".deletable-edge-delete-btn { width: 20px; height: 20px; border: 0px solid #ffff…" at bounding box center [810, 423] width 1074 height 720
click at [982, 536] on div "Crew Task Agent Tools AI & Machine Learning ( 4 ) Automation & Integration ( 1 …" at bounding box center [1435, 411] width 175 height 745
click at [982, 236] on button "AI & Machine Learning ( 4 )" at bounding box center [1435, 235] width 155 height 32
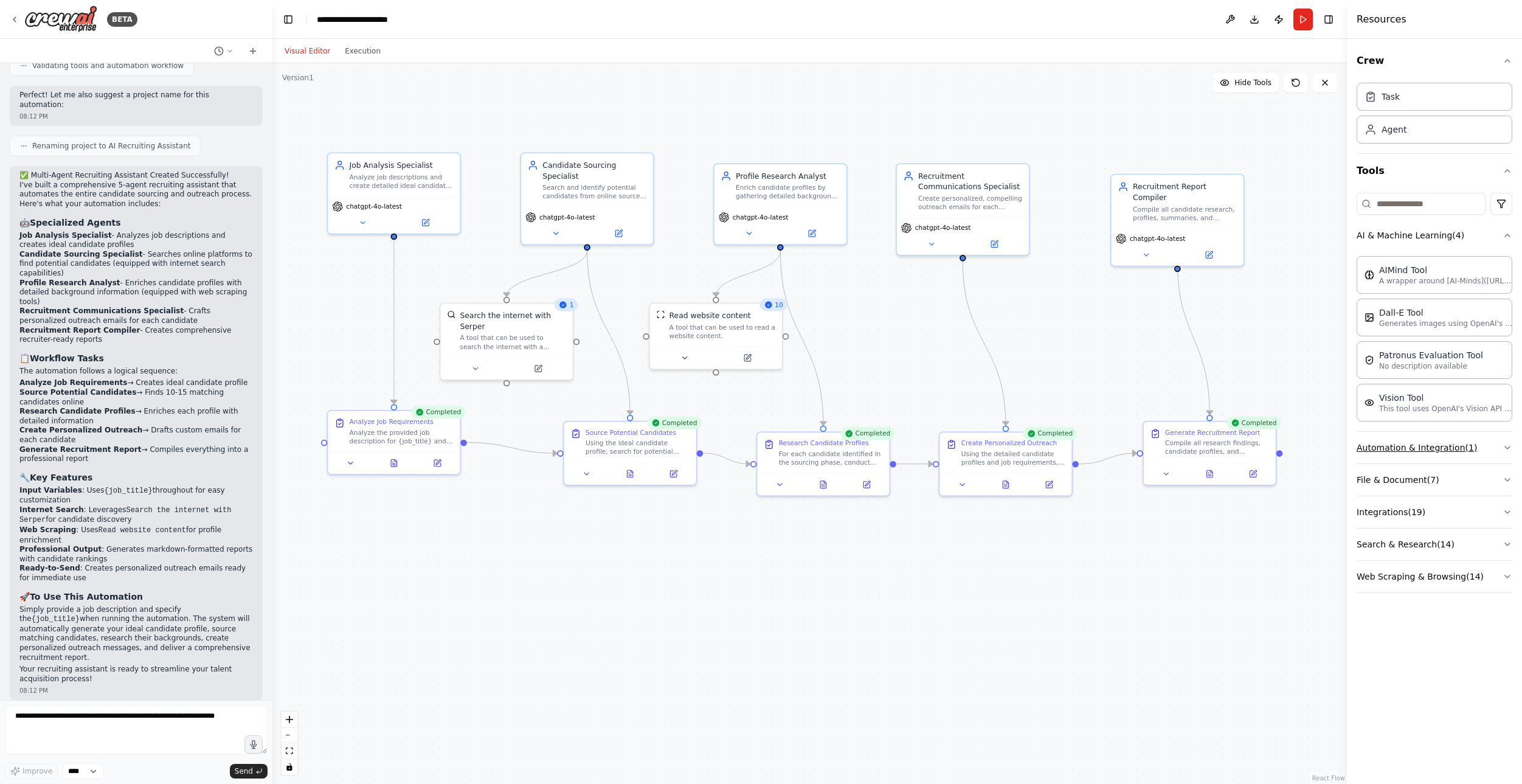
click at [982, 450] on button "Automation & Integration ( 1 )" at bounding box center [1435, 448] width 155 height 32
click at [982, 534] on button "File & Document ( 7 )" at bounding box center [1435, 532] width 155 height 32
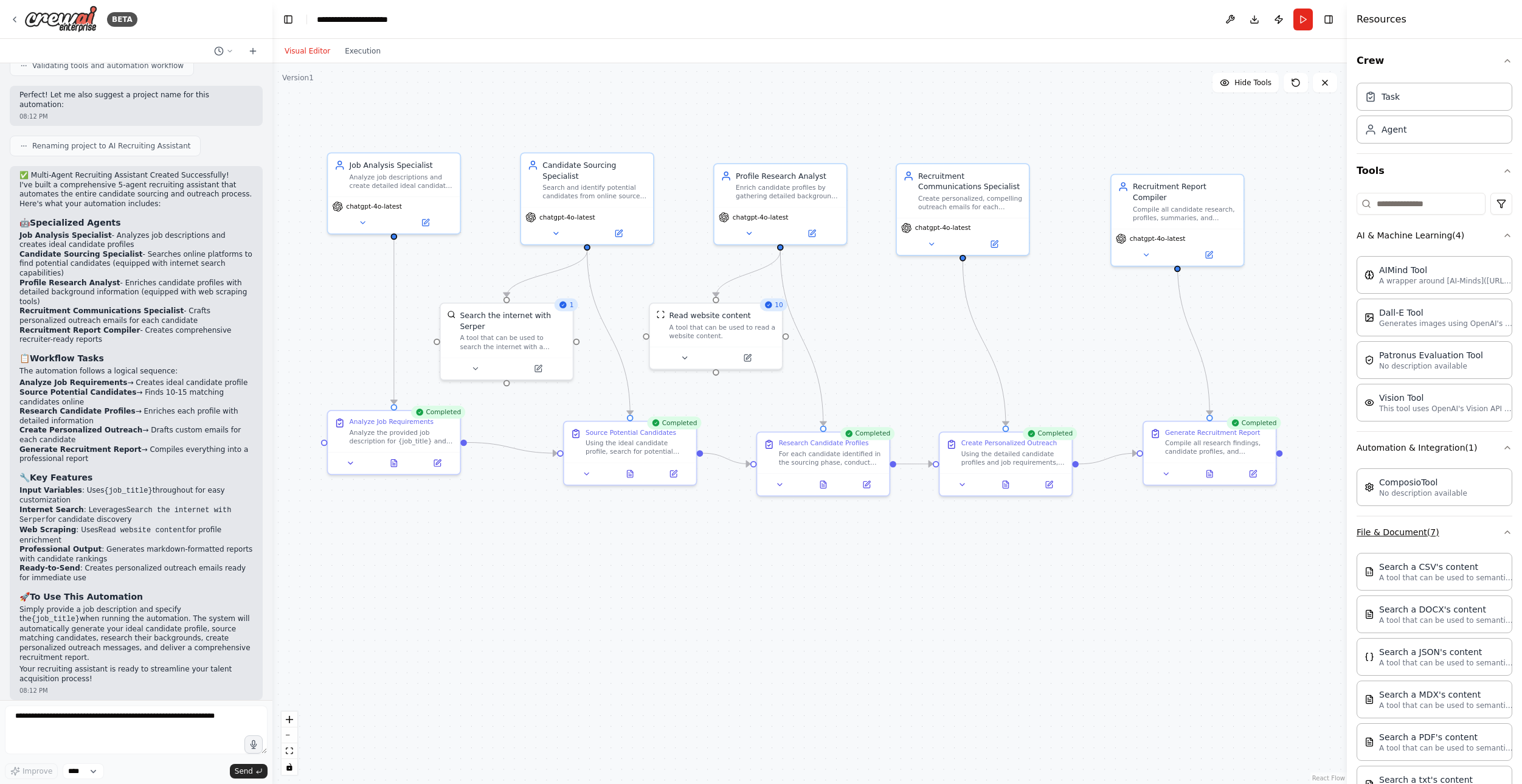
click at [982, 525] on button "File & Document ( 7 )" at bounding box center [1435, 532] width 155 height 32
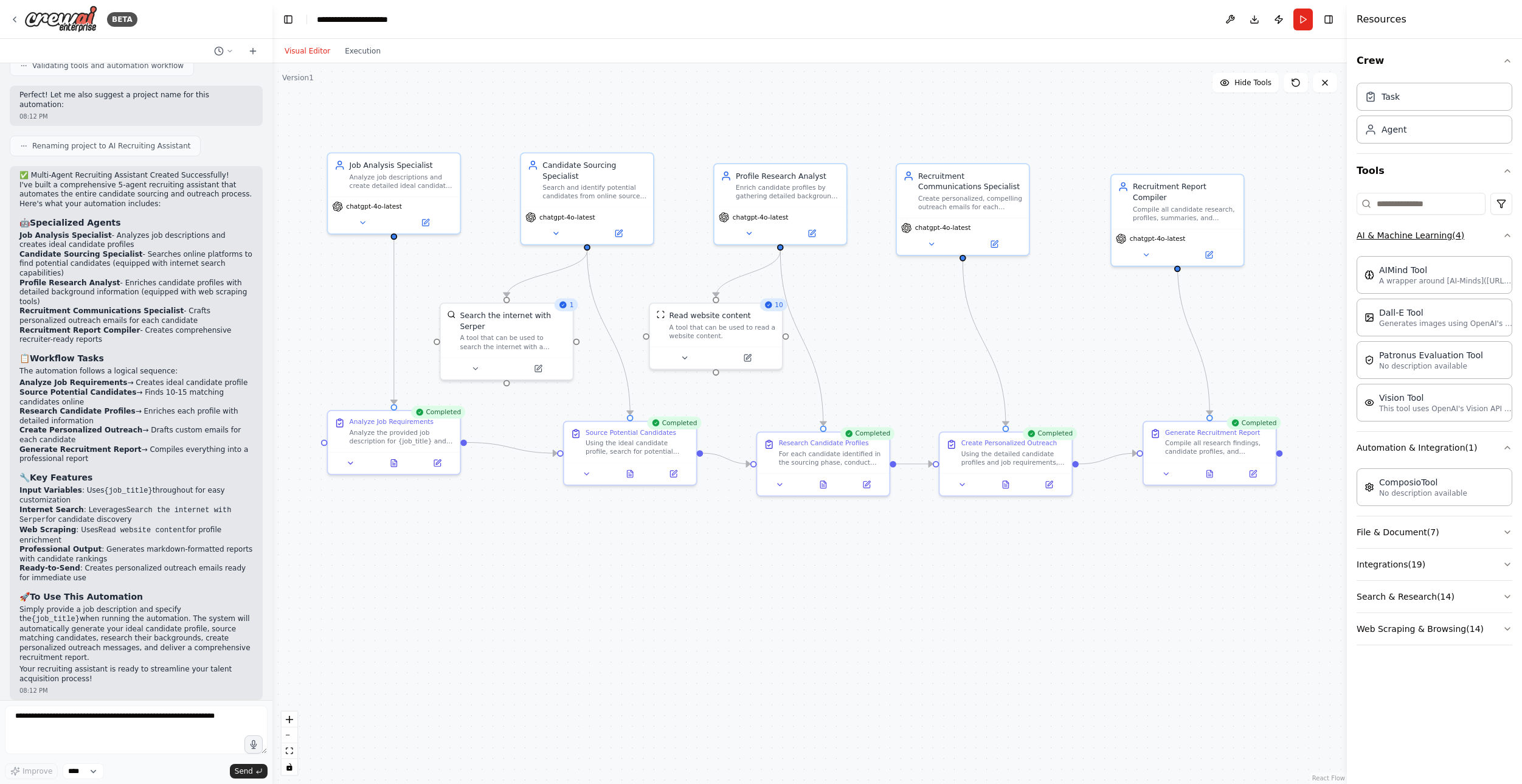
click at [982, 233] on button "AI & Machine Learning ( 4 )" at bounding box center [1435, 235] width 155 height 32
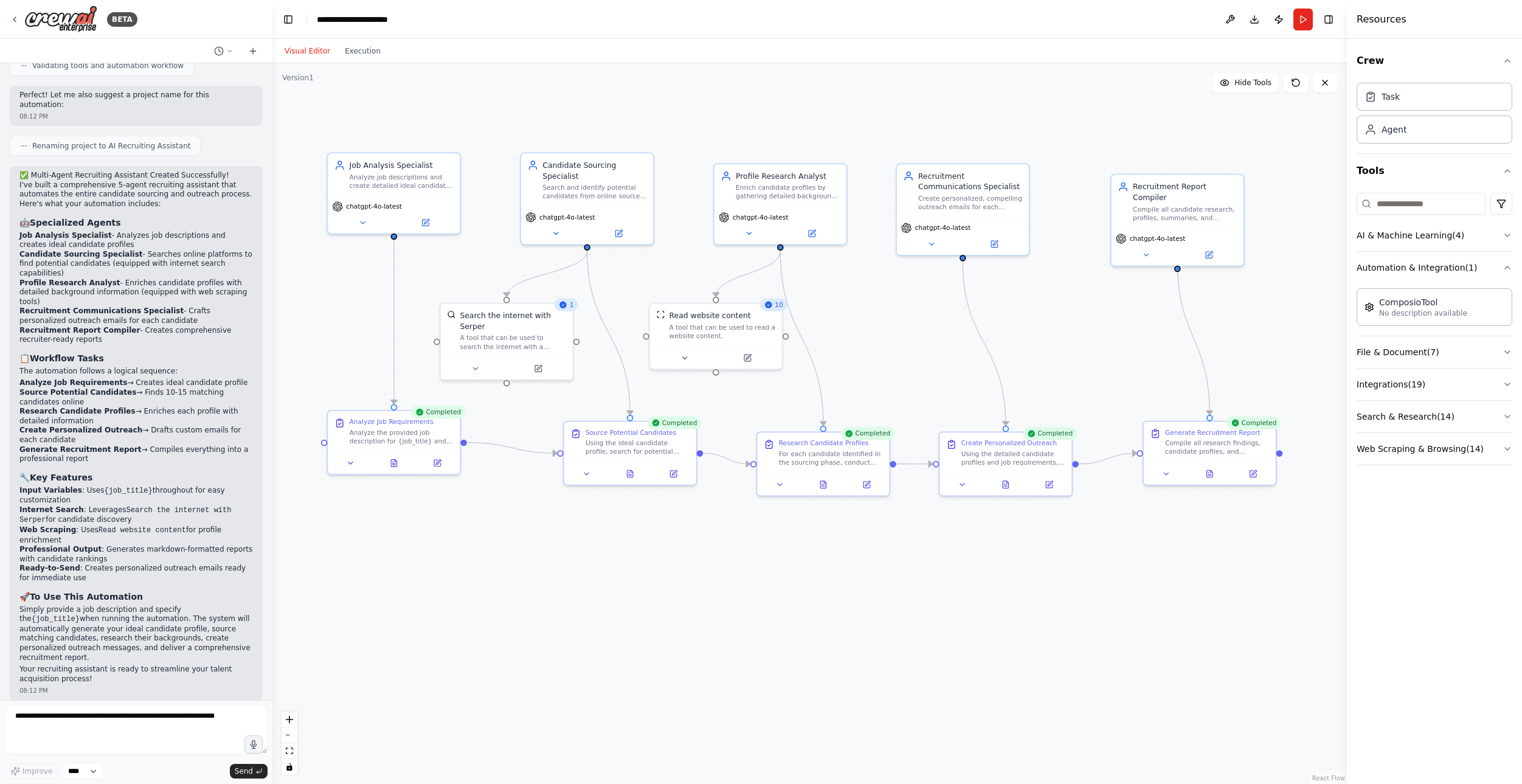
click at [982, 475] on div "AI & Machine Learning ( 4 ) Automation & Integration ( 1 ) ComposioTool No desc…" at bounding box center [1435, 332] width 155 height 287
click at [982, 410] on button "Search & Research ( 14 )" at bounding box center [1435, 417] width 155 height 32
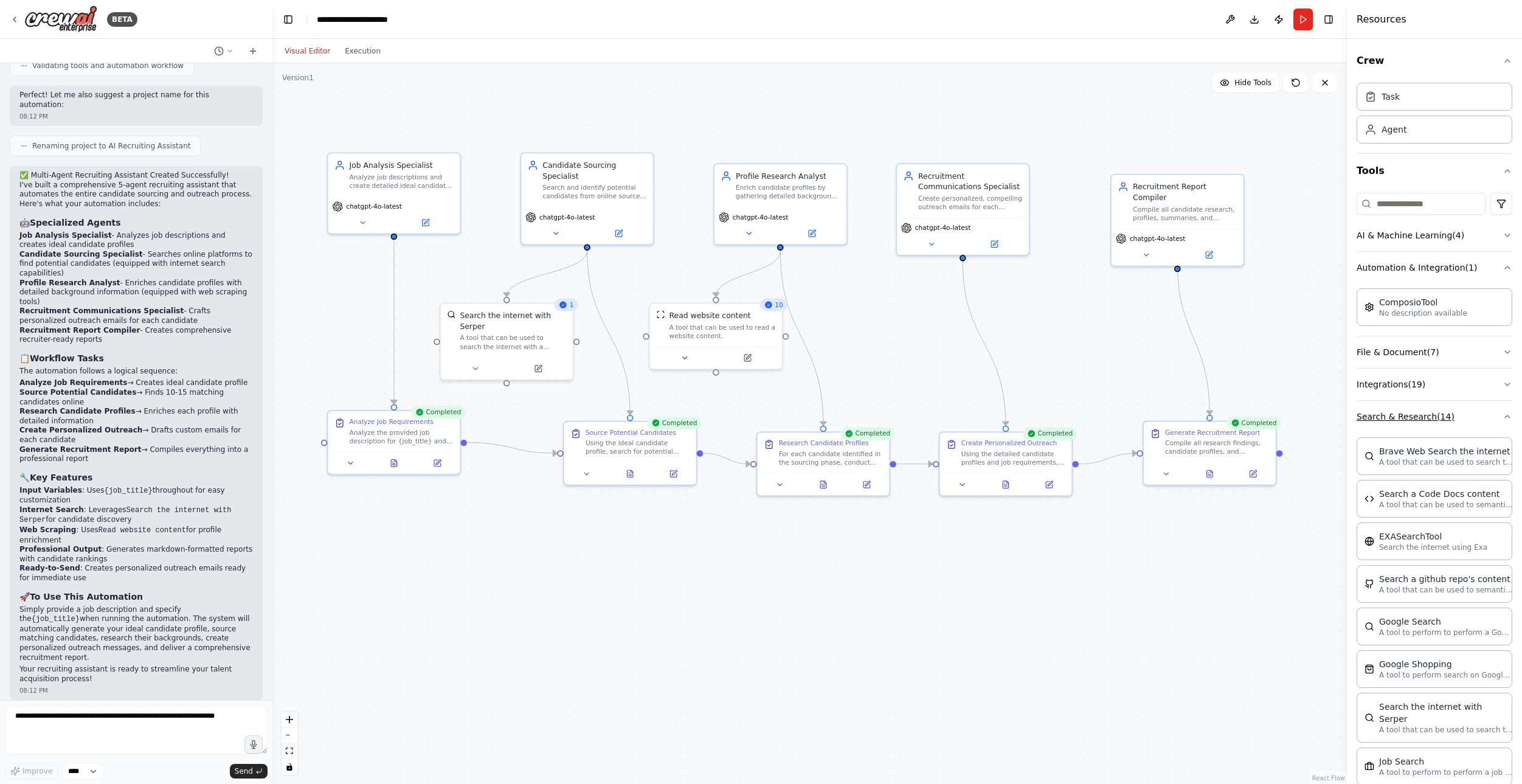
click at [982, 410] on button "Search & Research ( 14 )" at bounding box center [1435, 417] width 155 height 32
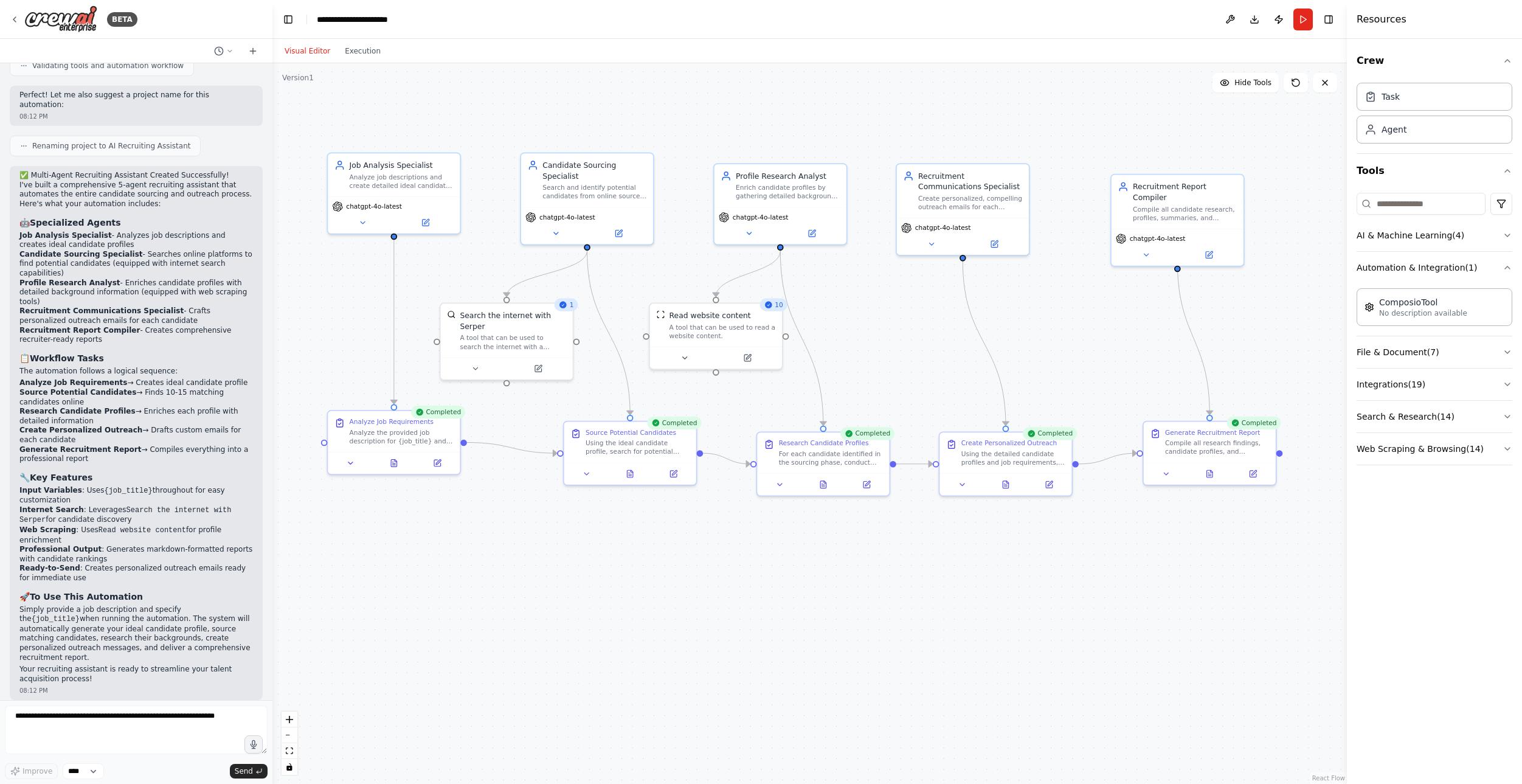
drag, startPoint x: 1064, startPoint y: 633, endPoint x: 886, endPoint y: 629, distance: 178.0
click at [982, 454] on div "Generate Recruitment Report Compile all research findings, candidate profiles, …" at bounding box center [1210, 440] width 132 height 41
click at [982, 470] on icon at bounding box center [1167, 472] width 4 height 3
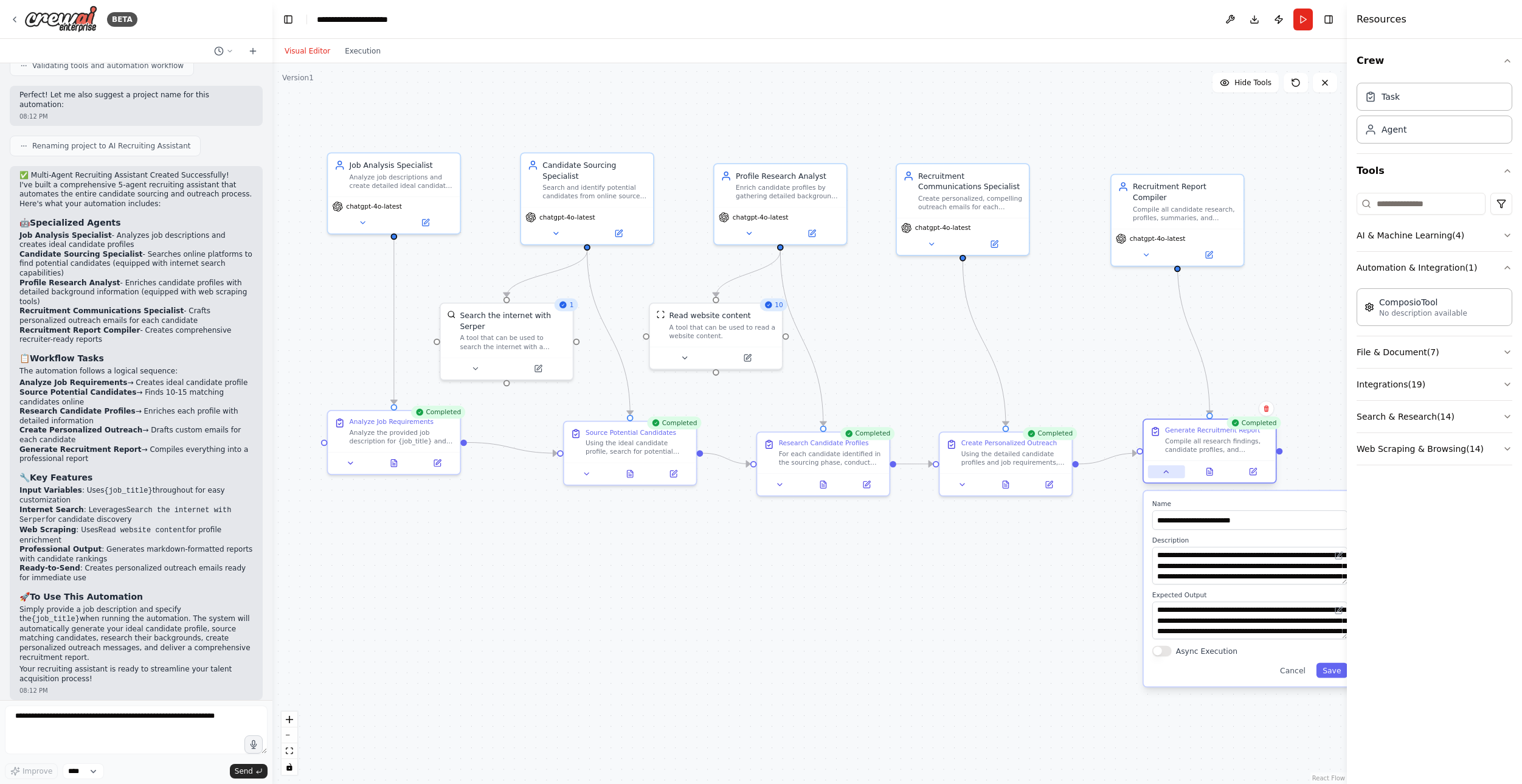
click at [982, 470] on icon at bounding box center [1167, 472] width 8 height 8
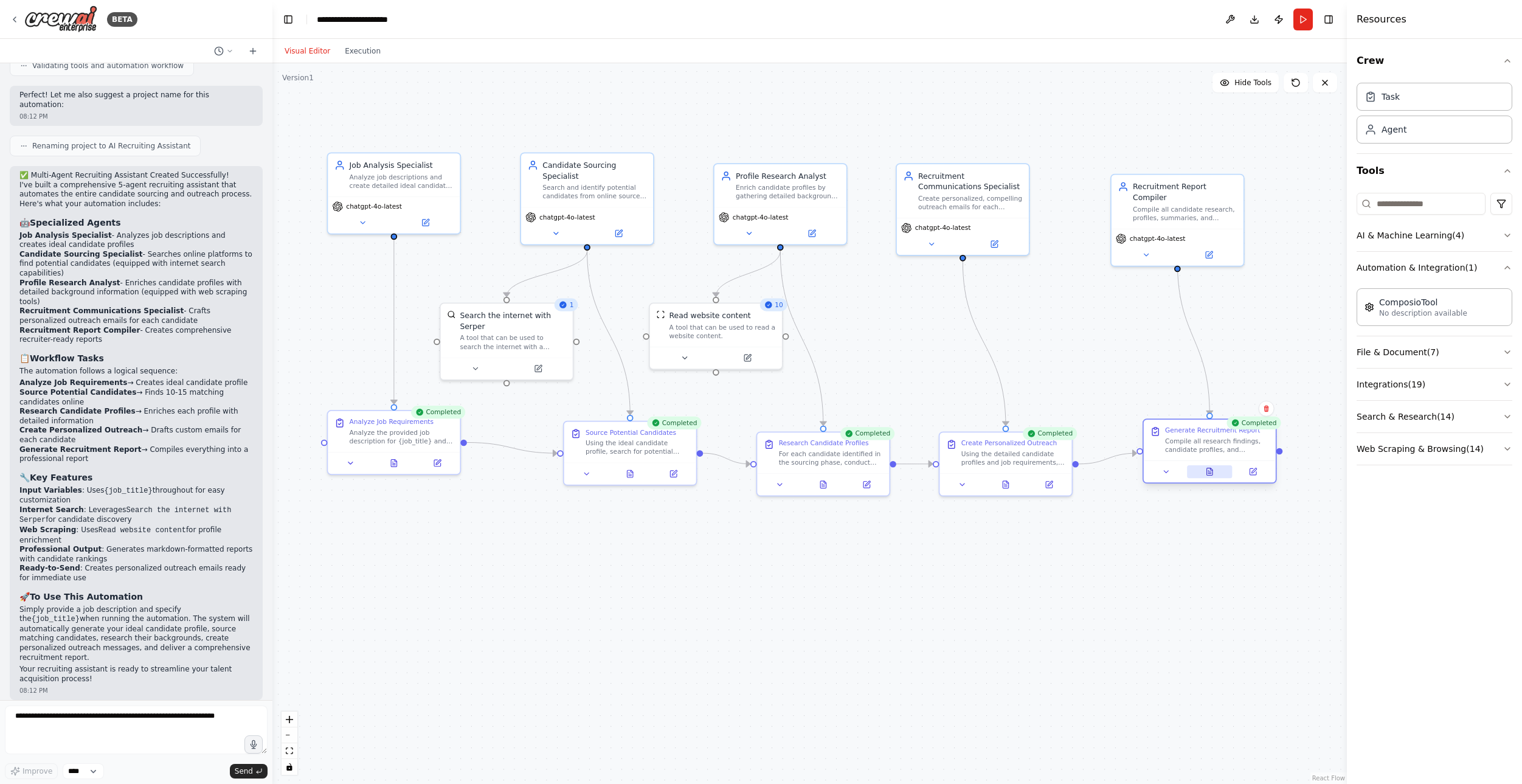
click at [982, 475] on button at bounding box center [1210, 471] width 46 height 12
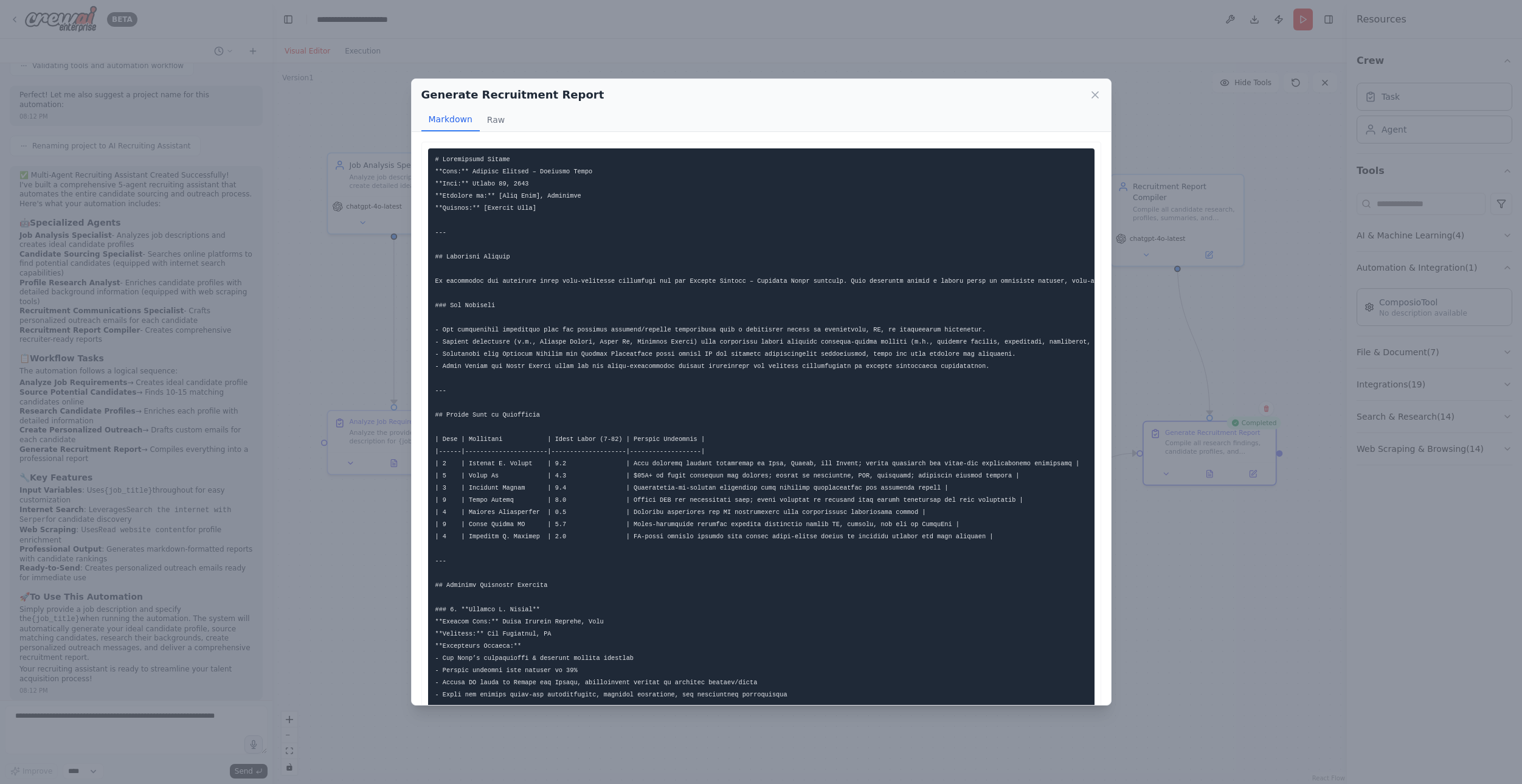
click at [485, 126] on button "Raw" at bounding box center [496, 119] width 32 height 23
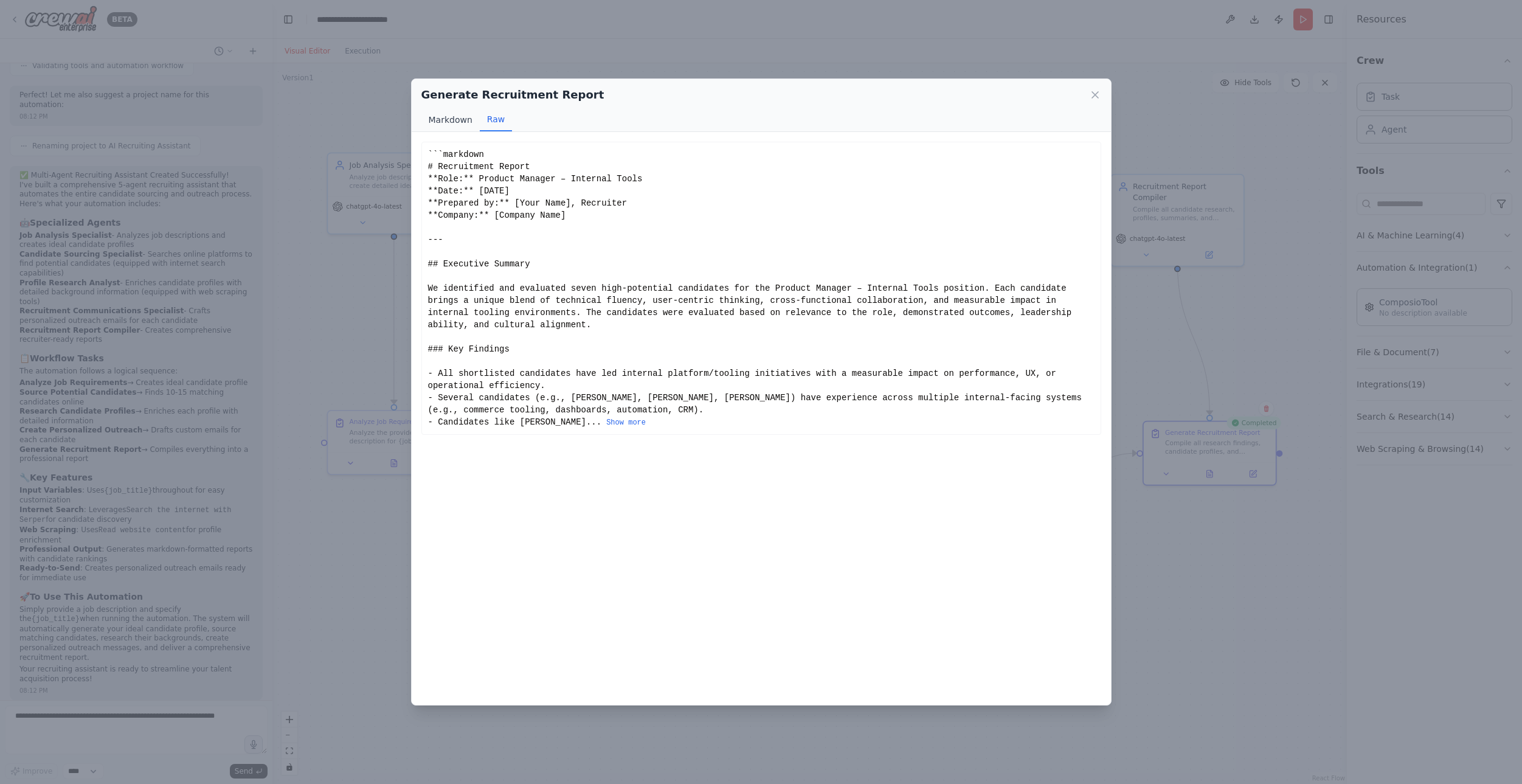
click at [437, 126] on button "Markdown" at bounding box center [450, 119] width 58 height 23
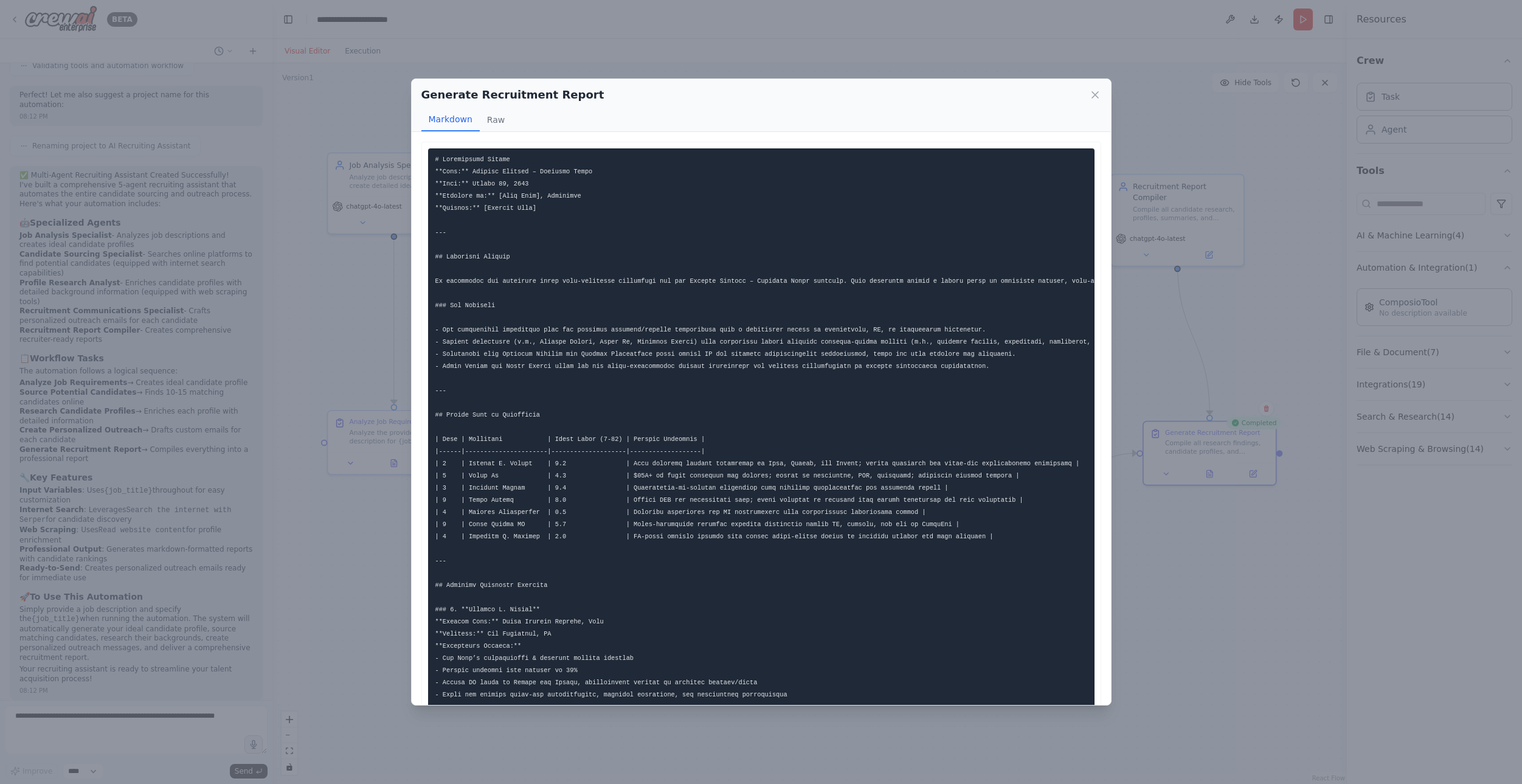
click at [345, 105] on div "Generate Recruitment Report Markdown Raw Let me know if you'd like to proceed w…" at bounding box center [761, 392] width 1522 height 784
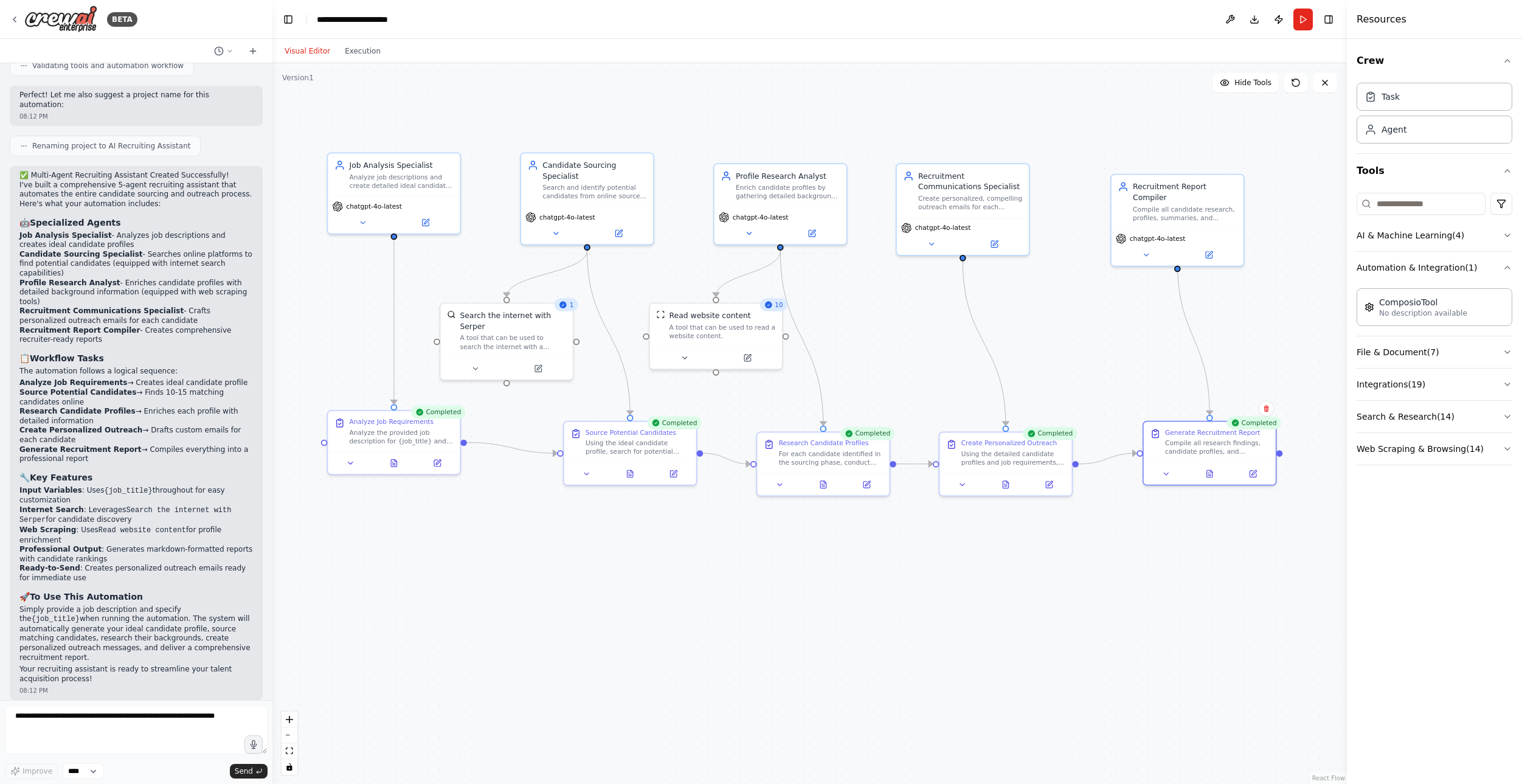
click at [469, 125] on div ".deletable-edge-delete-btn { width: 20px; height: 20px; border: 0px solid #ffff…" at bounding box center [810, 423] width 1074 height 720
click at [481, 555] on div ".deletable-edge-delete-btn { width: 20px; height: 20px; border: 0px solid #ffff…" at bounding box center [810, 423] width 1074 height 720
click at [416, 590] on div ".deletable-edge-delete-btn { width: 20px; height: 20px; border: 0px solid #ffff…" at bounding box center [810, 423] width 1074 height 720
click at [379, 431] on div "Analyze the provided job description for {job_title} and create a comprehensive…" at bounding box center [402, 434] width 104 height 17
click at [348, 468] on div at bounding box center [394, 461] width 132 height 22
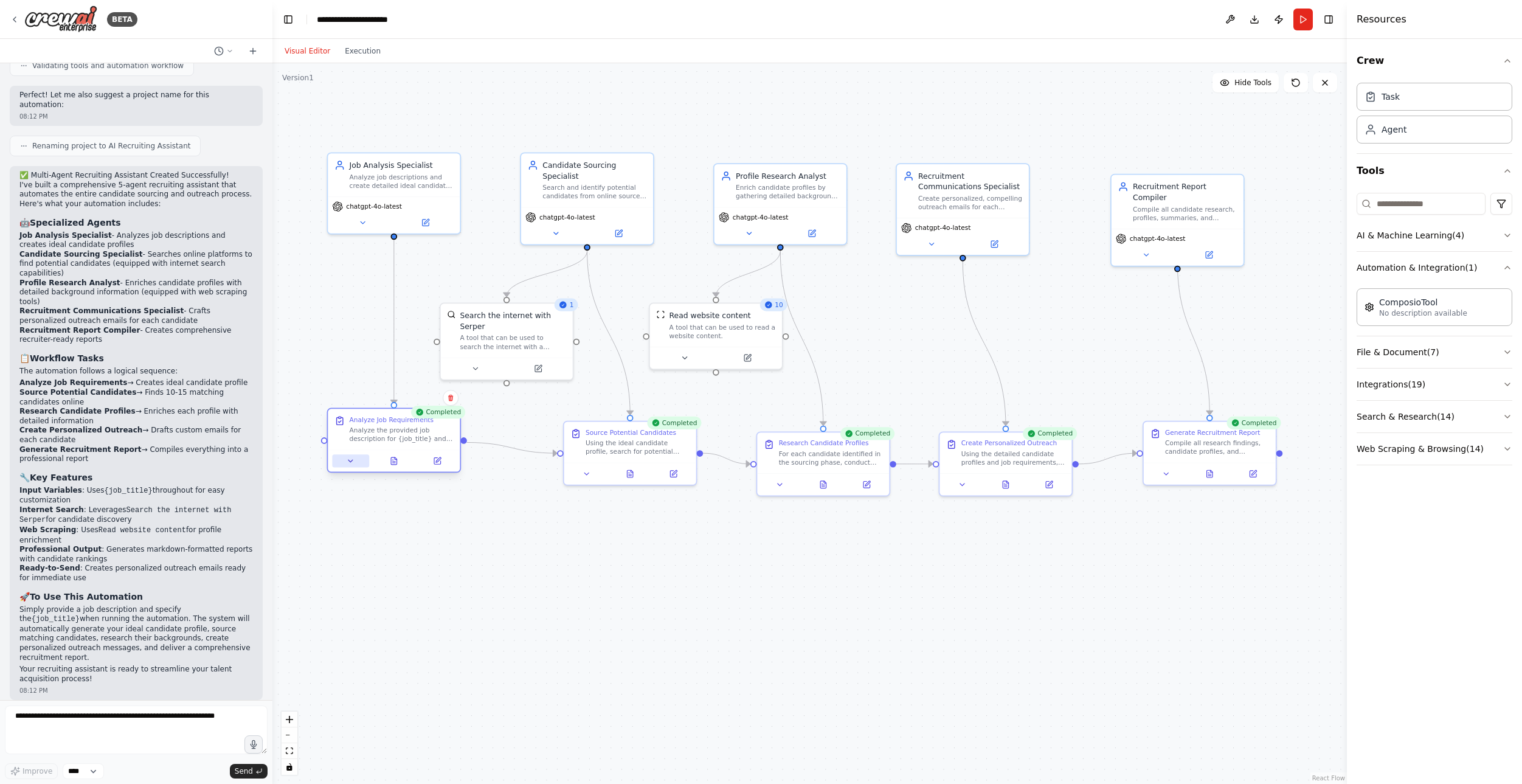
click at [351, 461] on icon at bounding box center [350, 461] width 4 height 3
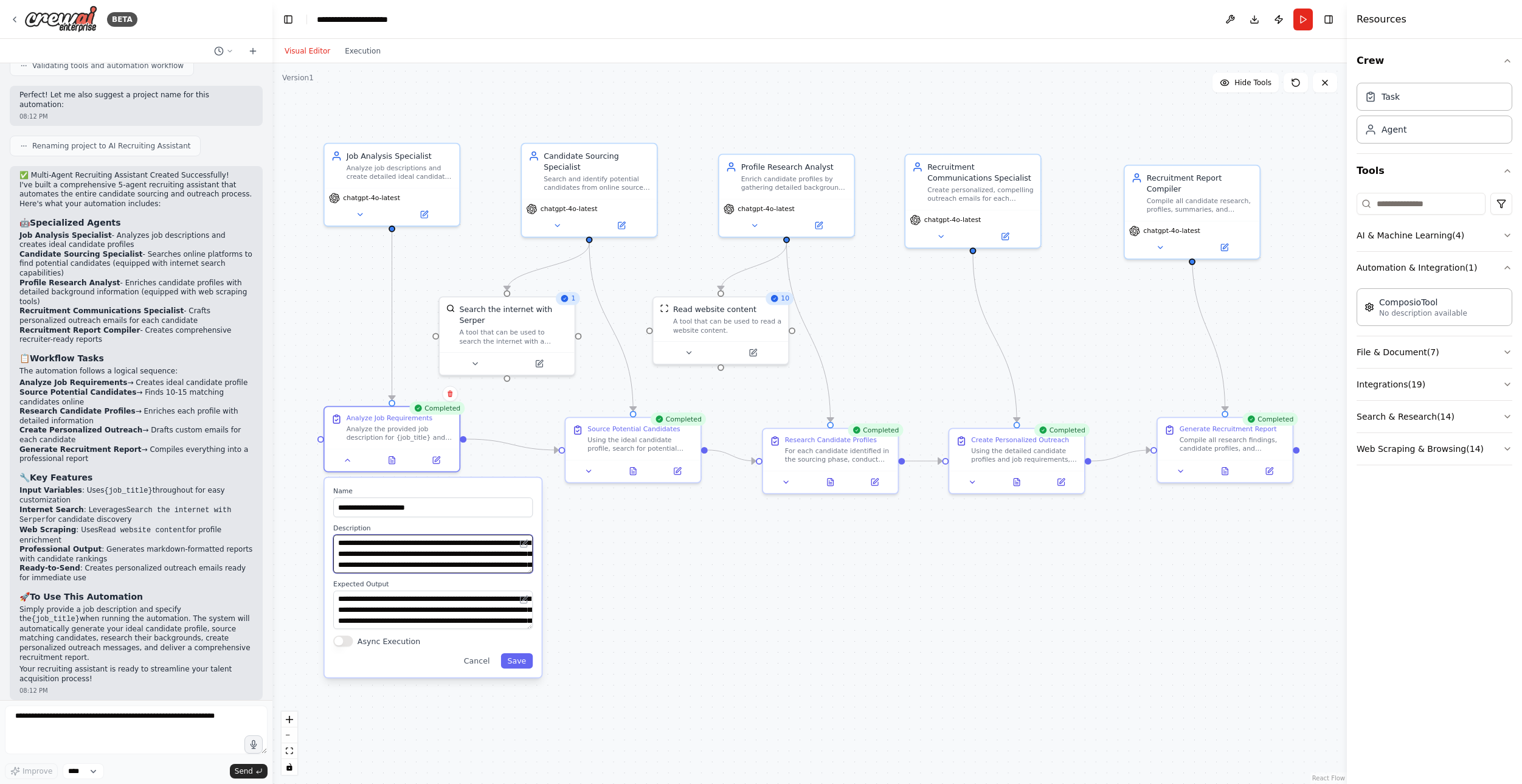
click at [427, 554] on textarea "**********" at bounding box center [432, 553] width 199 height 38
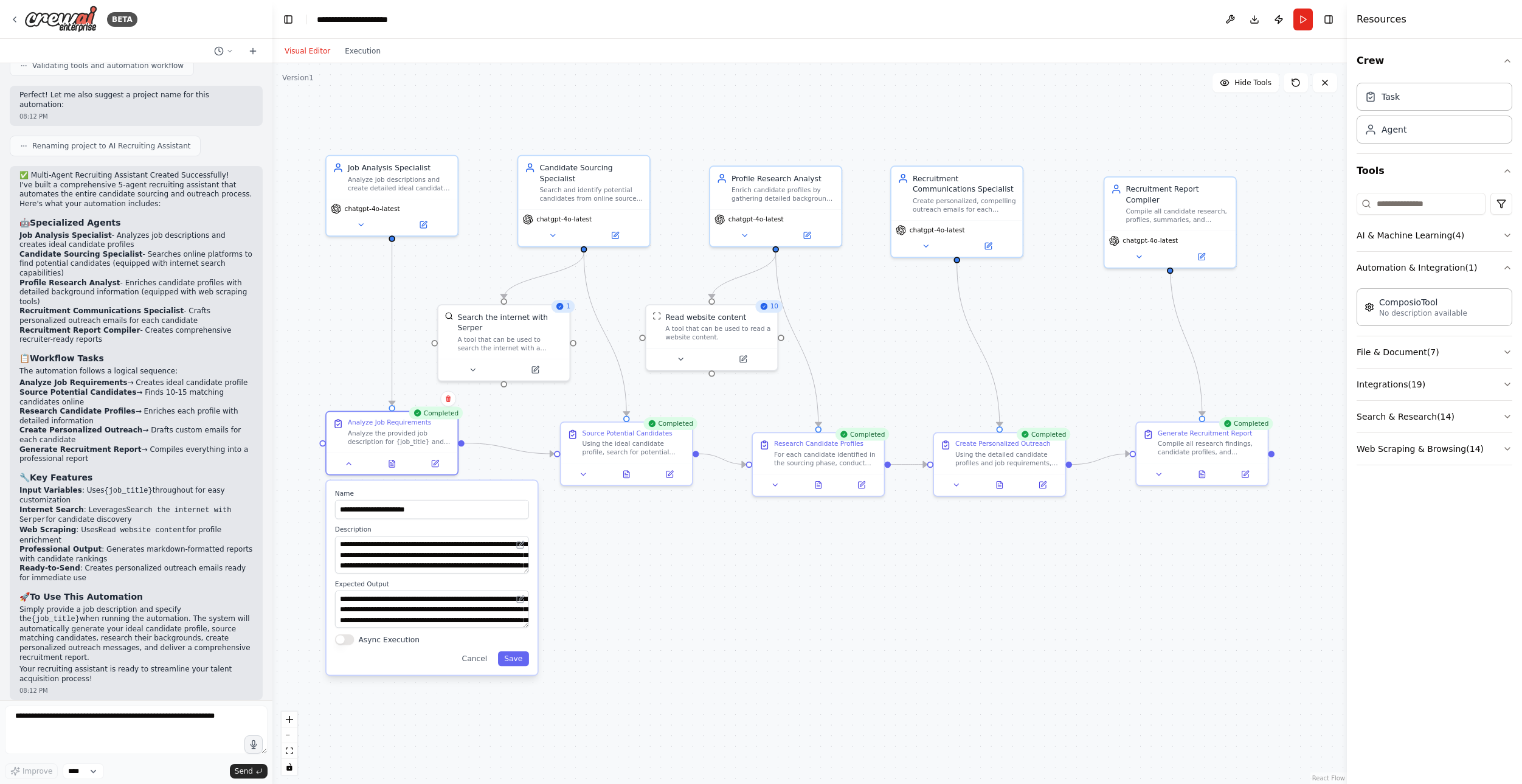
click at [381, 307] on div ".deletable-edge-delete-btn { width: 20px; height: 20px; border: 0px solid #ffff…" at bounding box center [810, 423] width 1074 height 720
click at [411, 173] on div "Analyze job descriptions and create detailed ideal candidate profiles including…" at bounding box center [399, 182] width 103 height 17
click at [696, 120] on div ".deletable-edge-delete-btn { width: 20px; height: 20px; border: 0px solid #ffff…" at bounding box center [810, 423] width 1074 height 720
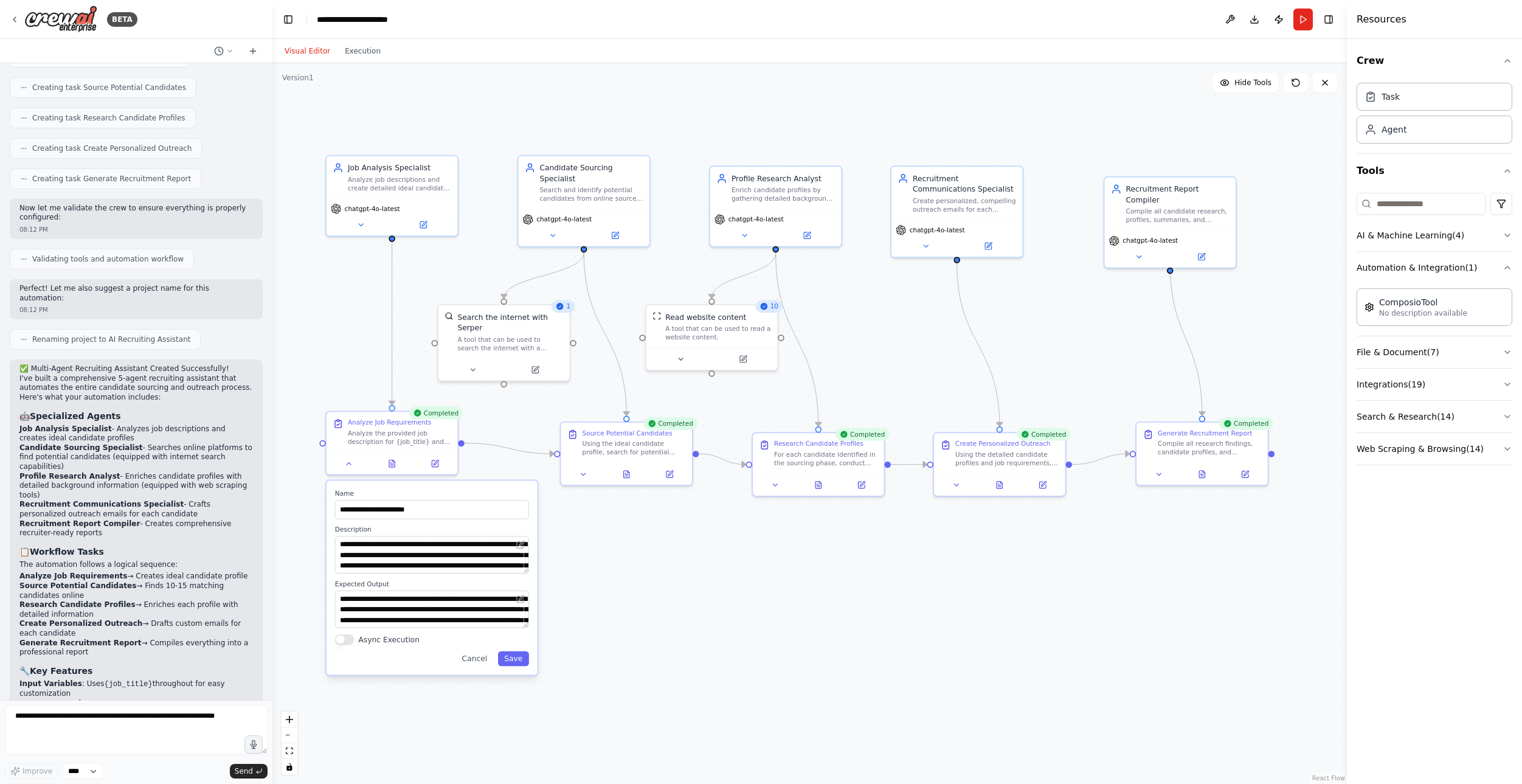
scroll to position [879, 0]
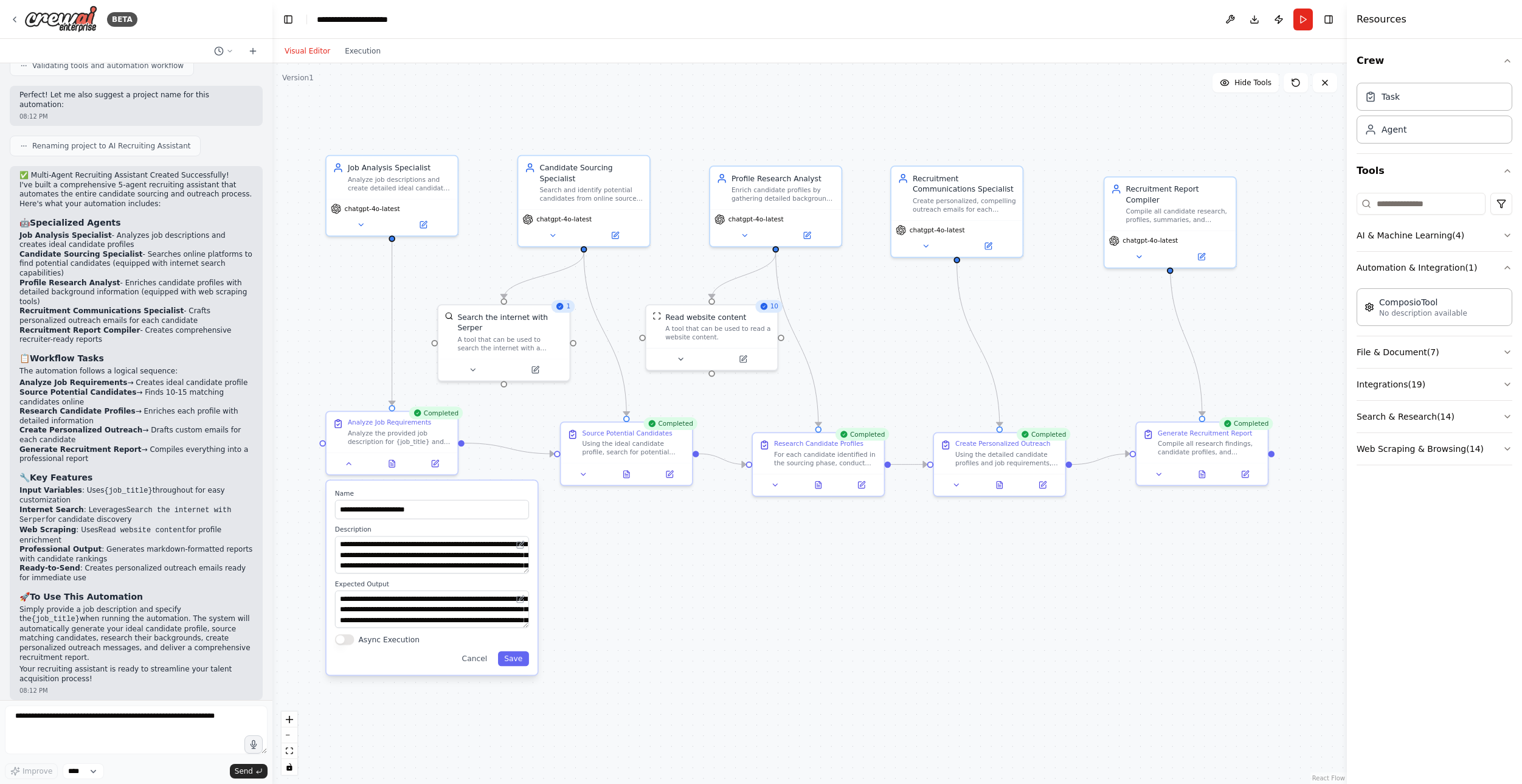
click at [775, 620] on div ".deletable-edge-delete-btn { width: 20px; height: 20px; border: 0px solid #ffff…" at bounding box center [810, 423] width 1074 height 720
click at [153, 545] on li "Professional Output : Generates markdown-formatted reports with candidate ranki…" at bounding box center [136, 554] width 234 height 19
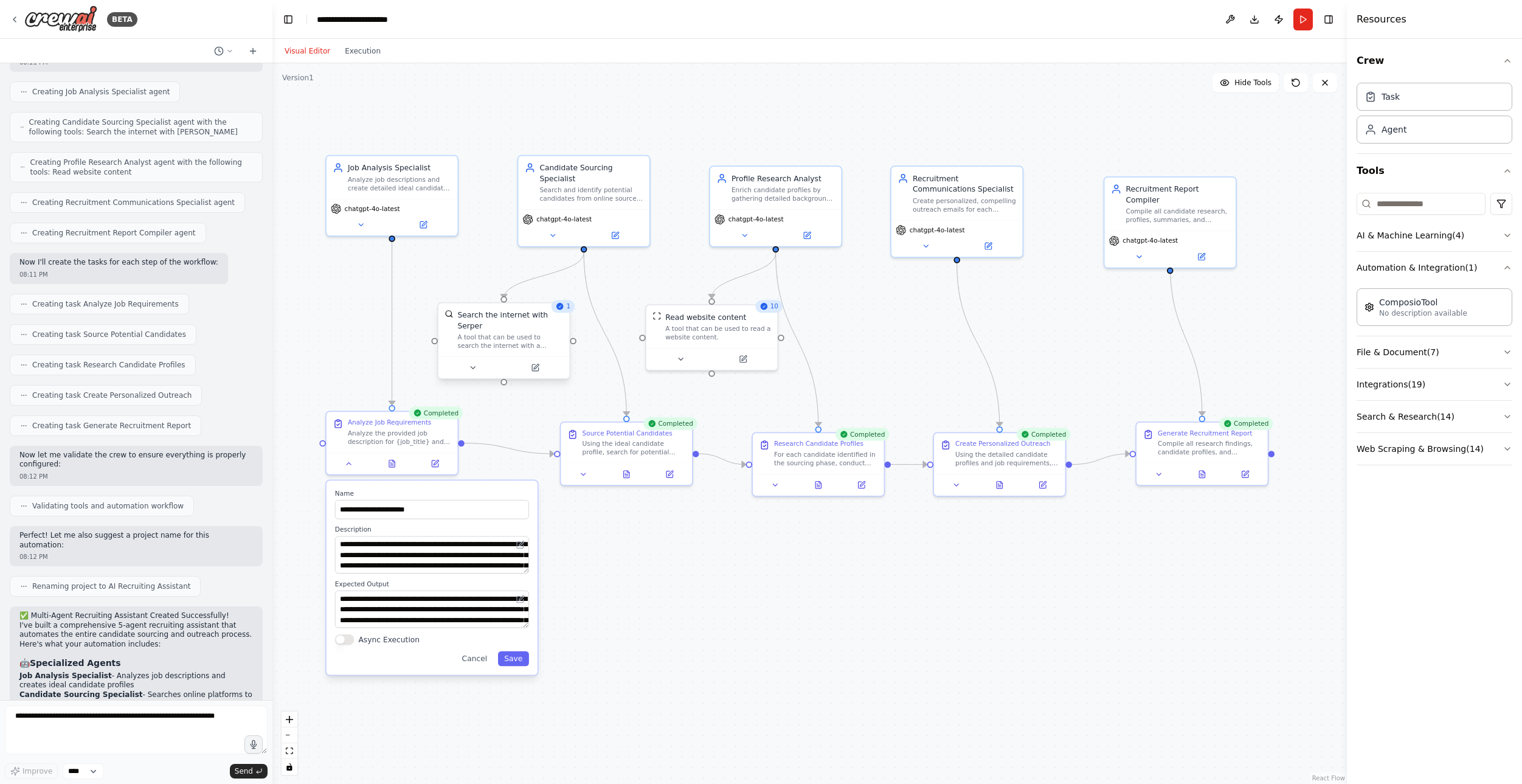
scroll to position [0, 0]
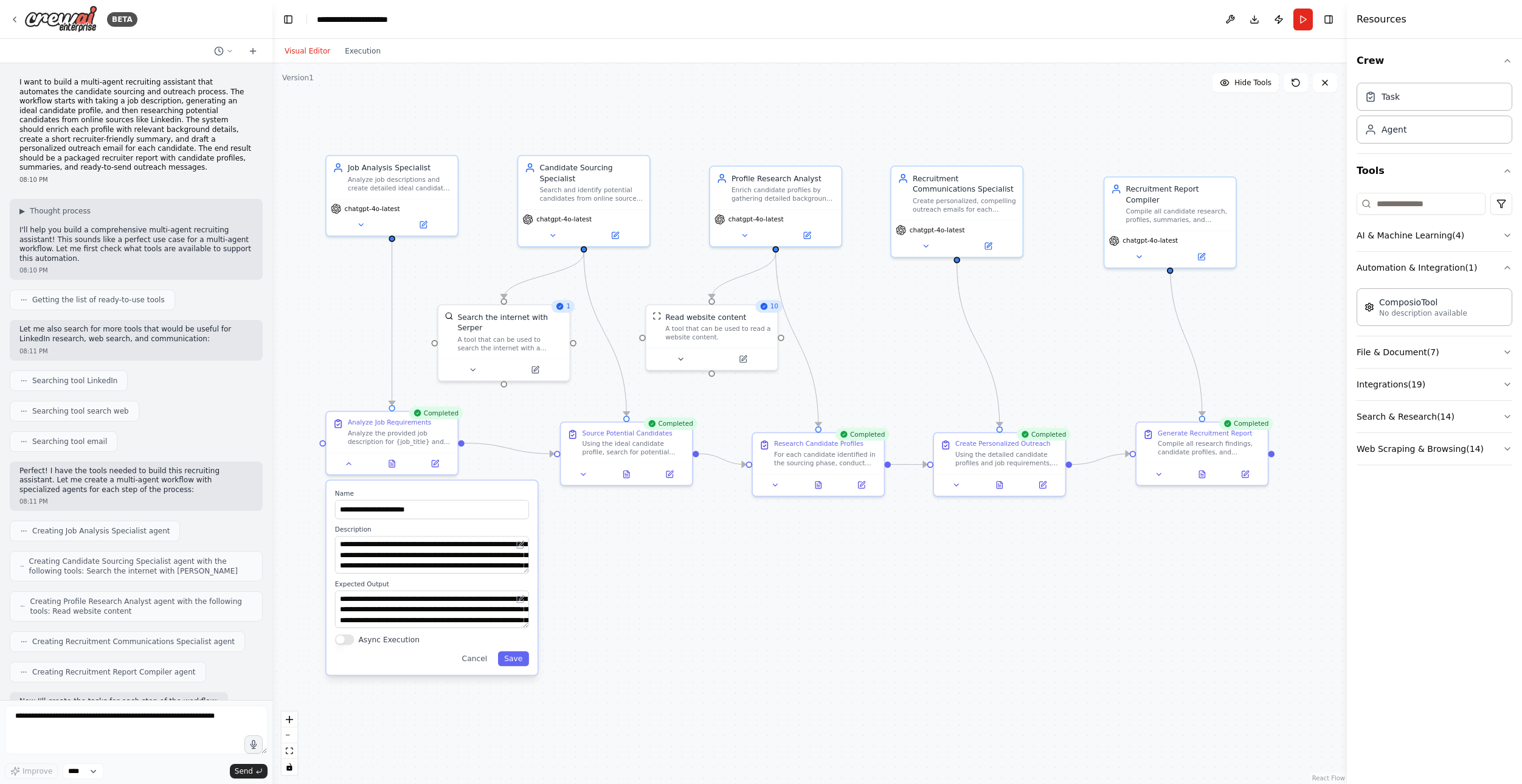
click at [982, 348] on div ".deletable-edge-delete-btn { width: 20px; height: 20px; border: 0px solid #ffff…" at bounding box center [810, 423] width 1074 height 720
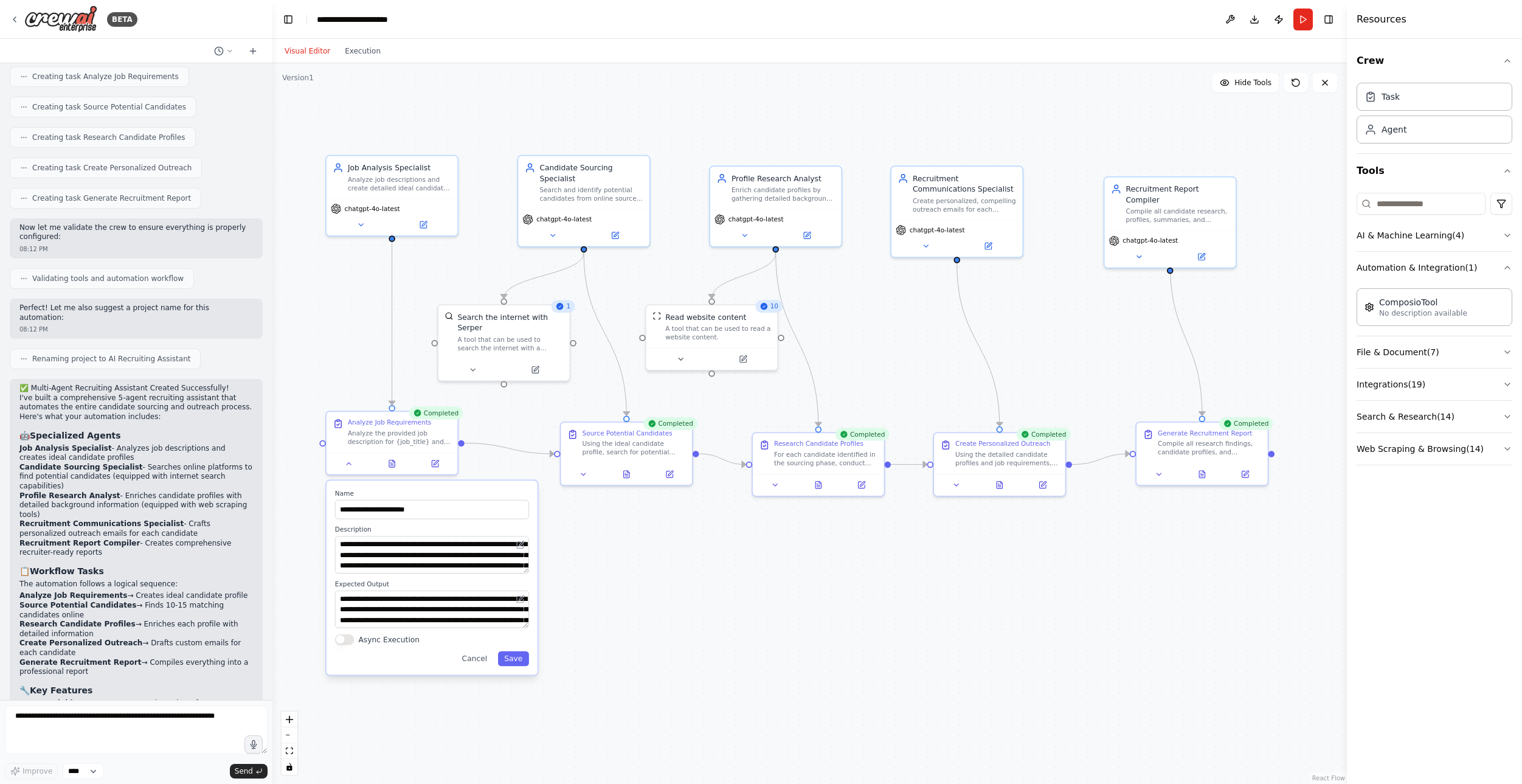
scroll to position [879, 0]
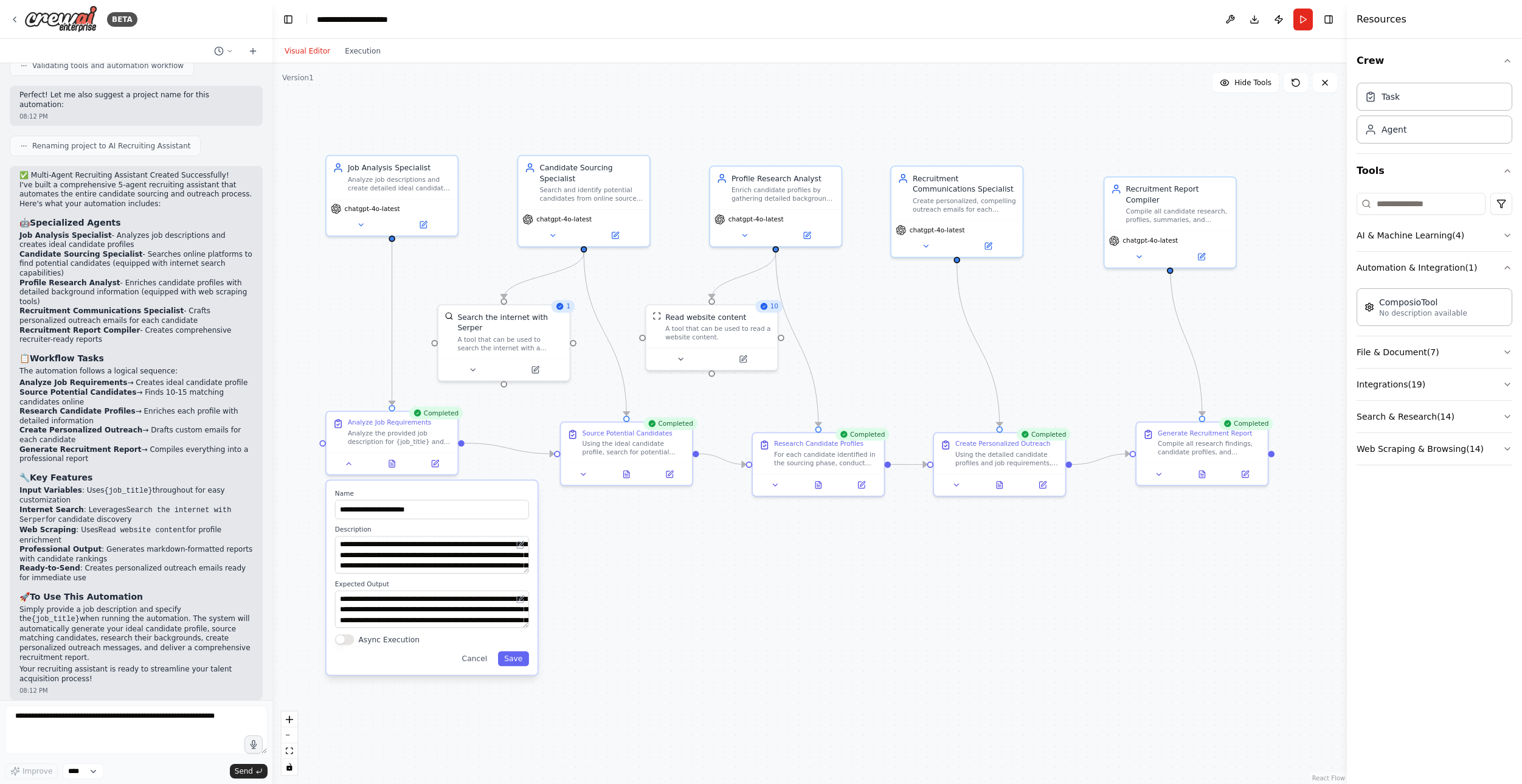
click at [982, 324] on div ".deletable-edge-delete-btn { width: 20px; height: 20px; border: 0px solid #ffff…" at bounding box center [810, 423] width 1074 height 720
drag, startPoint x: 955, startPoint y: 187, endPoint x: 988, endPoint y: 189, distance: 33.1
click at [982, 189] on div "Recruitment Communications Specialist" at bounding box center [997, 192] width 103 height 22
drag, startPoint x: 1143, startPoint y: 207, endPoint x: 1193, endPoint y: 204, distance: 50.1
click at [982, 205] on div "Compile all candidate research, profiles, summaries, and outreach emails into a…" at bounding box center [1231, 213] width 103 height 17
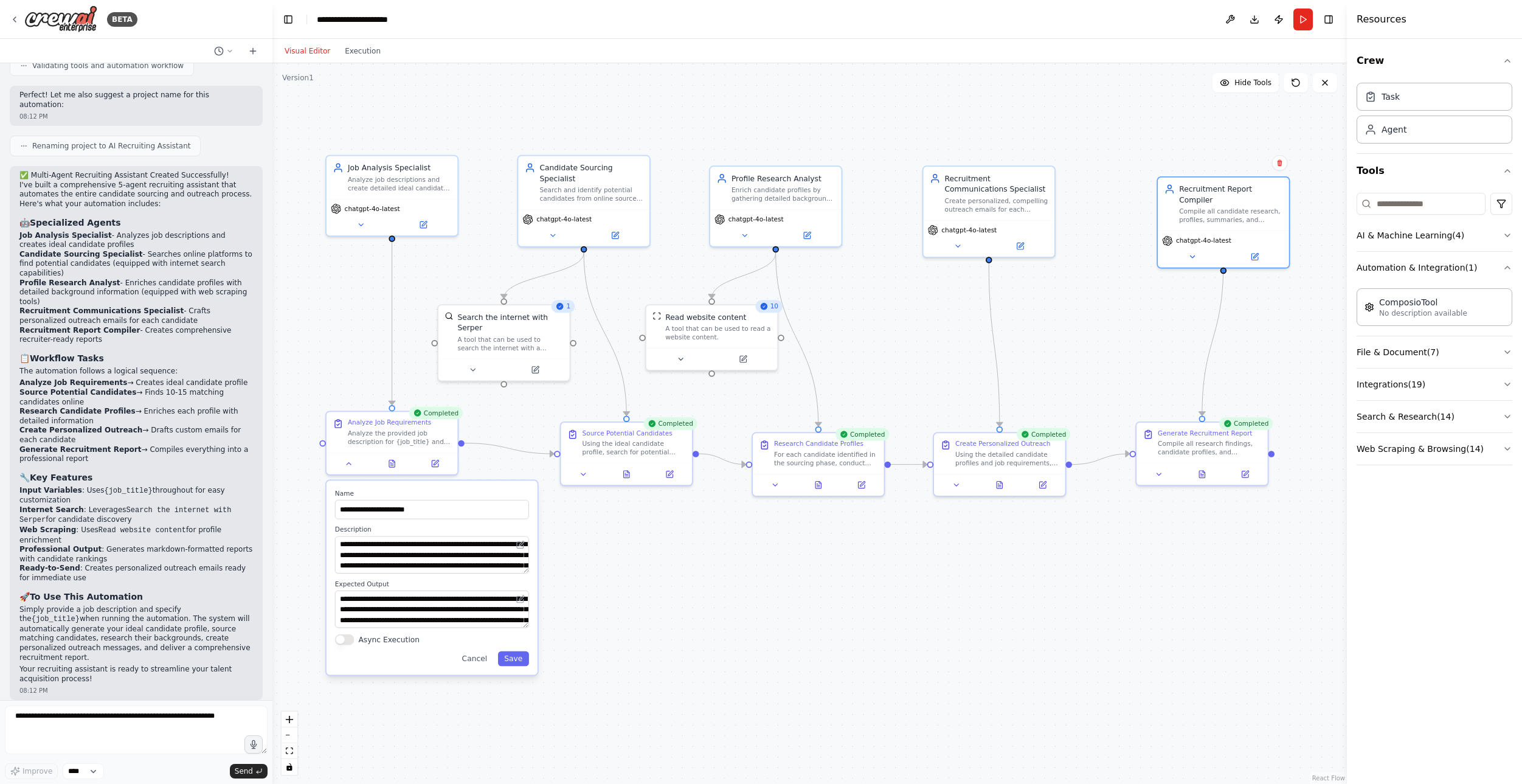
click at [135, 378] on li "Analyze Job Requirements → Creates ideal candidate profile" at bounding box center [136, 383] width 234 height 10
click at [859, 261] on div ".deletable-edge-delete-btn { width: 20px; height: 20px; border: 0px solid #ffff…" at bounding box center [810, 423] width 1074 height 720
click at [982, 111] on div ".deletable-edge-delete-btn { width: 20px; height: 20px; border: 0px solid #ffff…" at bounding box center [810, 423] width 1074 height 720
click at [779, 192] on div "Enrich candidate profiles by gathering detailed background information from the…" at bounding box center [783, 192] width 103 height 17
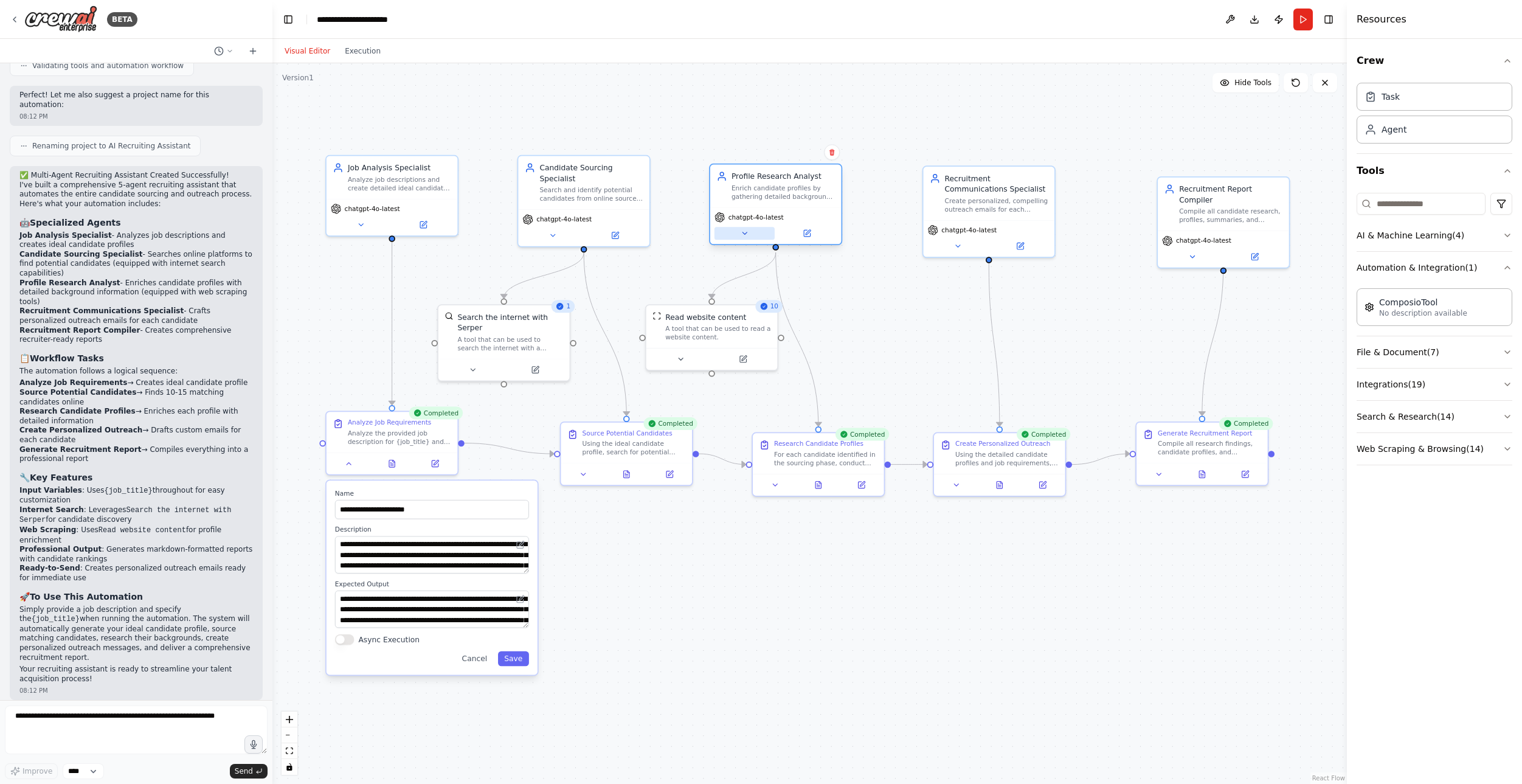
click at [744, 237] on icon at bounding box center [745, 233] width 8 height 8
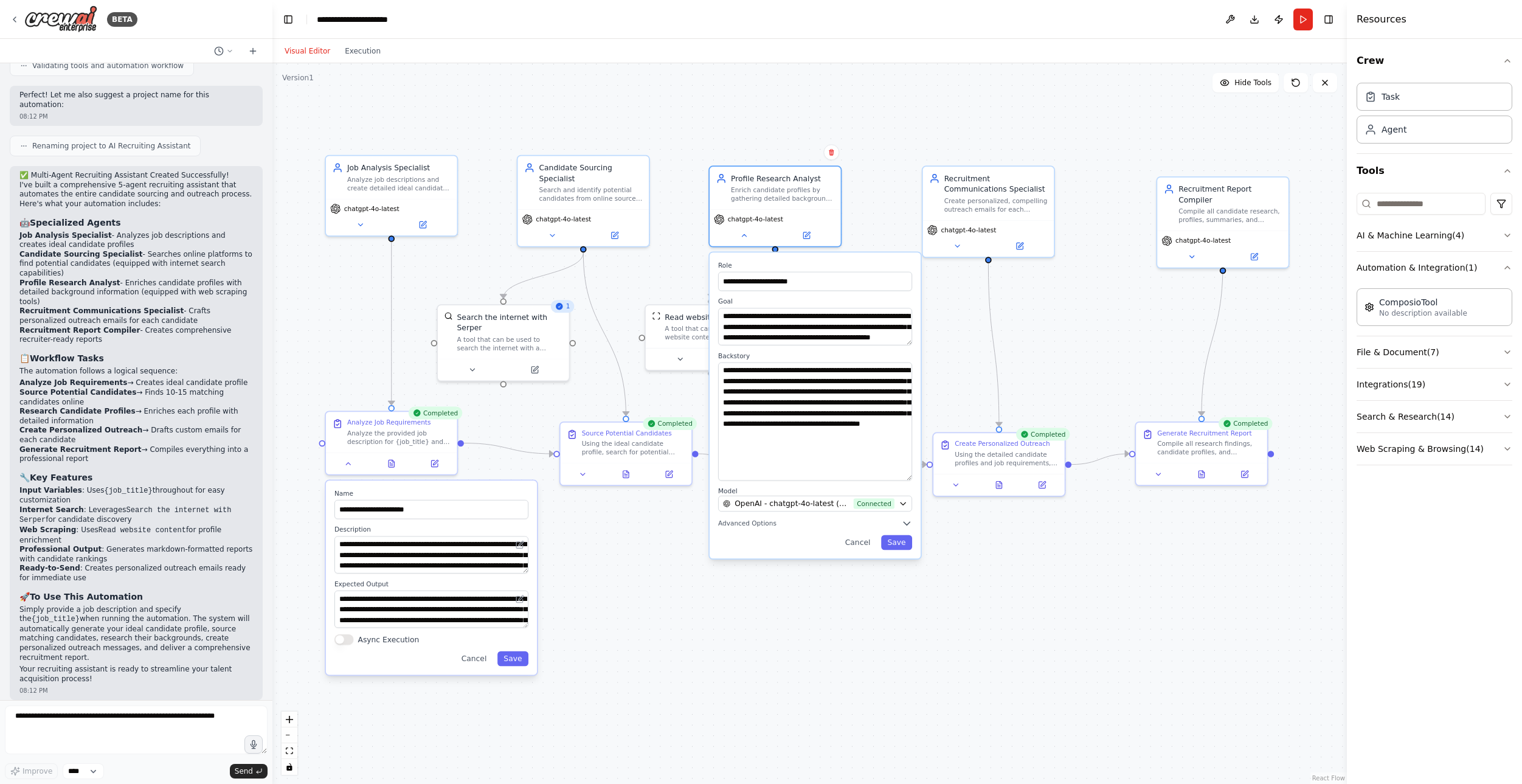
drag, startPoint x: 907, startPoint y: 396, endPoint x: 919, endPoint y: 477, distance: 81.9
click at [919, 477] on div "**********" at bounding box center [815, 405] width 211 height 306
click at [838, 402] on textarea "**********" at bounding box center [815, 421] width 194 height 119
click at [763, 527] on span "Advanced Options" at bounding box center [747, 523] width 58 height 8
click at [970, 132] on div ".deletable-edge-delete-btn { width: 20px; height: 20px; border: 0px solid #ffff…" at bounding box center [810, 423] width 1074 height 720
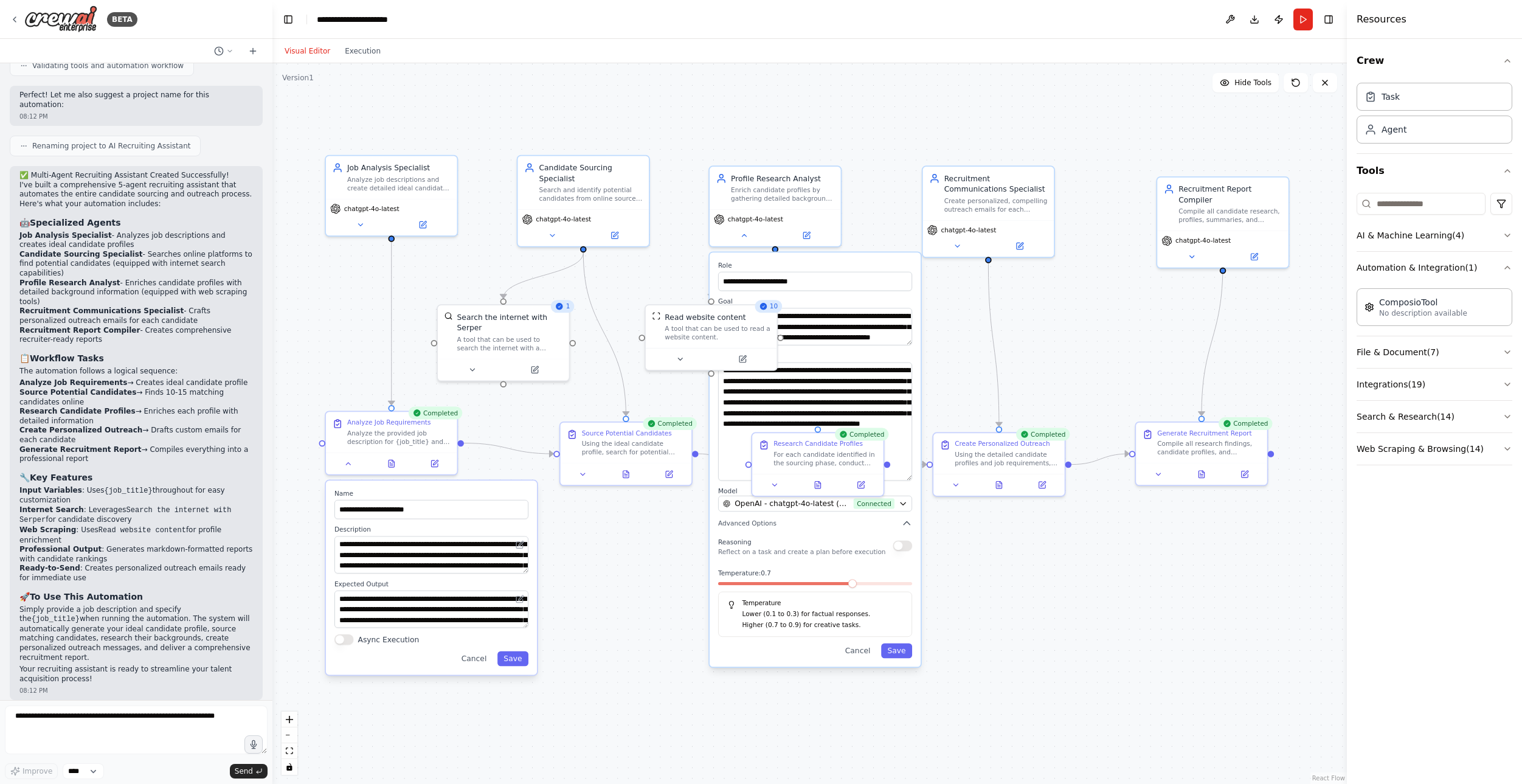
click at [958, 108] on div ".deletable-edge-delete-btn { width: 20px; height: 20px; border: 0px solid #ffff…" at bounding box center [810, 423] width 1074 height 720
click at [105, 393] on li "Source Potential Candidates → Finds 10-15 matching candidates online" at bounding box center [136, 397] width 234 height 19
click at [557, 119] on div ".deletable-edge-delete-btn { width: 20px; height: 20px; border: 0px solid #ffff…" at bounding box center [810, 423] width 1074 height 720
click at [352, 223] on button at bounding box center [360, 223] width 60 height 12
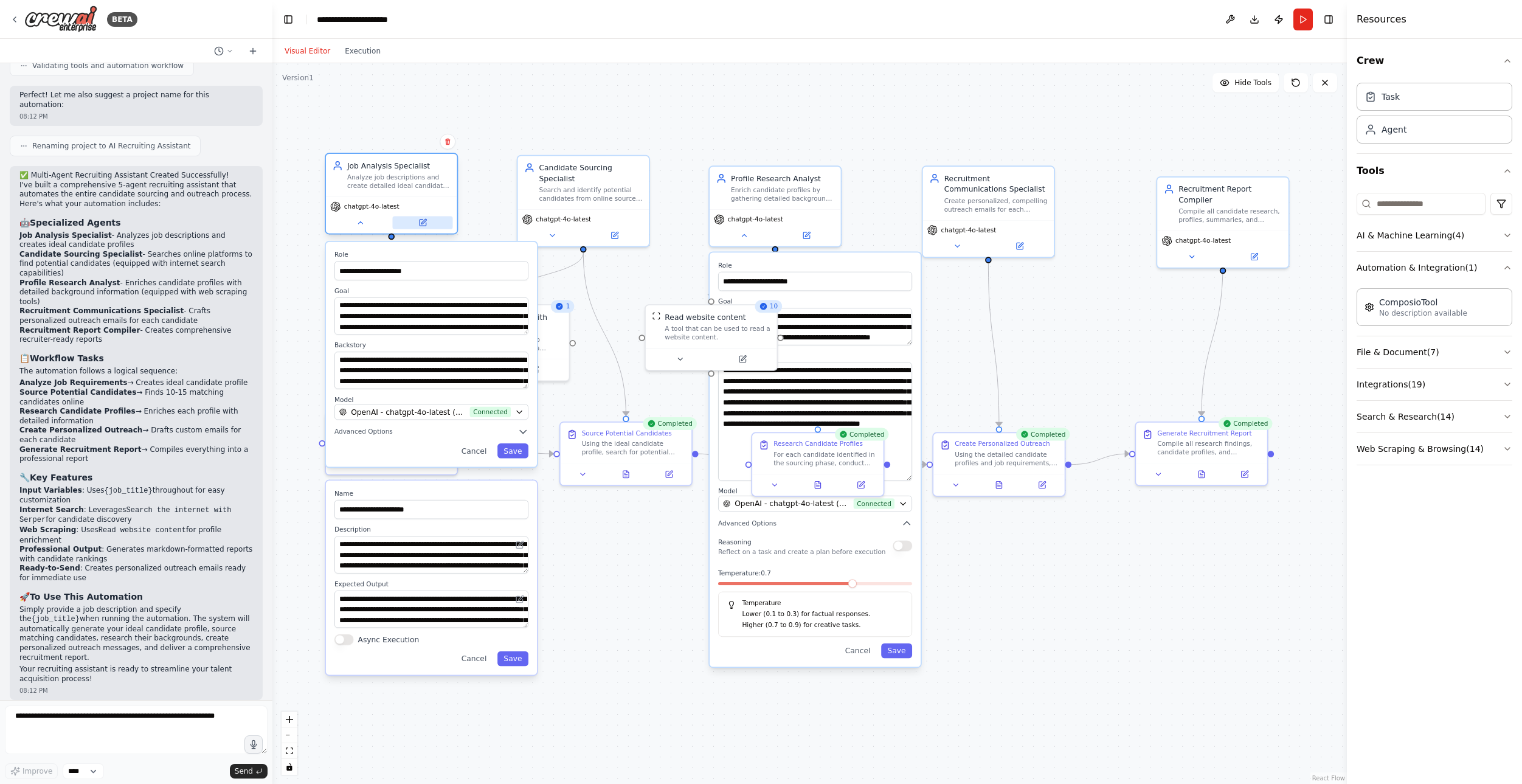
click at [418, 225] on icon at bounding box center [423, 223] width 8 height 8
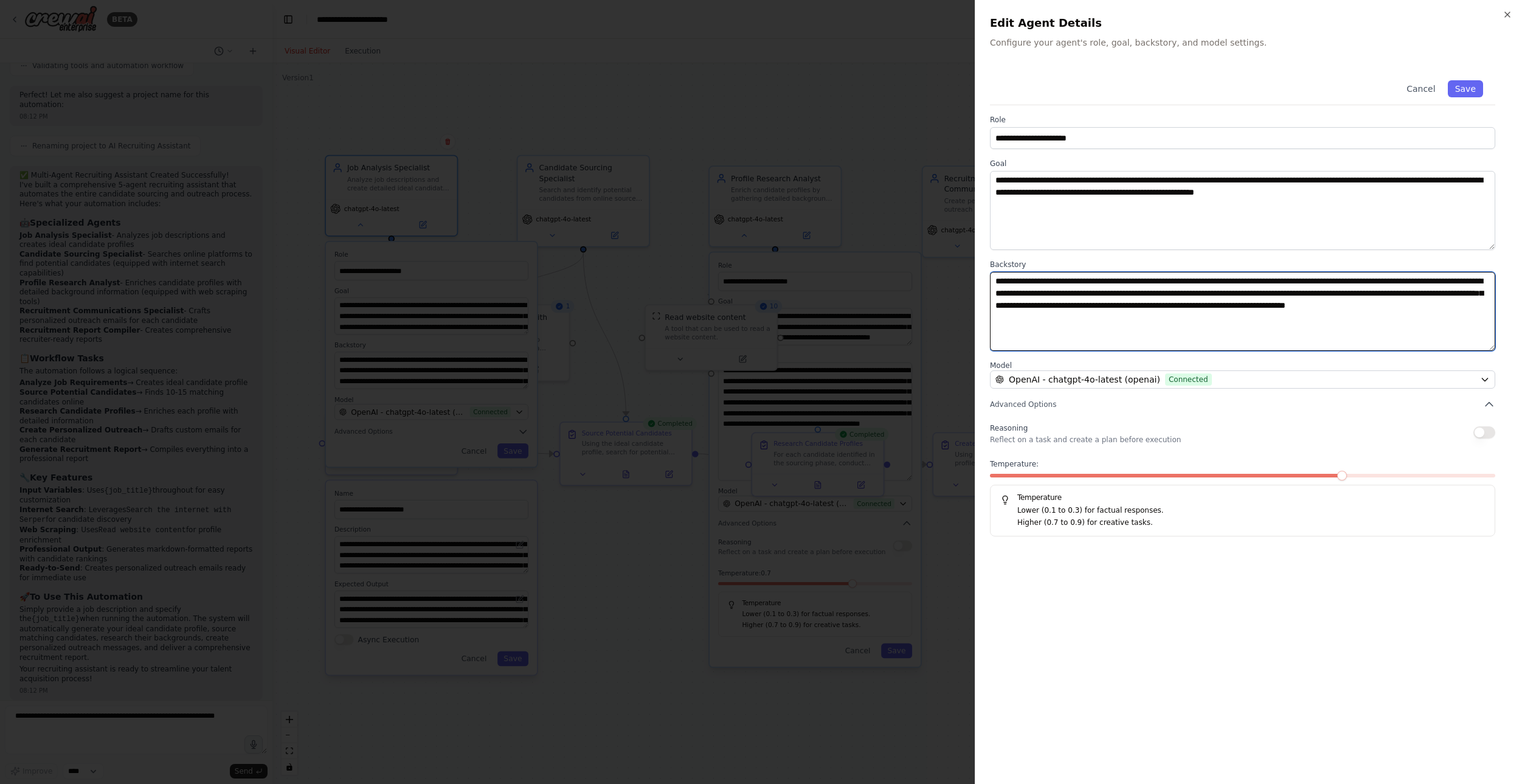
click at [982, 308] on textarea "**********" at bounding box center [1243, 312] width 505 height 79
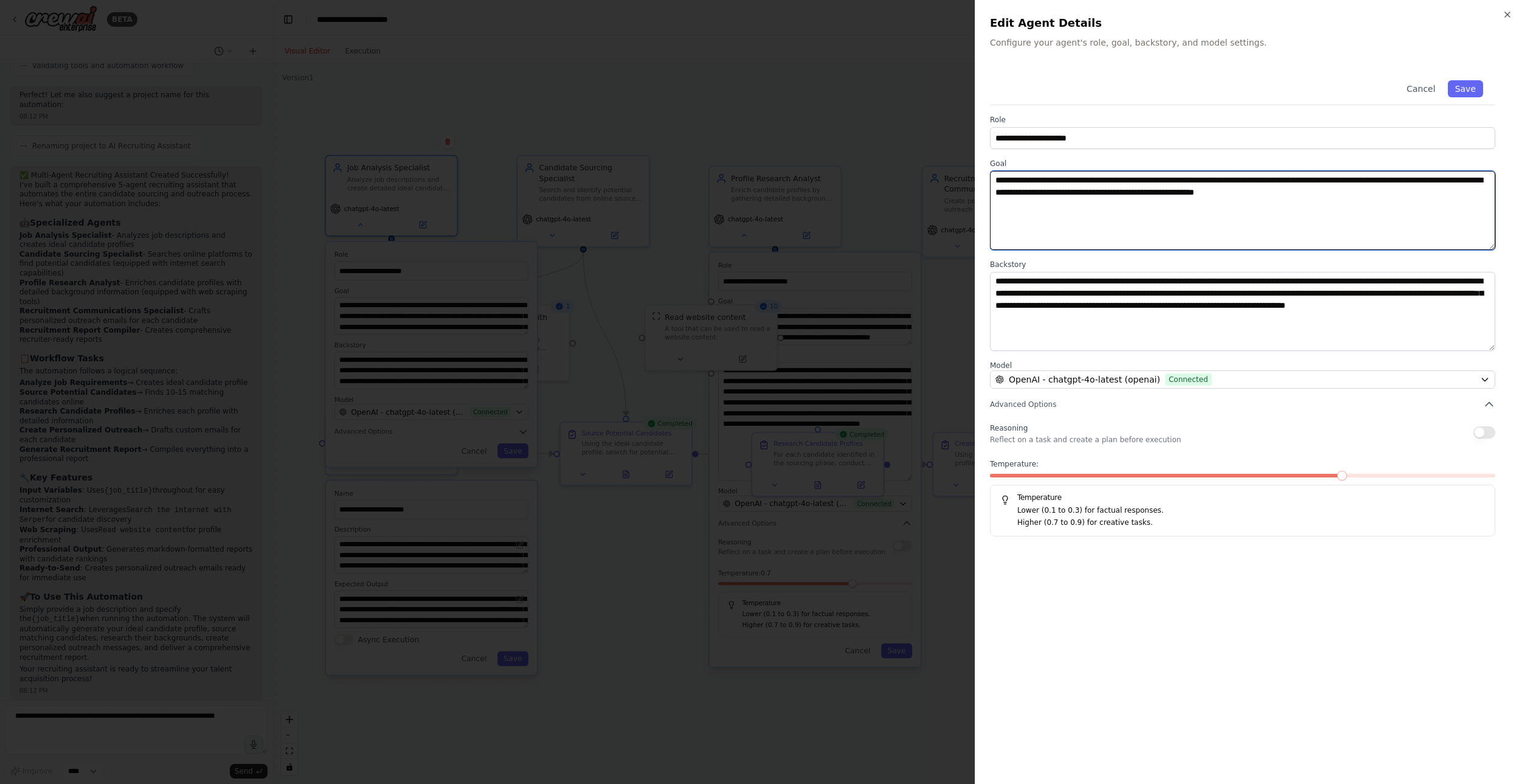
click at [982, 205] on textarea "**********" at bounding box center [1243, 210] width 505 height 79
click at [982, 194] on textarea "**********" at bounding box center [1243, 210] width 505 height 79
click at [982, 198] on textarea "**********" at bounding box center [1243, 210] width 505 height 79
click at [982, 190] on textarea "**********" at bounding box center [1243, 210] width 505 height 79
type textarea "**********"
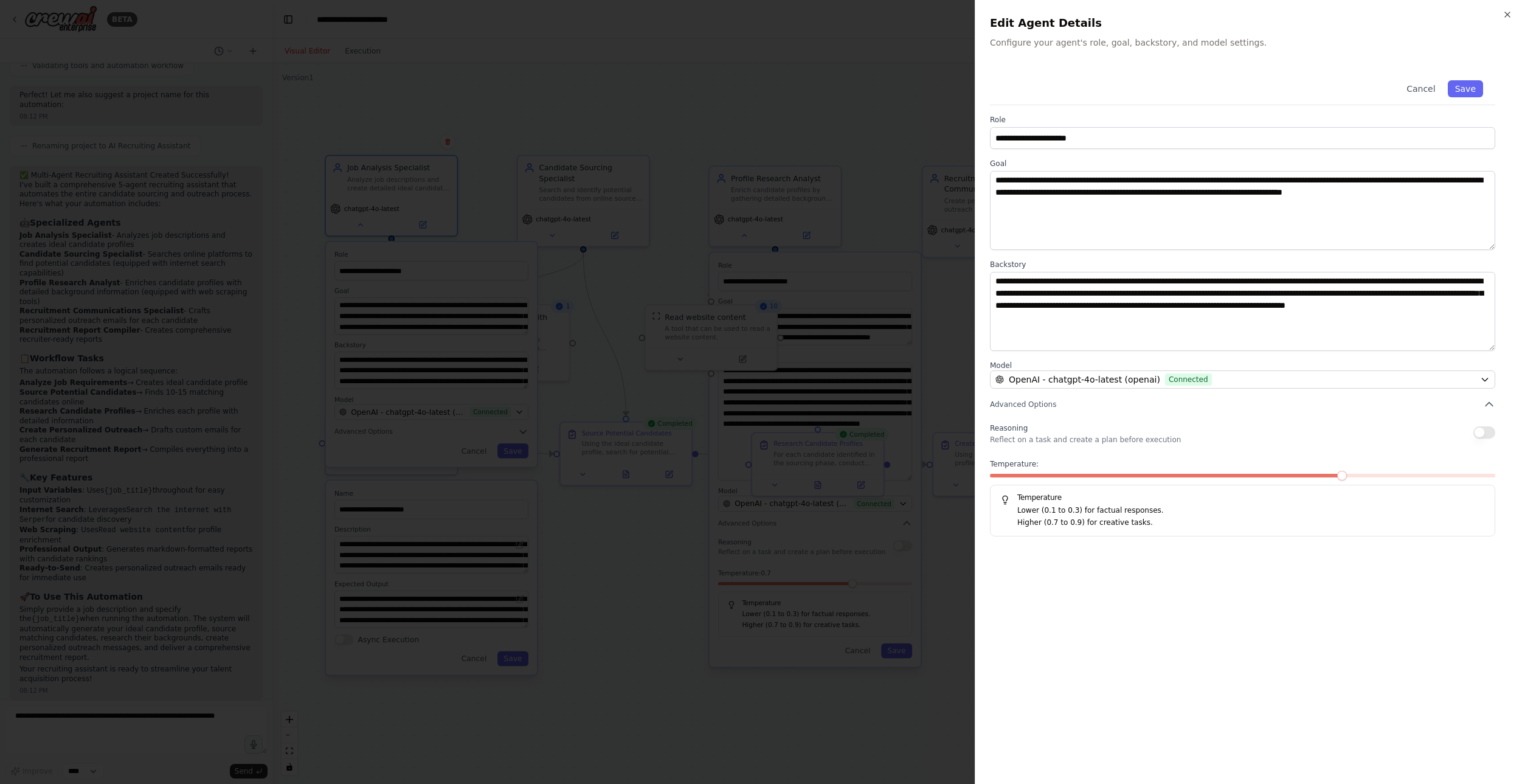
click at [982, 42] on p "Configure your agent's role, goal, backstory, and model settings." at bounding box center [1249, 43] width 518 height 12
click at [982, 91] on button "Save" at bounding box center [1466, 89] width 35 height 17
type textarea "**********"
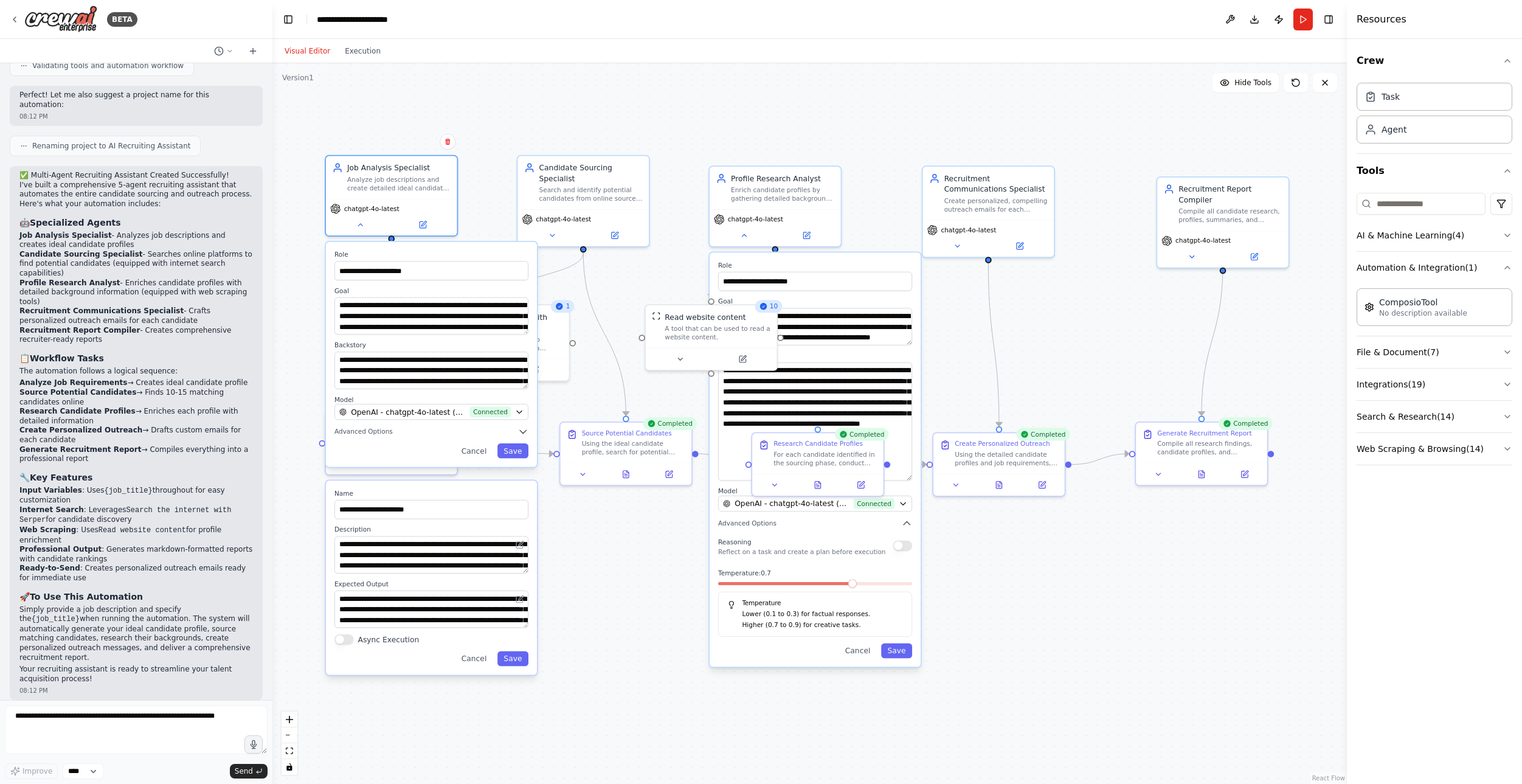
click at [668, 126] on div ".deletable-edge-delete-btn { width: 20px; height: 20px; border: 0px solid #ffff…" at bounding box center [810, 423] width 1074 height 720
click at [457, 111] on div ".deletable-edge-delete-btn { width: 20px; height: 20px; border: 0px solid #ffff…" at bounding box center [810, 423] width 1074 height 720
click at [913, 28] on header "**********" at bounding box center [810, 19] width 1074 height 39
click at [628, 631] on div ".deletable-edge-delete-btn { width: 20px; height: 20px; border: 0px solid #ffff…" at bounding box center [810, 423] width 1074 height 720
click at [982, 653] on div ".deletable-edge-delete-btn { width: 20px; height: 20px; border: 0px solid #ffff…" at bounding box center [810, 423] width 1074 height 720
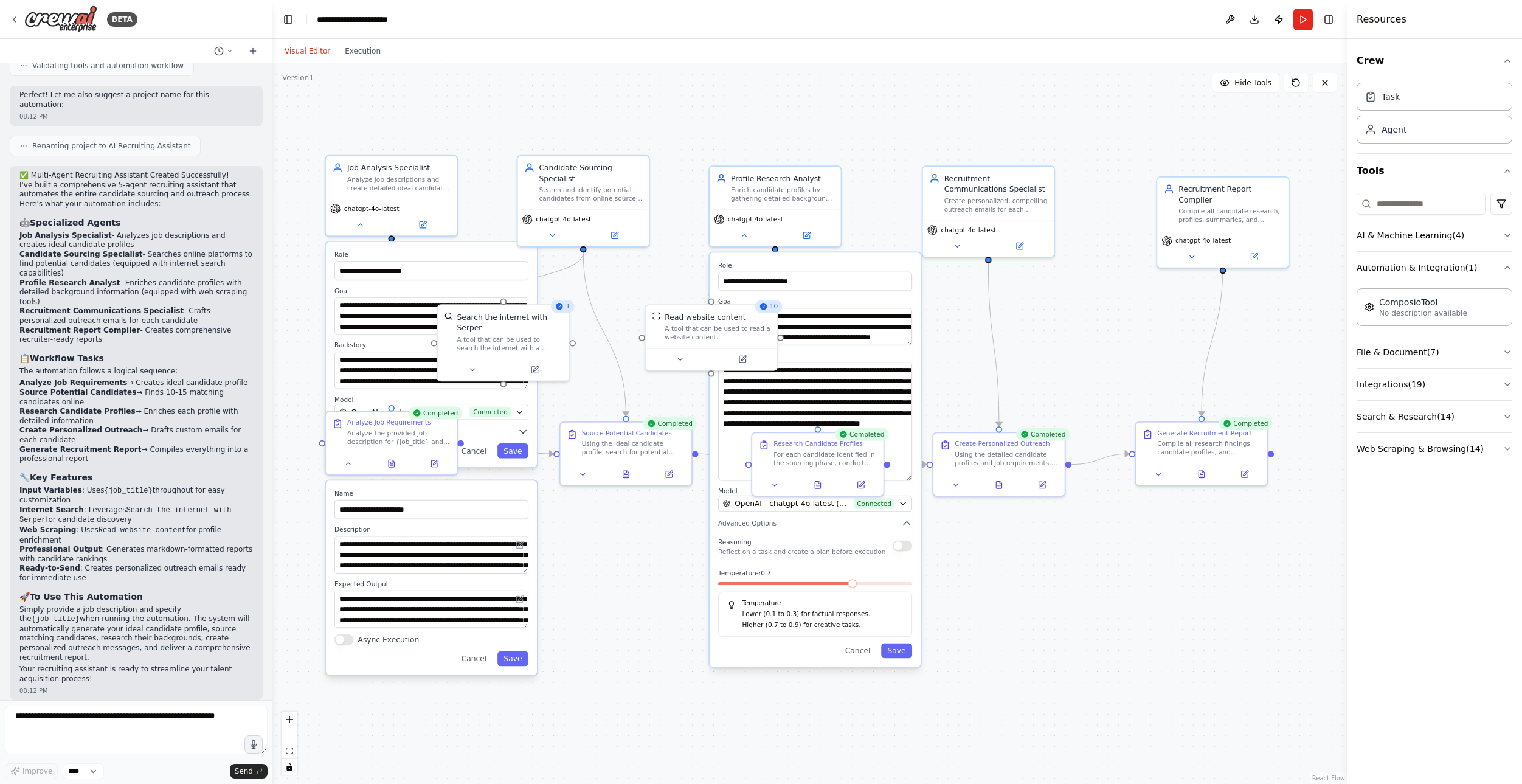
click at [643, 117] on div ".deletable-edge-delete-btn { width: 20px; height: 20px; border: 0px solid #ffff…" at bounding box center [810, 423] width 1074 height 720
click at [909, 654] on button "Save" at bounding box center [897, 651] width 31 height 15
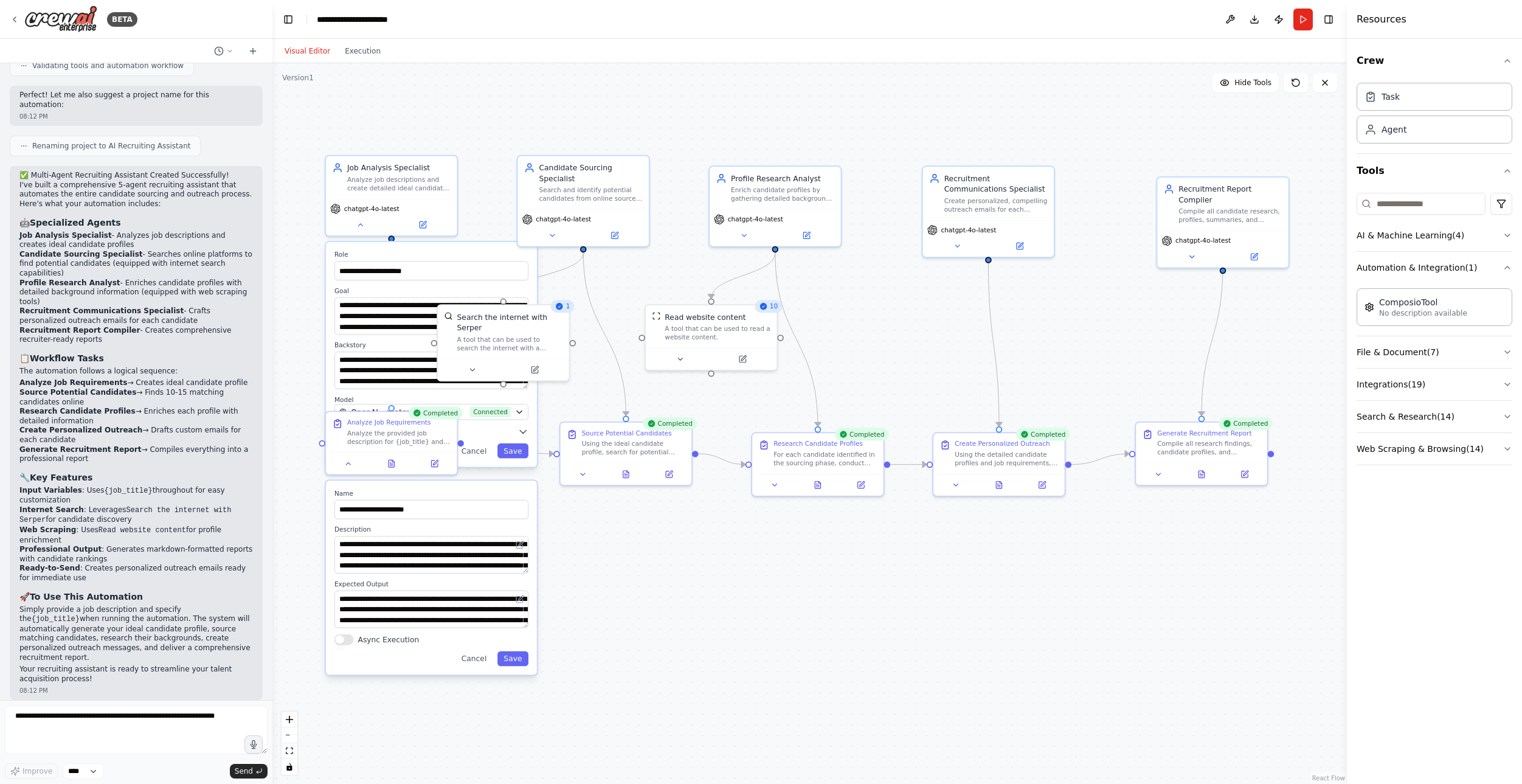
click at [982, 651] on div ".deletable-edge-delete-btn { width: 20px; height: 20px; border: 0px solid #ffff…" at bounding box center [810, 423] width 1074 height 720
click at [527, 448] on button "Save" at bounding box center [513, 451] width 31 height 15
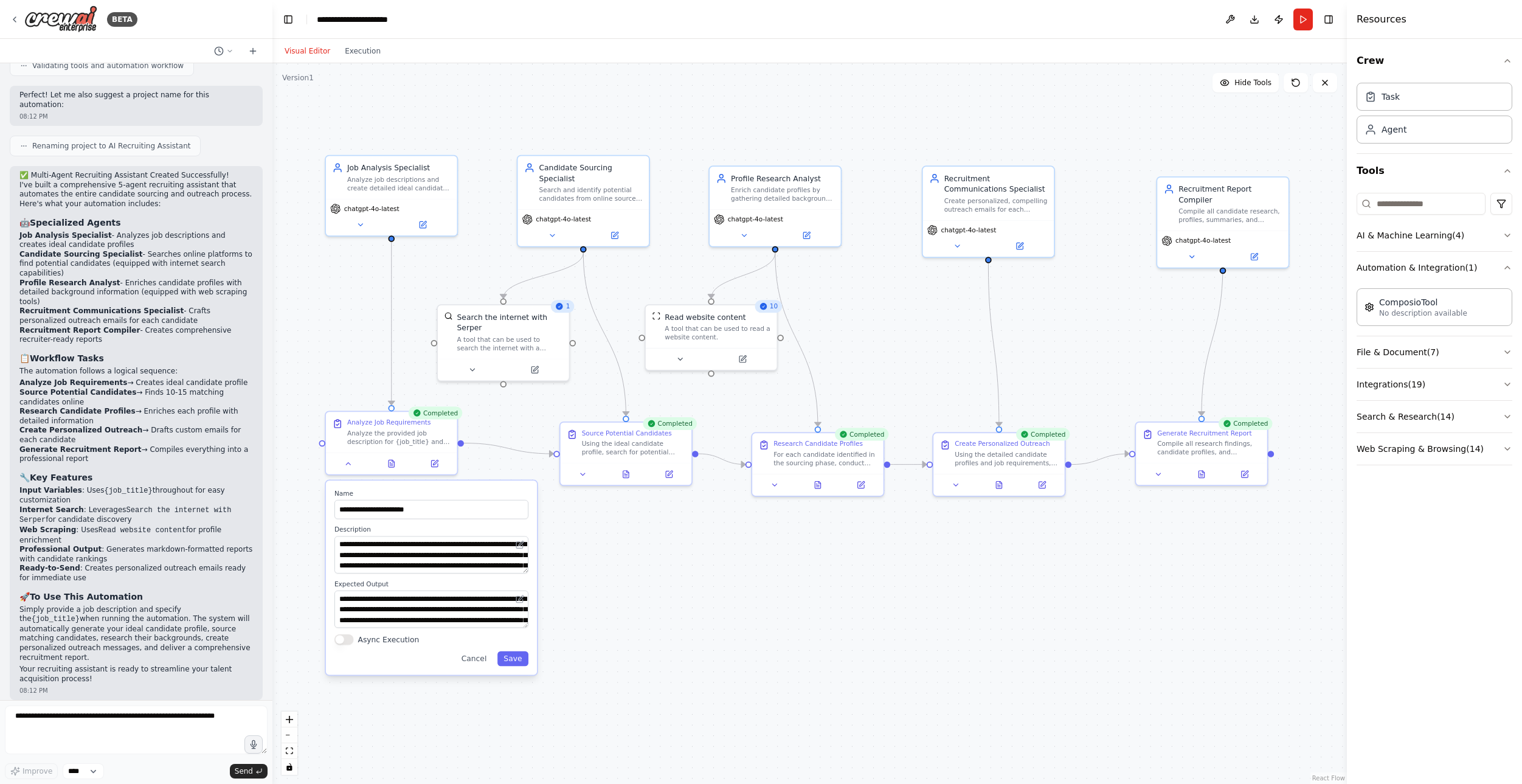
click at [366, 323] on div ".deletable-edge-delete-btn { width: 20px; height: 20px; border: 0px solid #ffff…" at bounding box center [810, 423] width 1074 height 720
click at [434, 275] on div ".deletable-edge-delete-btn { width: 20px; height: 20px; border: 0px solid #ffff…" at bounding box center [810, 423] width 1074 height 720
click at [347, 323] on div ".deletable-edge-delete-btn { width: 20px; height: 20px; border: 0px solid #ffff…" at bounding box center [810, 423] width 1074 height 720
click at [982, 331] on div ".deletable-edge-delete-btn { width: 20px; height: 20px; border: 0px solid #ffff…" at bounding box center [810, 423] width 1074 height 720
click at [469, 169] on div ".deletable-edge-delete-btn { width: 20px; height: 20px; border: 0px solid #ffff…" at bounding box center [810, 423] width 1074 height 720
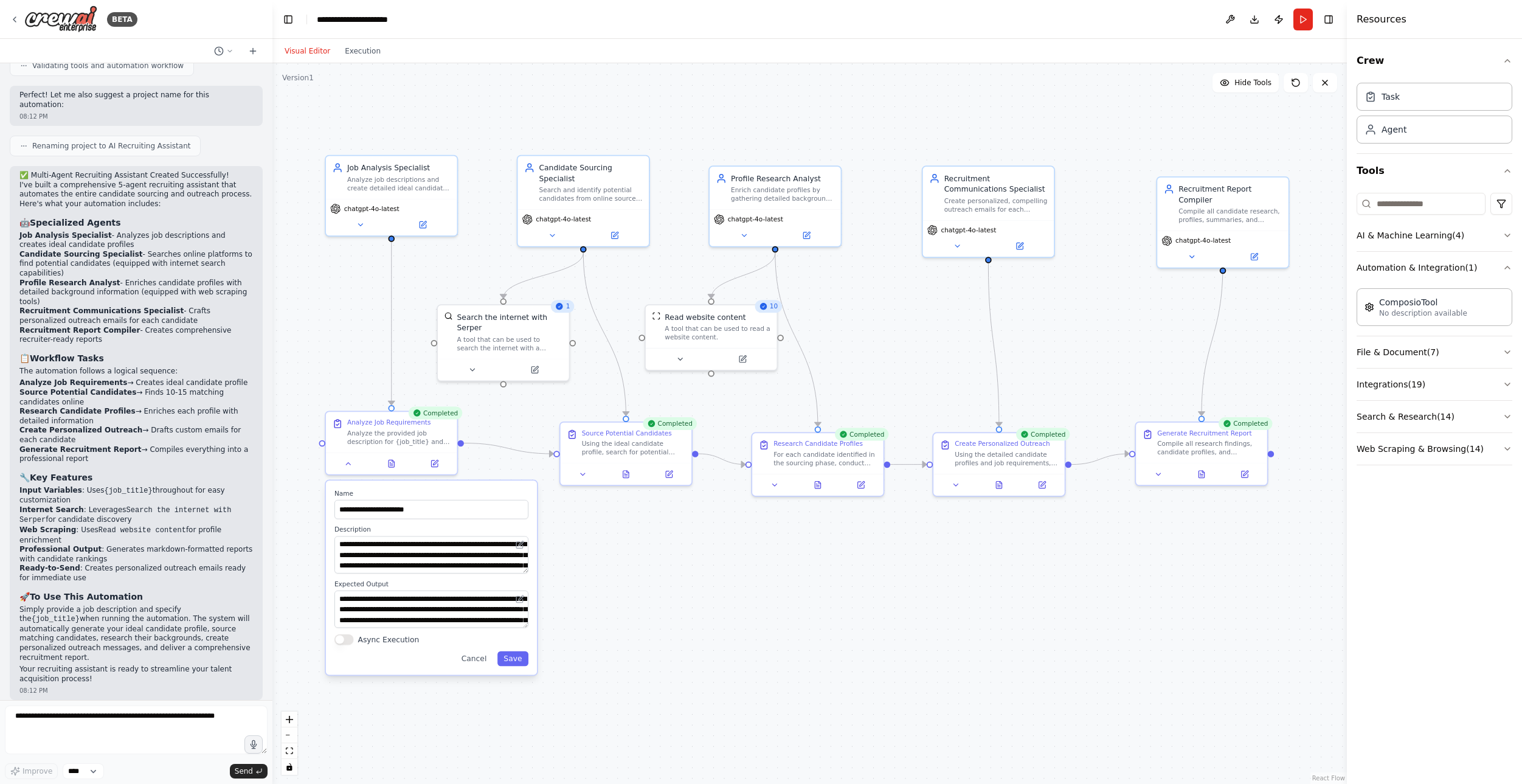
drag, startPoint x: 81, startPoint y: 263, endPoint x: 18, endPoint y: 244, distance: 65.8
click at [18, 244] on div "✅ Multi-Agent Recruiting Assistant Created Successfully! I've built a comprehen…" at bounding box center [136, 432] width 253 height 534
click at [608, 169] on div "Candidate Sourcing Specialist" at bounding box center [591, 171] width 103 height 22
click at [617, 234] on icon at bounding box center [615, 233] width 7 height 7
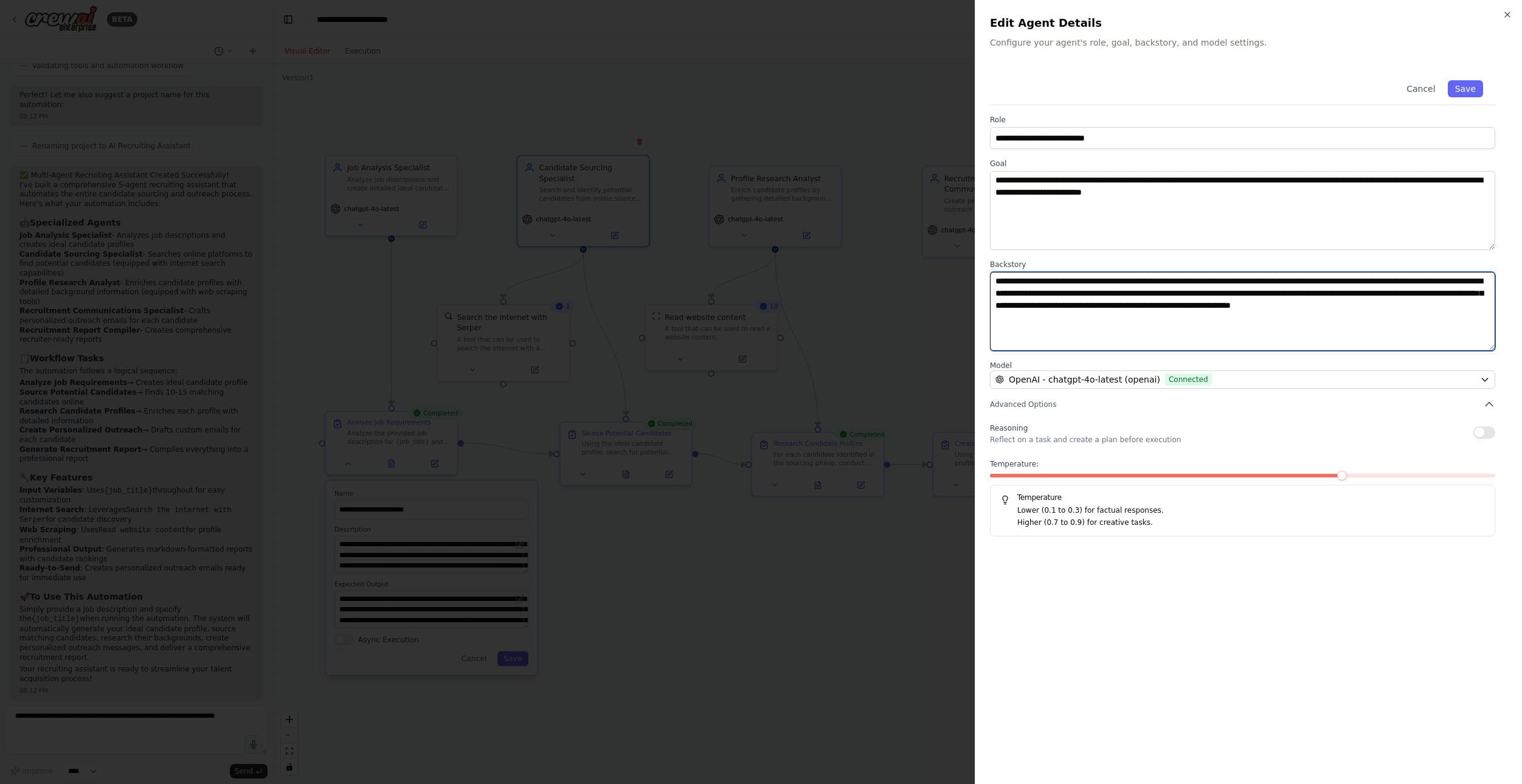
click at [982, 322] on textarea "**********" at bounding box center [1243, 312] width 505 height 79
click at [752, 44] on div at bounding box center [761, 392] width 1522 height 784
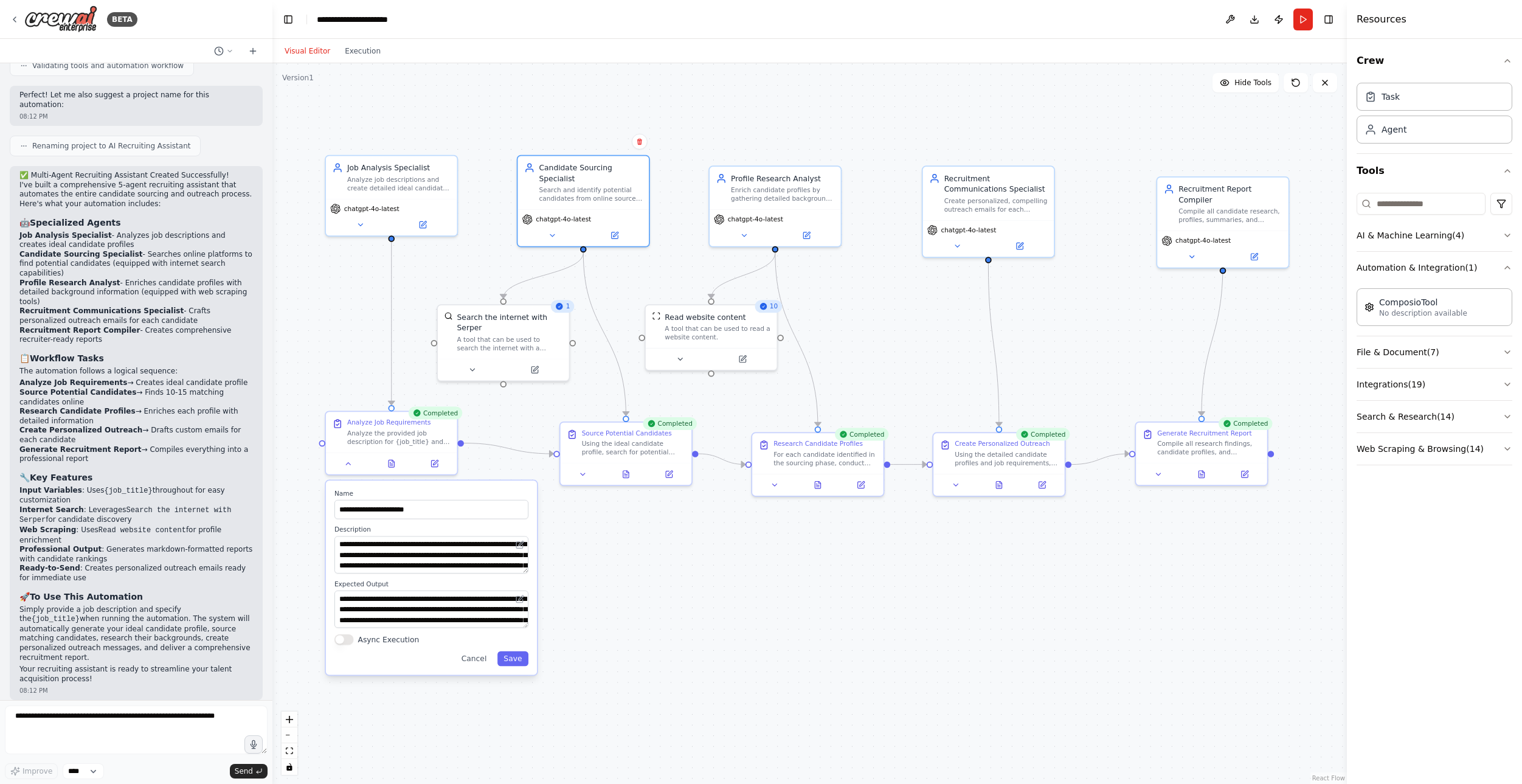
click at [982, 617] on div "Crew Task Agent Tools AI & Machine Learning ( 4 ) Automation & Integration ( 1 …" at bounding box center [1435, 411] width 175 height 745
click at [982, 378] on button "Integrations ( 19 )" at bounding box center [1435, 384] width 155 height 32
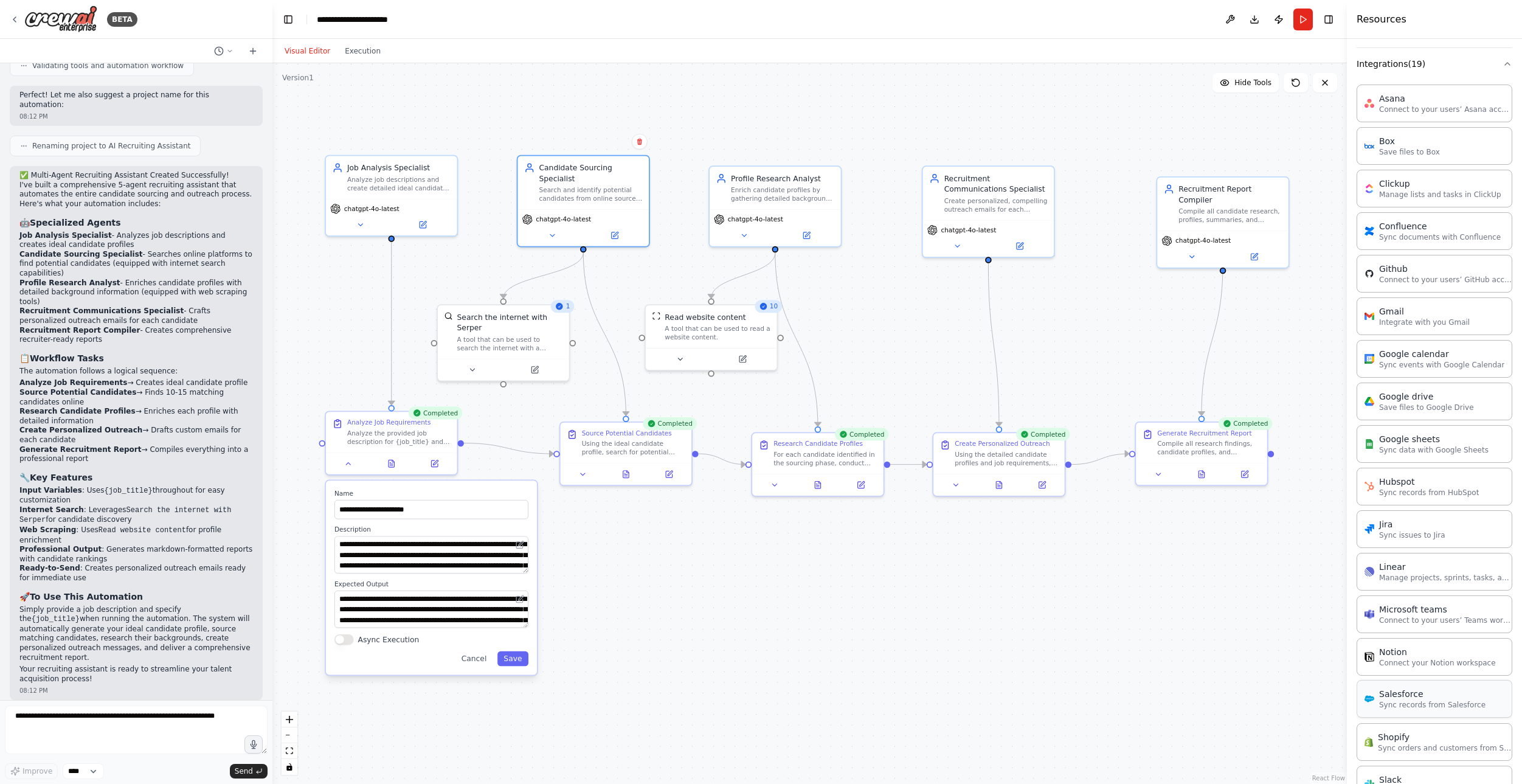
scroll to position [318, 0]
click at [799, 34] on header "**********" at bounding box center [810, 19] width 1074 height 39
click at [981, 568] on div ".deletable-edge-delete-btn { width: 20px; height: 20px; border: 0px solid #ffff…" at bounding box center [810, 423] width 1074 height 720
click at [865, 694] on button at bounding box center [859, 689] width 60 height 12
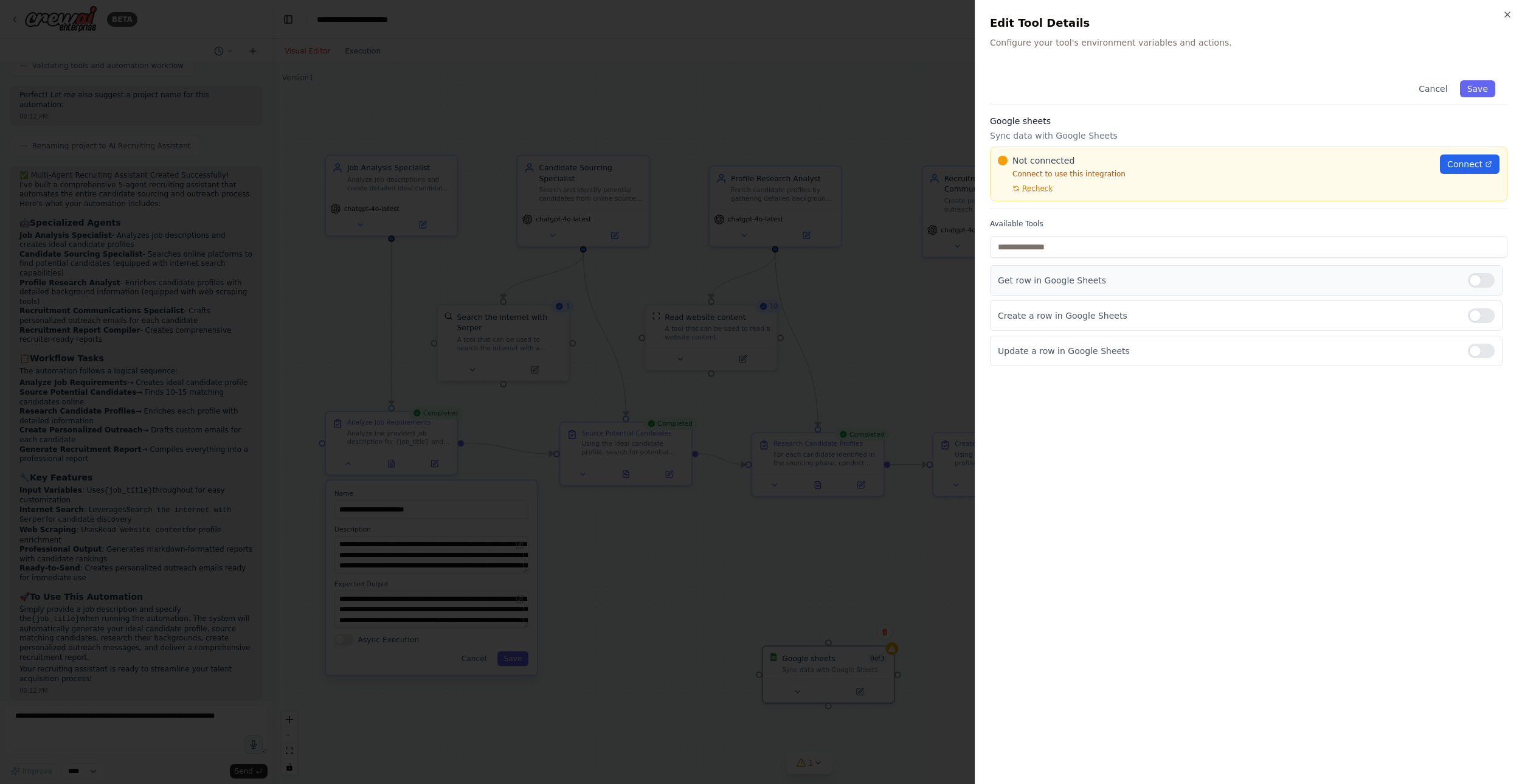
click at [982, 282] on p "Get row in Google Sheets" at bounding box center [1228, 280] width 460 height 12
click at [982, 282] on div at bounding box center [1481, 280] width 27 height 15
click at [982, 313] on div at bounding box center [1481, 315] width 27 height 15
click at [982, 477] on div "Cancel Save Google sheets Sync data with Google Sheets Not connected Connect to…" at bounding box center [1249, 418] width 518 height 701
click at [982, 350] on div at bounding box center [1481, 350] width 27 height 15
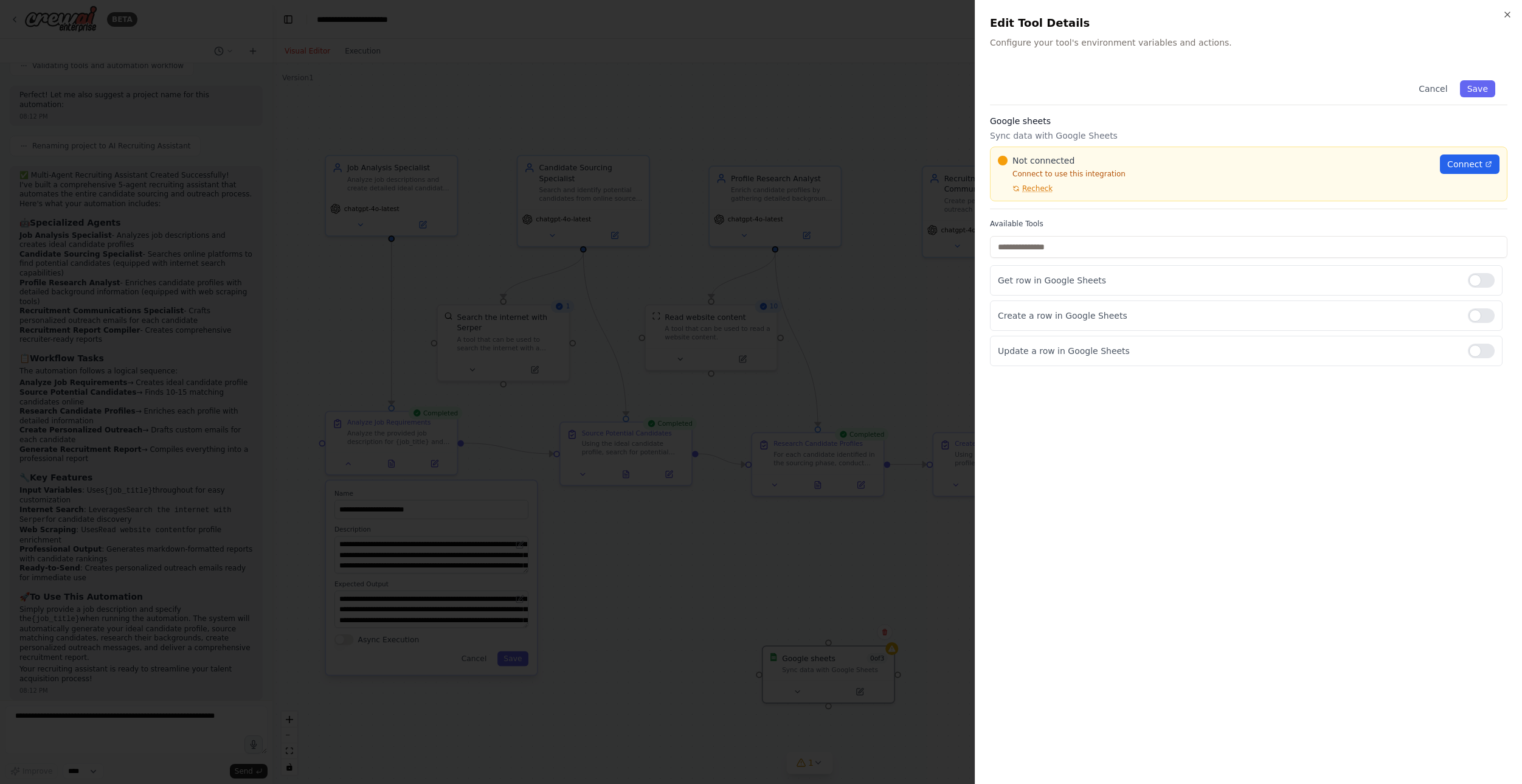
click at [982, 509] on div "Cancel Save Google sheets Sync data with Google Sheets Not connected Connect to…" at bounding box center [1249, 418] width 518 height 701
click at [982, 56] on div "Close Edit Tool Details Configure your tool's environment variables and actions…" at bounding box center [1249, 392] width 548 height 784
drag, startPoint x: 1056, startPoint y: 23, endPoint x: 1156, endPoint y: 63, distance: 107.7
click at [982, 63] on div "Close Edit Tool Details Configure your tool's environment variables and actions…" at bounding box center [1249, 392] width 548 height 784
click at [982, 113] on div "Cancel Save Google sheets Sync data with Google Sheets Not connected Connect to…" at bounding box center [1249, 216] width 518 height 298
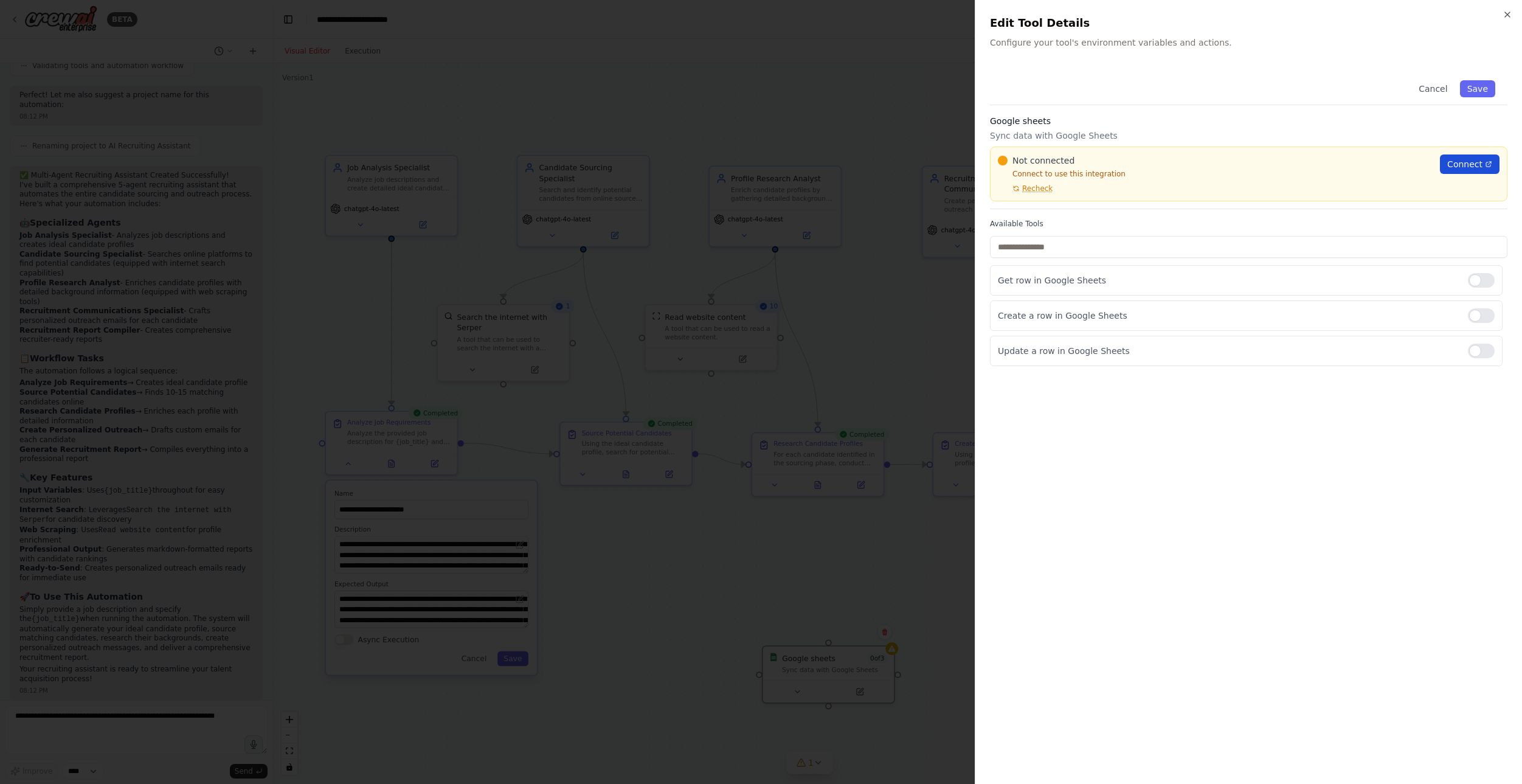
click at [982, 159] on span "Connect" at bounding box center [1465, 164] width 35 height 12
click at [751, 97] on div at bounding box center [761, 392] width 1522 height 784
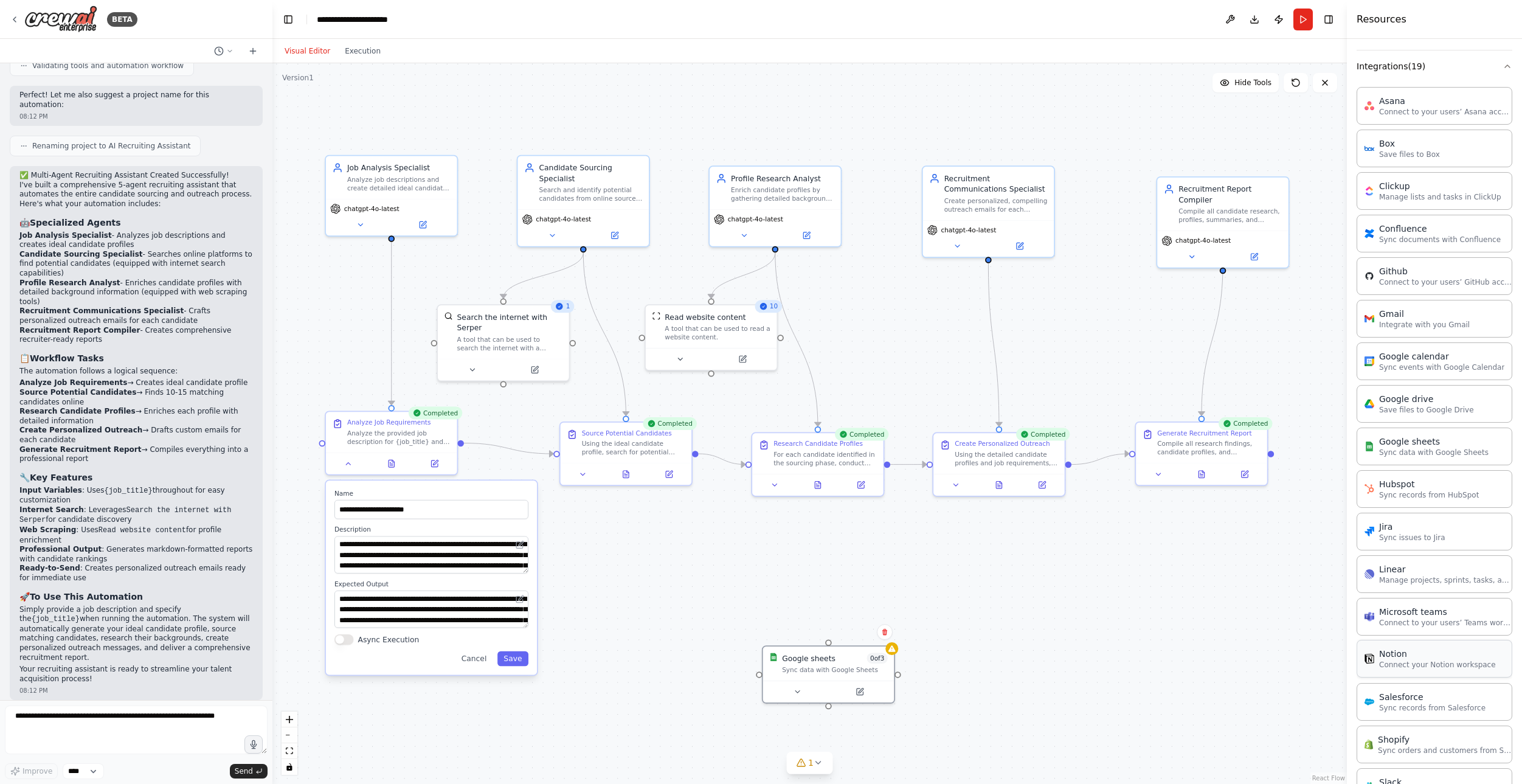
click at [982, 656] on div "Notion" at bounding box center [1438, 654] width 117 height 12
click at [982, 666] on p "Connect your Notion workspace" at bounding box center [1438, 665] width 117 height 10
click at [982, 656] on div "Notion" at bounding box center [1438, 654] width 117 height 12
click at [317, 347] on div ".deletable-edge-delete-btn { width: 20px; height: 20px; border: 0px solid #ffff…" at bounding box center [810, 423] width 1074 height 720
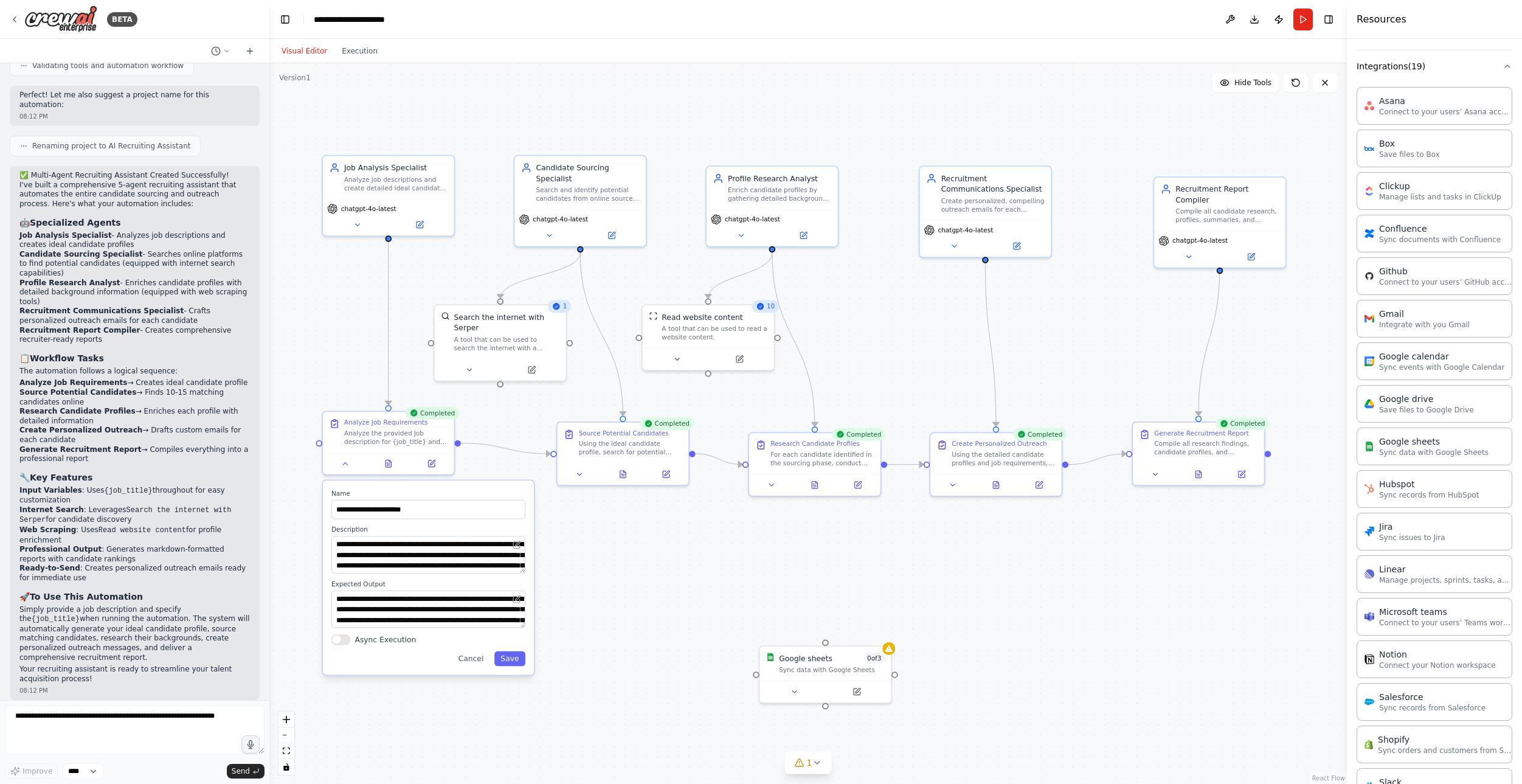
drag, startPoint x: 268, startPoint y: 498, endPoint x: 269, endPoint y: 425, distance: 73.0
click at [269, 425] on div "BETA I want to build a multi-agent recruiting assistant that automates the cand…" at bounding box center [761, 392] width 1522 height 784
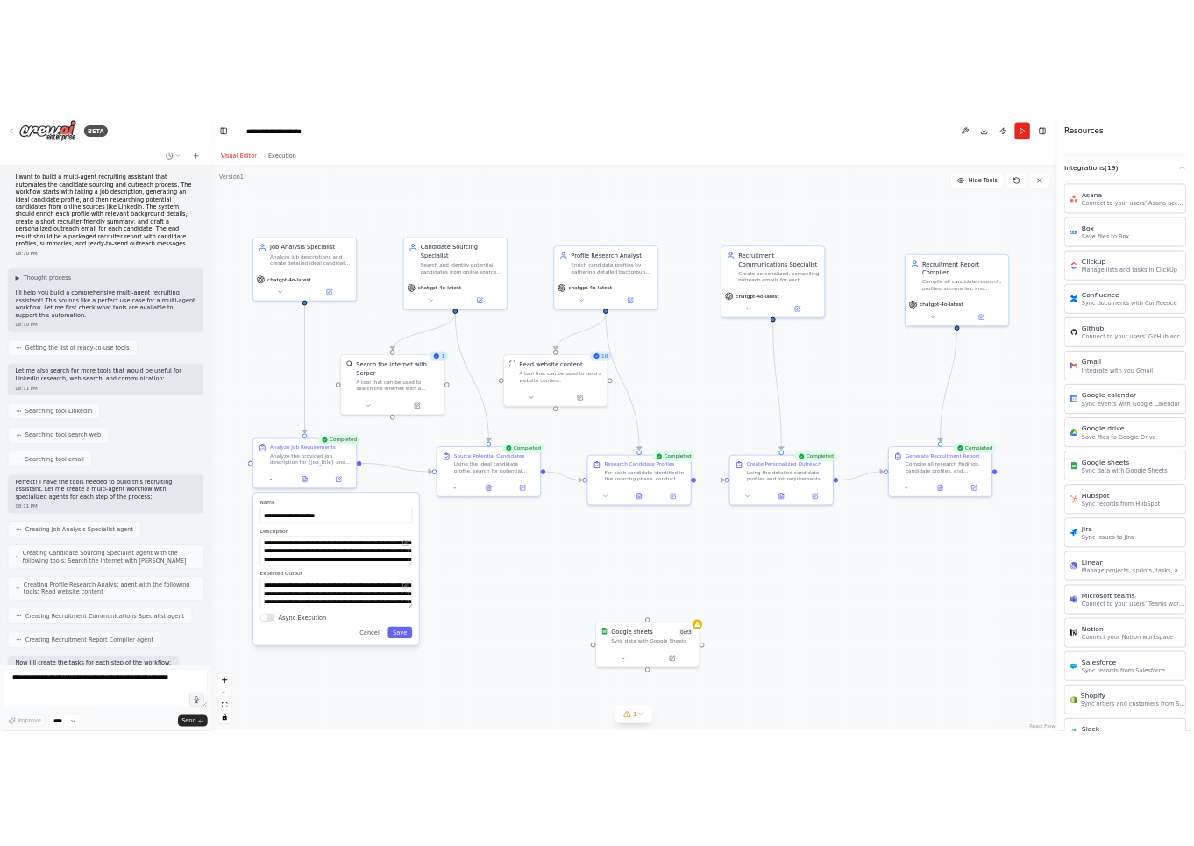
scroll to position [0, 0]
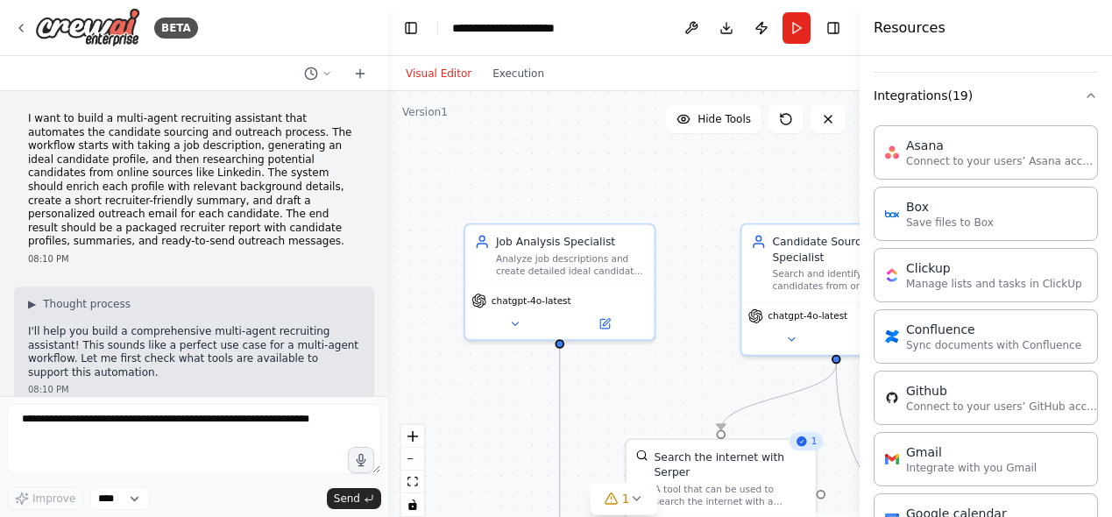
click at [500, 152] on div ".deletable-edge-delete-btn { width: 20px; height: 20px; border: 0px solid #ffff…" at bounding box center [623, 310] width 471 height 438
click at [178, 507] on div "Improve **** Send" at bounding box center [194, 498] width 374 height 23
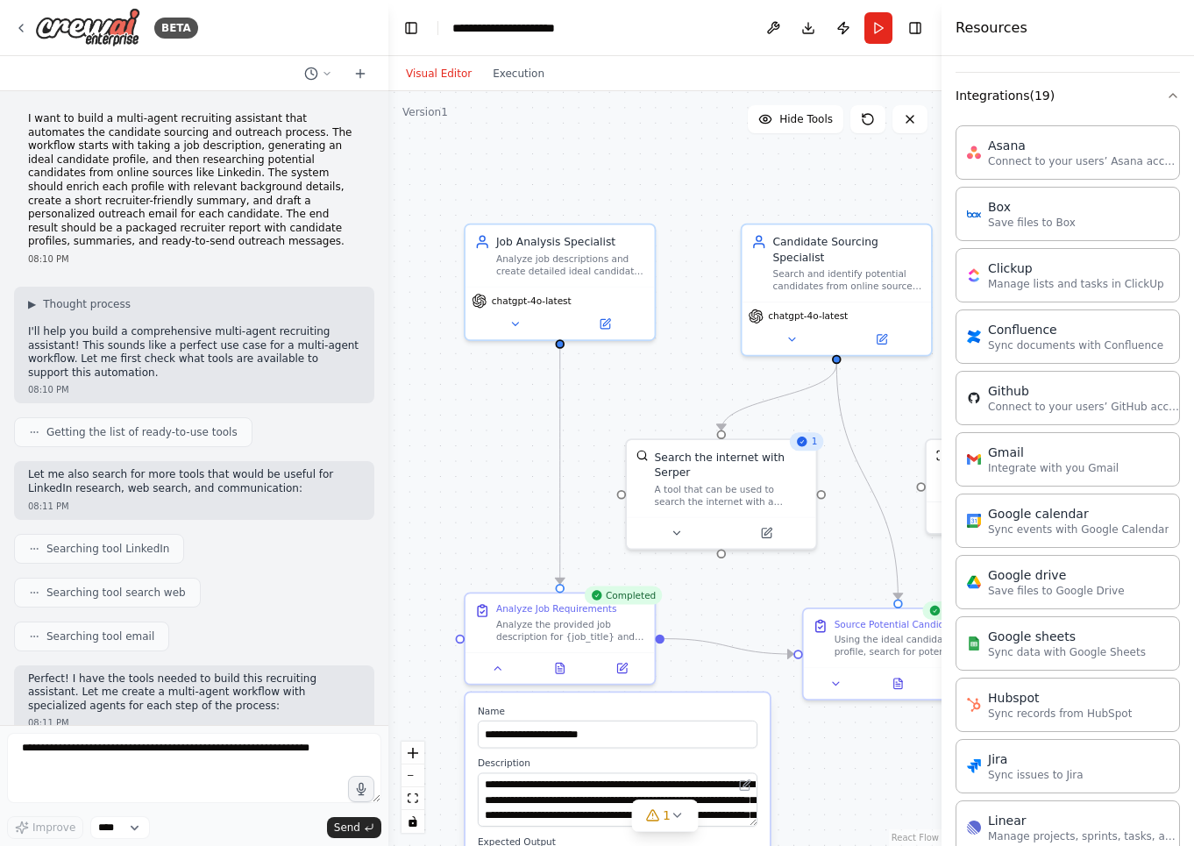
click at [543, 147] on div ".deletable-edge-delete-btn { width: 20px; height: 20px; border: 0px solid #ffff…" at bounding box center [664, 468] width 553 height 755
click at [1166, 95] on icon "button" at bounding box center [1173, 96] width 14 height 14
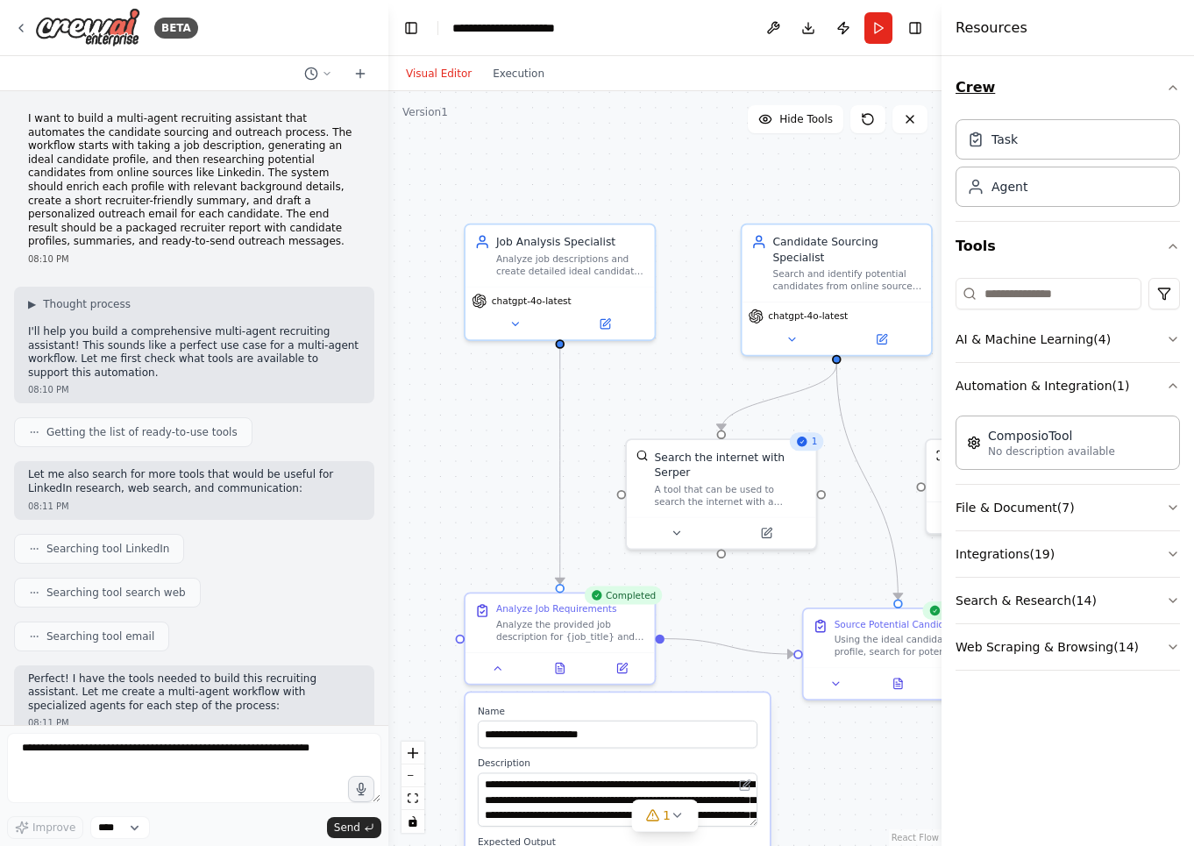
click at [1170, 92] on icon "button" at bounding box center [1173, 88] width 14 height 14
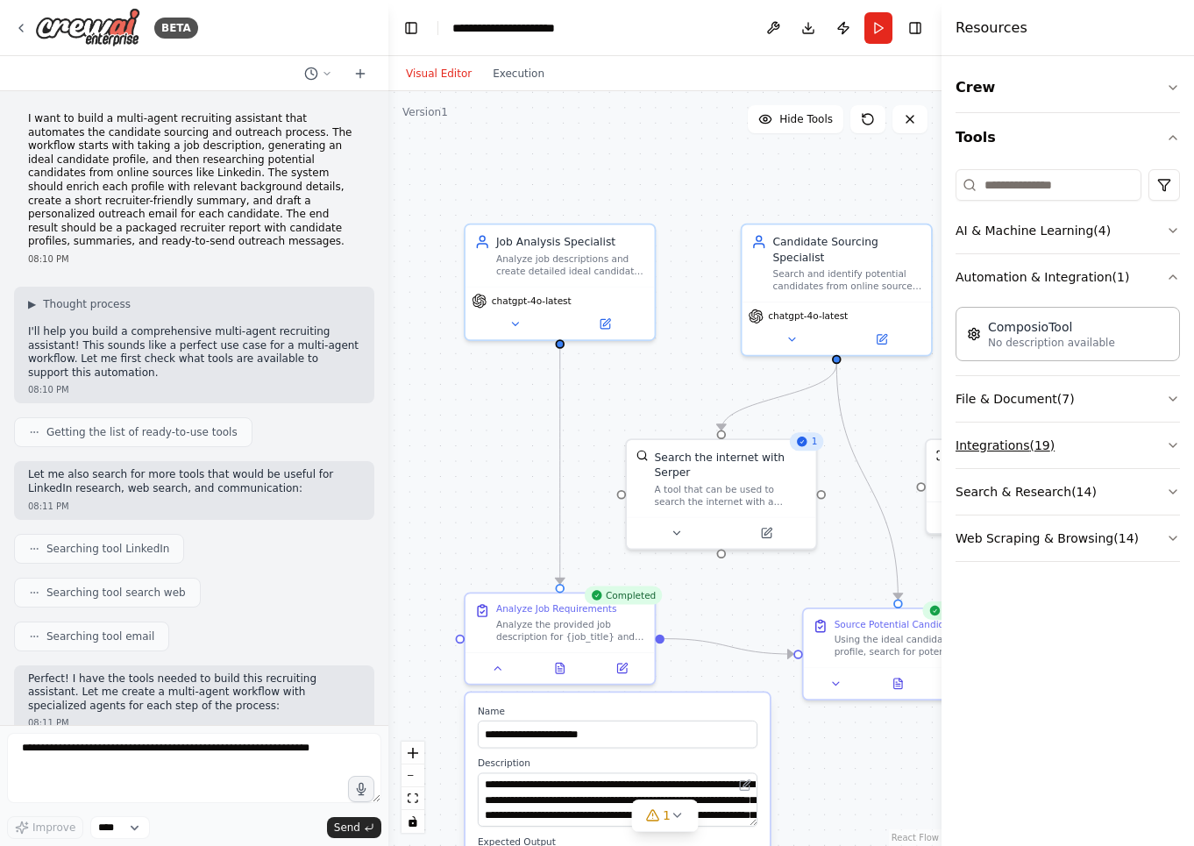
click at [1052, 457] on button "Integrations ( 19 )" at bounding box center [1067, 445] width 224 height 46
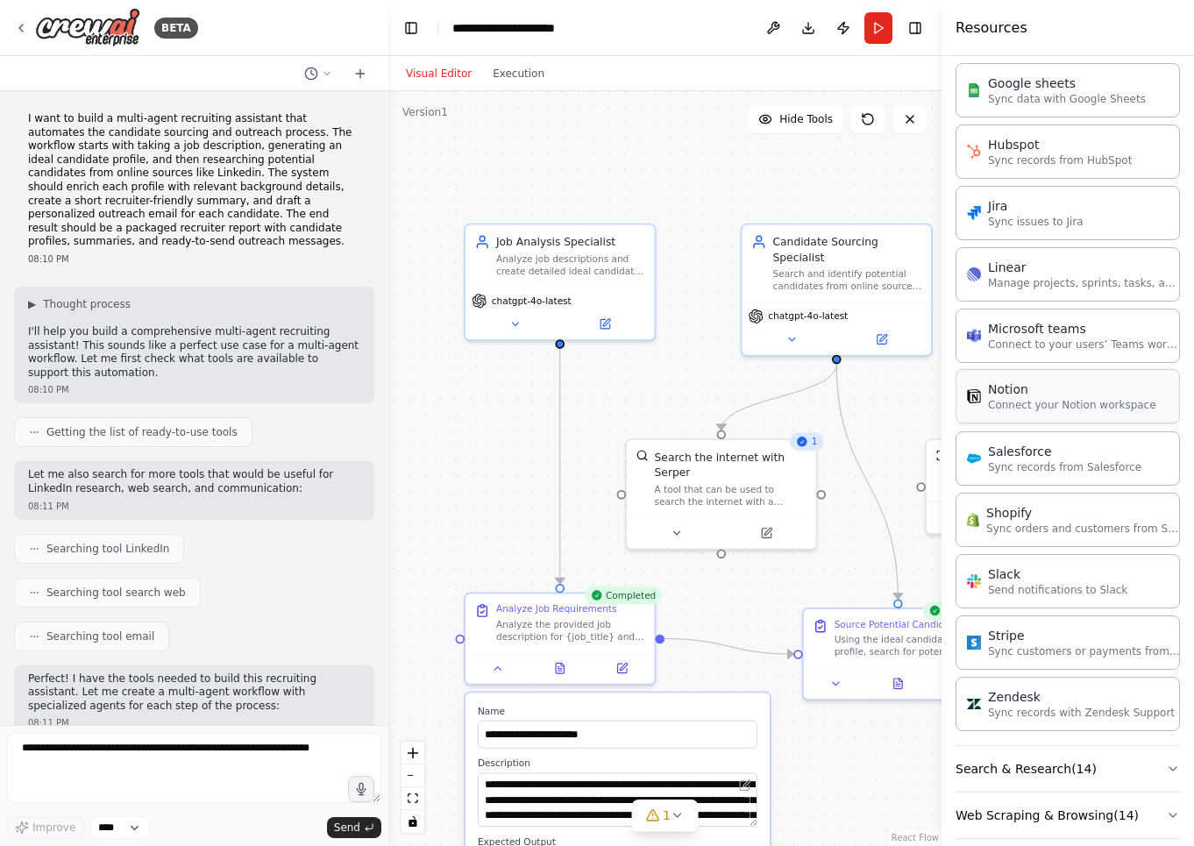
scroll to position [924, 0]
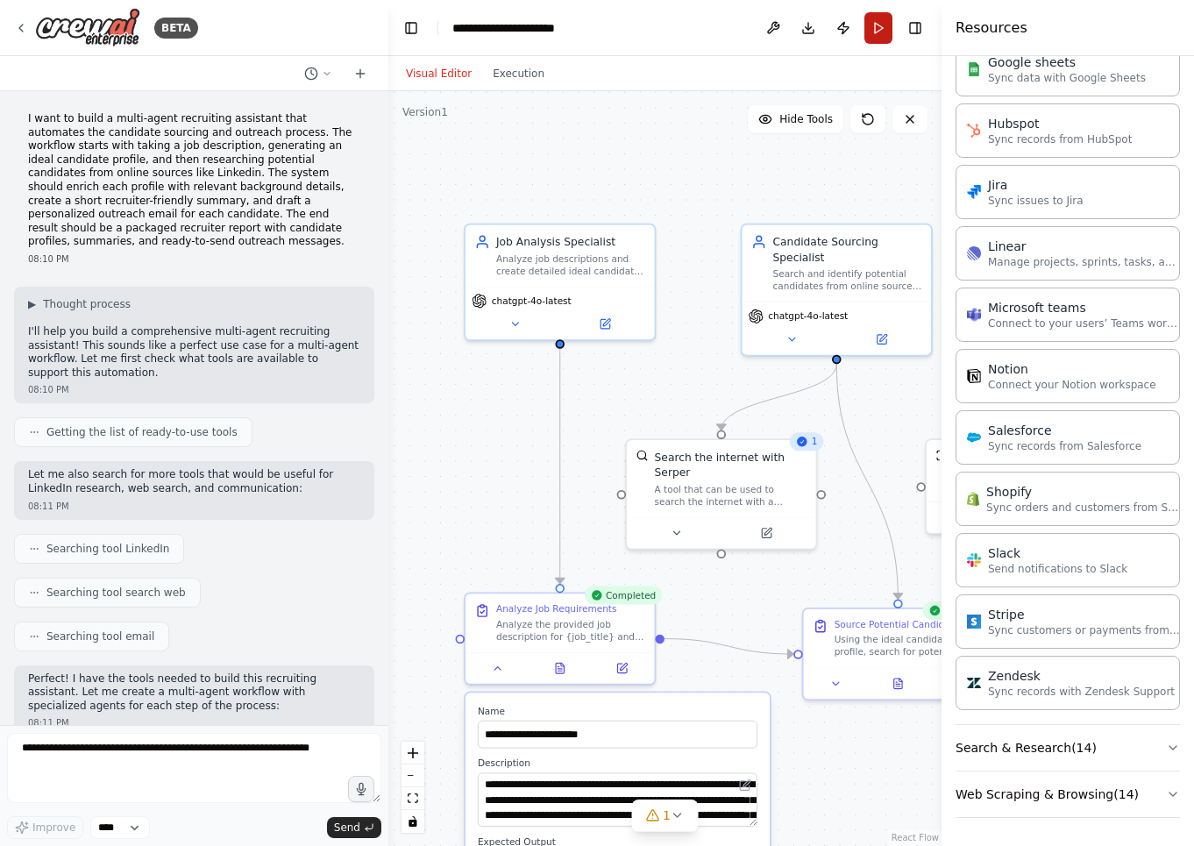
click at [877, 25] on button "Run" at bounding box center [878, 28] width 28 height 32
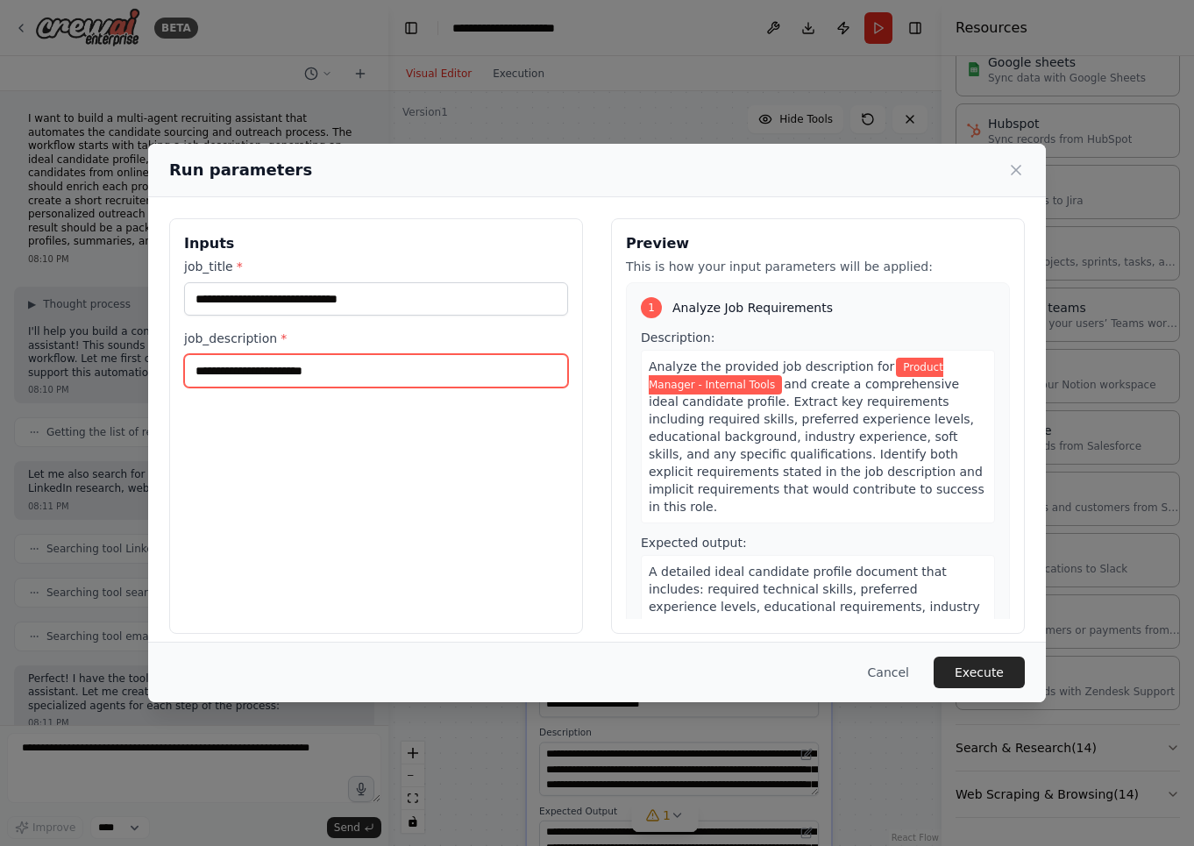
click at [356, 377] on input "job_description *" at bounding box center [376, 370] width 384 height 33
type input "**********"
click at [1020, 171] on icon at bounding box center [1016, 170] width 18 height 18
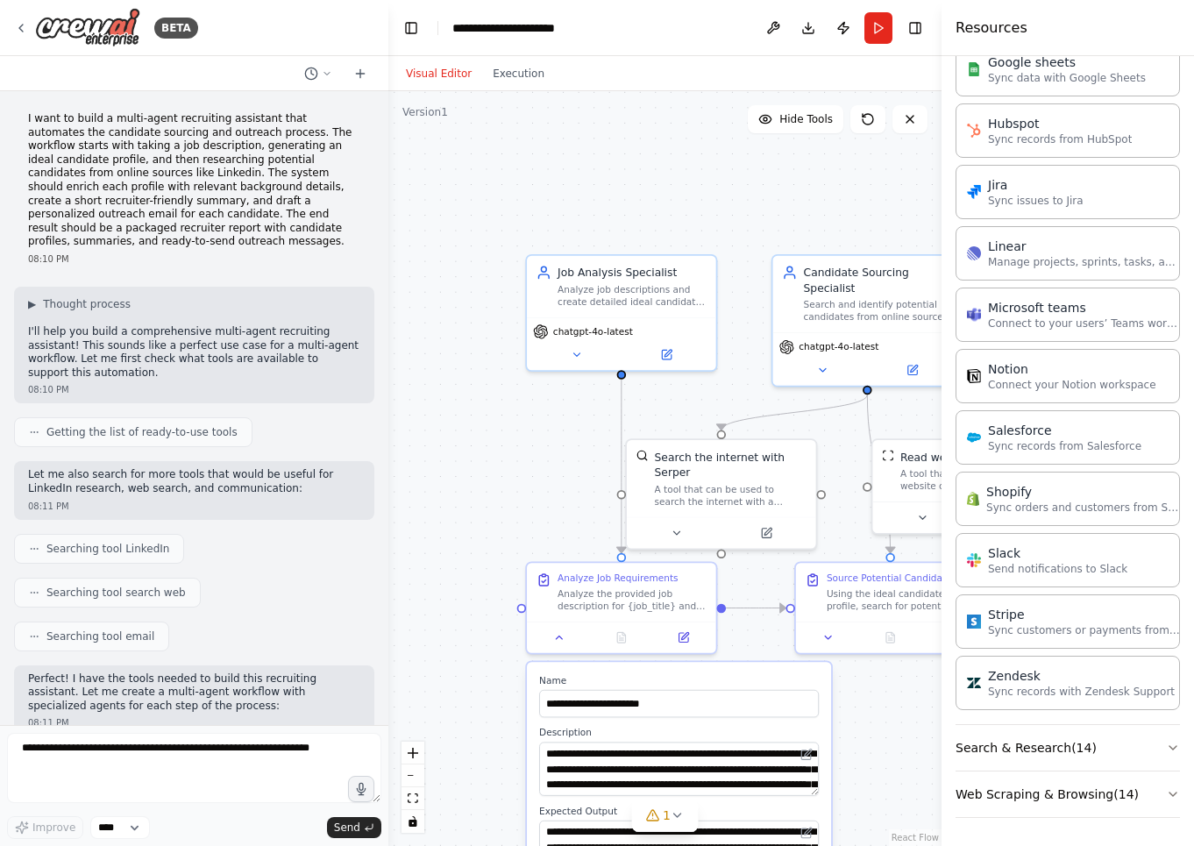
click at [462, 528] on div ".deletable-edge-delete-btn { width: 20px; height: 20px; border: 0px solid #ffff…" at bounding box center [664, 468] width 553 height 755
click at [107, 819] on select "****" at bounding box center [120, 827] width 60 height 23
click at [811, 121] on span "Hide Tools" at bounding box center [805, 119] width 53 height 14
click at [811, 121] on span "Show Tools" at bounding box center [804, 119] width 58 height 14
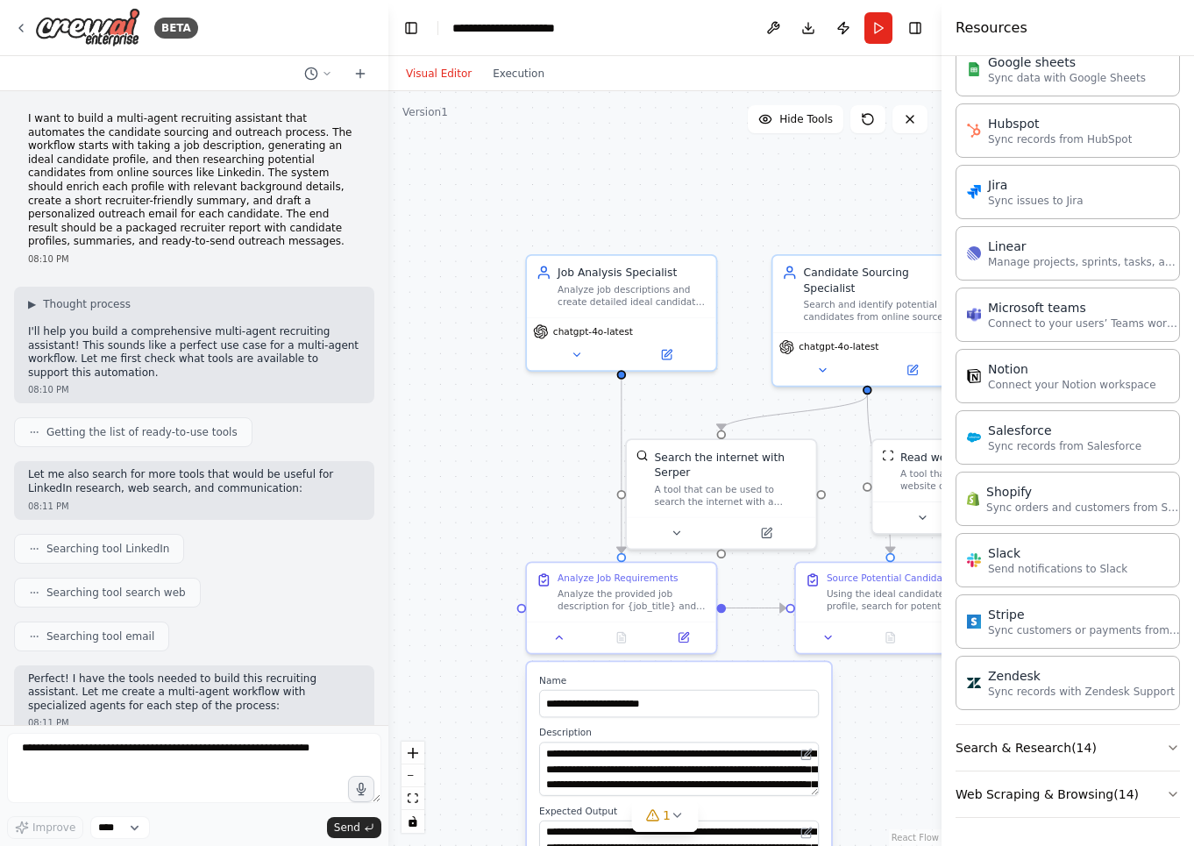
click at [691, 34] on header "**********" at bounding box center [664, 28] width 553 height 56
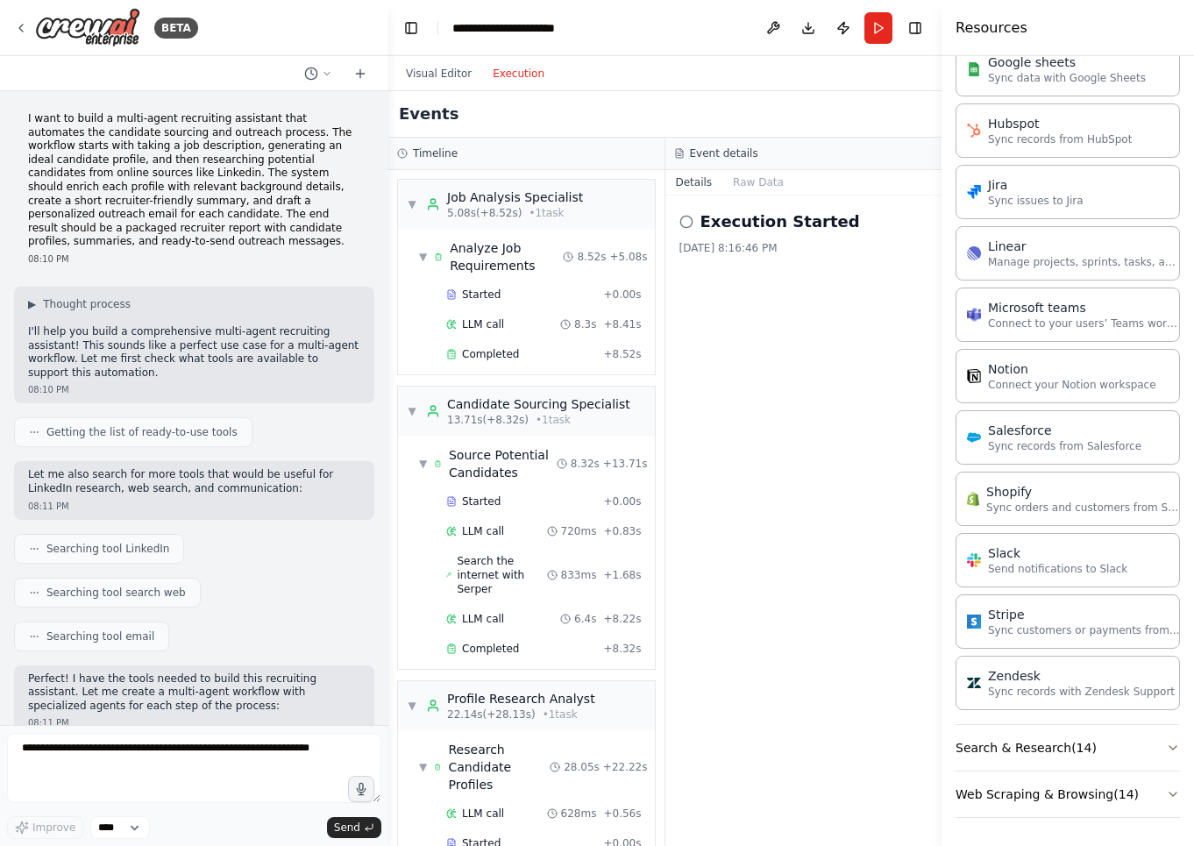
click at [518, 82] on button "Execution" at bounding box center [518, 73] width 73 height 21
click at [412, 414] on span "▼" at bounding box center [412, 411] width 11 height 14
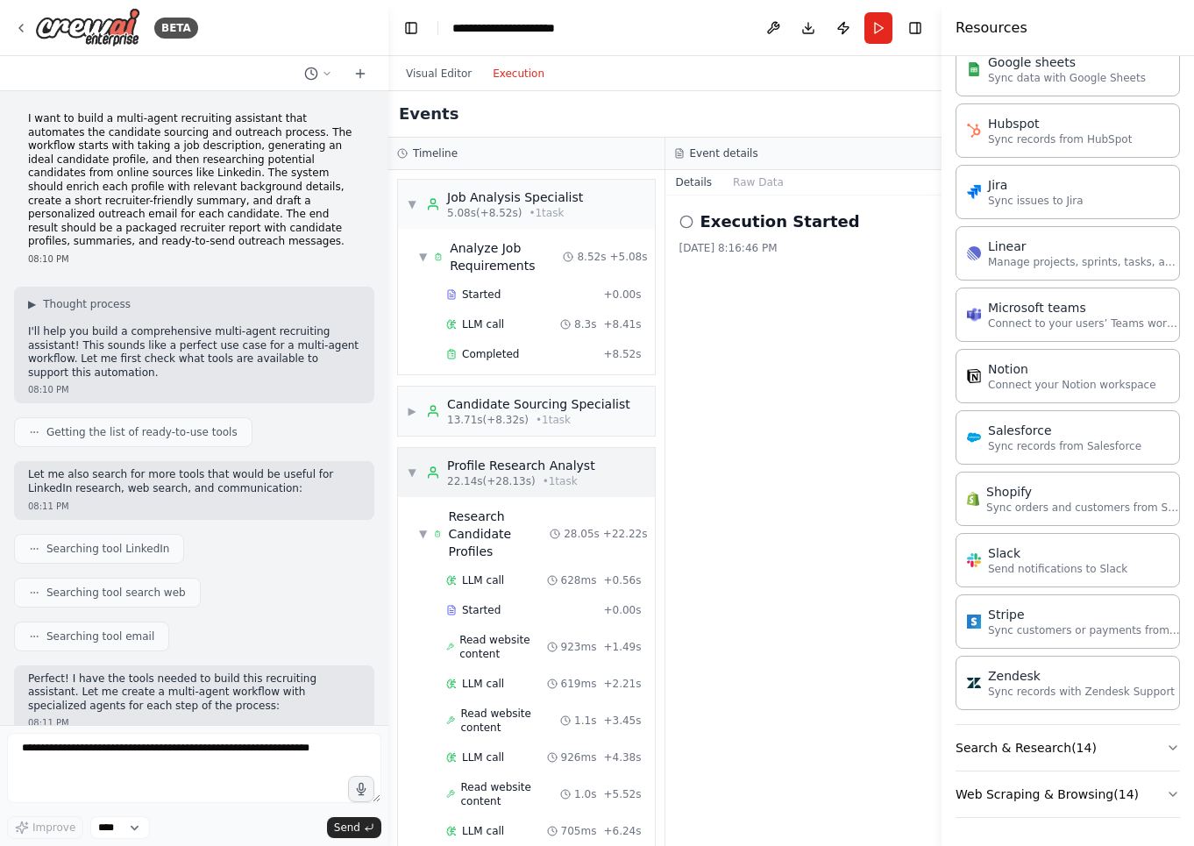
click at [407, 472] on span "▼" at bounding box center [412, 472] width 11 height 14
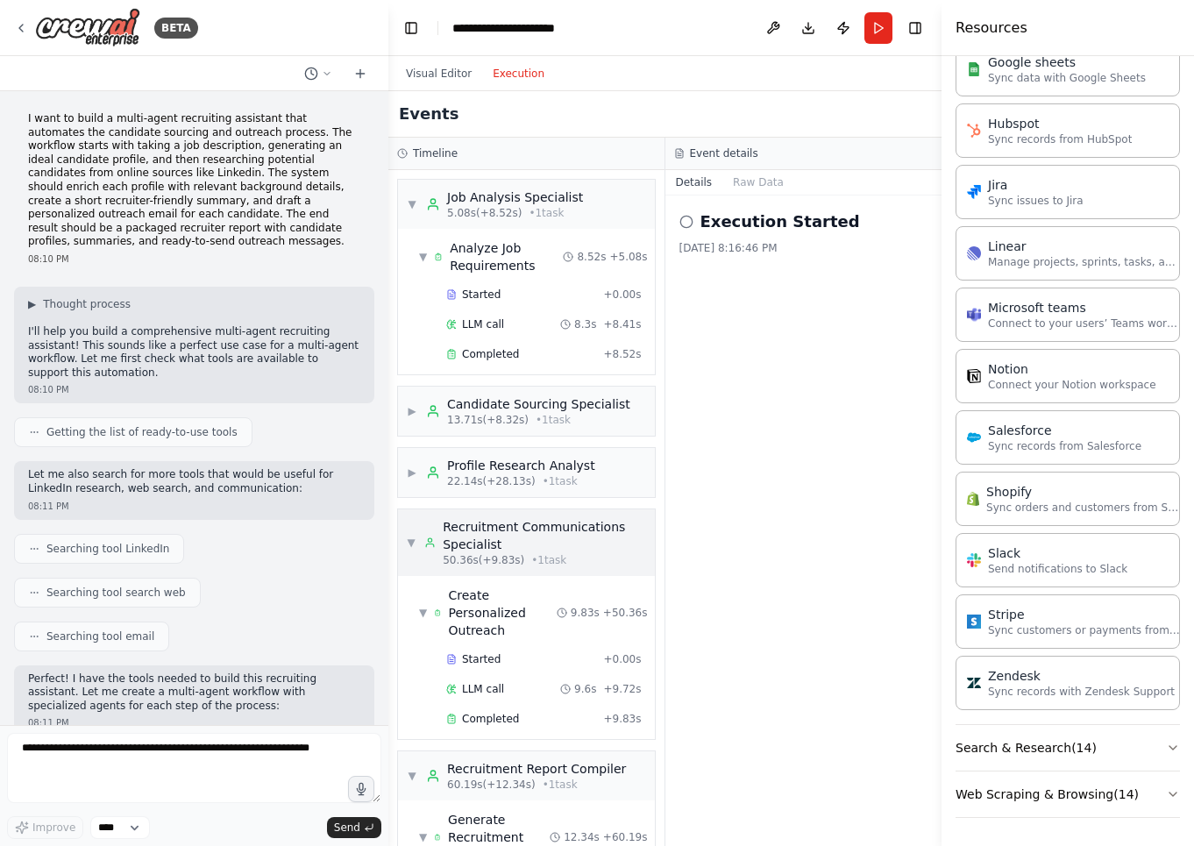
click at [407, 539] on span "▼" at bounding box center [411, 542] width 9 height 14
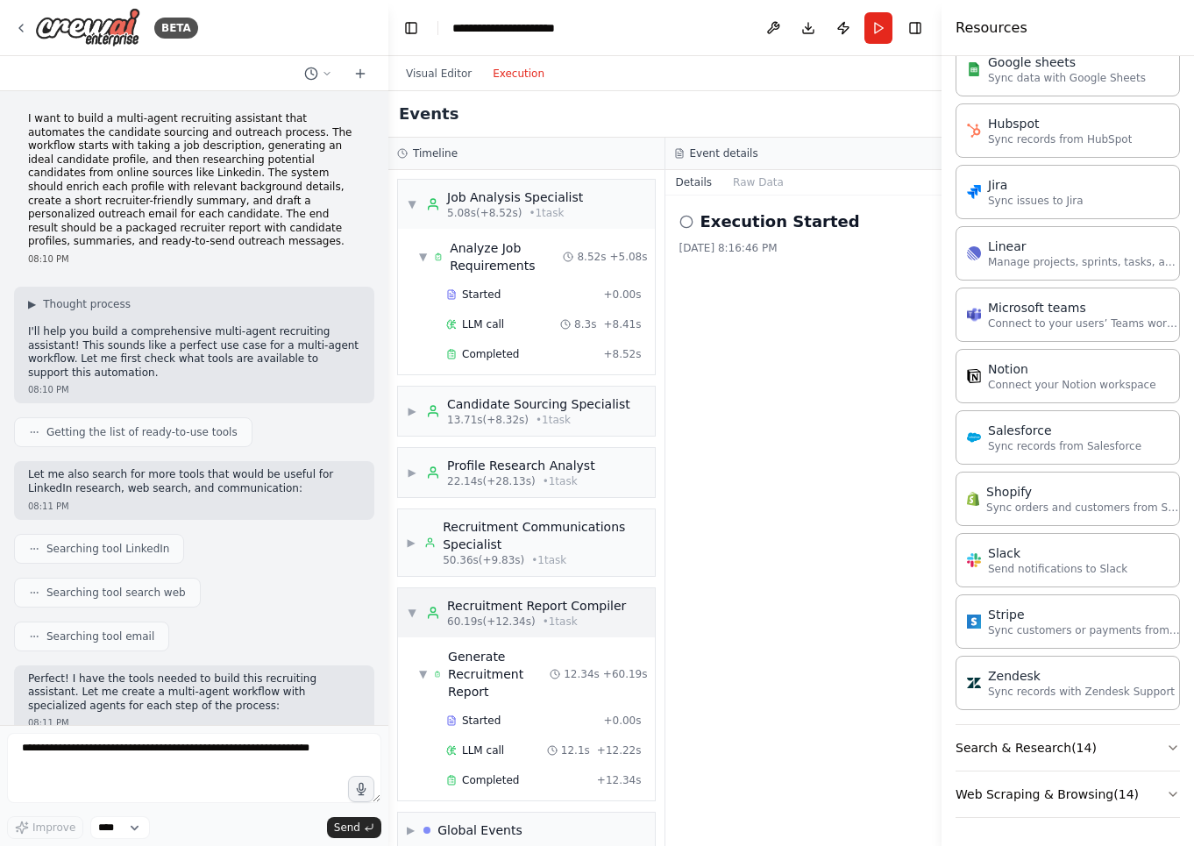
click at [414, 606] on span "▼" at bounding box center [412, 613] width 11 height 14
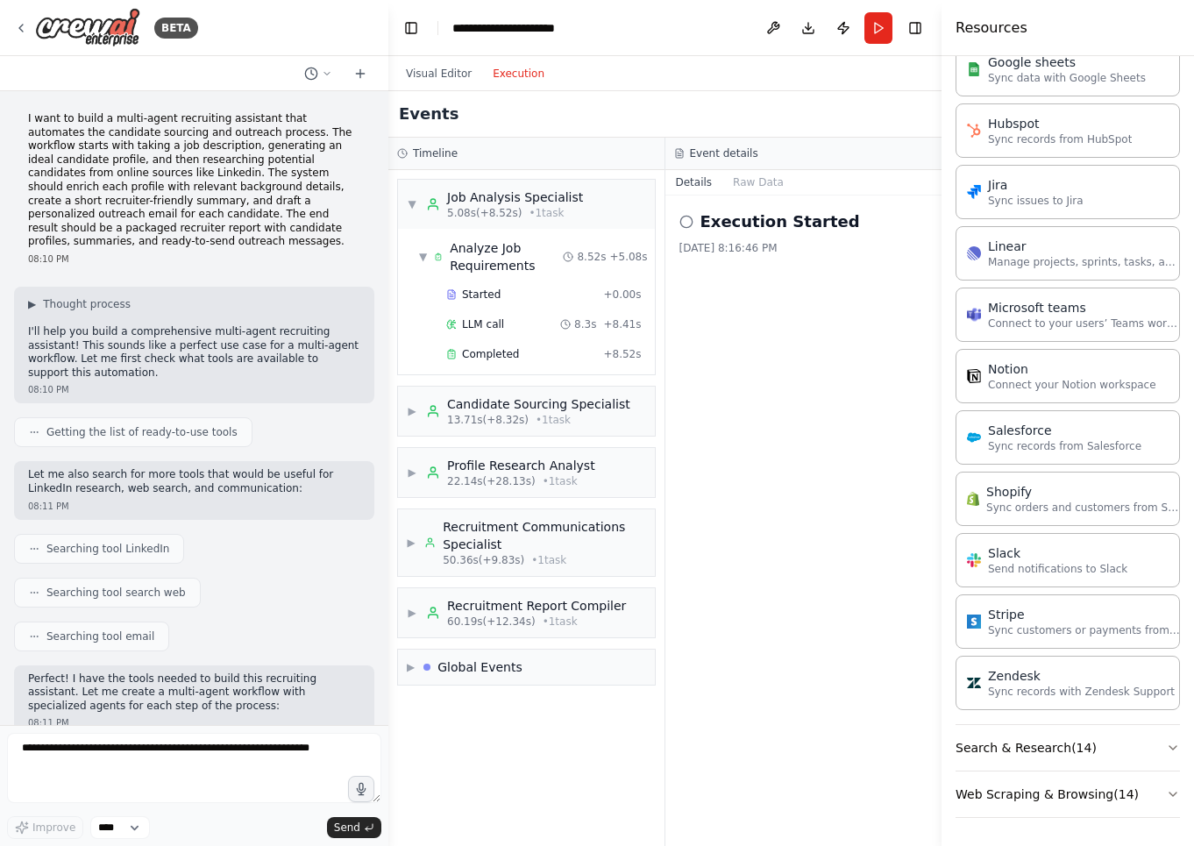
click at [763, 323] on div "Execution Started 8/11/2025, 8:16:46 PM" at bounding box center [803, 520] width 277 height 650
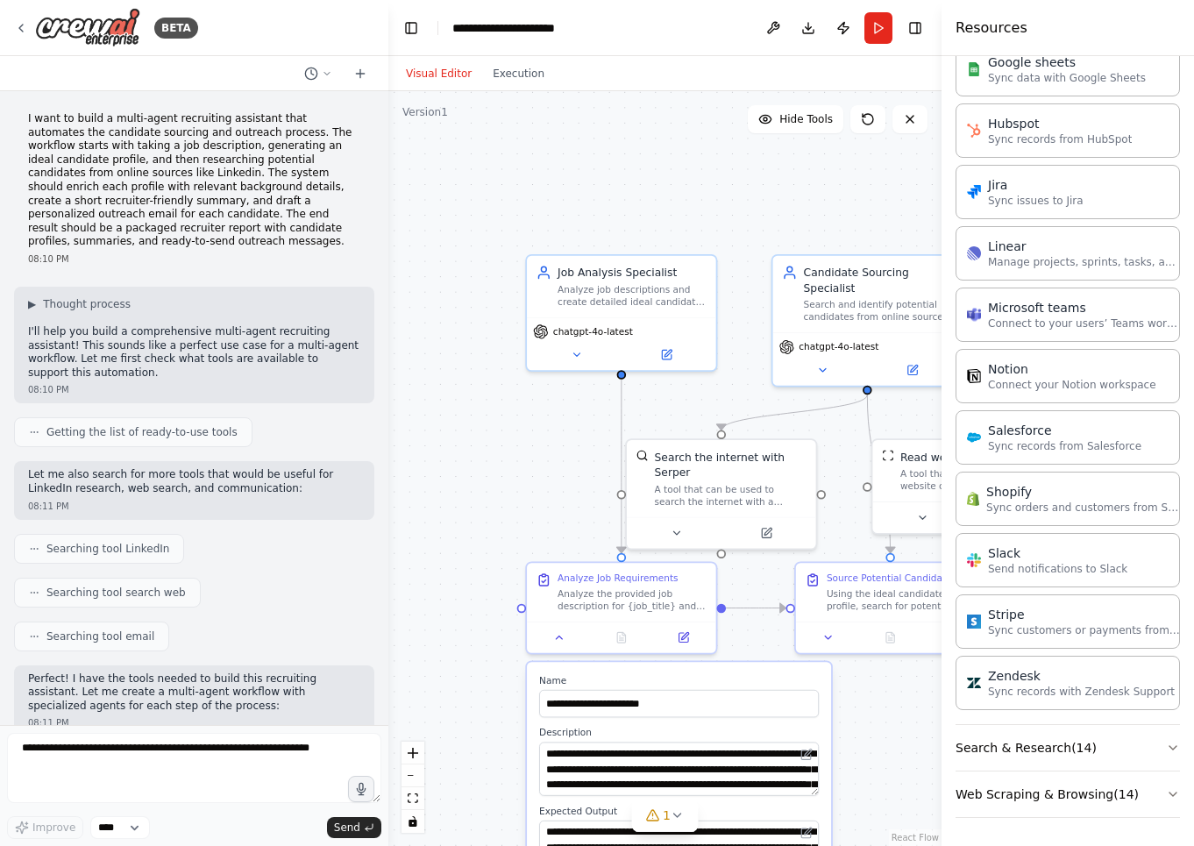
click at [427, 67] on button "Visual Editor" at bounding box center [438, 73] width 87 height 21
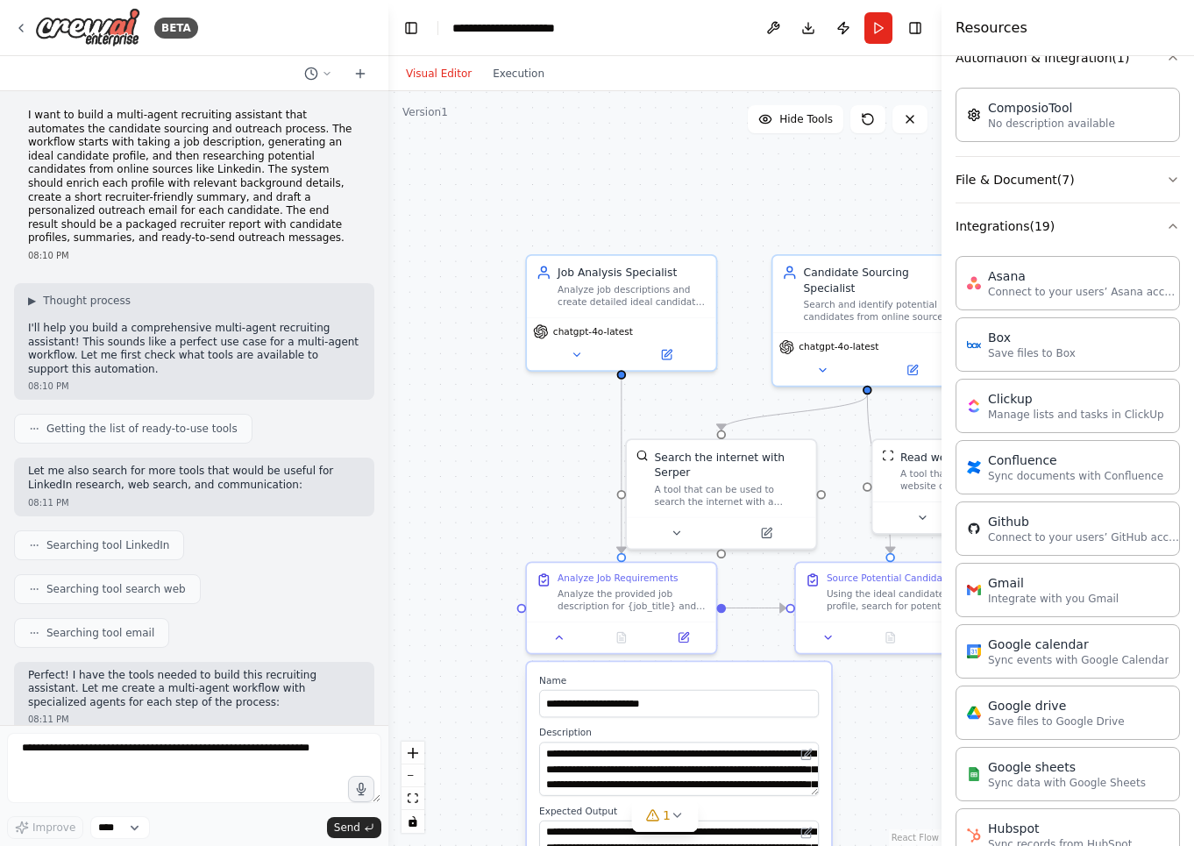
scroll to position [218, 0]
click at [1166, 231] on icon "button" at bounding box center [1173, 227] width 14 height 14
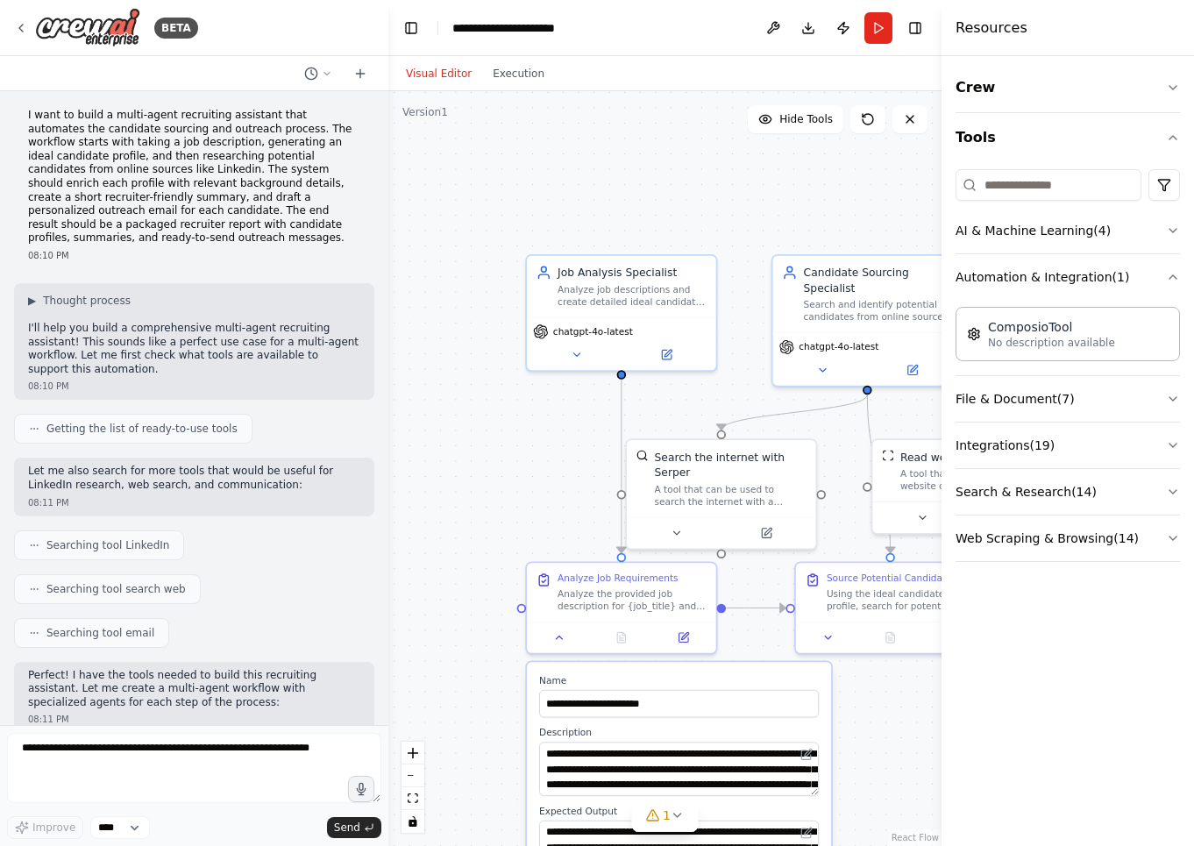
click at [1180, 500] on div "Crew Tools AI & Machine Learning ( 4 ) Automation & Integration ( 1 ) ComposioT…" at bounding box center [1067, 451] width 252 height 790
click at [1178, 493] on icon "button" at bounding box center [1173, 492] width 14 height 14
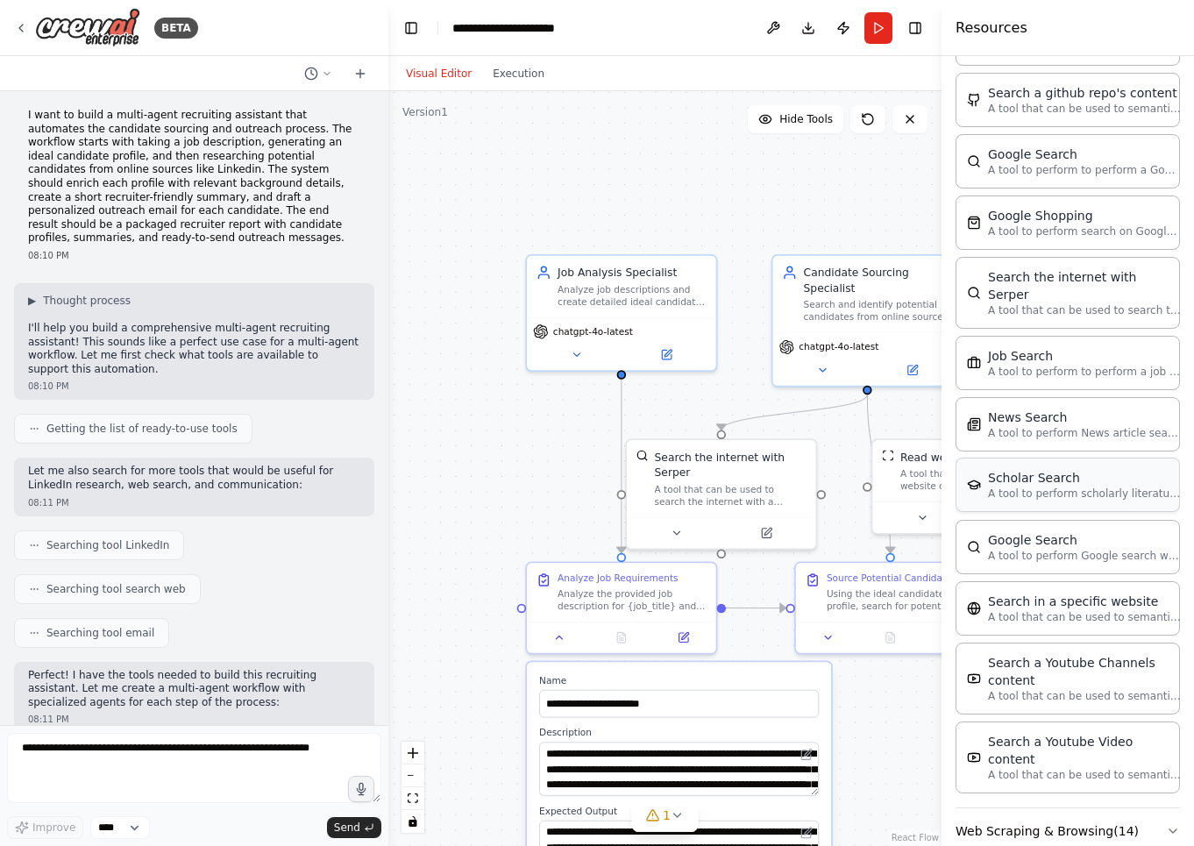
scroll to position [634, 0]
click at [1077, 806] on button "Web Scraping & Browsing ( 14 )" at bounding box center [1067, 829] width 224 height 46
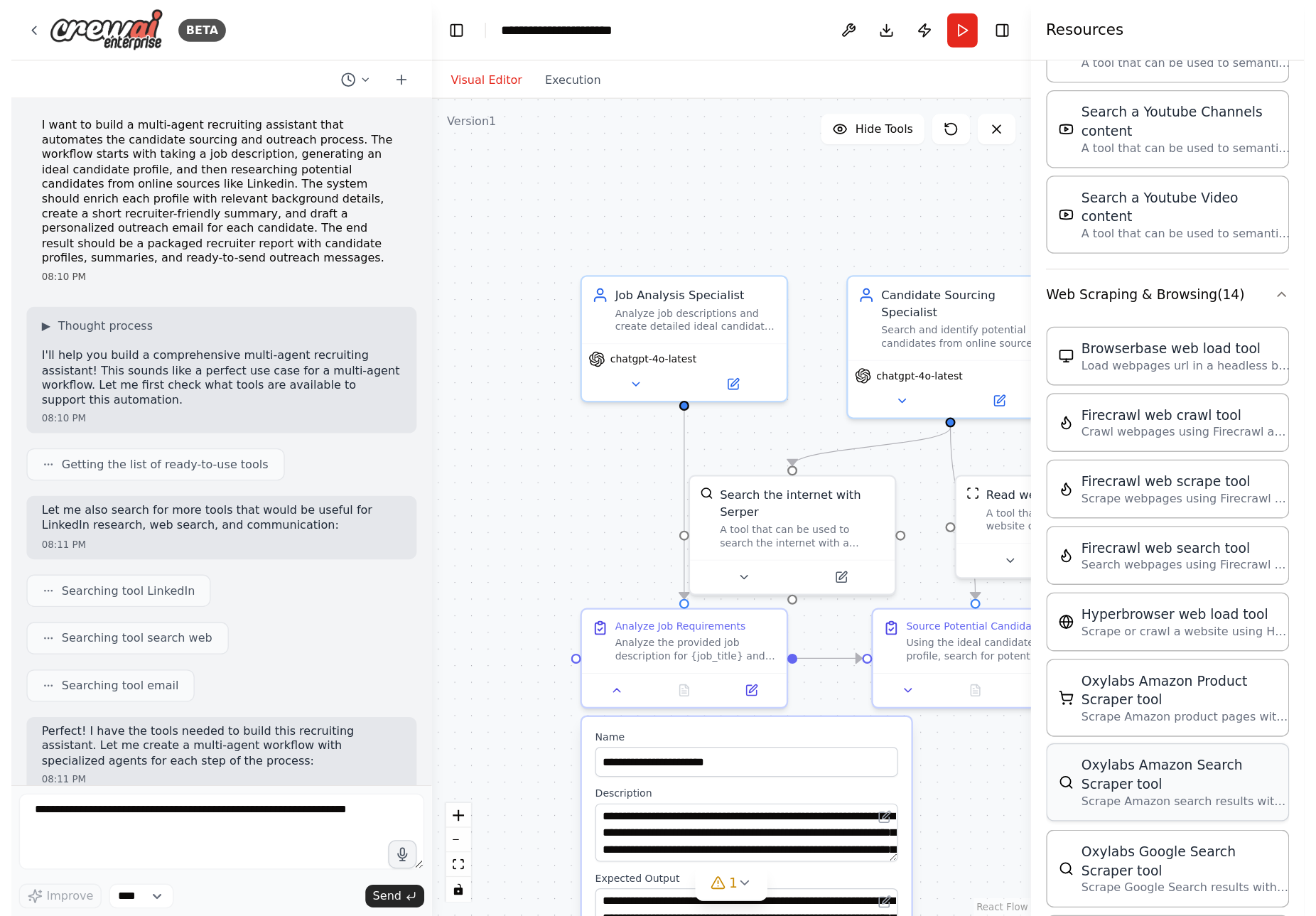
scroll to position [967, 0]
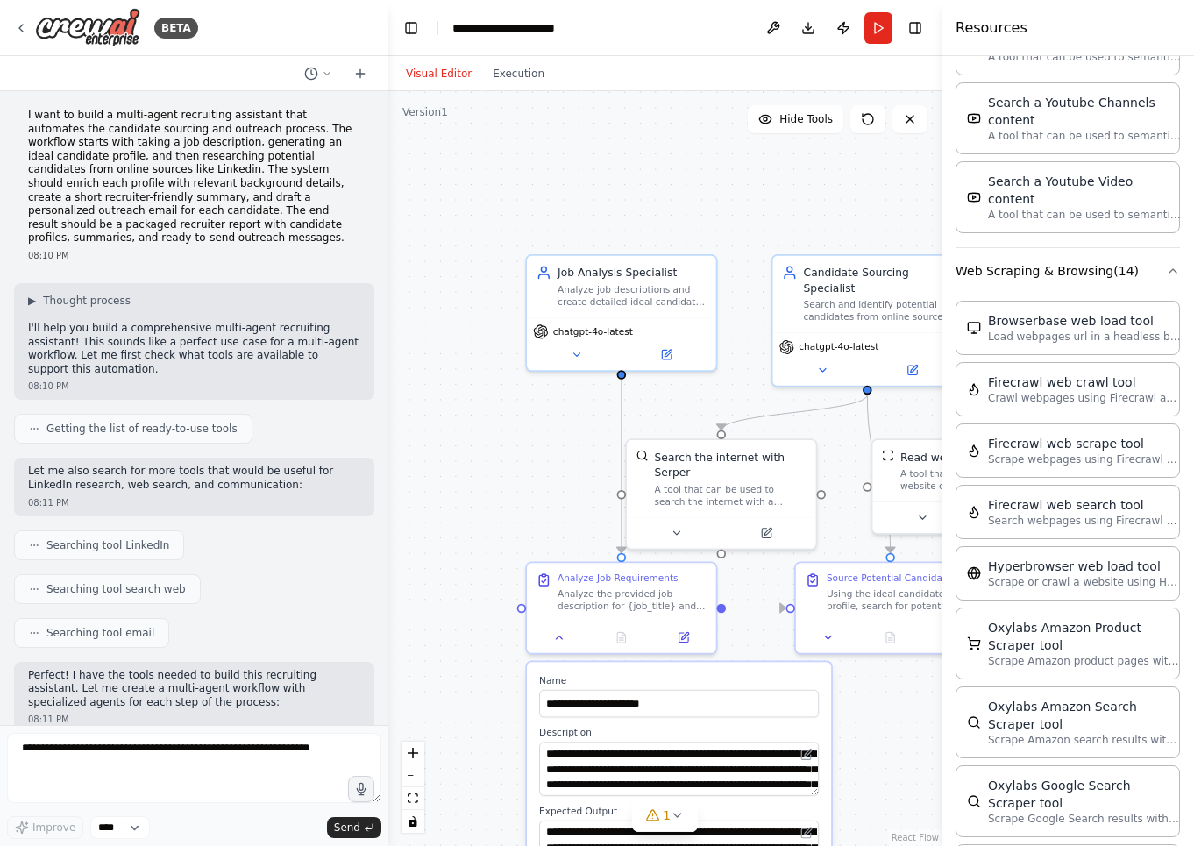
click at [500, 463] on div ".deletable-edge-delete-btn { width: 20px; height: 20px; border: 0px solid #ffff…" at bounding box center [664, 468] width 553 height 755
click at [630, 27] on header "**********" at bounding box center [664, 28] width 553 height 56
click at [661, 212] on div ".deletable-edge-delete-btn { width: 20px; height: 20px; border: 0px solid #ffff…" at bounding box center [664, 468] width 553 height 755
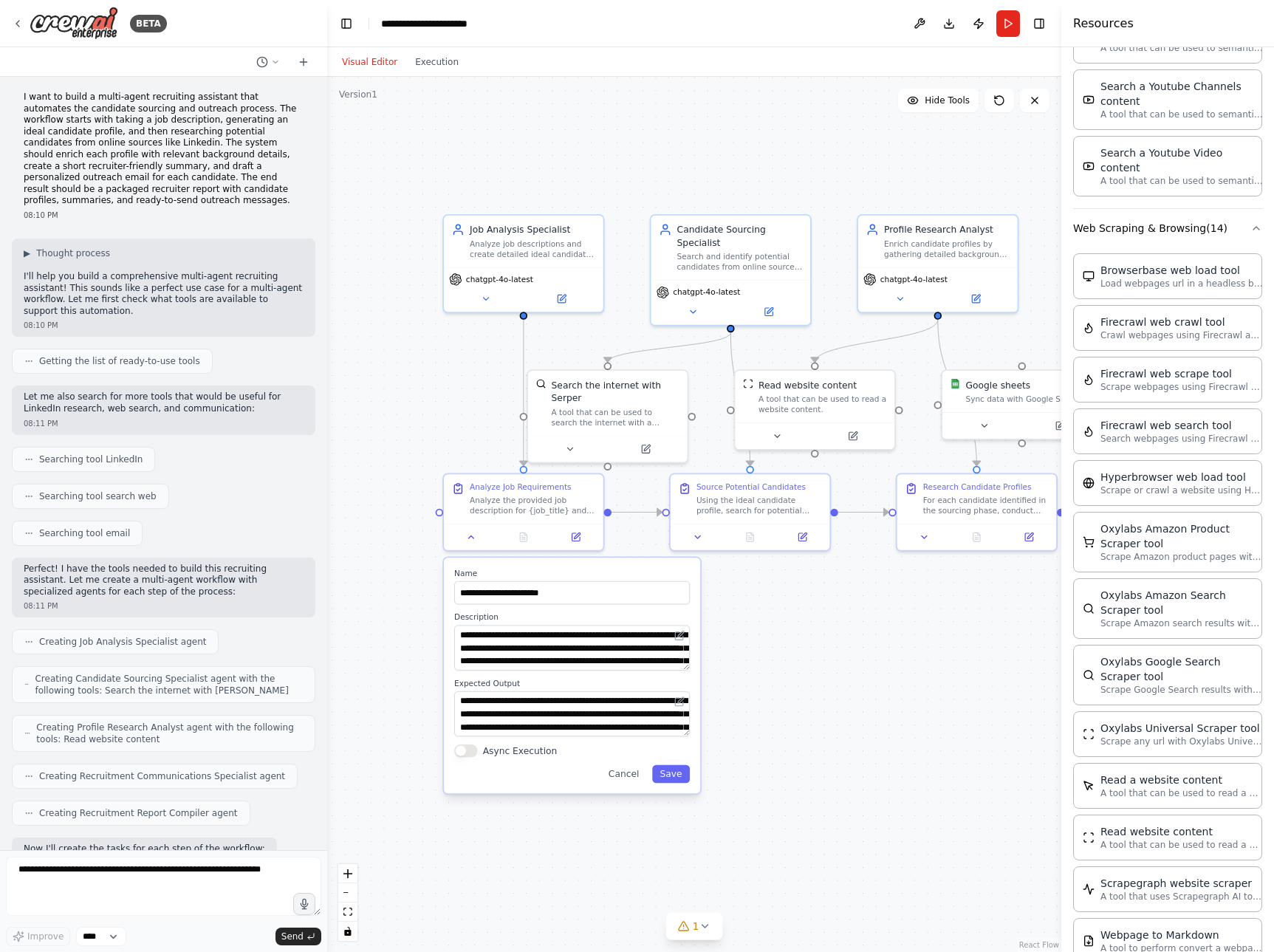
click at [391, 415] on div ".deletable-edge-delete-btn { width: 20px; height: 20px; border: 0px solid #ffff…" at bounding box center [693, 514] width 734 height 874
click at [524, 157] on div ".deletable-edge-delete-btn { width: 20px; height: 20px; border: 0px solid #ffff…" at bounding box center [693, 514] width 734 height 874
drag, startPoint x: 556, startPoint y: 250, endPoint x: 468, endPoint y: 221, distance: 92.7
click at [468, 221] on div "Analyze job descriptions and create detailed ideal candidate profiles including…" at bounding box center [442, 221] width 126 height 21
click at [600, 141] on div ".deletable-edge-delete-btn { width: 20px; height: 20px; border: 0px solid #ffff…" at bounding box center [693, 514] width 734 height 874
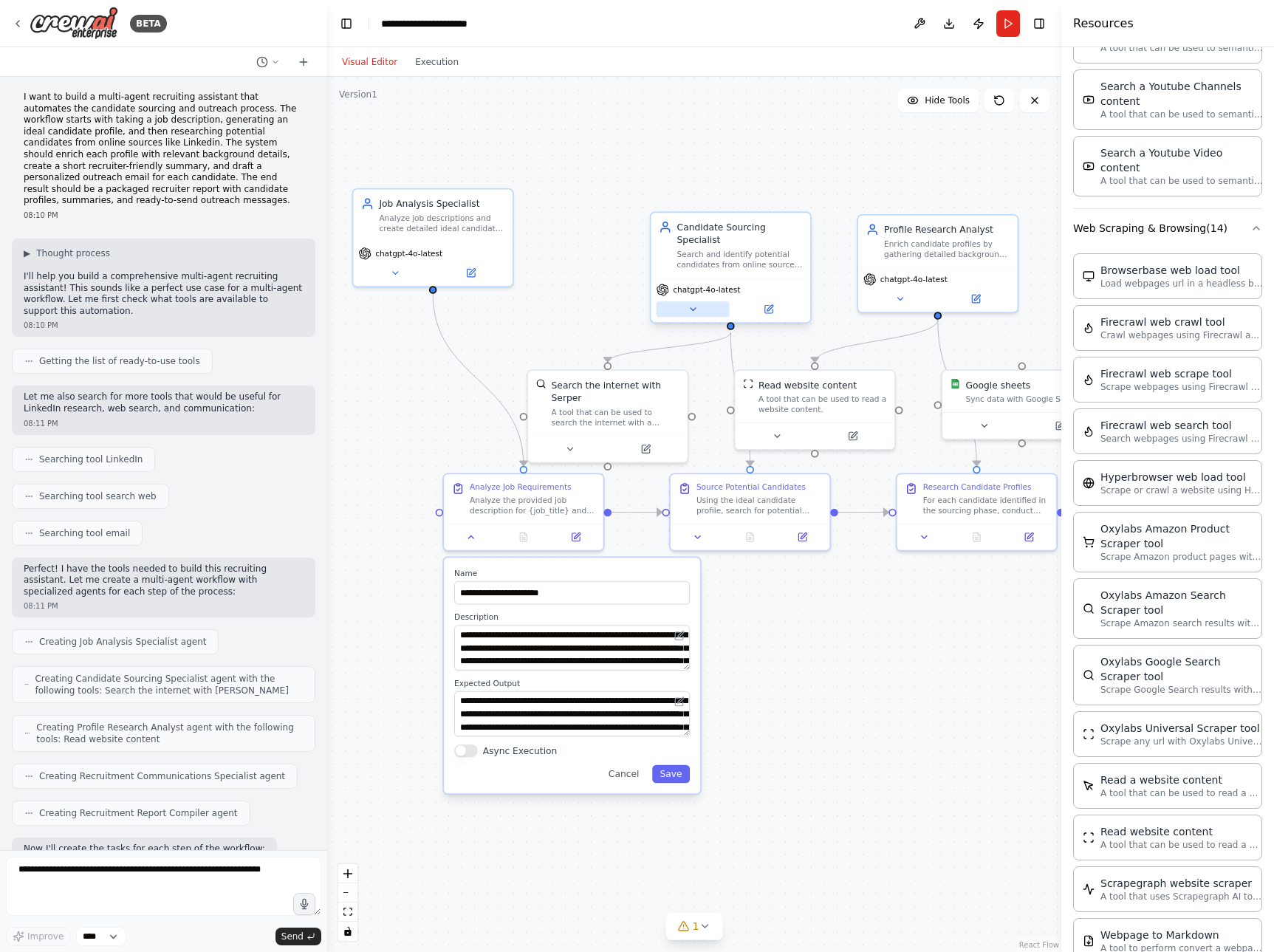
click at [688, 308] on icon at bounding box center [693, 309] width 10 height 10
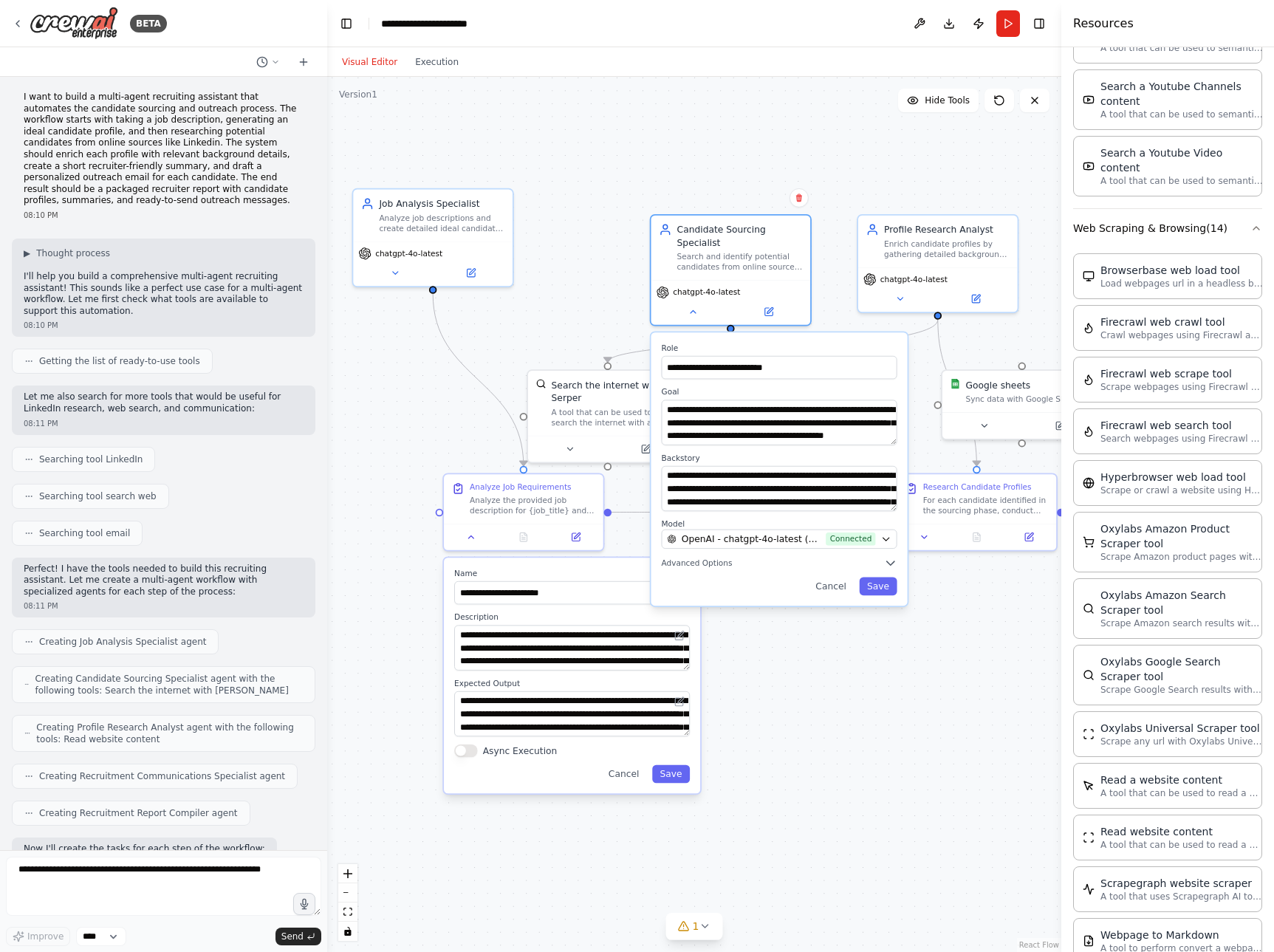
click at [650, 179] on div ".deletable-edge-delete-btn { width: 20px; height: 20px; border: 0px solid #ffff…" at bounding box center [693, 514] width 734 height 874
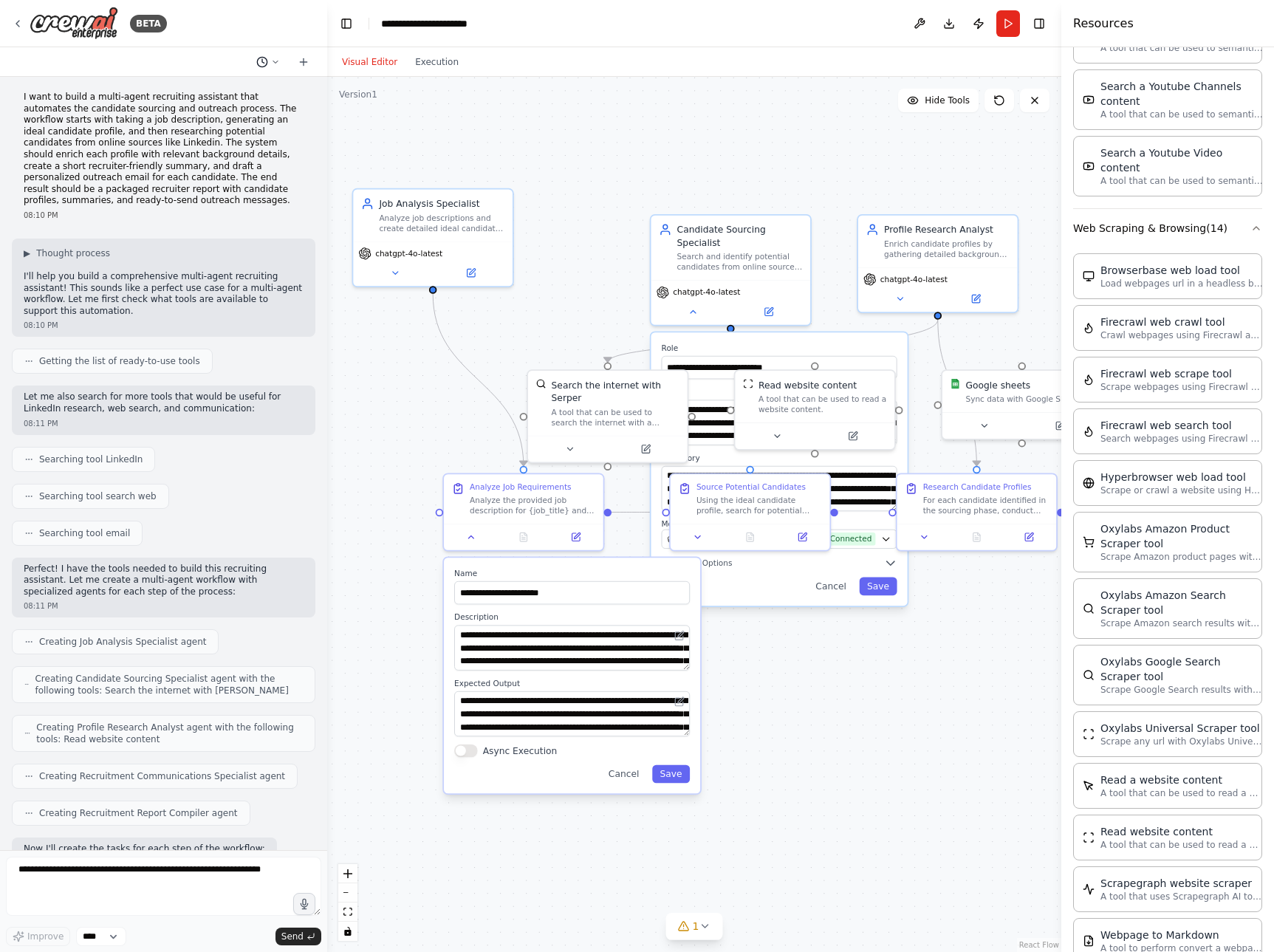
click at [260, 59] on icon at bounding box center [262, 62] width 12 height 12
click at [236, 33] on div at bounding box center [163, 476] width 327 height 952
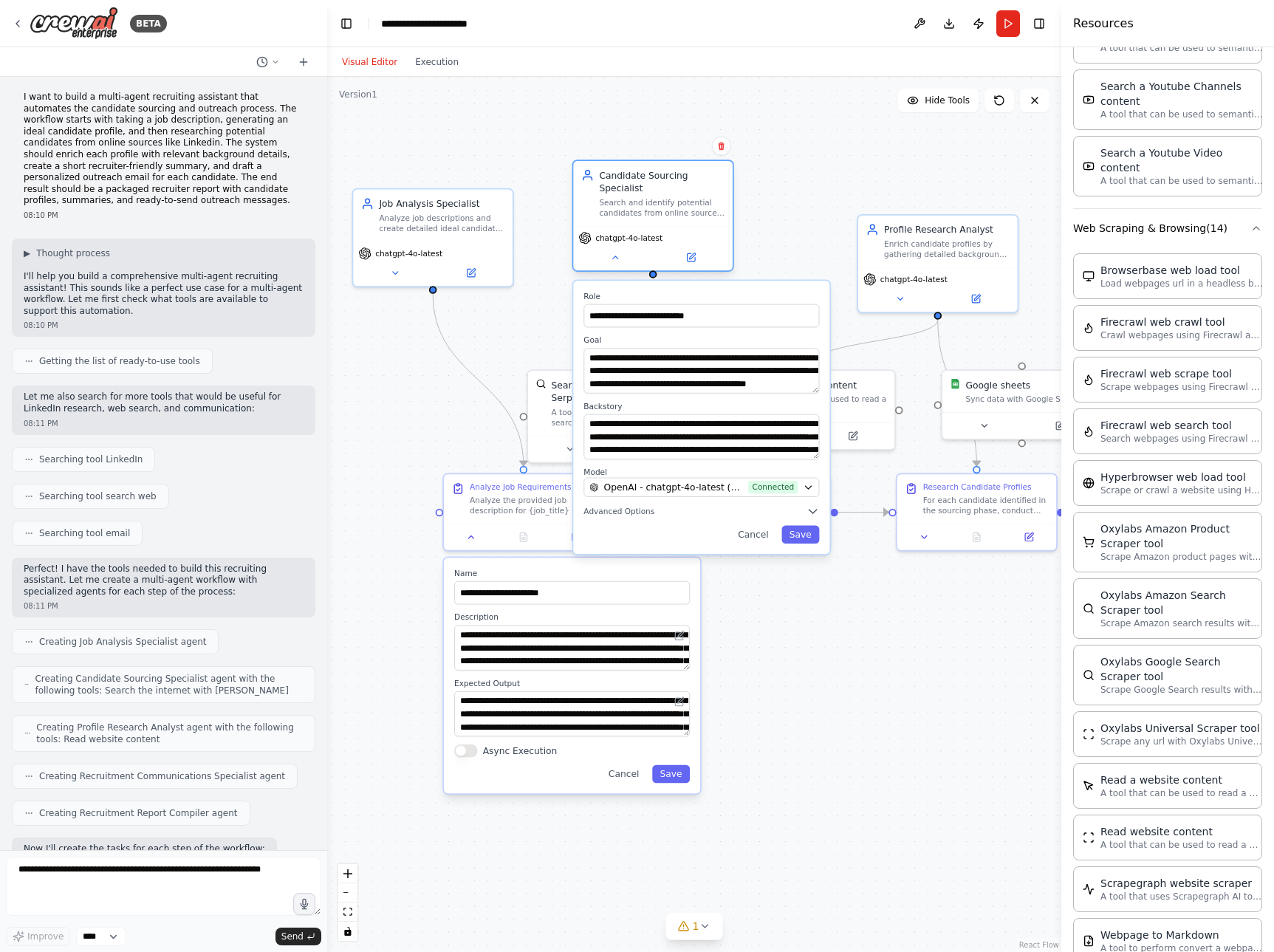
drag, startPoint x: 737, startPoint y: 238, endPoint x: 659, endPoint y: 185, distance: 94.3
click at [659, 185] on div "Candidate Sourcing Specialist" at bounding box center [661, 182] width 126 height 26
click at [525, 126] on div ".deletable-edge-delete-btn { width: 20px; height: 20px; border: 0px solid #ffff…" at bounding box center [693, 514] width 734 height 874
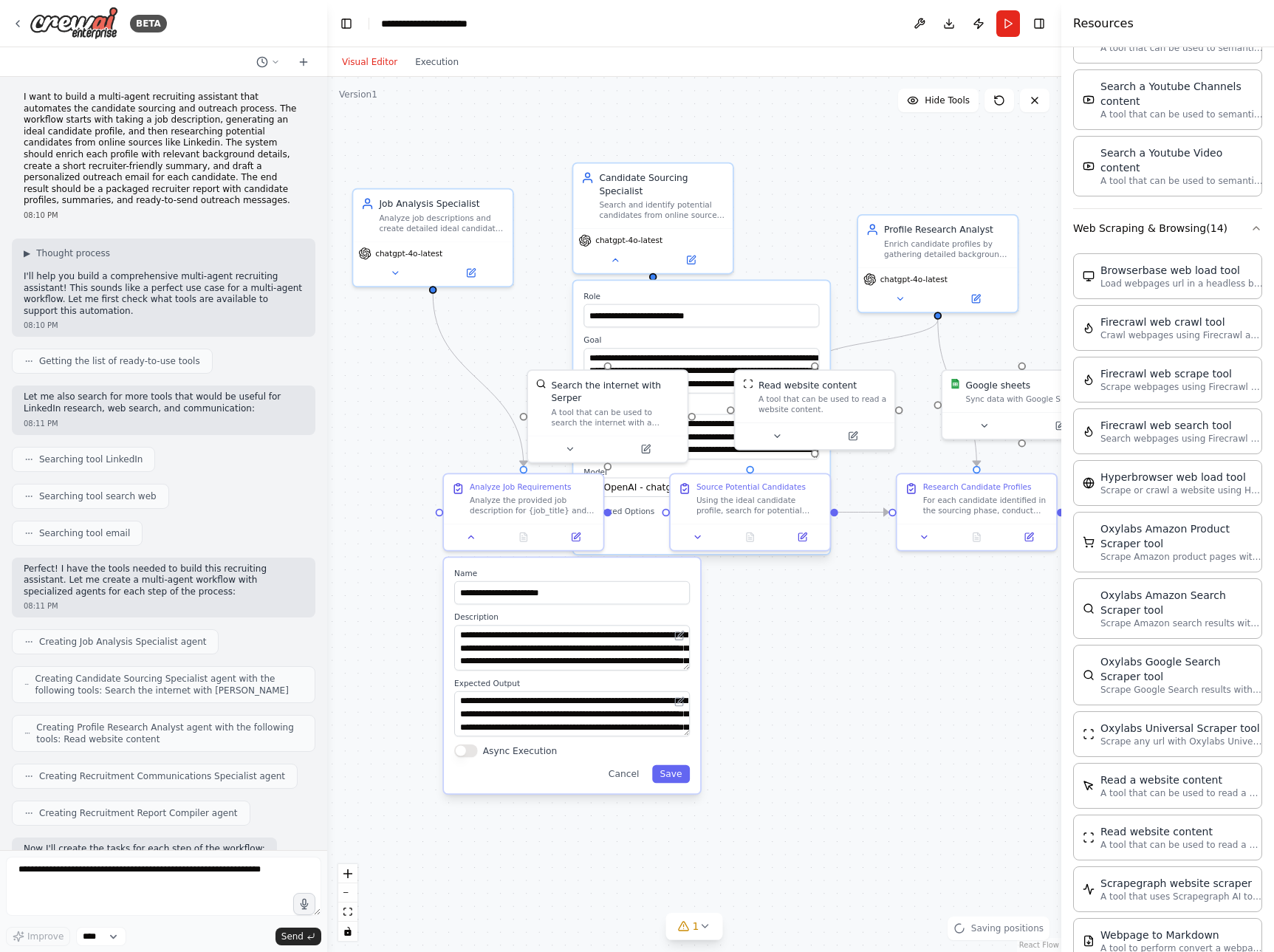
click at [525, 126] on div ".deletable-edge-delete-btn { width: 20px; height: 20px; border: 0px solid #ffff…" at bounding box center [693, 514] width 734 height 874
click at [775, 621] on div ".deletable-edge-delete-btn { width: 20px; height: 20px; border: 0px solid #ffff…" at bounding box center [693, 514] width 734 height 874
click at [625, 777] on button "Cancel" at bounding box center [623, 774] width 46 height 19
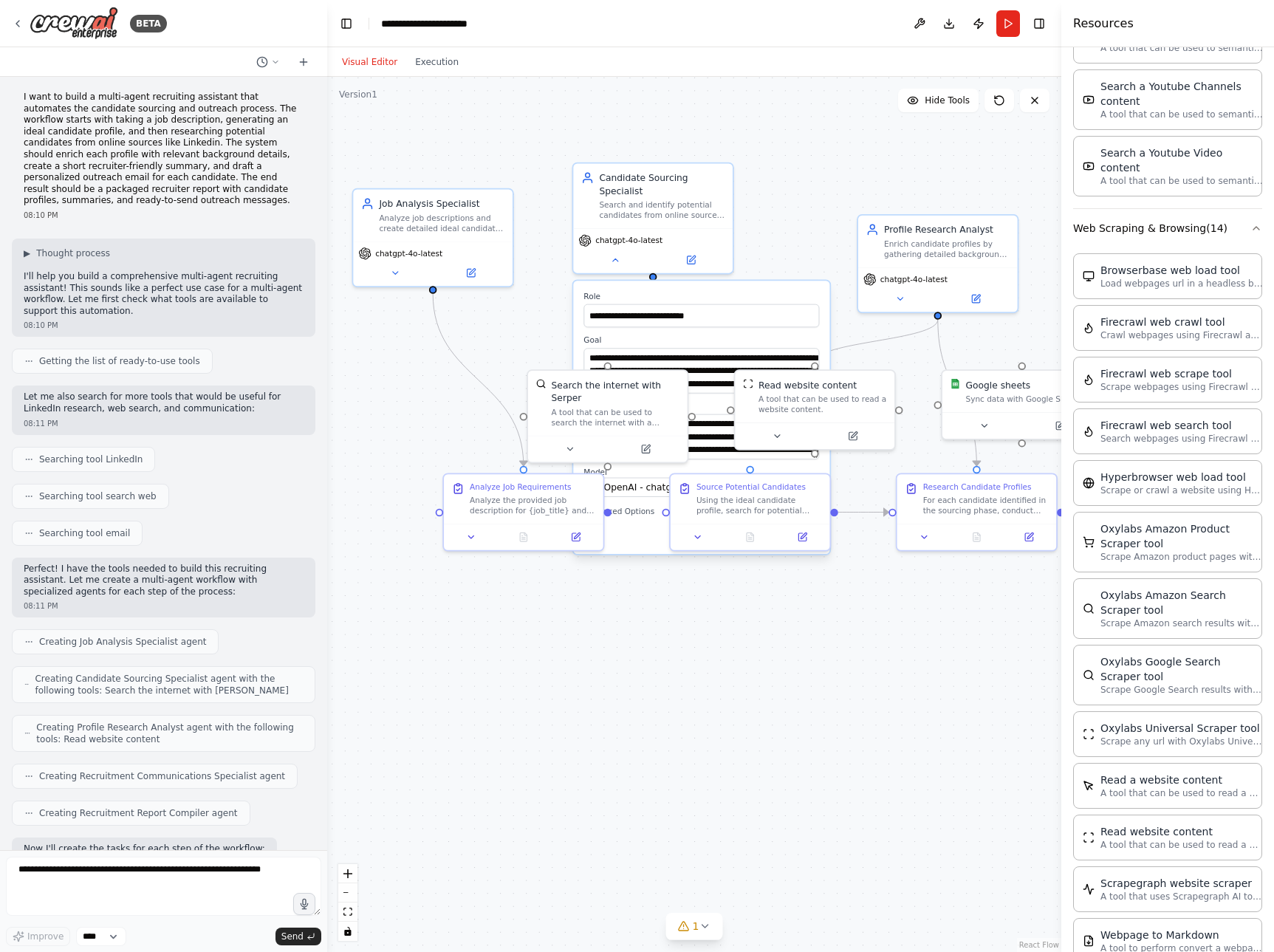
click at [708, 126] on div ".deletable-edge-delete-btn { width: 20px; height: 20px; border: 0px solid #ffff…" at bounding box center [693, 514] width 734 height 874
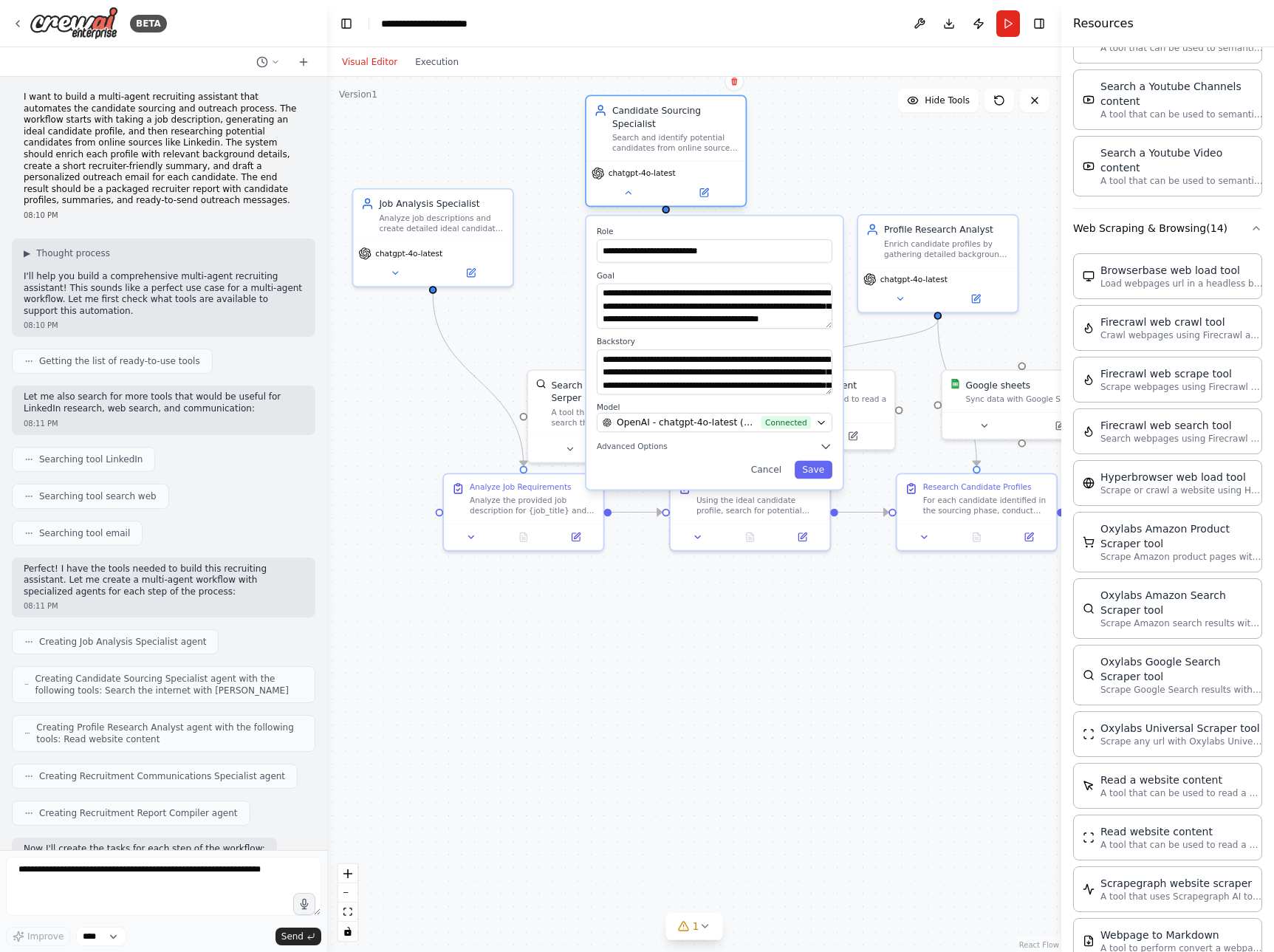
drag, startPoint x: 689, startPoint y: 177, endPoint x: 697, endPoint y: 104, distance: 73.4
click at [697, 104] on div "Candidate Sourcing Specialist" at bounding box center [674, 117] width 126 height 26
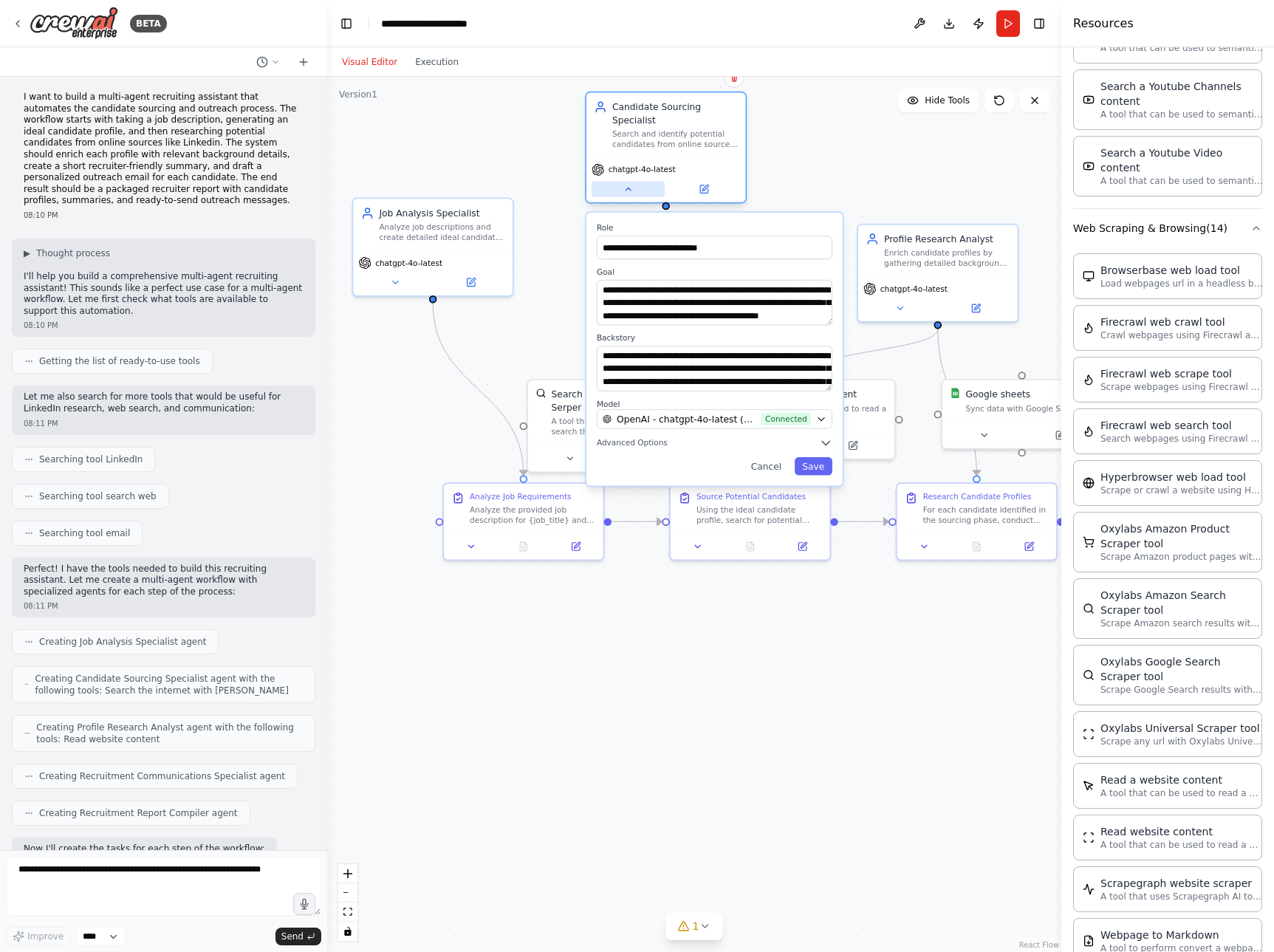
click at [625, 189] on icon at bounding box center [628, 189] width 10 height 10
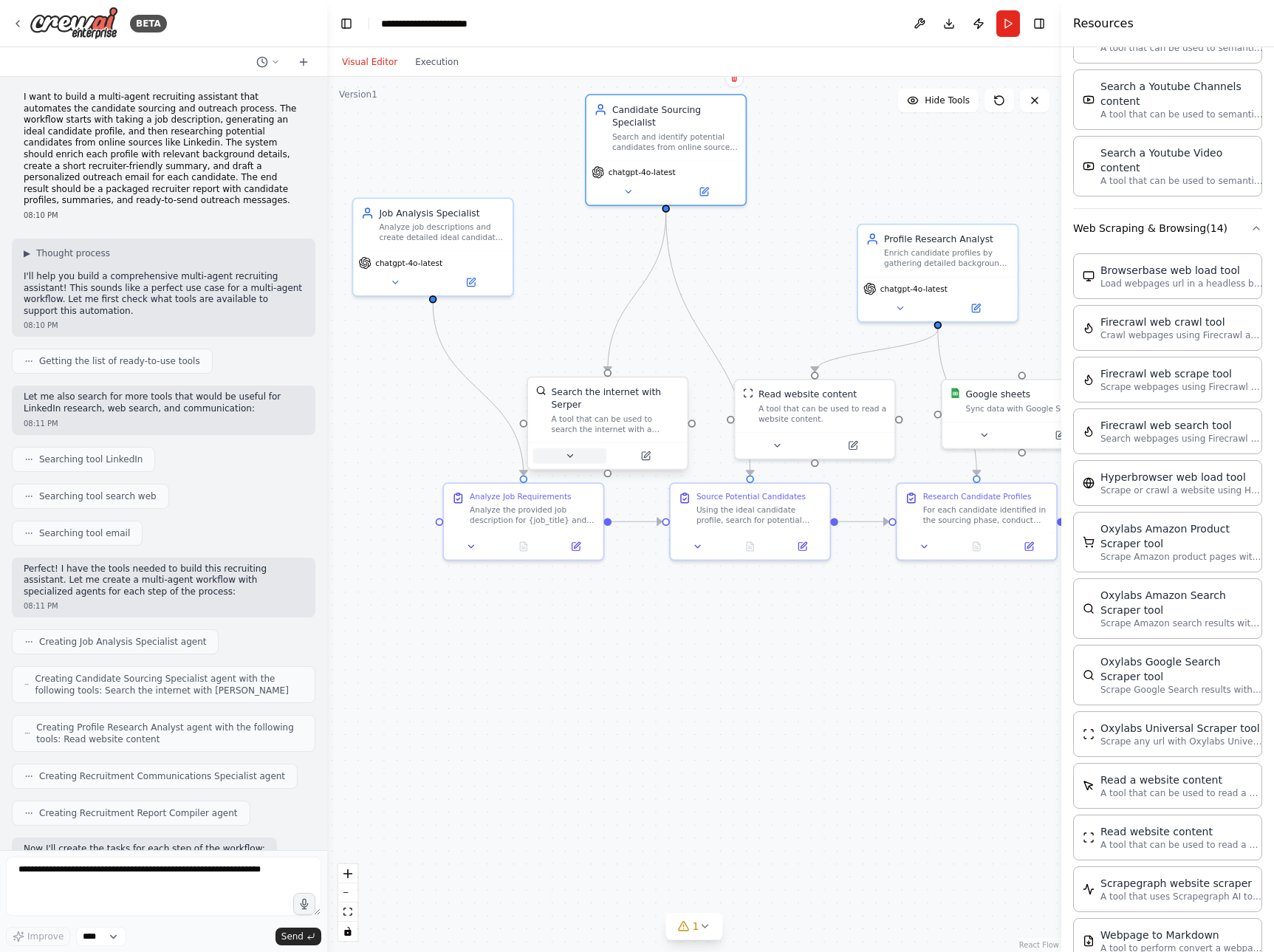
click at [577, 463] on button at bounding box center [570, 456] width 73 height 15
drag, startPoint x: 599, startPoint y: 407, endPoint x: 594, endPoint y: 322, distance: 85.1
click at [594, 322] on div "Search the internet with Serper A tool that can be used to search the internet …" at bounding box center [609, 319] width 128 height 50
click at [758, 274] on div ".deletable-edge-delete-btn { width: 20px; height: 20px; border: 0px solid #ffff…" at bounding box center [693, 514] width 734 height 874
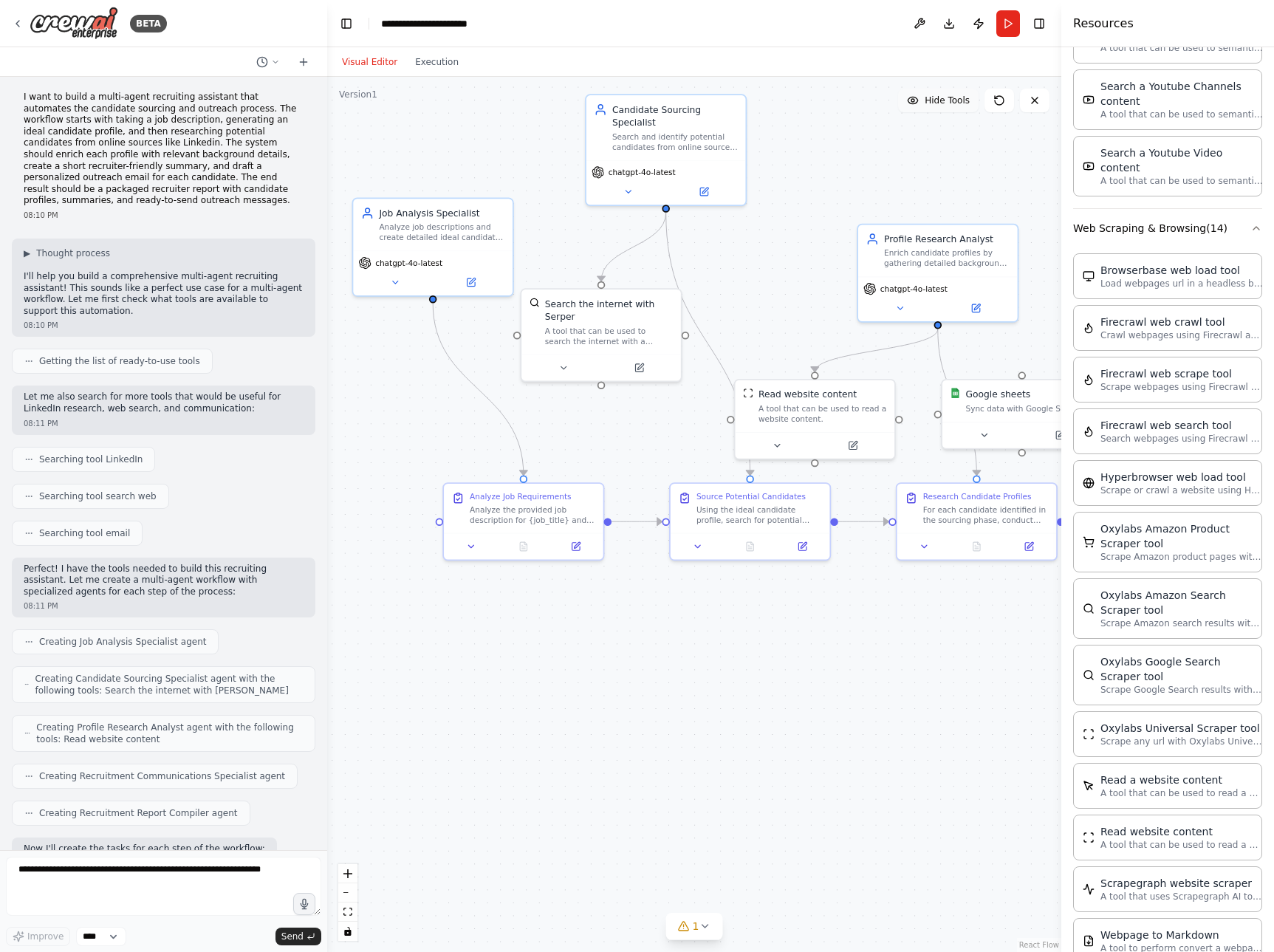
click at [948, 107] on button "Hide Tools" at bounding box center [939, 100] width 81 height 24
click at [844, 149] on div ".deletable-edge-delete-btn { width: 20px; height: 20px; border: 0px solid #ffff…" at bounding box center [693, 514] width 734 height 874
click at [696, 547] on icon at bounding box center [698, 543] width 10 height 10
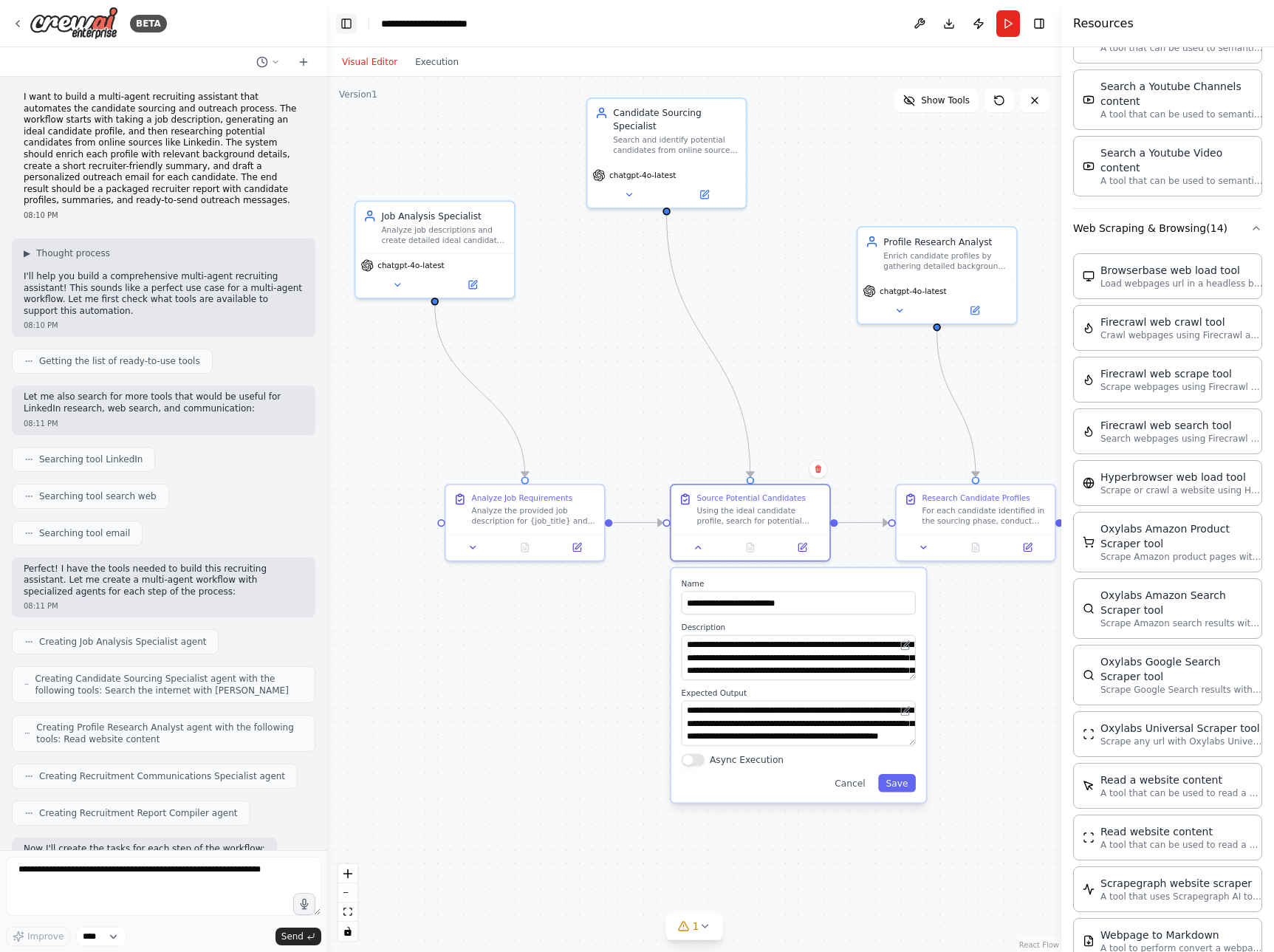
click at [339, 27] on button "Toggle Left Sidebar" at bounding box center [346, 24] width 21 height 21
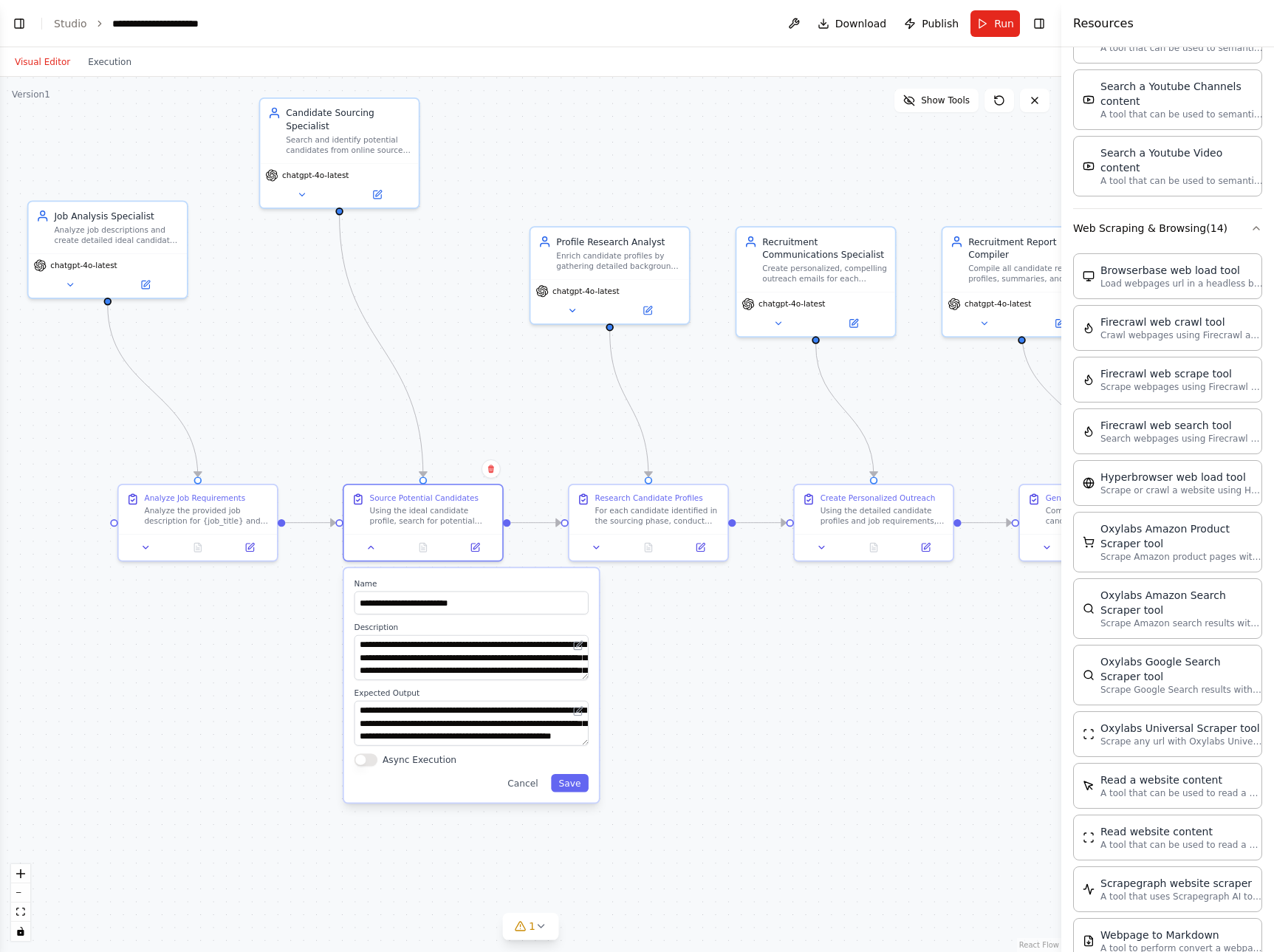
click at [780, 753] on div ".deletable-edge-delete-btn { width: 20px; height: 20px; border: 0px solid #ffff…" at bounding box center [530, 514] width 1061 height 874
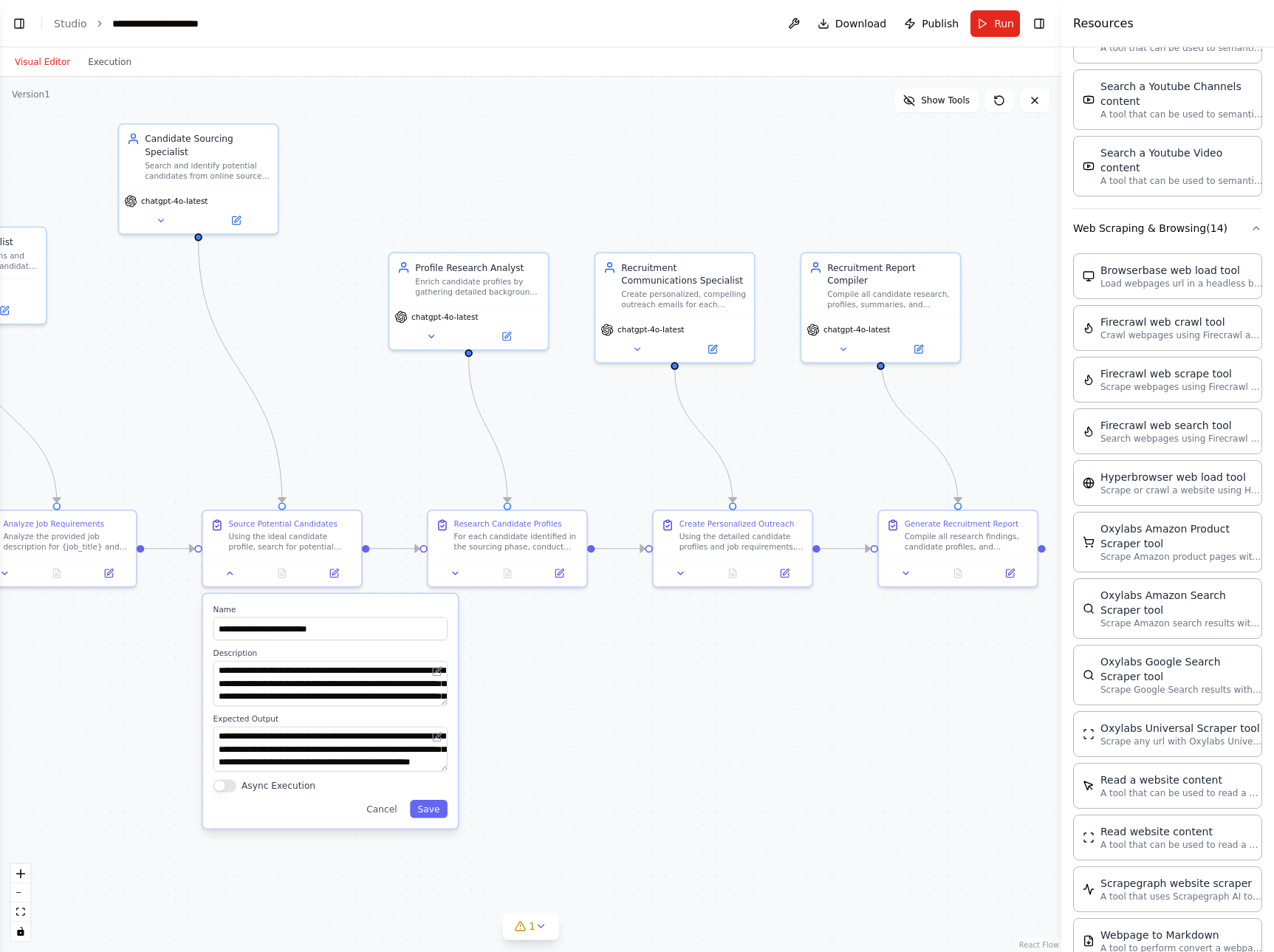
drag, startPoint x: 834, startPoint y: 738, endPoint x: 693, endPoint y: 764, distance: 143.4
click at [693, 764] on div ".deletable-edge-delete-btn { width: 20px; height: 20px; border: 0px solid #ffff…" at bounding box center [530, 514] width 1061 height 874
click at [745, 787] on div ".deletable-edge-delete-btn { width: 20px; height: 20px; border: 0px solid #ffff…" at bounding box center [530, 514] width 1061 height 874
click at [381, 805] on button "Cancel" at bounding box center [382, 809] width 46 height 19
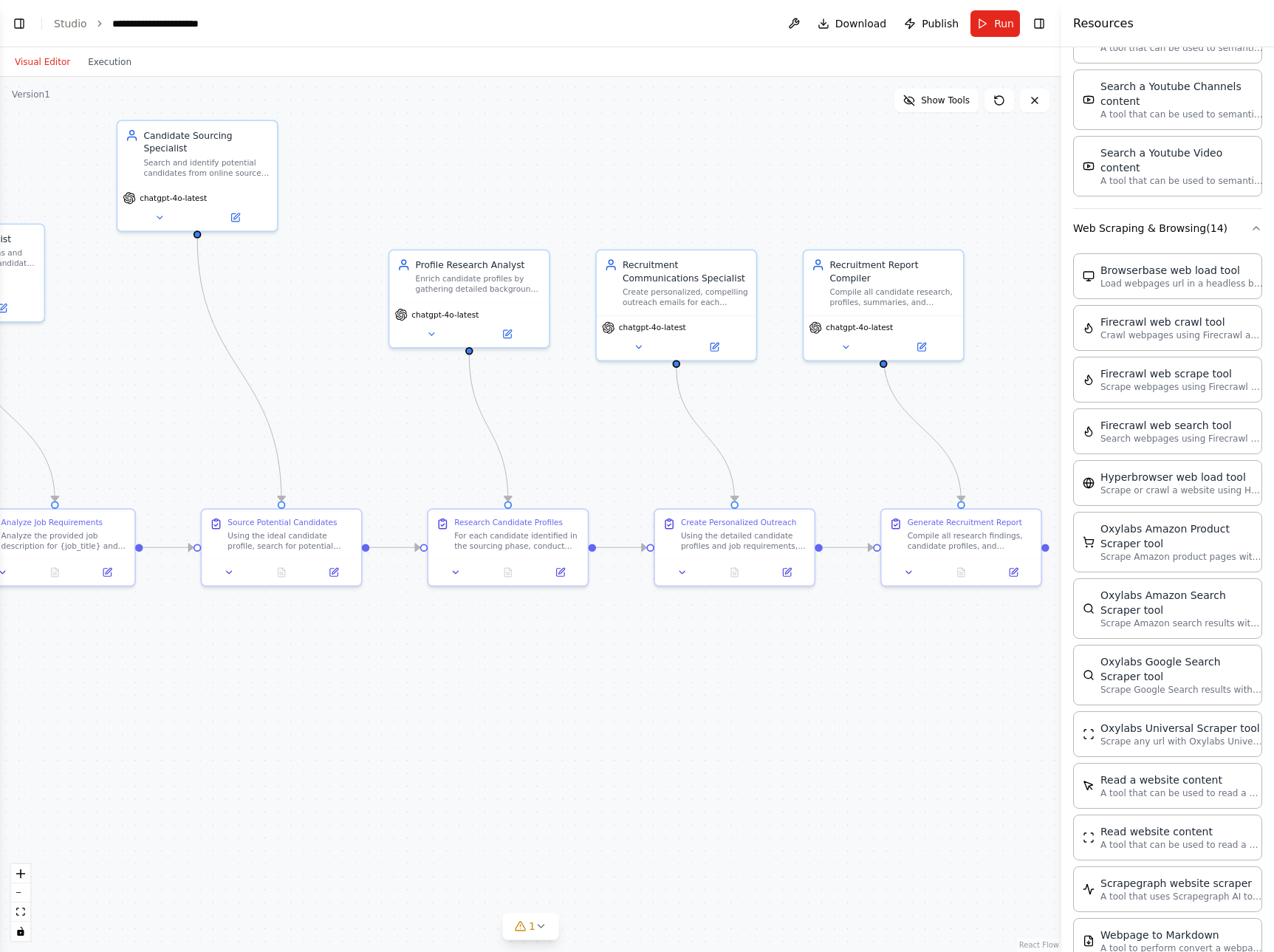
click at [589, 747] on div ".deletable-edge-delete-btn { width: 20px; height: 20px; border: 0px solid #ffff…" at bounding box center [530, 514] width 1061 height 874
click at [471, 158] on div ".deletable-edge-delete-btn { width: 20px; height: 20px; border: 0px solid #ffff…" at bounding box center [530, 514] width 1061 height 874
drag, startPoint x: 211, startPoint y: 152, endPoint x: 236, endPoint y: 259, distance: 109.9
click at [236, 259] on div "Candidate Sourcing Specialist Search and identify potential candidates from onl…" at bounding box center [232, 254] width 126 height 50
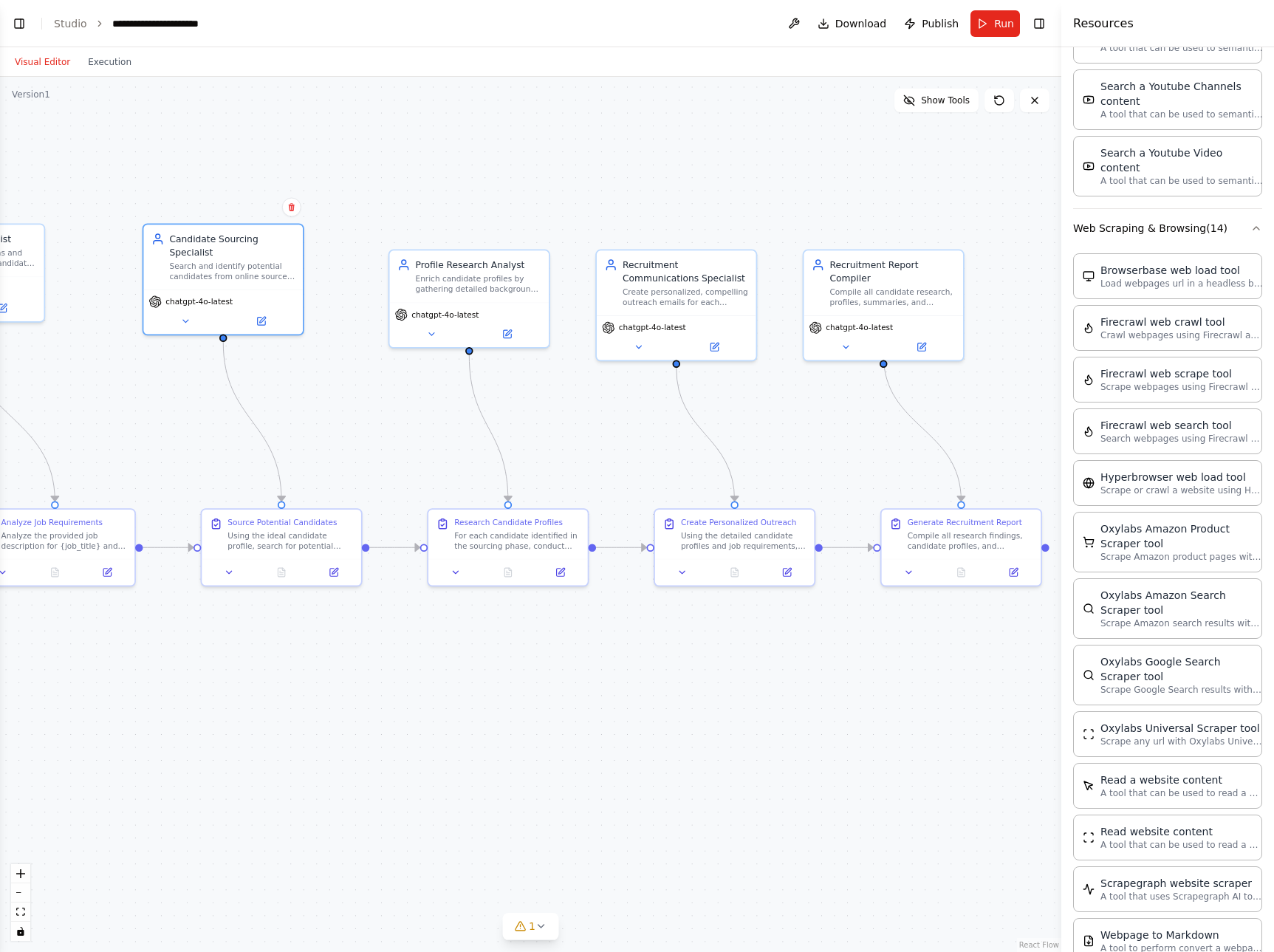
click at [522, 169] on div ".deletable-edge-delete-btn { width: 20px; height: 20px; border: 0px solid #ffff…" at bounding box center [530, 514] width 1061 height 874
click at [109, 217] on div ".deletable-edge-delete-btn { width: 20px; height: 20px; border: 0px solid #ffff…" at bounding box center [530, 514] width 1061 height 874
click at [7, 358] on div ".deletable-edge-delete-btn { width: 20px; height: 20px; border: 0px solid #ffff…" at bounding box center [530, 514] width 1061 height 874
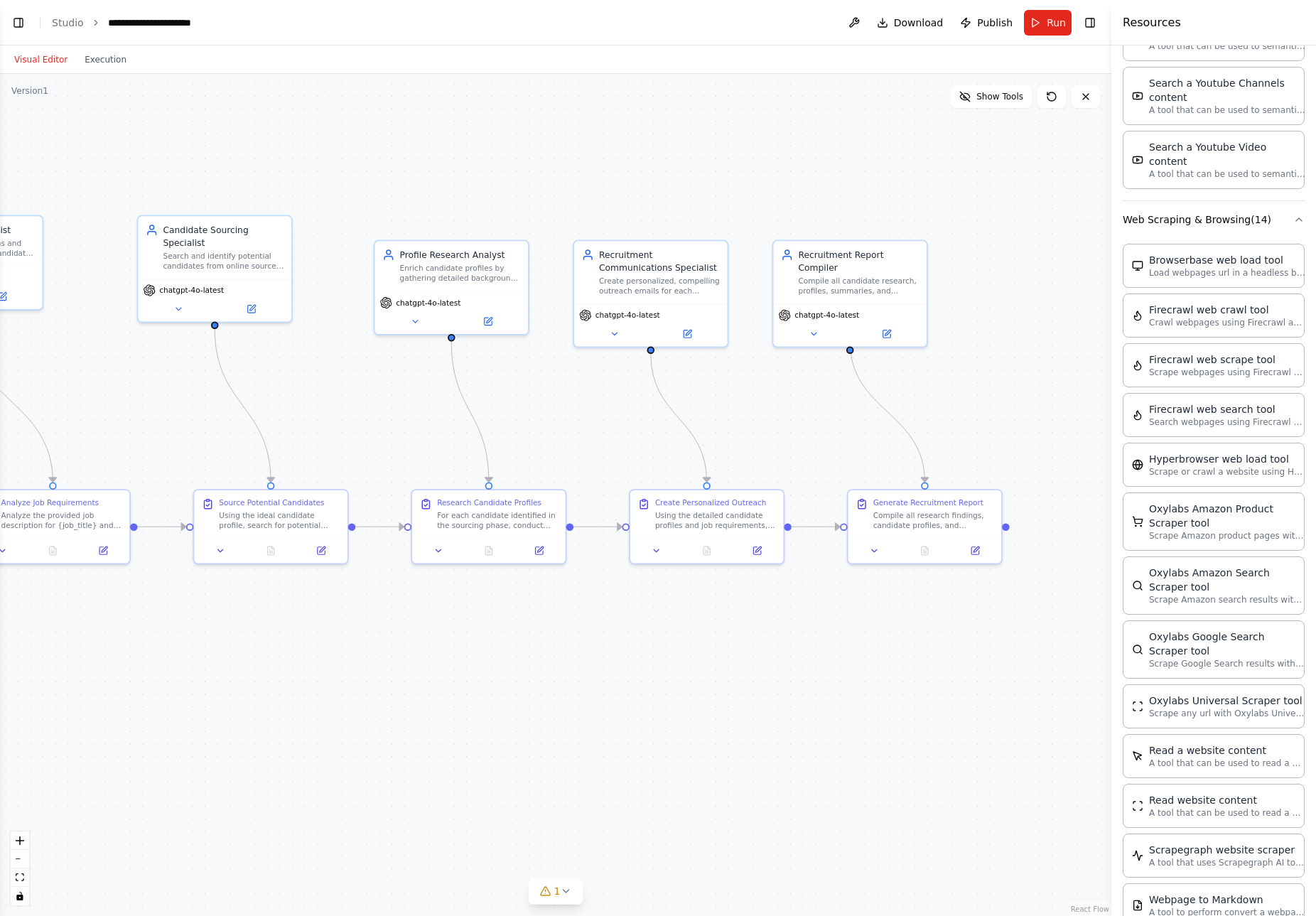
click at [582, 194] on div ".deletable-edge-delete-btn { width: 20px; height: 20px; border: 0px solid #ffff…" at bounding box center [555, 494] width 1112 height 841
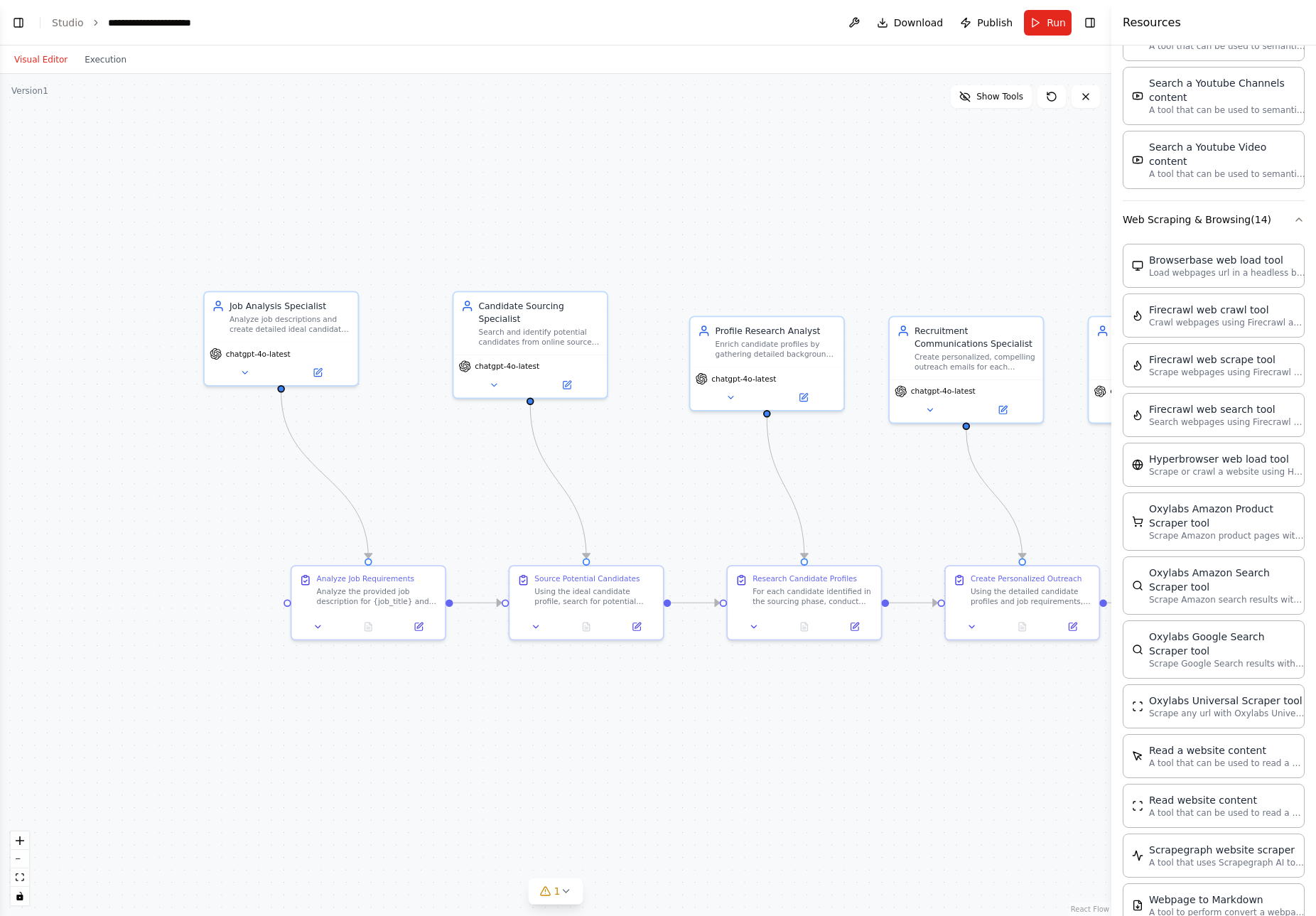
drag, startPoint x: 298, startPoint y: 789, endPoint x: 614, endPoint y: 865, distance: 325.0
click at [614, 865] on div ".deletable-edge-delete-btn { width: 20px; height: 20px; border: 0px solid #ffff…" at bounding box center [555, 494] width 1112 height 841
click at [568, 181] on div ".deletable-edge-delete-btn { width: 20px; height: 20px; border: 0px solid #ffff…" at bounding box center [555, 494] width 1112 height 841
drag, startPoint x: 408, startPoint y: 584, endPoint x: 328, endPoint y: 588, distance: 80.1
click at [328, 588] on div "Analyze the provided job description for {job_title} and create a comprehensive…" at bounding box center [302, 593] width 121 height 20
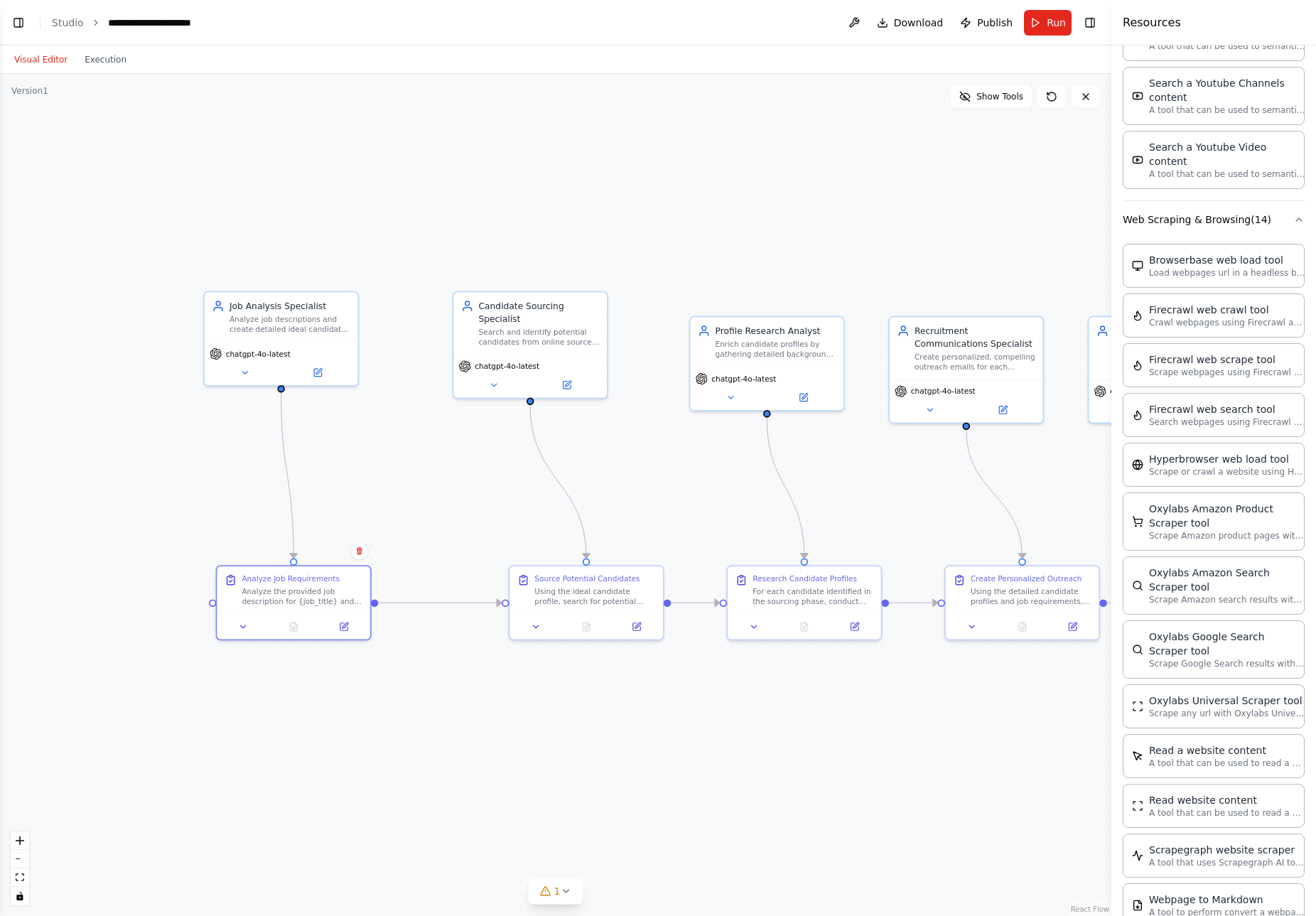
click at [465, 484] on div ".deletable-edge-delete-btn { width: 20px; height: 20px; border: 0px solid #ffff…" at bounding box center [555, 494] width 1112 height 841
drag, startPoint x: 572, startPoint y: 593, endPoint x: 513, endPoint y: 597, distance: 59.1
click at [513, 597] on div "Using the ideal candidate profile, search for potential candidates across onlin…" at bounding box center [538, 593] width 121 height 20
click at [682, 471] on div ".deletable-edge-delete-btn { width: 20px; height: 20px; border: 0px solid #ffff…" at bounding box center [555, 494] width 1112 height 841
drag, startPoint x: 792, startPoint y: 593, endPoint x: 766, endPoint y: 590, distance: 26.2
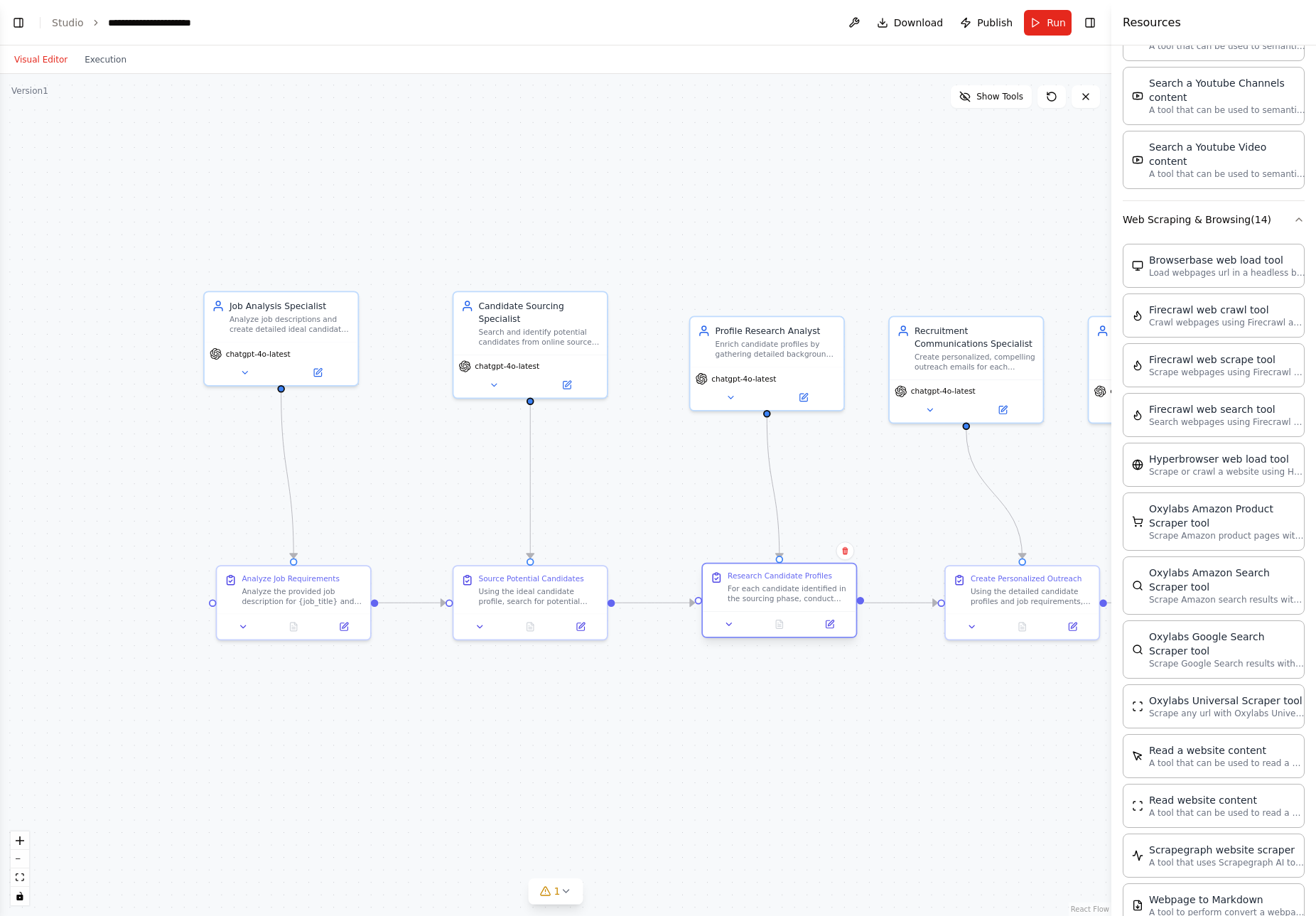
click at [766, 590] on div "For each candidate identified in the sourcing phase, conduct detailed research …" at bounding box center [787, 593] width 121 height 20
click at [675, 477] on div ".deletable-edge-delete-btn { width: 20px; height: 20px; border: 0px solid #ffff…" at bounding box center [555, 494] width 1112 height 841
click at [455, 772] on div ".deletable-edge-delete-btn { width: 20px; height: 20px; border: 0px solid #ffff…" at bounding box center [555, 494] width 1112 height 841
click at [243, 623] on icon at bounding box center [243, 623] width 10 height 10
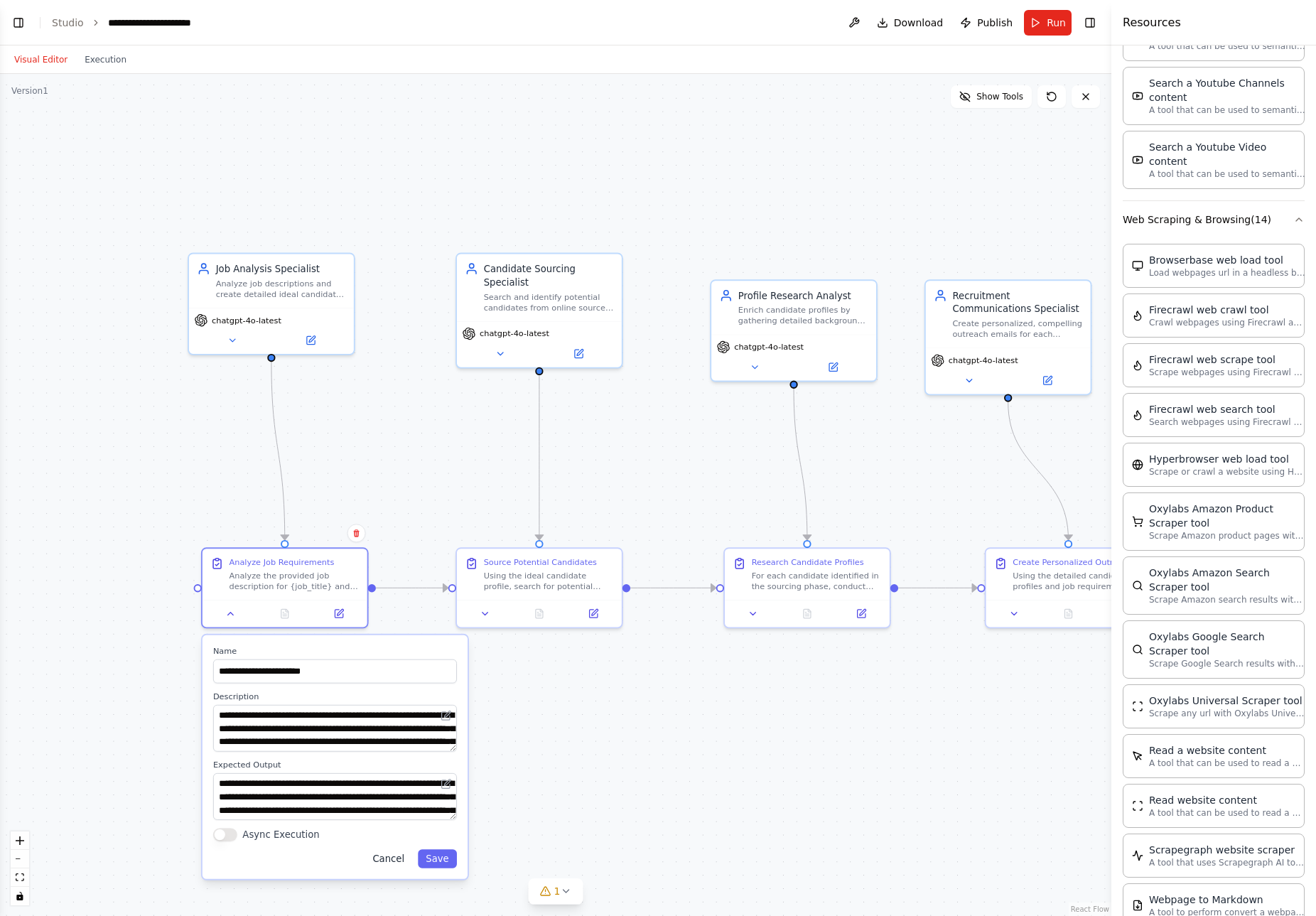
click at [388, 863] on button "Cancel" at bounding box center [388, 858] width 48 height 19
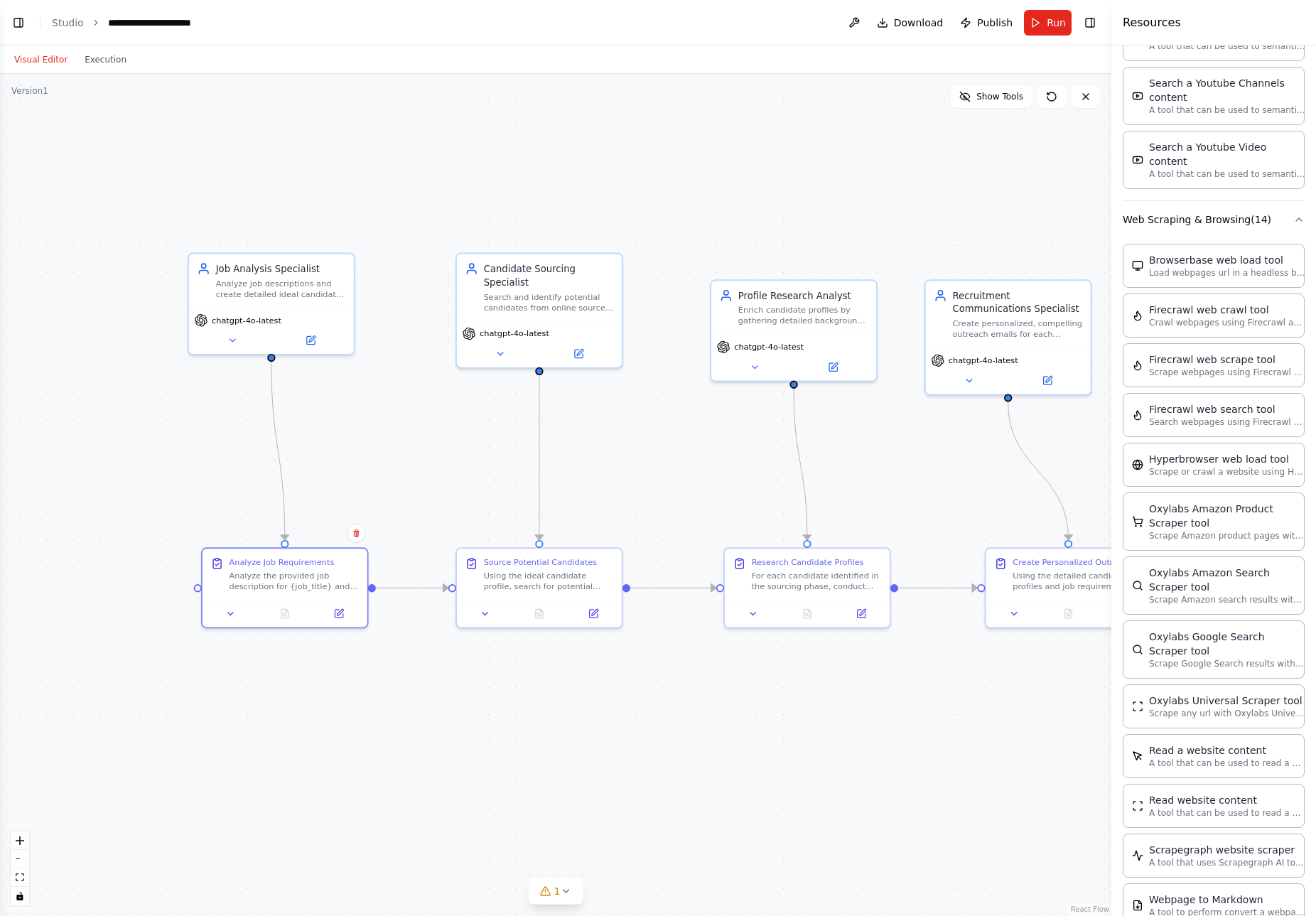
click at [577, 200] on div ".deletable-edge-delete-btn { width: 20px; height: 20px; border: 0px solid #ffff…" at bounding box center [555, 494] width 1112 height 841
click at [265, 701] on div ".deletable-edge-delete-btn { width: 20px; height: 20px; border: 0px solid #ffff…" at bounding box center [555, 494] width 1112 height 841
click at [594, 743] on div ".deletable-edge-delete-btn { width: 20px; height: 20px; border: 0px solid #ffff…" at bounding box center [555, 494] width 1112 height 841
click at [485, 614] on icon at bounding box center [485, 610] width 11 height 11
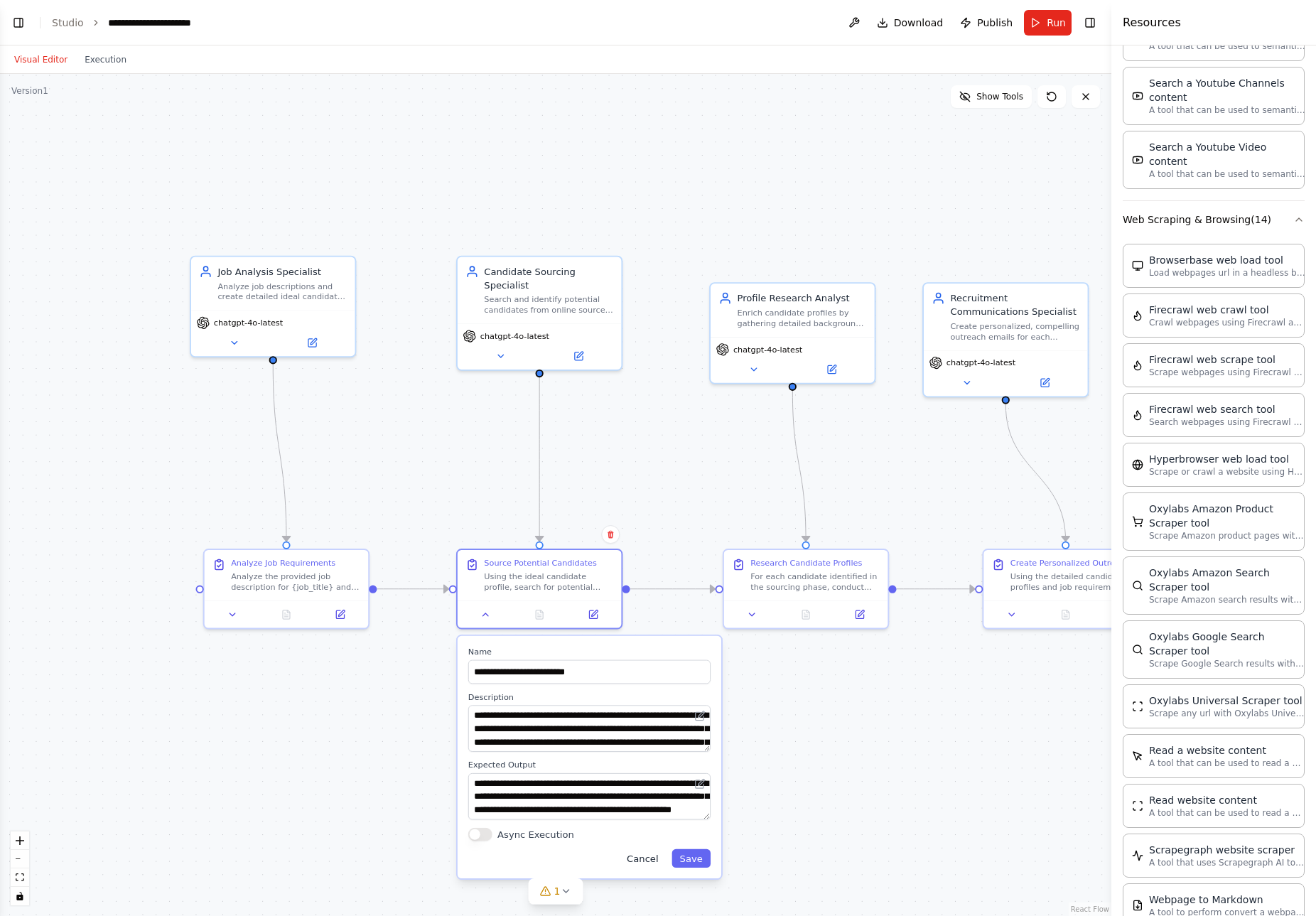
click at [634, 858] on button "Cancel" at bounding box center [642, 858] width 48 height 19
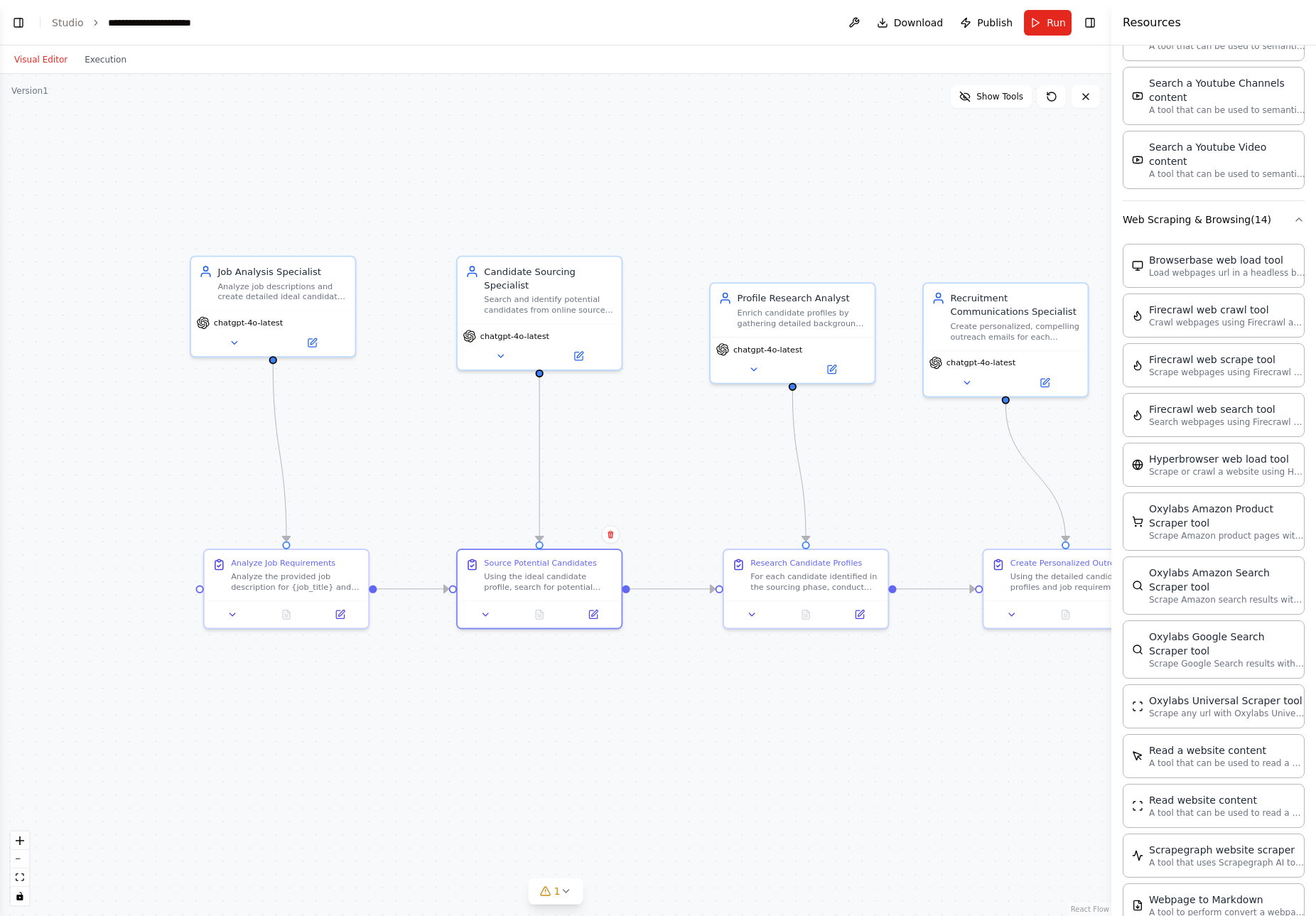
click at [504, 807] on div ".deletable-edge-delete-btn { width: 20px; height: 20px; border: 0px solid #ffff…" at bounding box center [555, 494] width 1112 height 841
click at [489, 612] on icon at bounding box center [485, 611] width 11 height 11
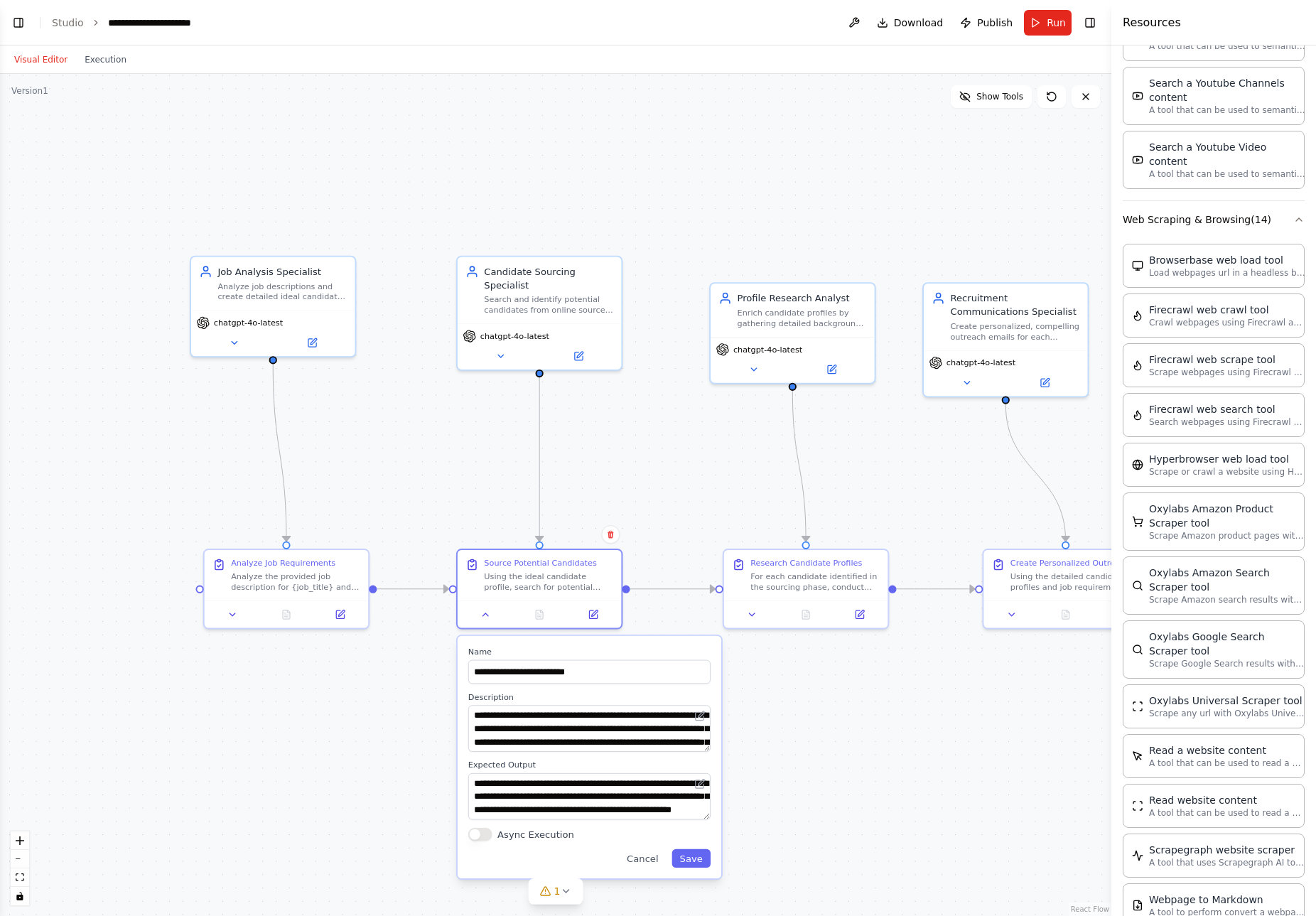
click at [872, 686] on div ".deletable-edge-delete-btn { width: 20px; height: 20px; border: 0px solid #ffff…" at bounding box center [555, 494] width 1112 height 841
click at [750, 612] on icon at bounding box center [752, 611] width 11 height 11
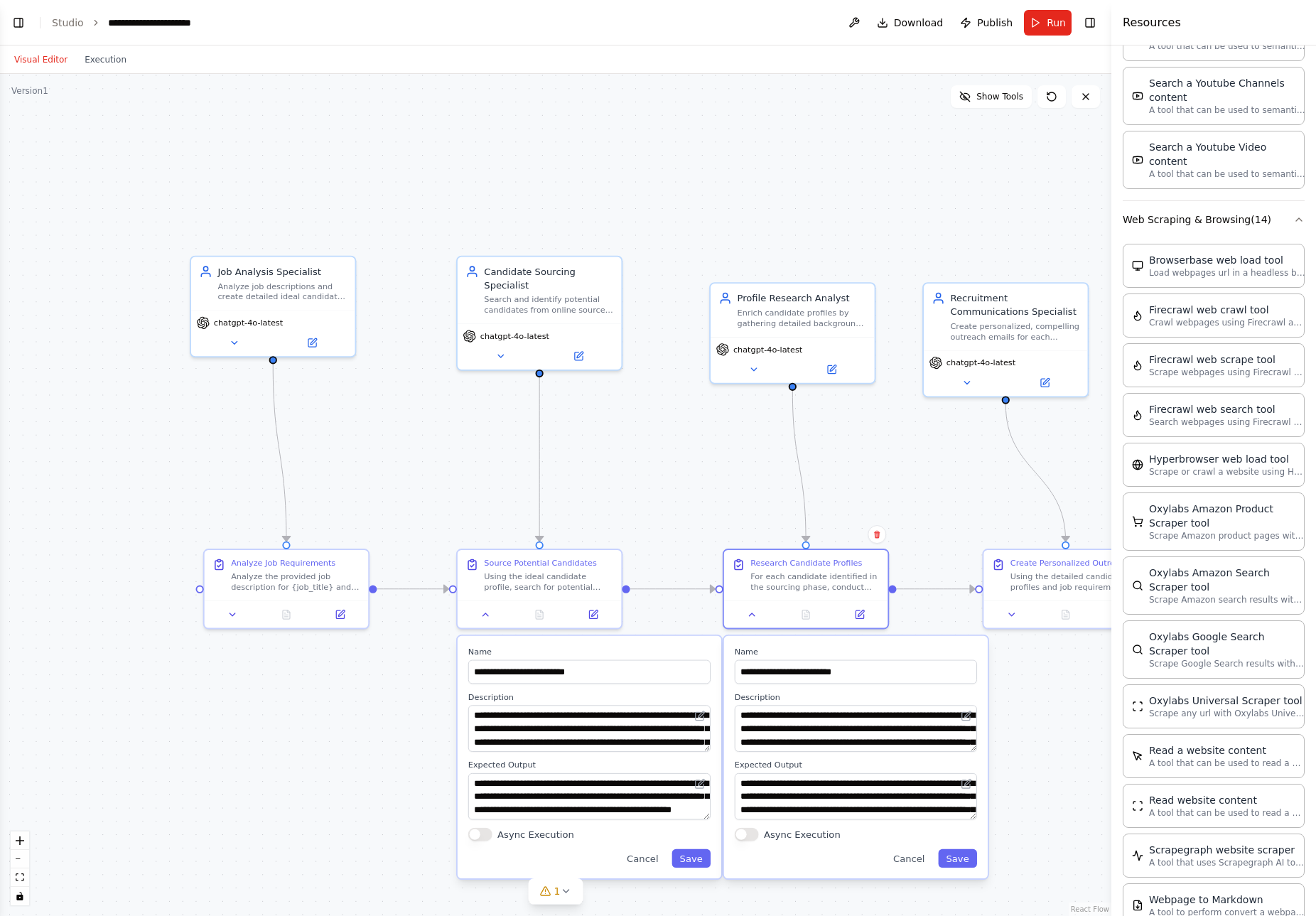
click at [405, 464] on div ".deletable-edge-delete-btn { width: 20px; height: 20px; border: 0px solid #ffff…" at bounding box center [555, 494] width 1112 height 841
click at [499, 355] on icon at bounding box center [500, 353] width 11 height 11
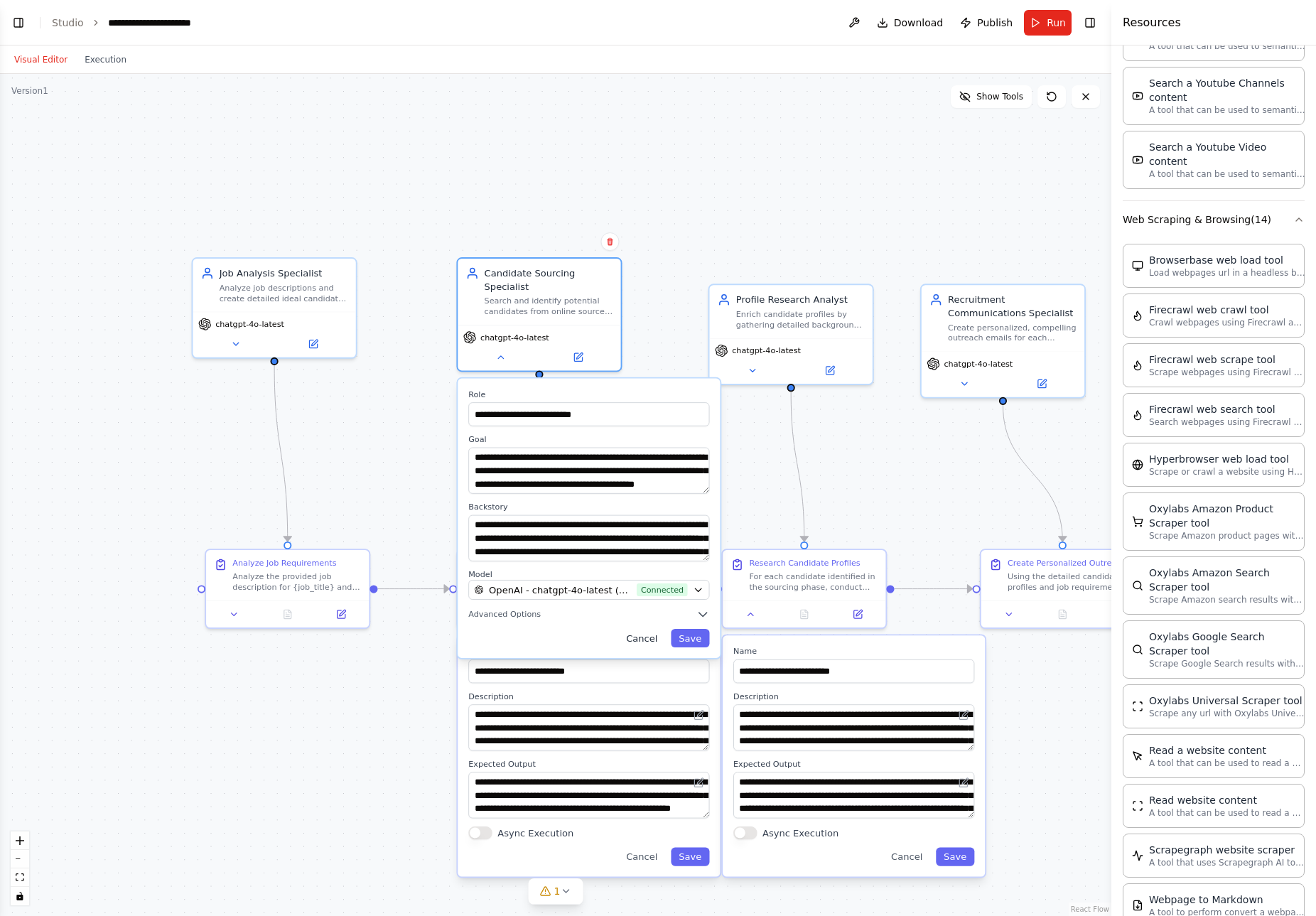
click at [645, 631] on button "Cancel" at bounding box center [641, 638] width 48 height 19
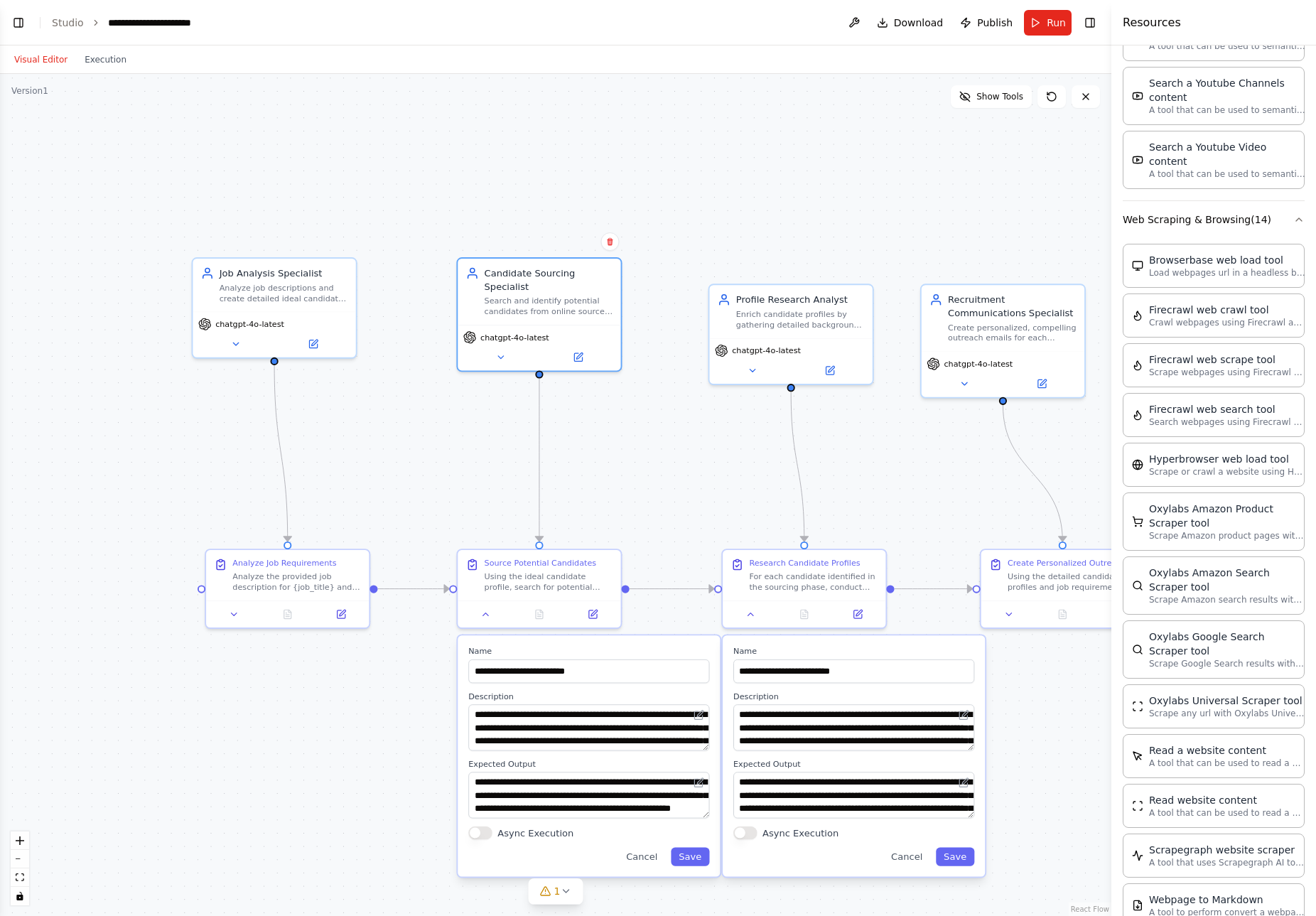
click at [446, 482] on div ".deletable-edge-delete-btn { width: 20px; height: 20px; border: 0px solid #ffff…" at bounding box center [555, 494] width 1112 height 841
click at [631, 853] on button "Cancel" at bounding box center [641, 856] width 48 height 19
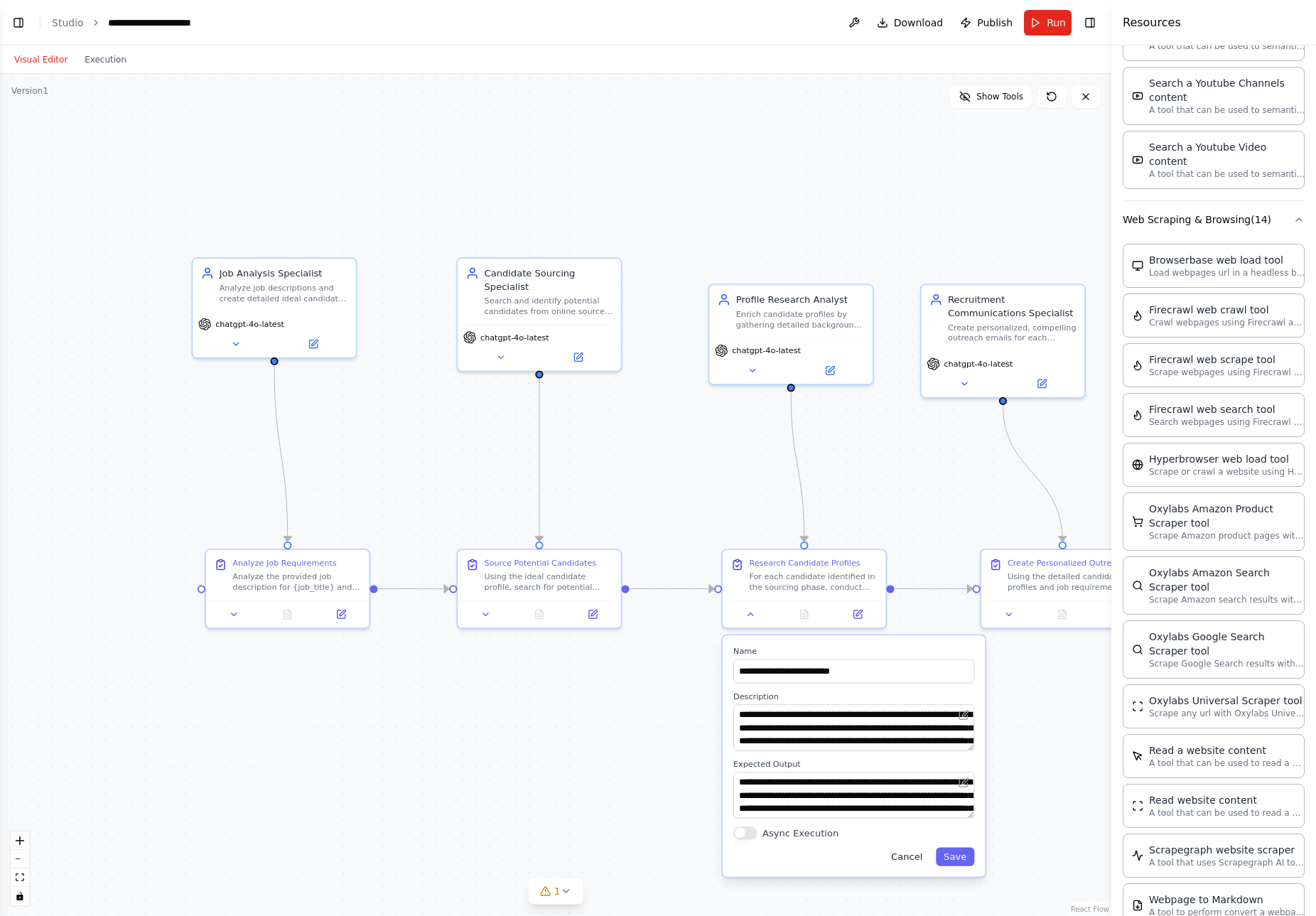
click at [895, 855] on button "Cancel" at bounding box center [907, 856] width 48 height 19
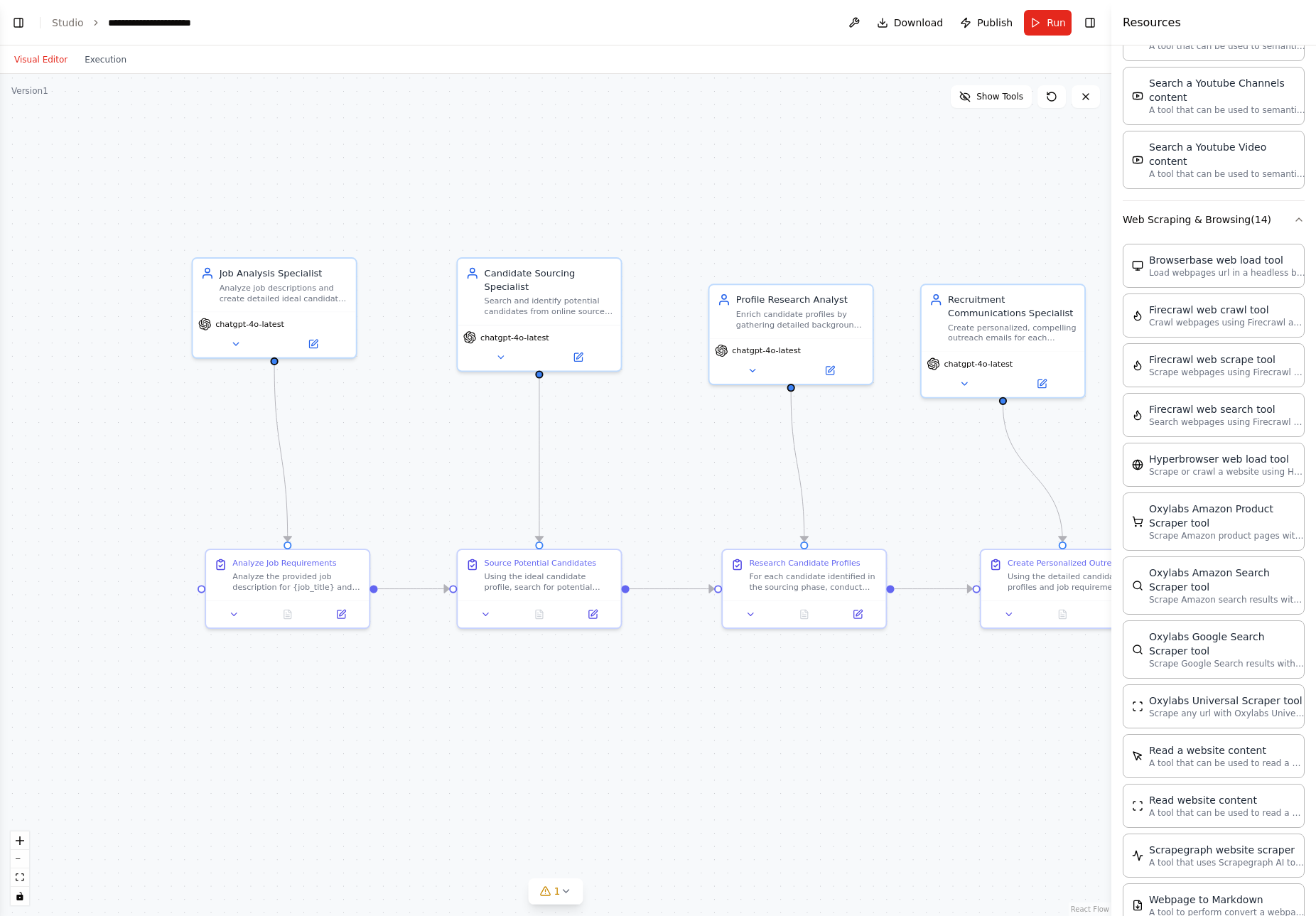
click at [633, 816] on div ".deletable-edge-delete-btn { width: 20px; height: 20px; border: 0px solid #ffff…" at bounding box center [555, 494] width 1112 height 841
click at [101, 66] on button "Execution" at bounding box center [105, 59] width 59 height 17
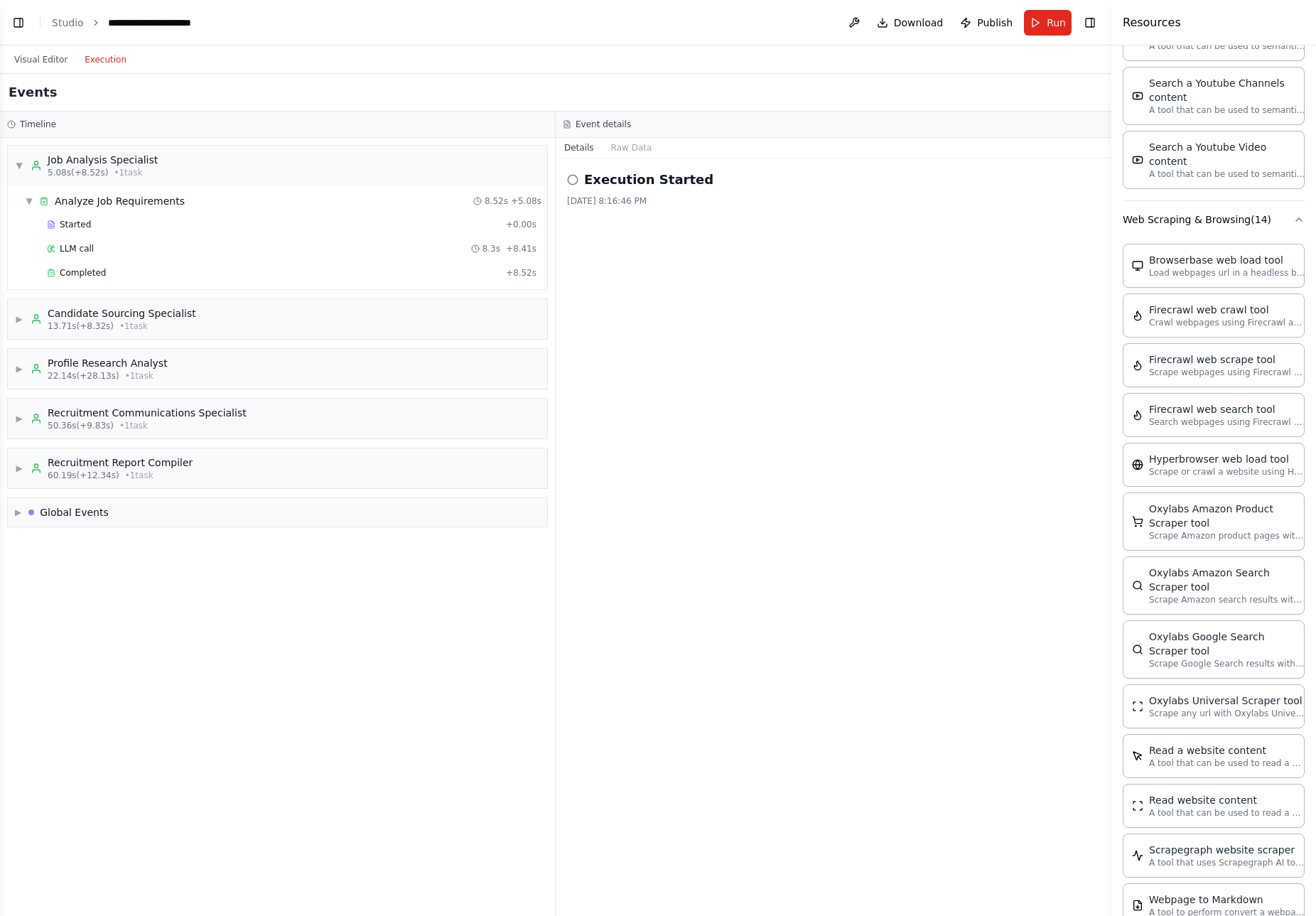
click at [715, 577] on div "Execution Started 8/11/2025, 8:16:46 PM" at bounding box center [833, 537] width 555 height 757
click at [15, 466] on span "▶" at bounding box center [19, 468] width 9 height 11
click at [94, 577] on span "Completed" at bounding box center [83, 576] width 46 height 11
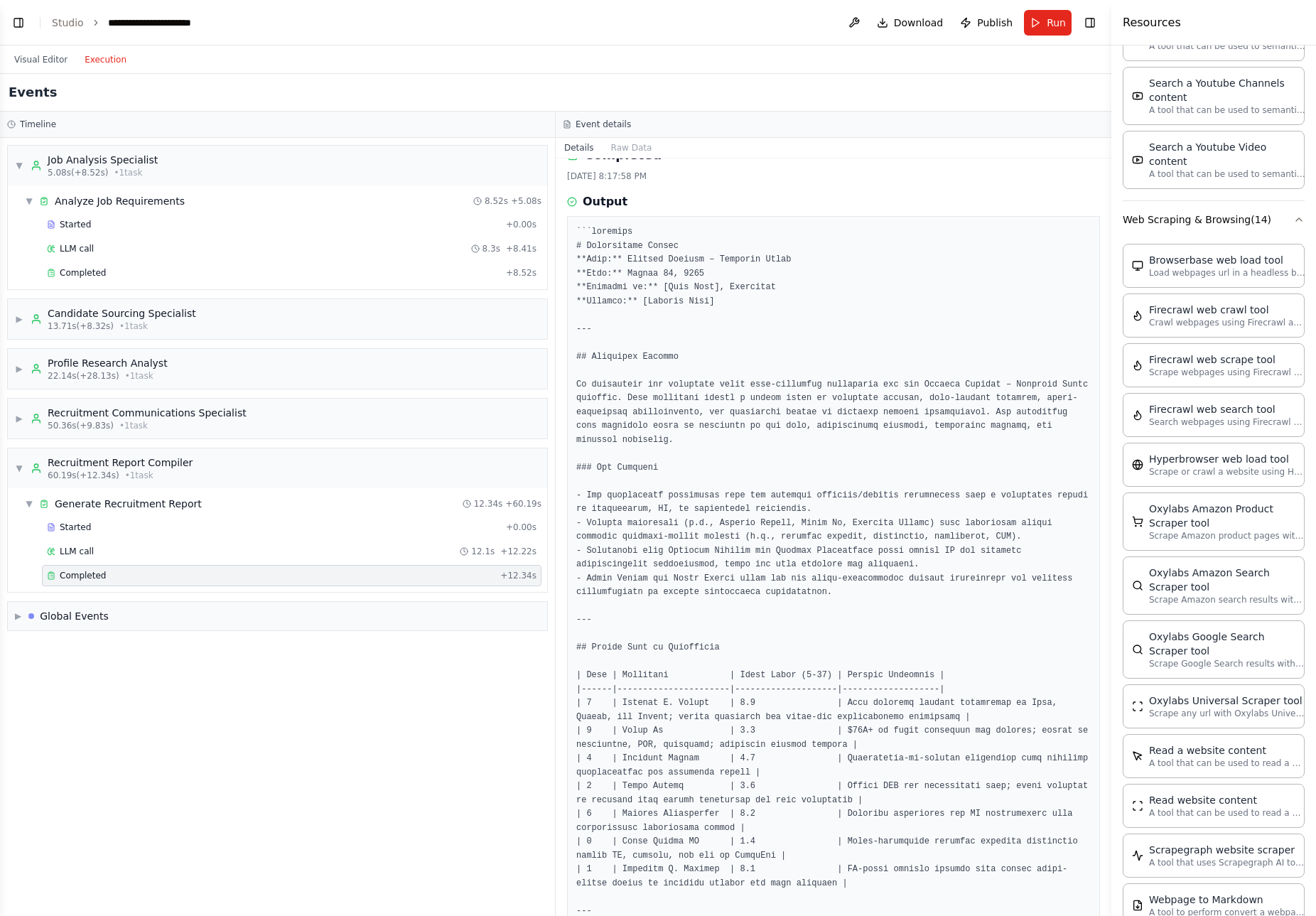
scroll to position [340, 0]
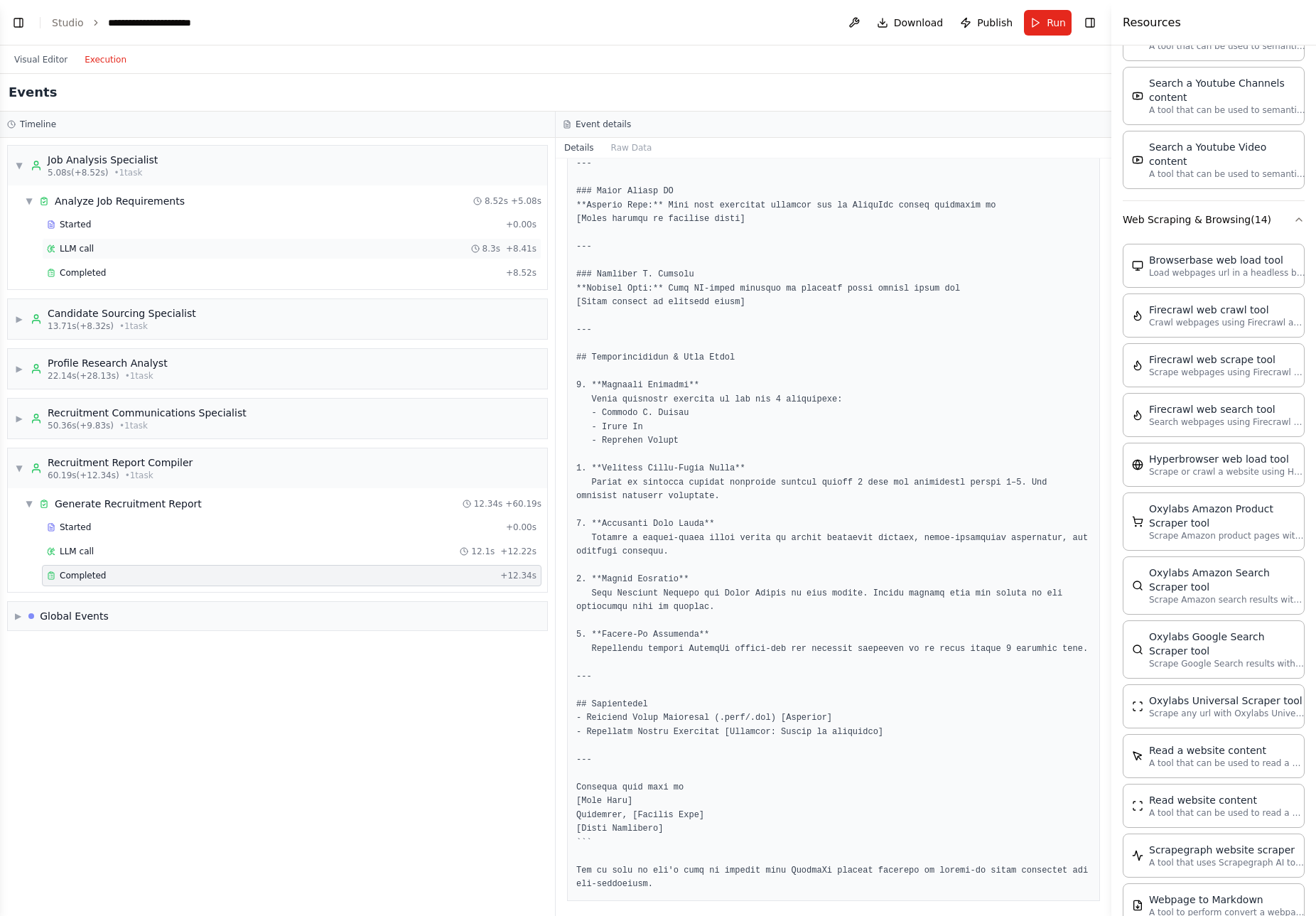
scroll to position [2774, 0]
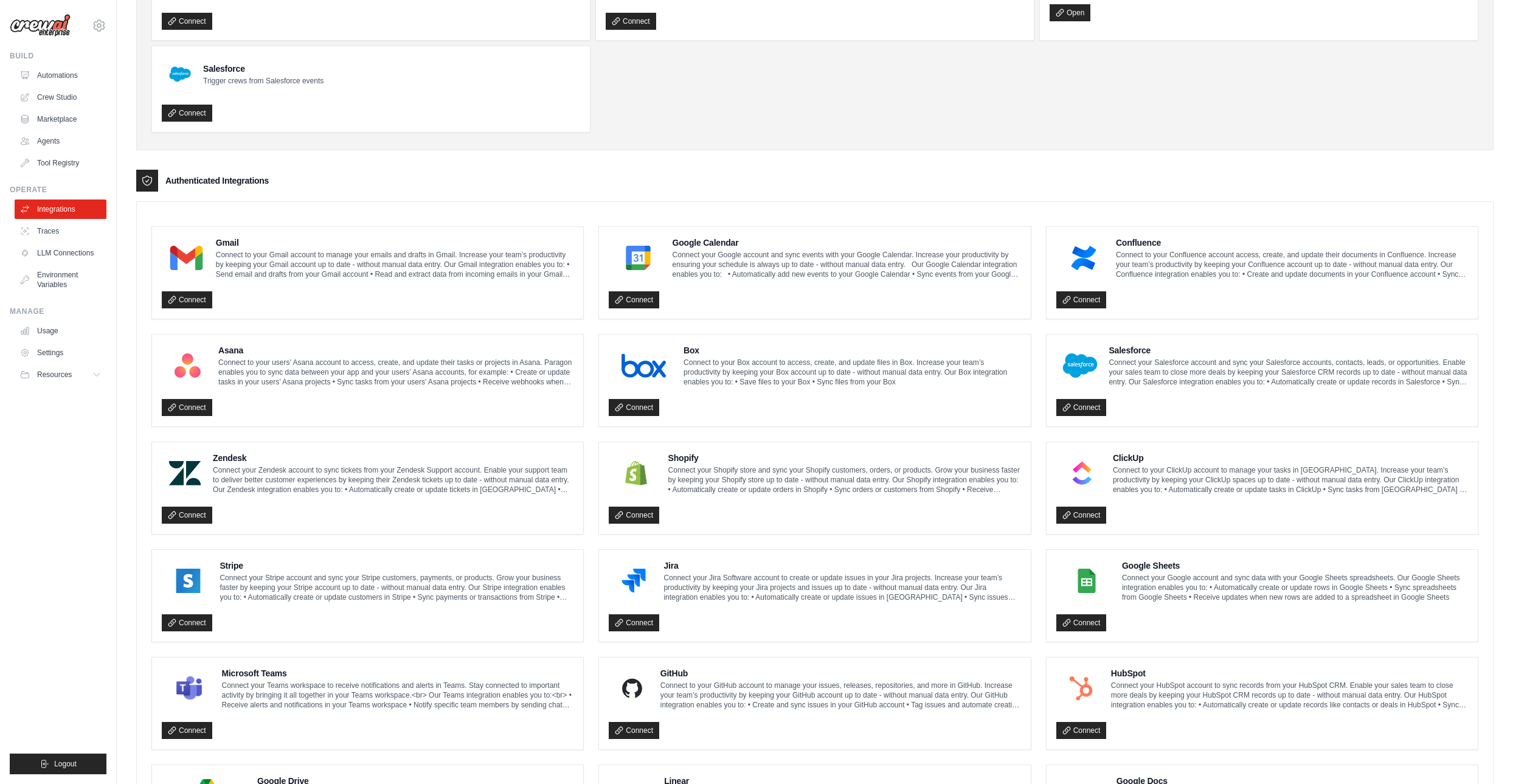
scroll to position [139, 0]
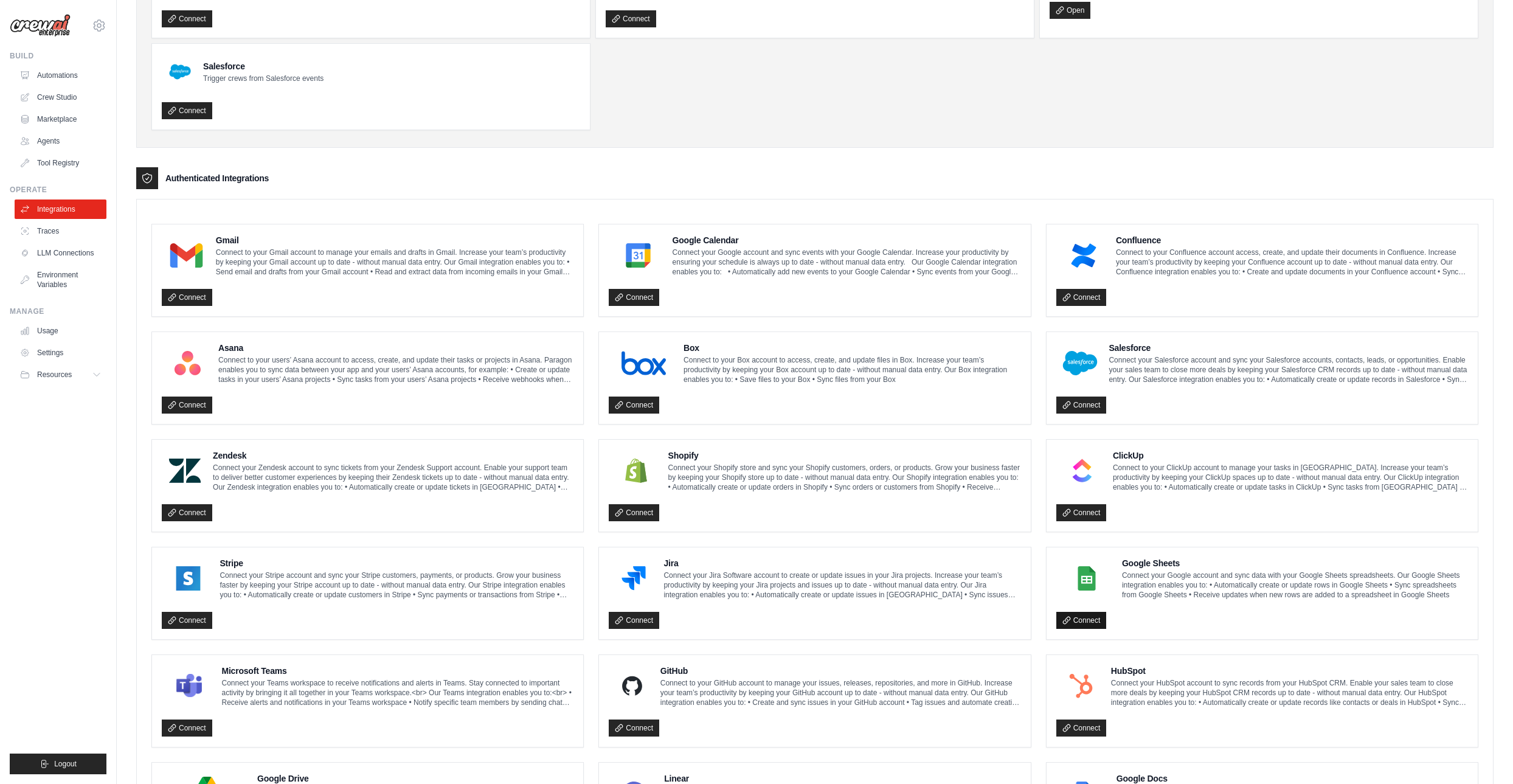
click at [1067, 620] on icon at bounding box center [1067, 620] width 8 height 8
